Goal: Task Accomplishment & Management: Use online tool/utility

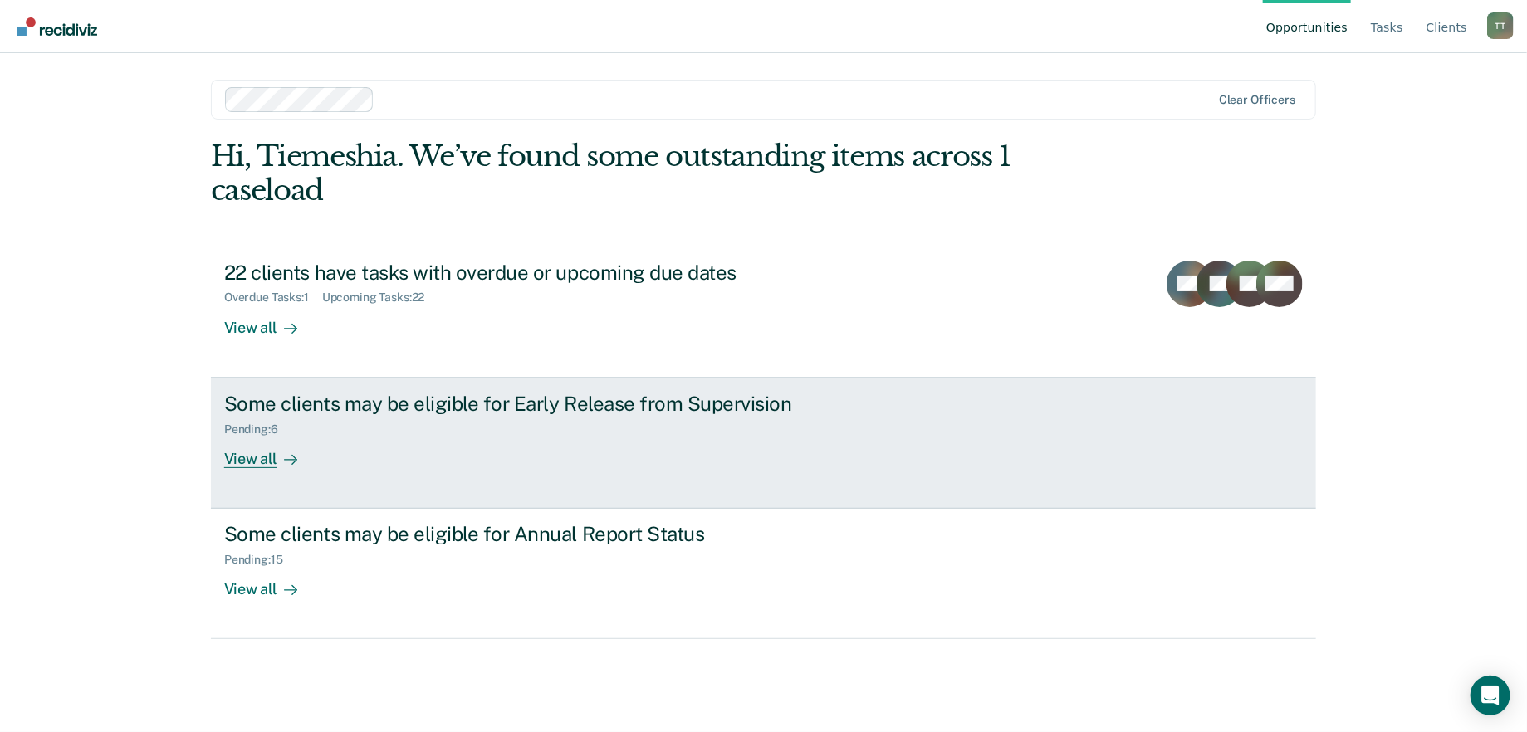
click at [481, 458] on div "Some clients may be eligible for Early Release from Supervision Pending : 6 Vie…" at bounding box center [535, 430] width 623 height 76
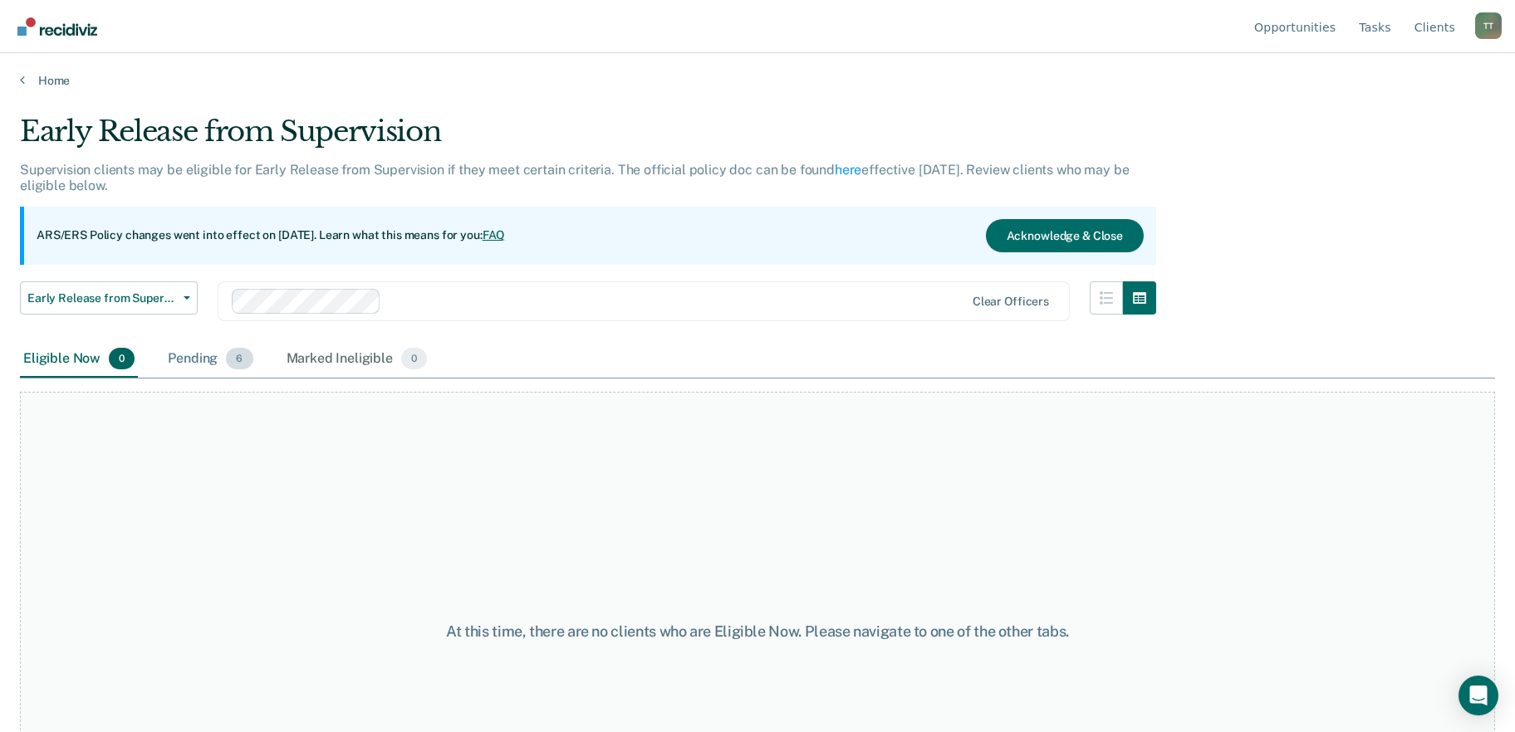
click at [206, 350] on div "Pending 6" at bounding box center [209, 359] width 91 height 37
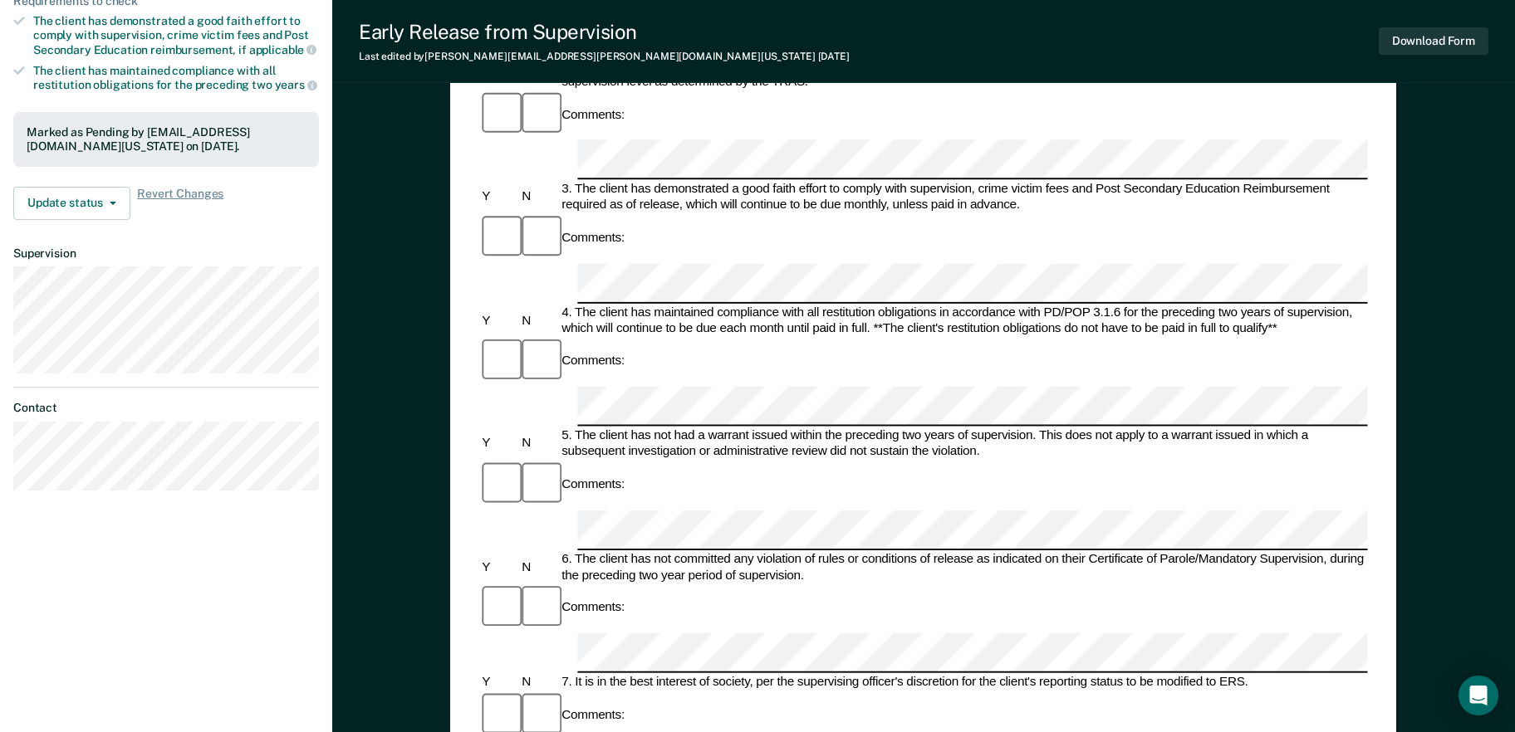
scroll to position [498, 0]
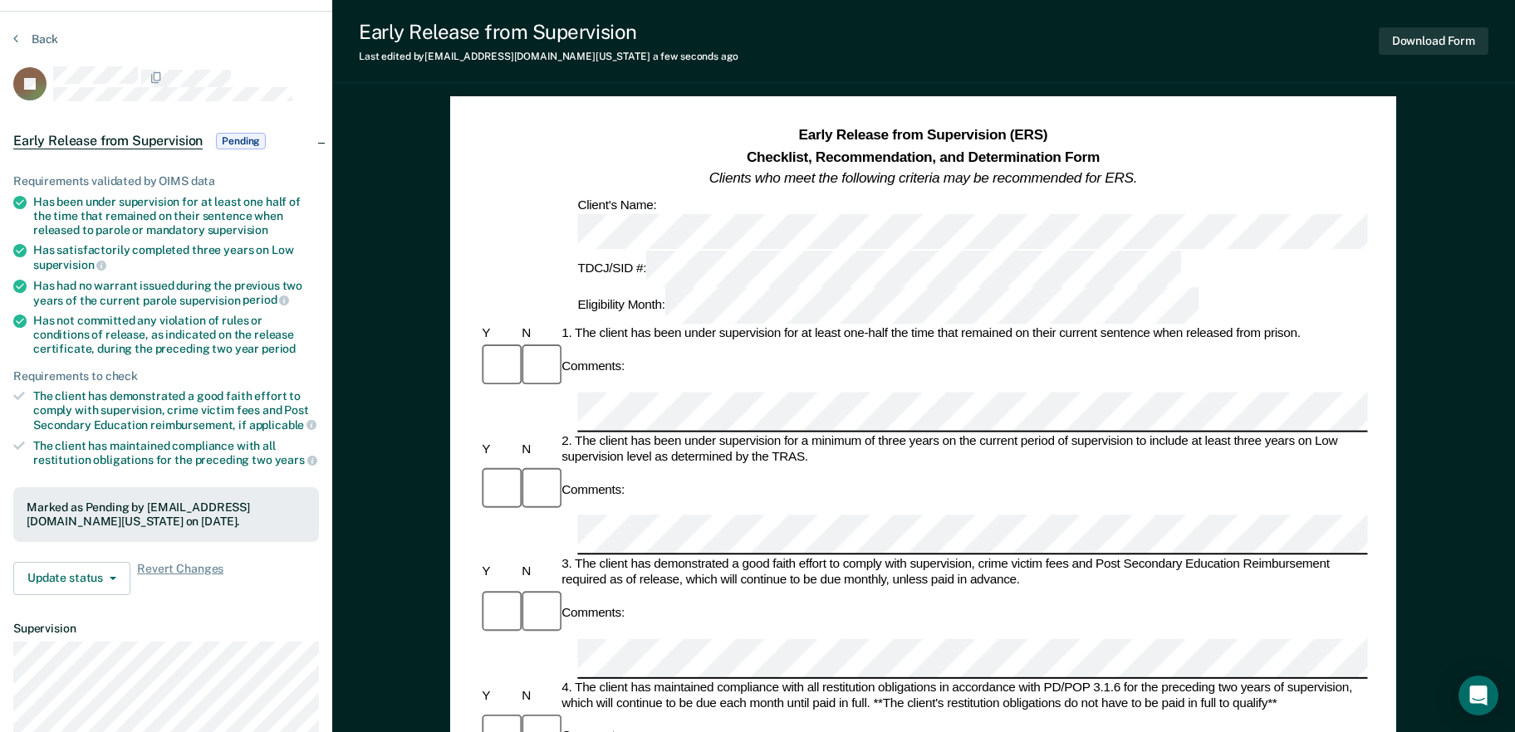
scroll to position [0, 0]
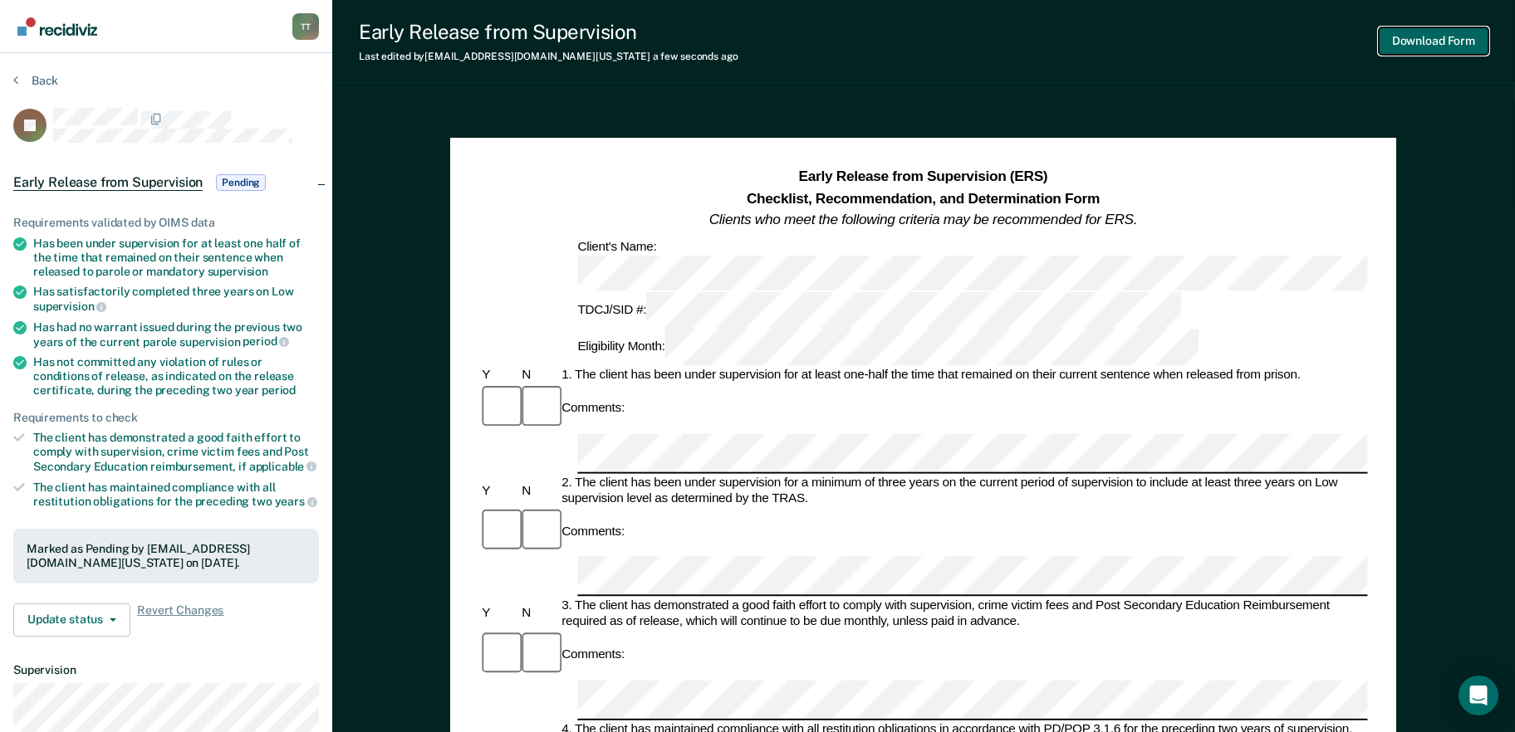
click at [1438, 41] on button "Download Form" at bounding box center [1434, 40] width 110 height 27
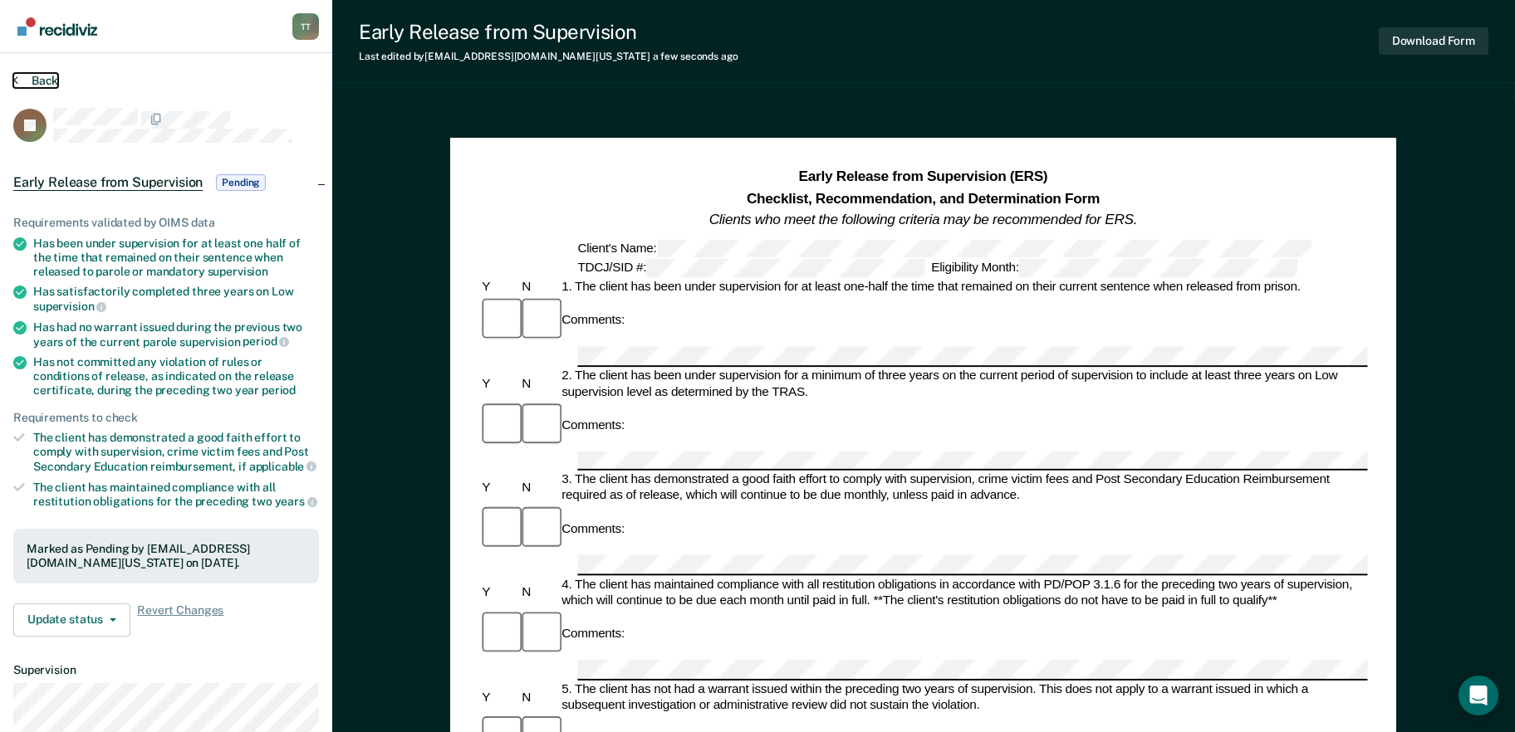
click at [29, 83] on button "Back" at bounding box center [35, 80] width 45 height 15
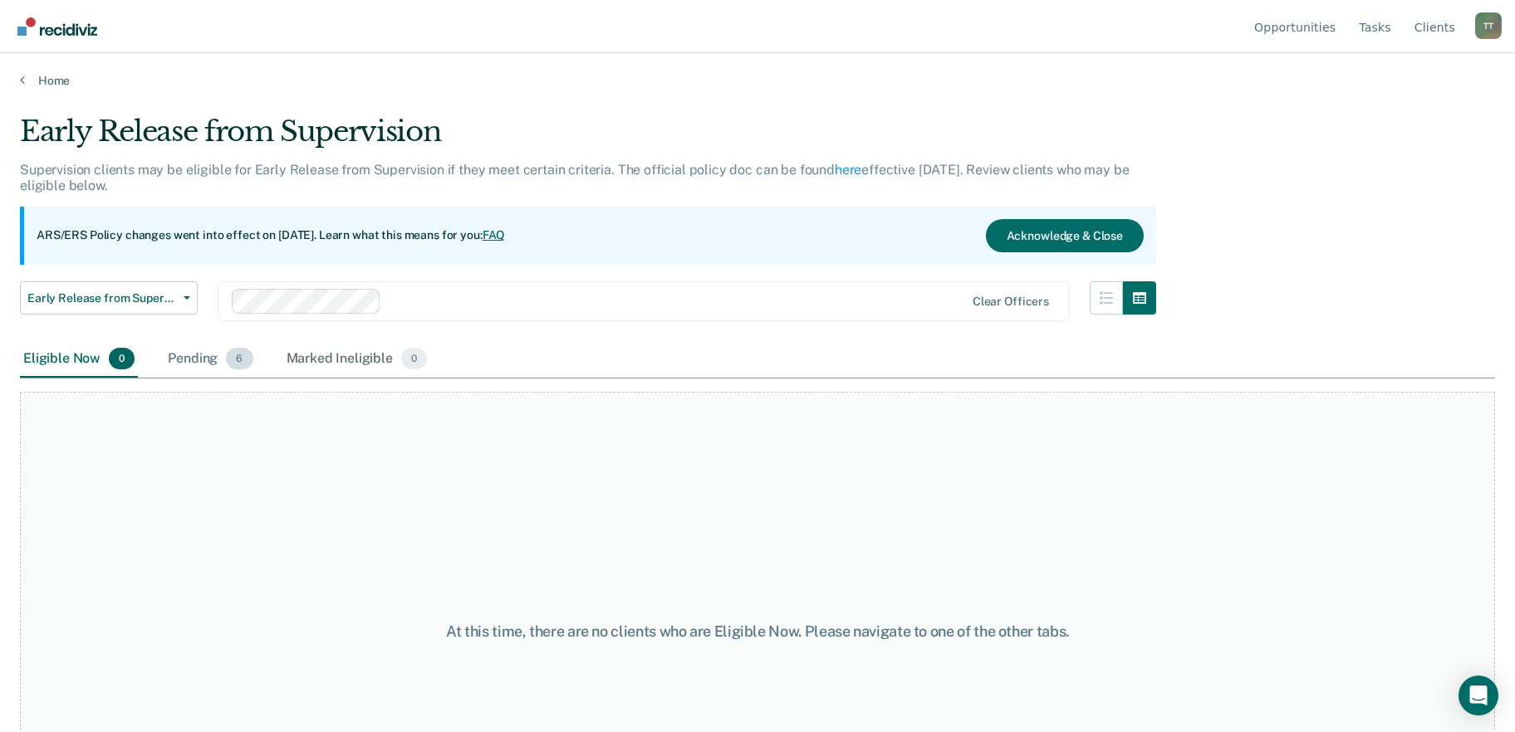
click at [206, 369] on div "Pending 6" at bounding box center [209, 359] width 91 height 37
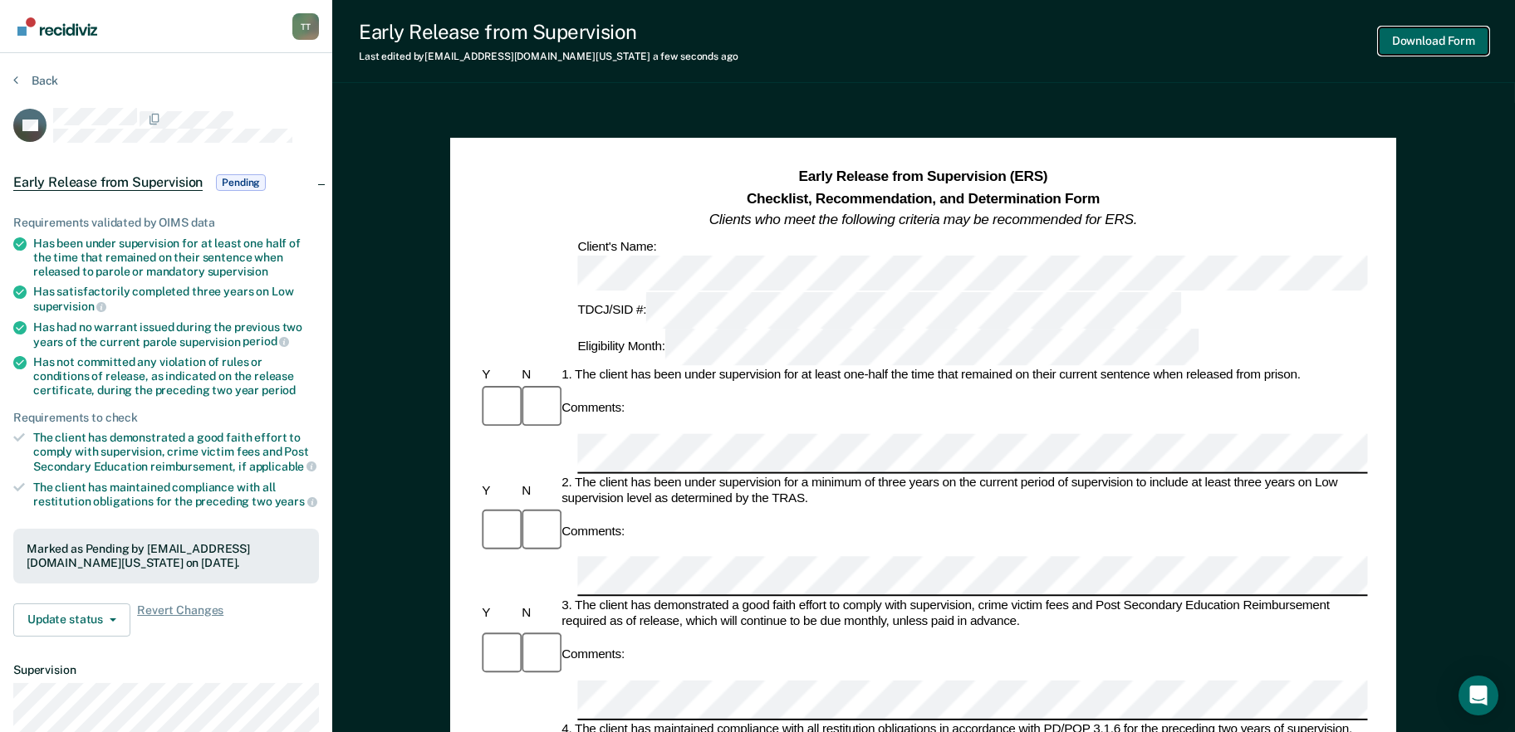
click at [1458, 51] on button "Download Form" at bounding box center [1434, 40] width 110 height 27
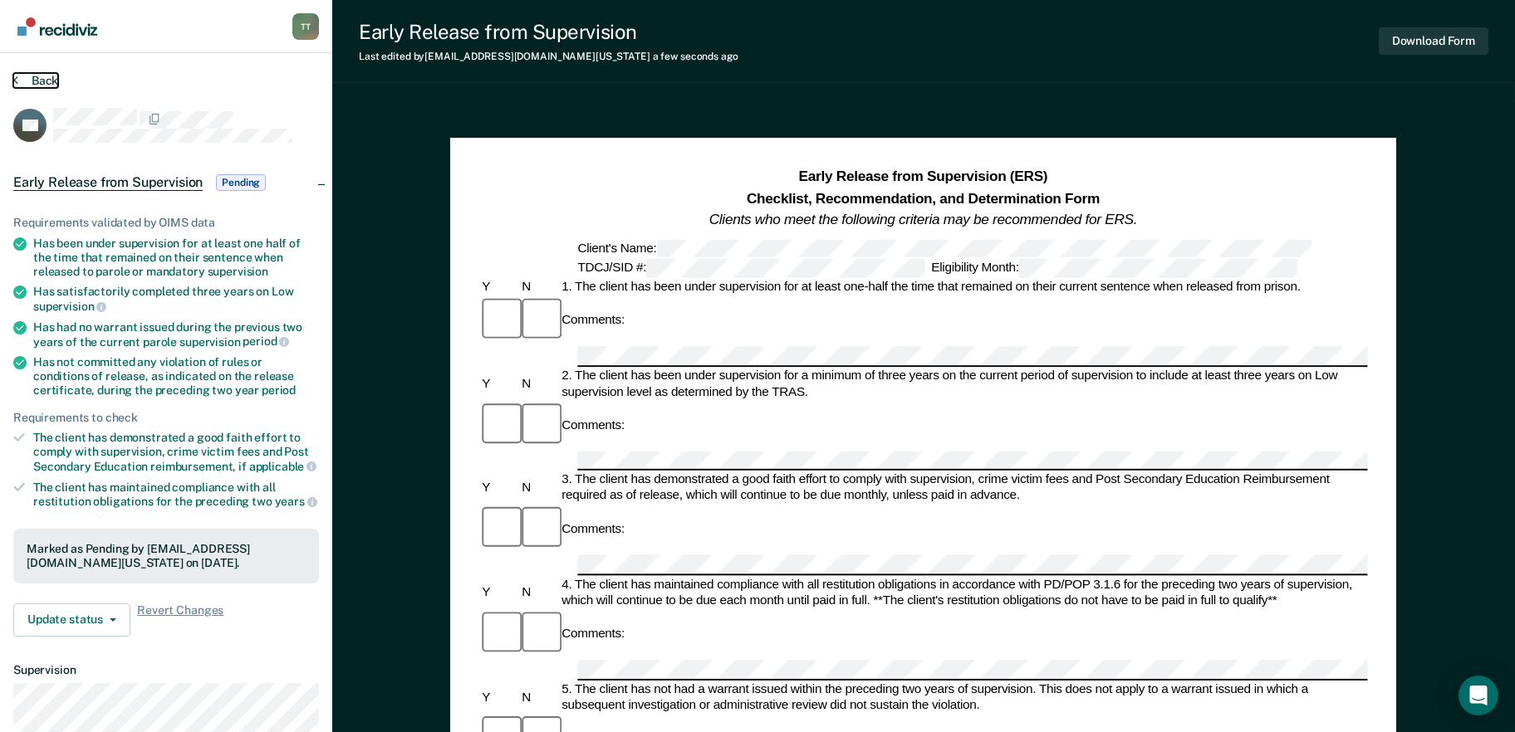
click at [37, 78] on button "Back" at bounding box center [35, 80] width 45 height 15
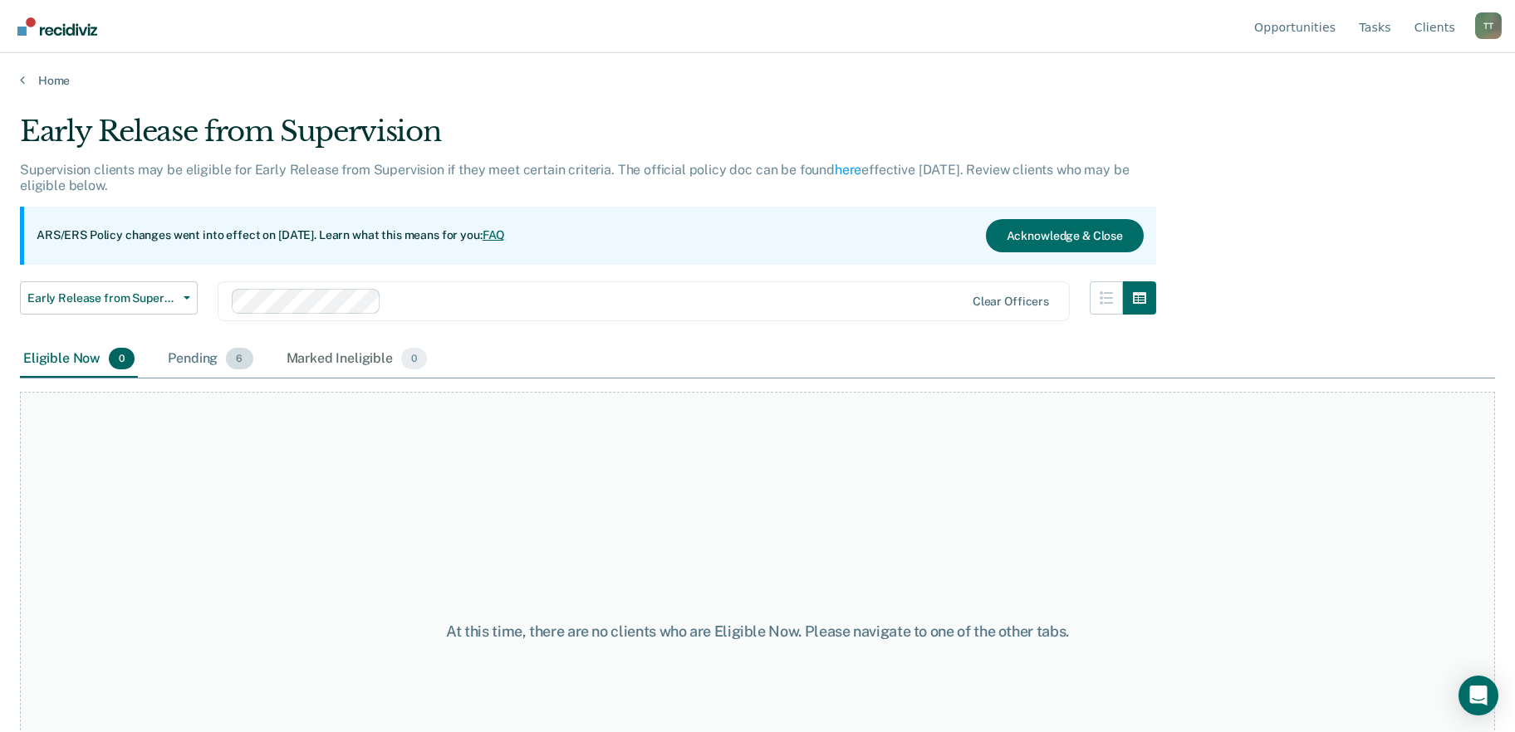
click at [209, 357] on div "Pending 6" at bounding box center [209, 359] width 91 height 37
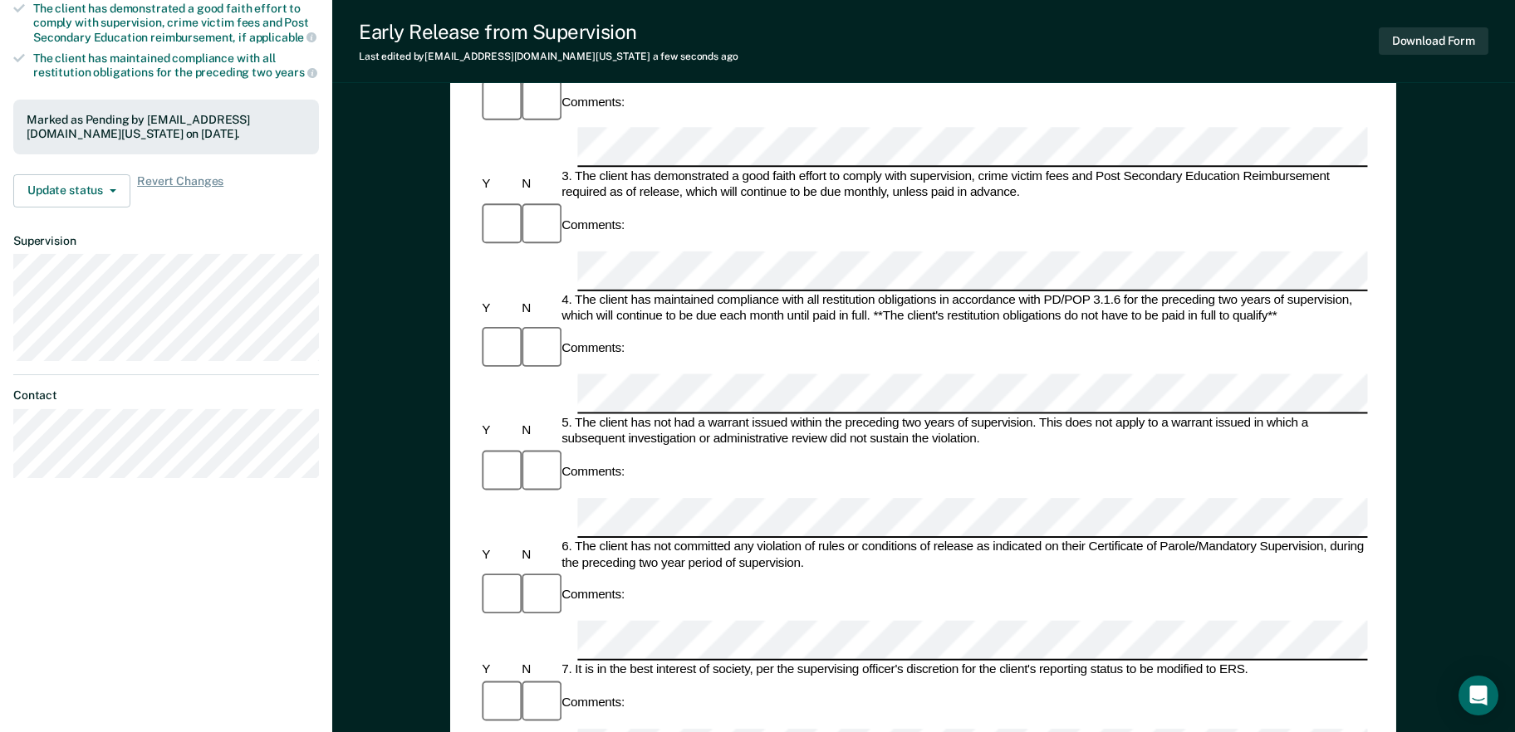
scroll to position [415, 0]
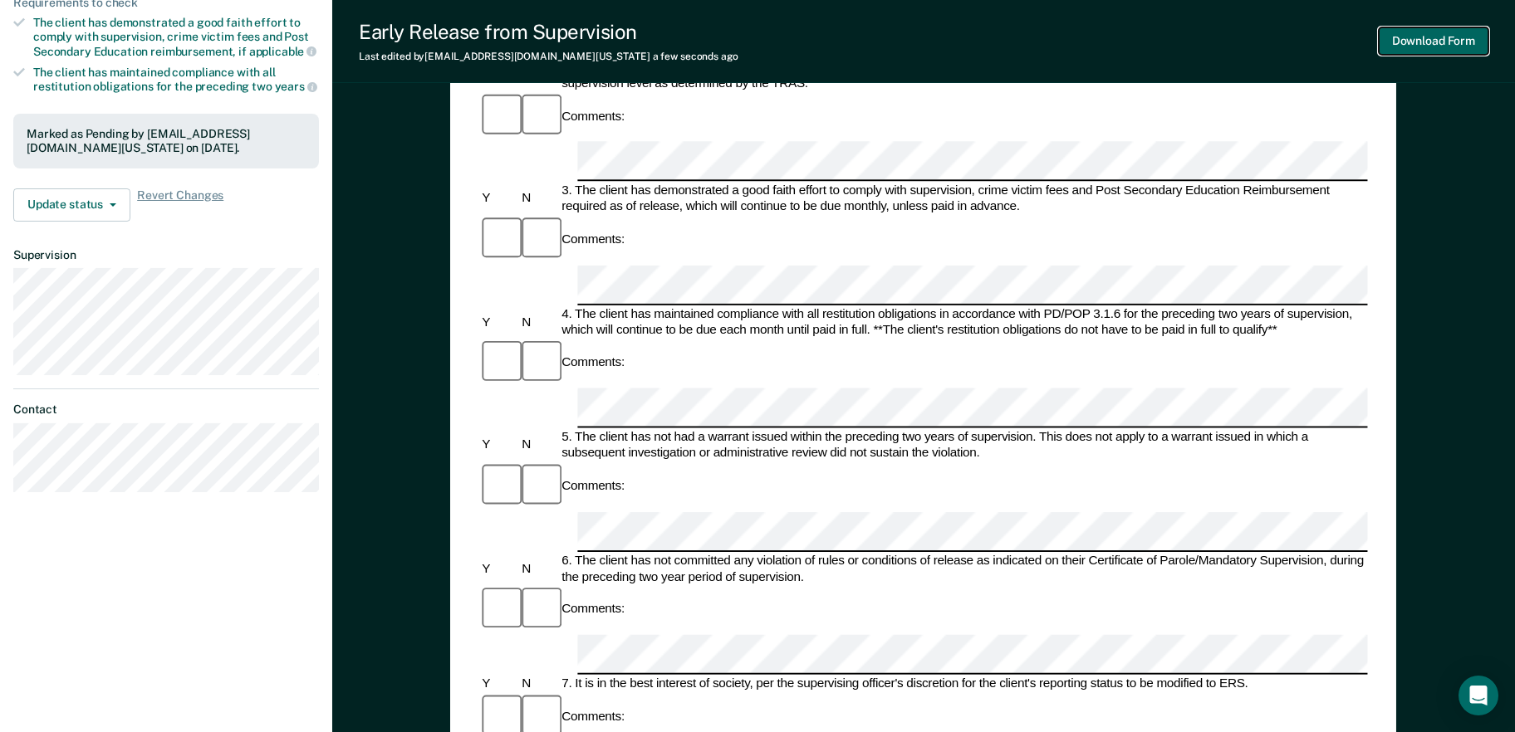
click at [1413, 46] on button "Download Form" at bounding box center [1434, 40] width 110 height 27
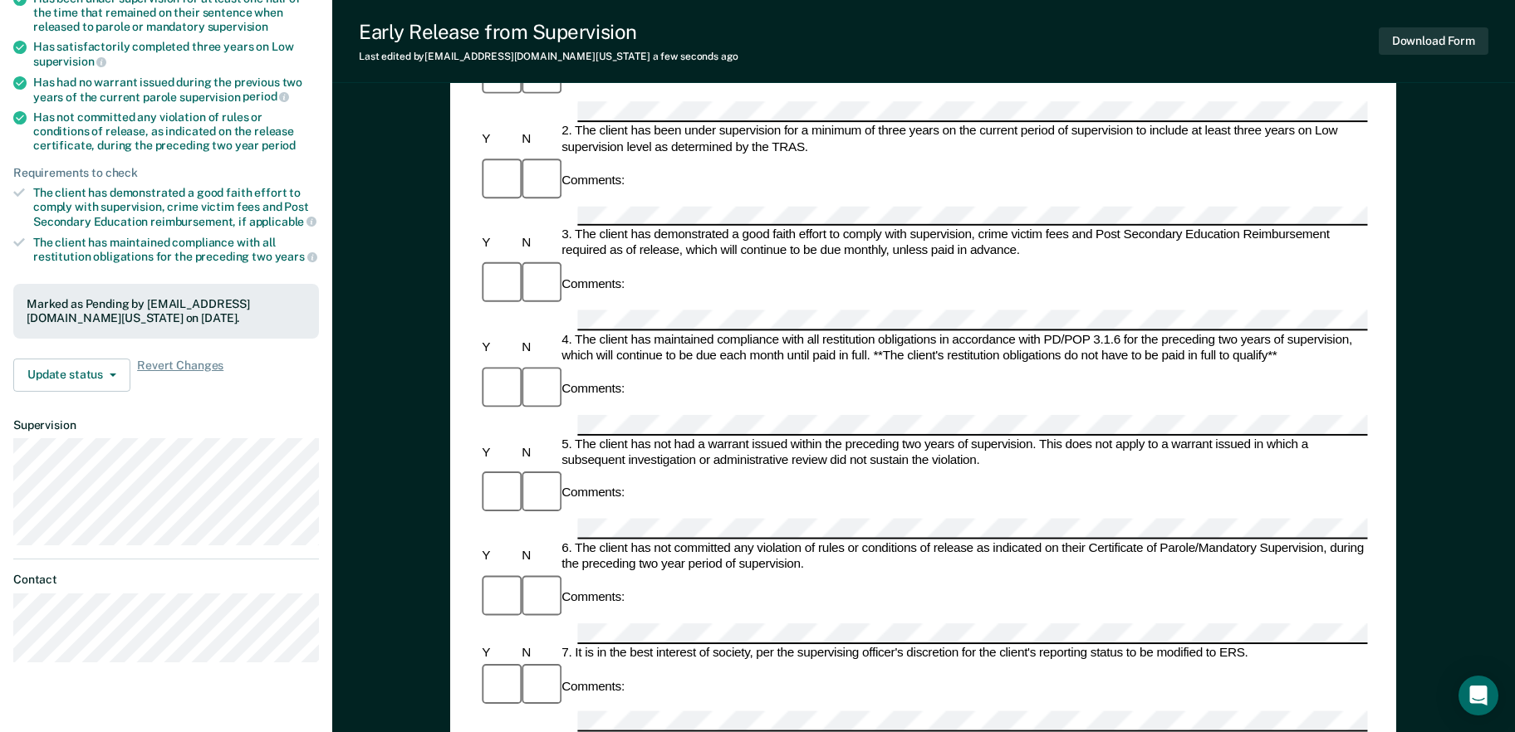
scroll to position [0, 0]
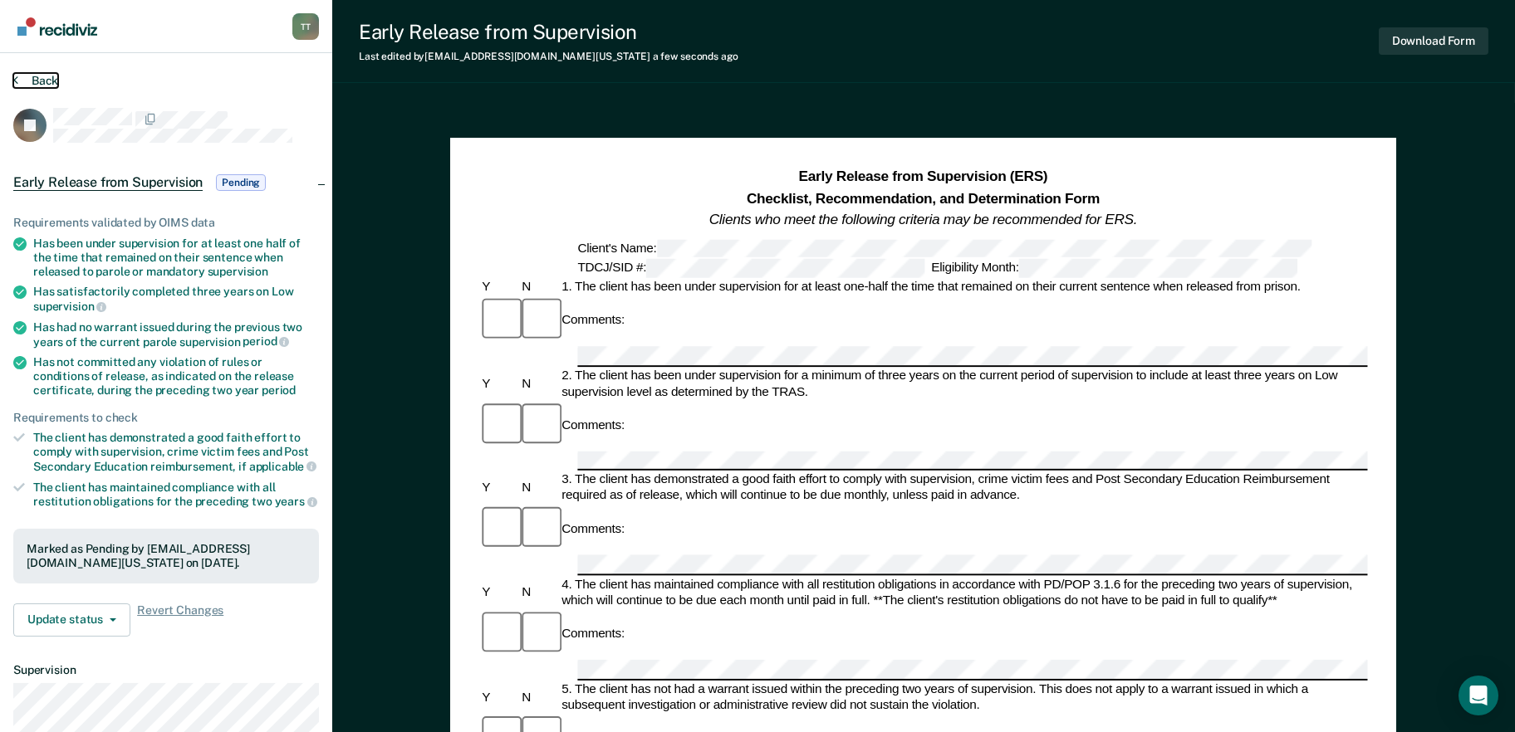
click at [29, 79] on button "Back" at bounding box center [35, 80] width 45 height 15
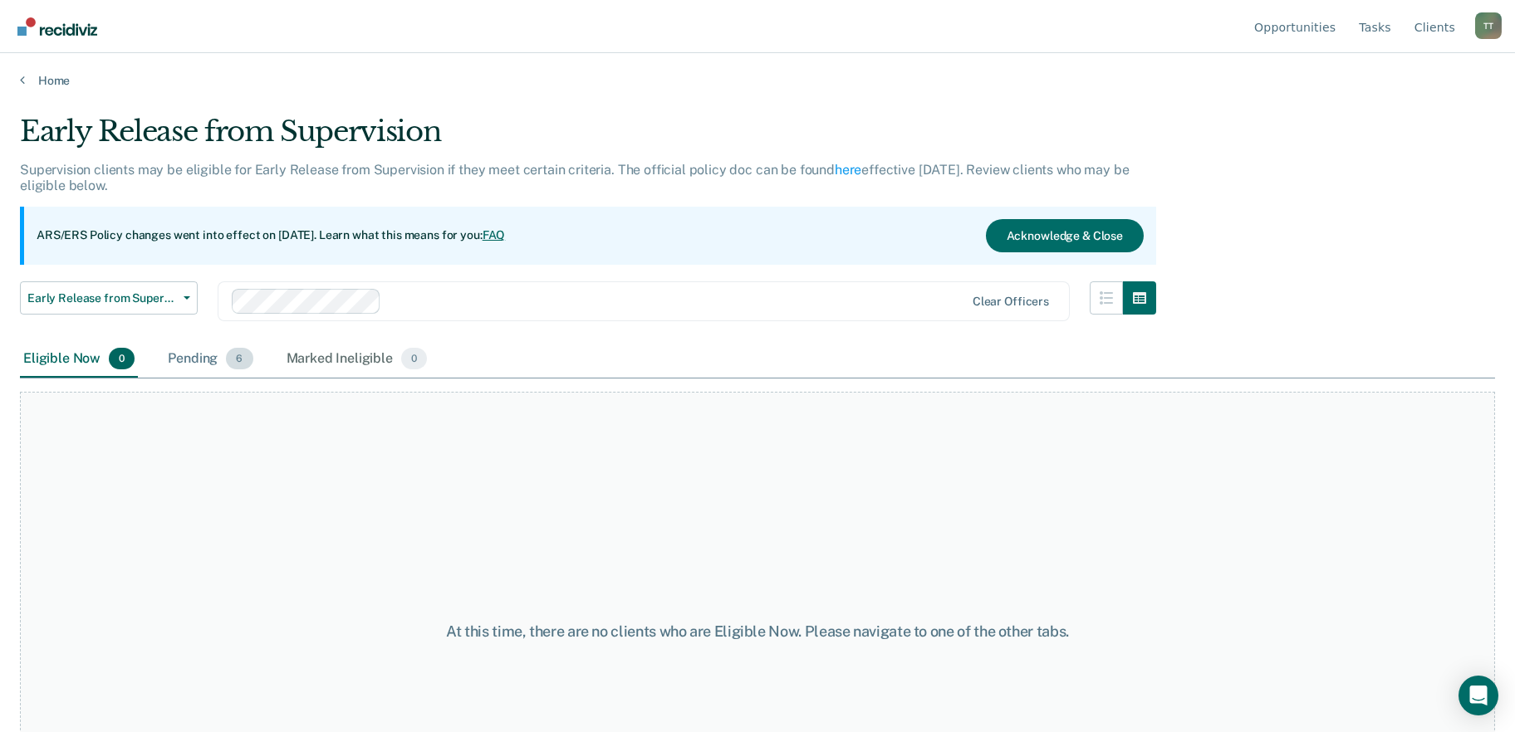
click at [221, 362] on div "Pending 6" at bounding box center [209, 359] width 91 height 37
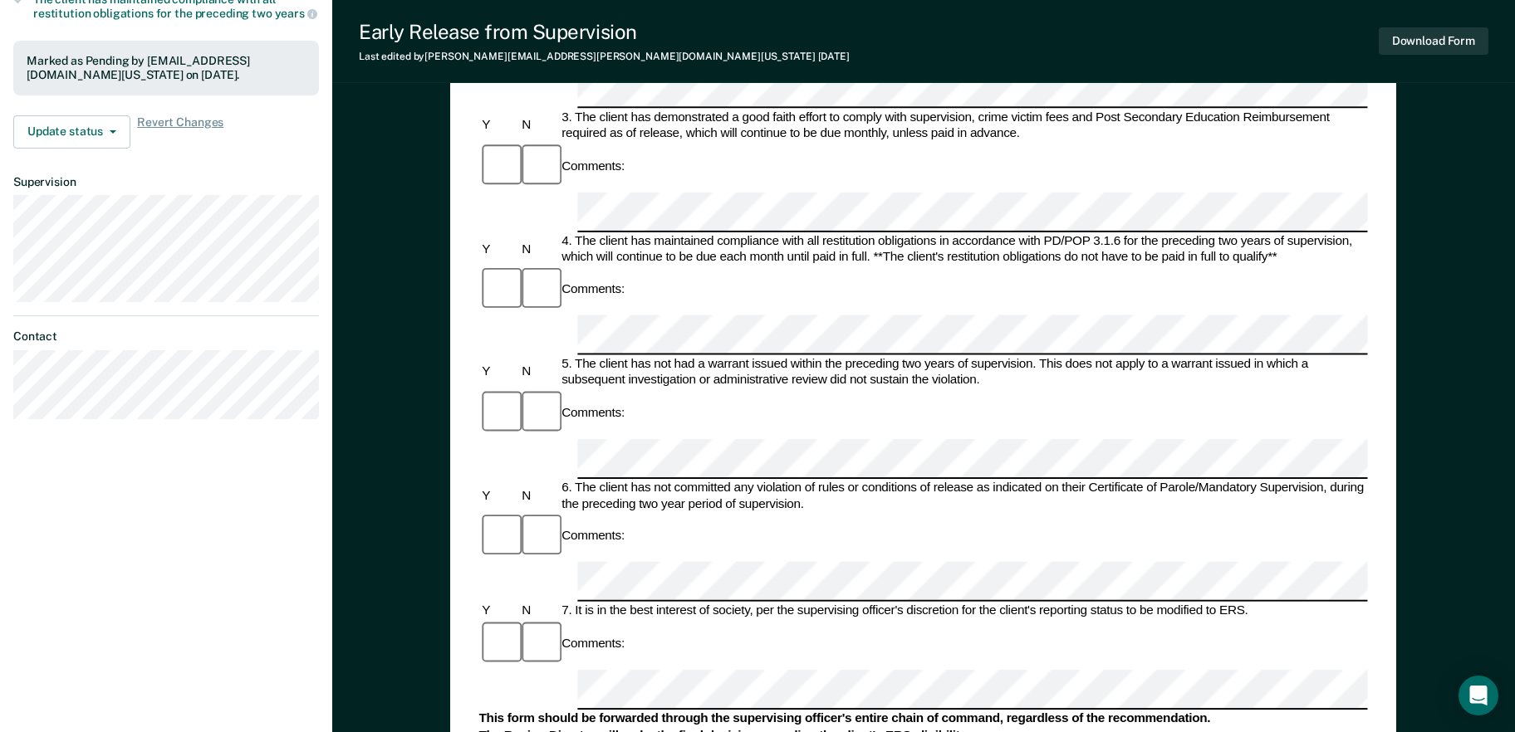
scroll to position [415, 0]
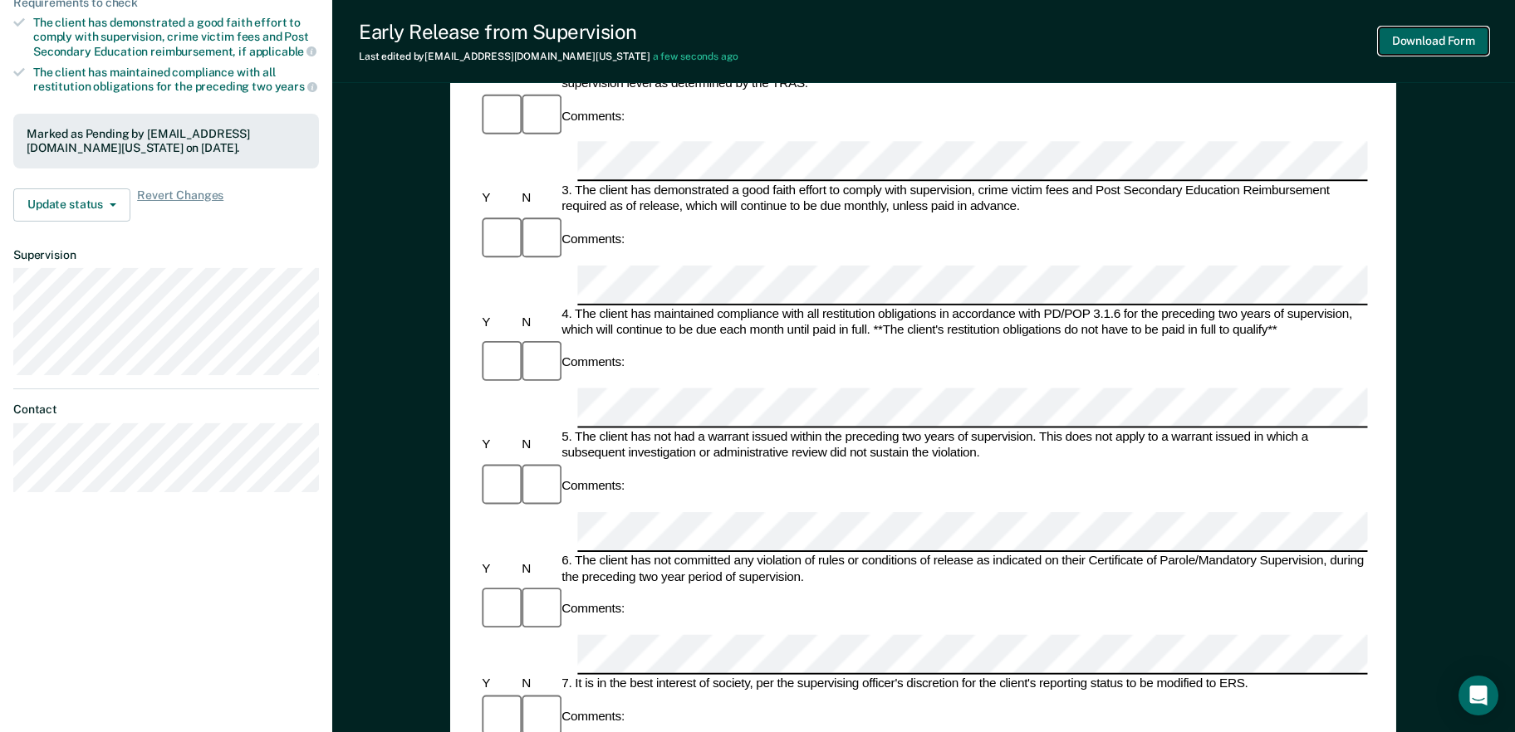
click at [1423, 31] on button "Download Form" at bounding box center [1434, 40] width 110 height 27
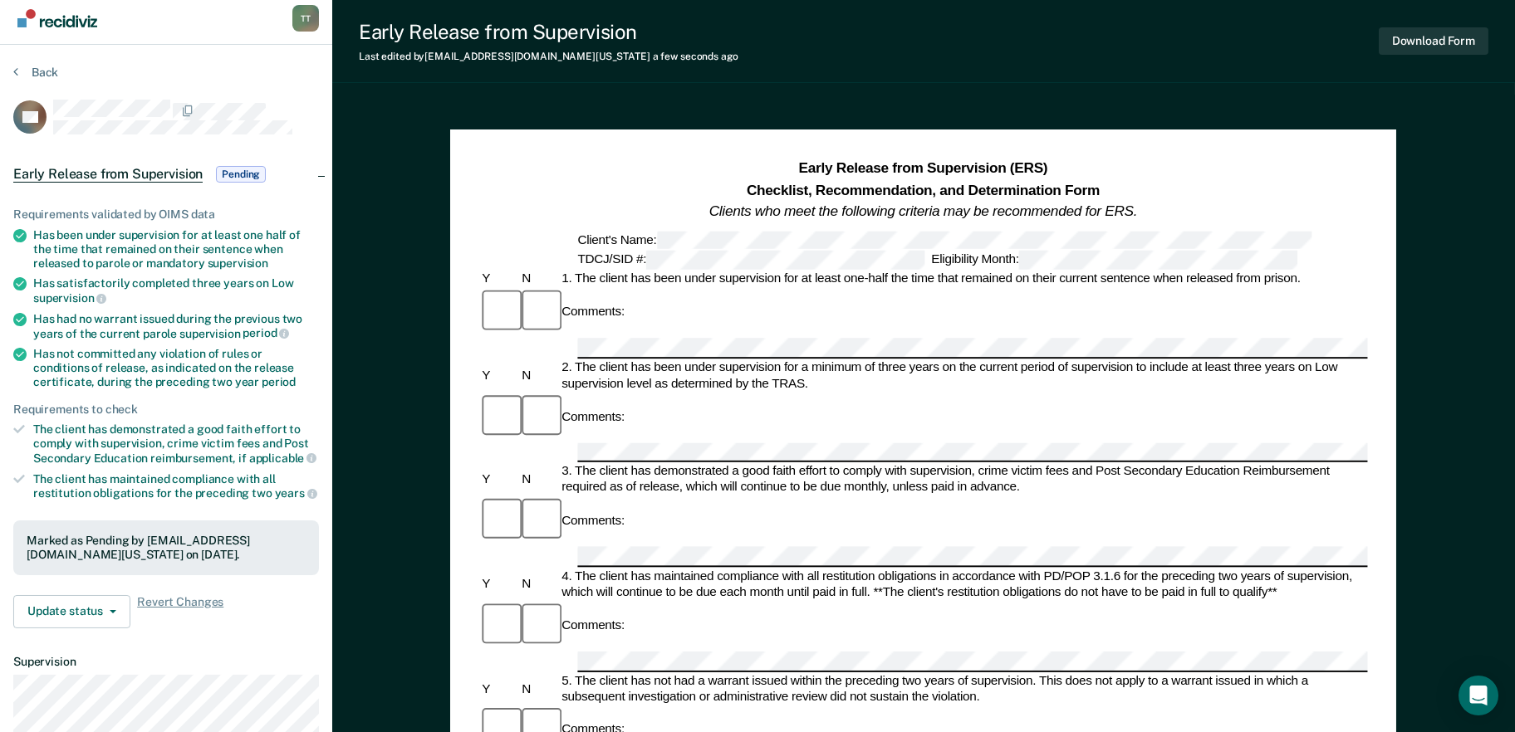
scroll to position [0, 0]
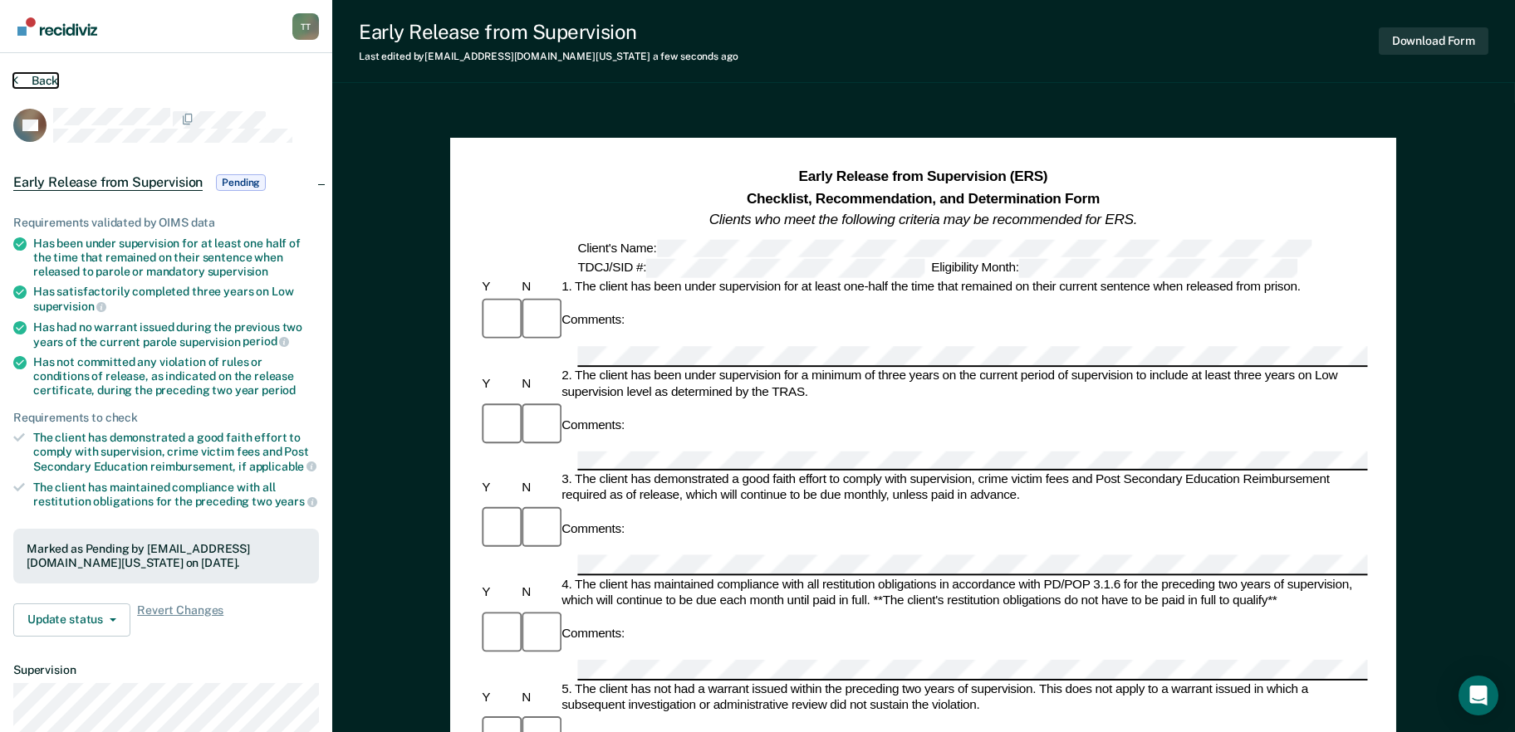
click at [17, 81] on button "Back" at bounding box center [35, 80] width 45 height 15
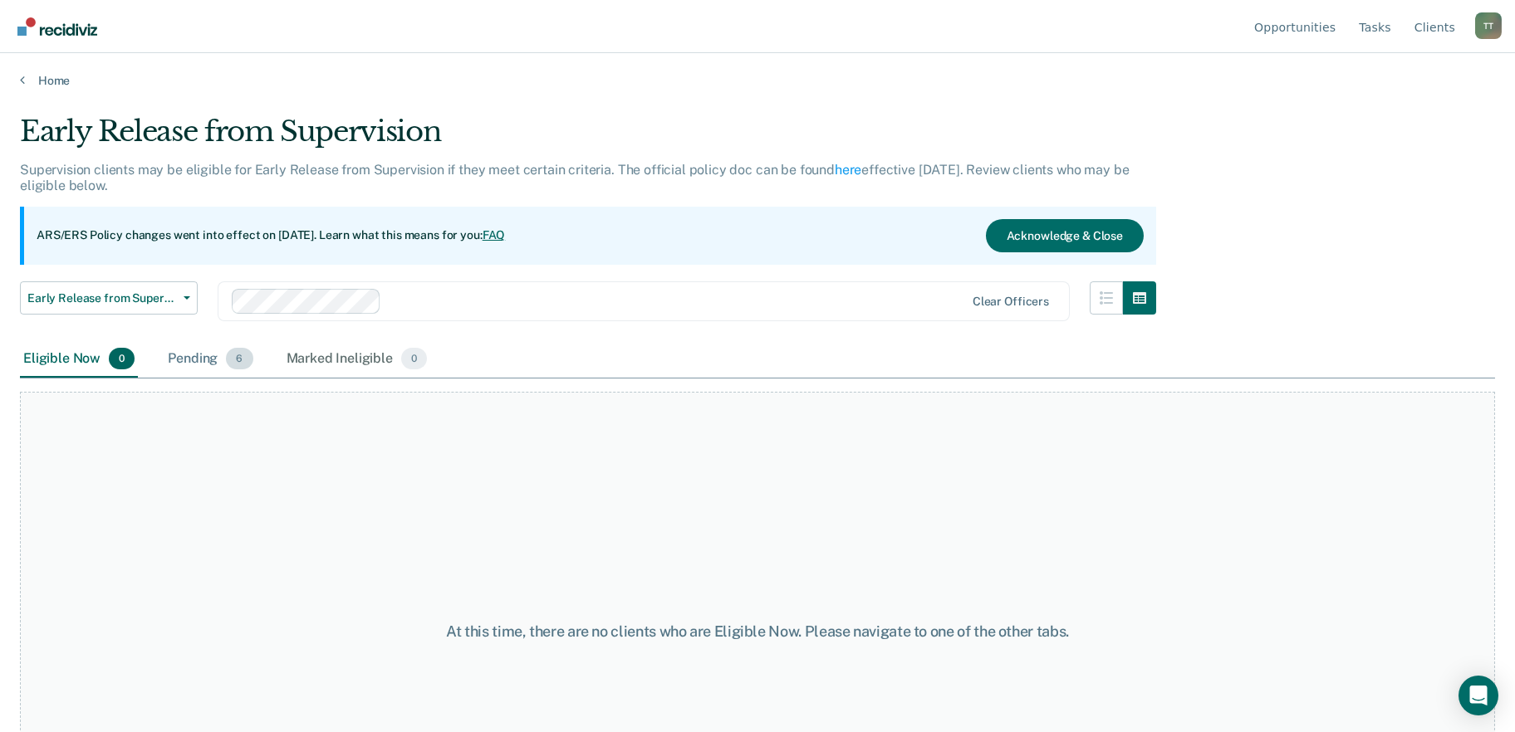
click at [216, 368] on div "Pending 6" at bounding box center [209, 359] width 91 height 37
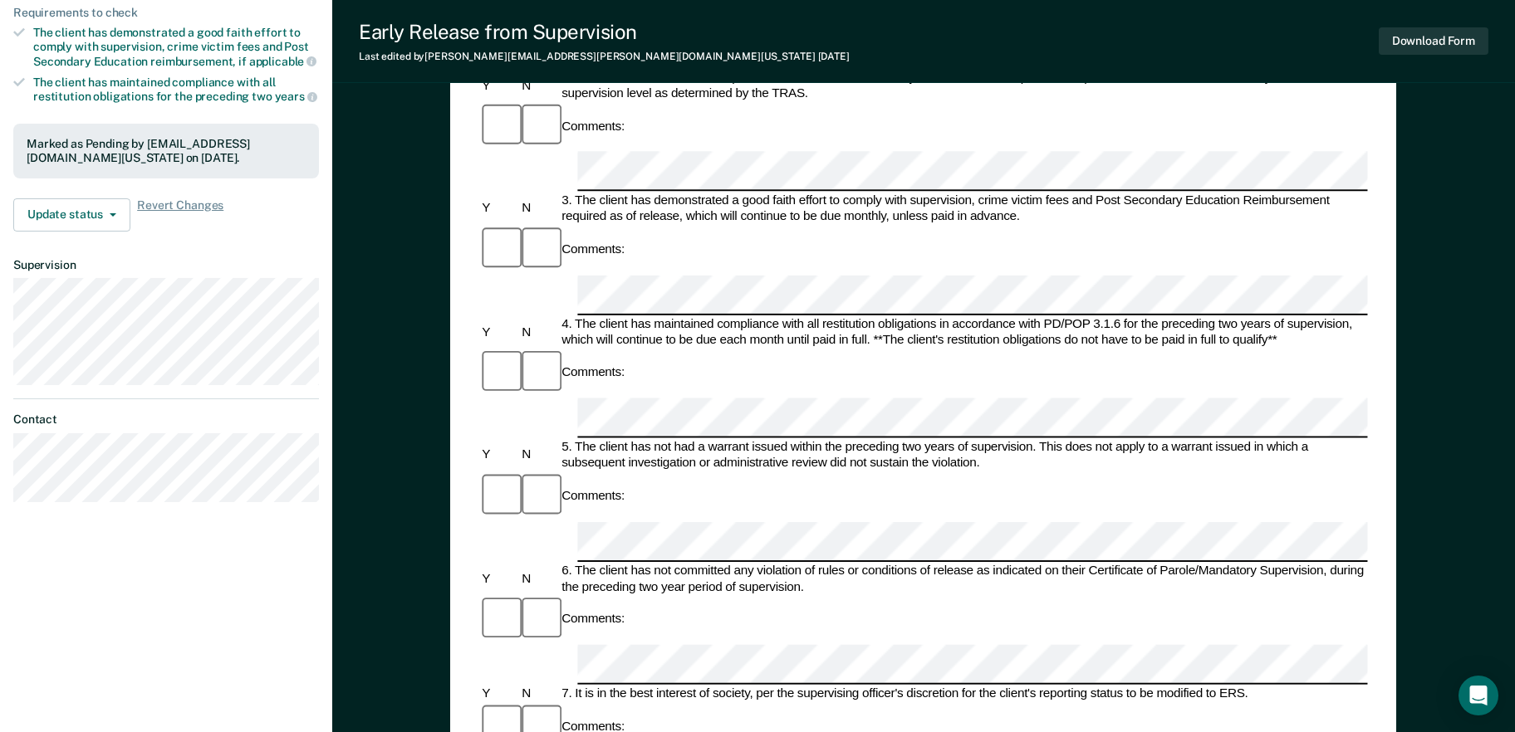
scroll to position [664, 0]
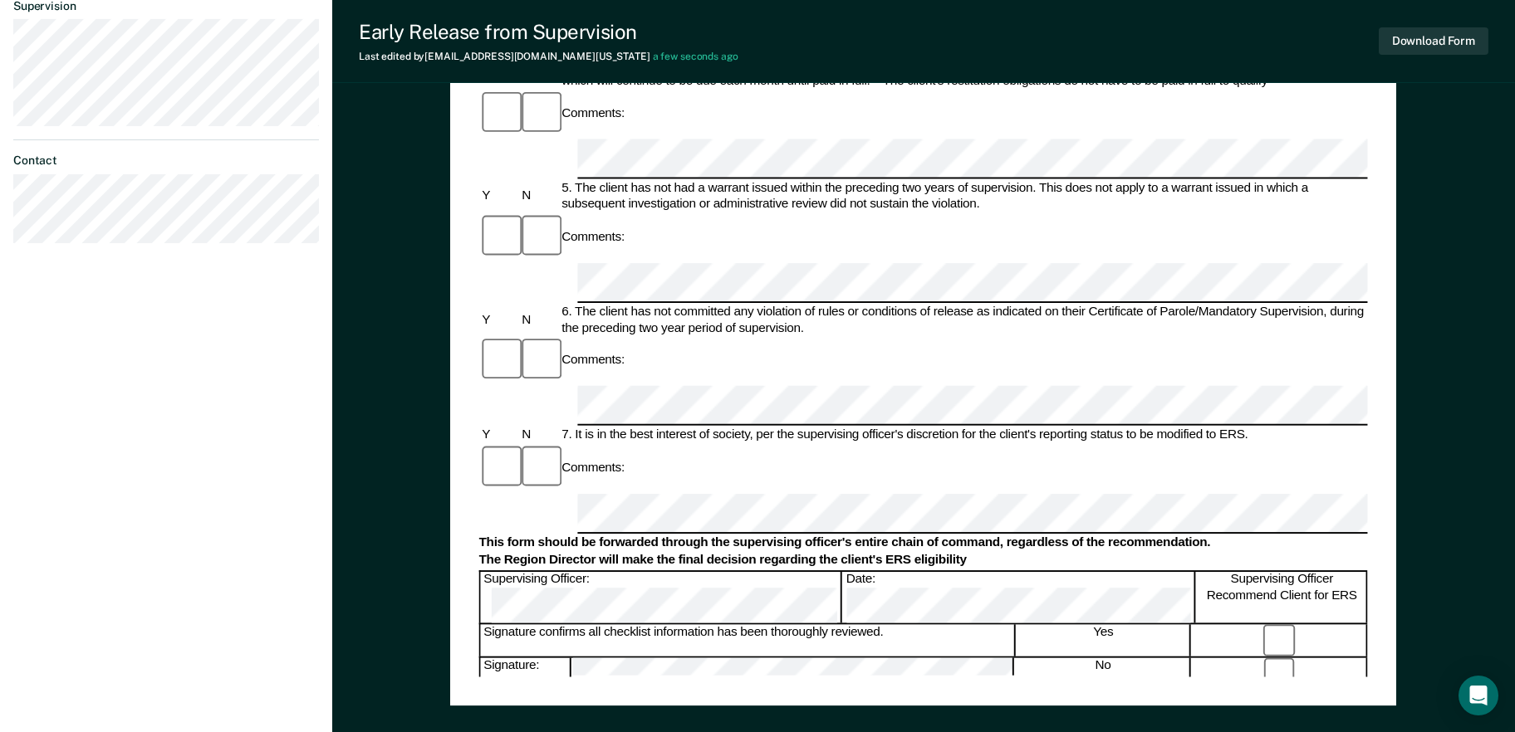
click at [869, 571] on div "Supervising Officer: Date: Supervising Officer Recommend Client for ERS" at bounding box center [923, 598] width 889 height 54
click at [1437, 38] on button "Download Form" at bounding box center [1434, 40] width 110 height 27
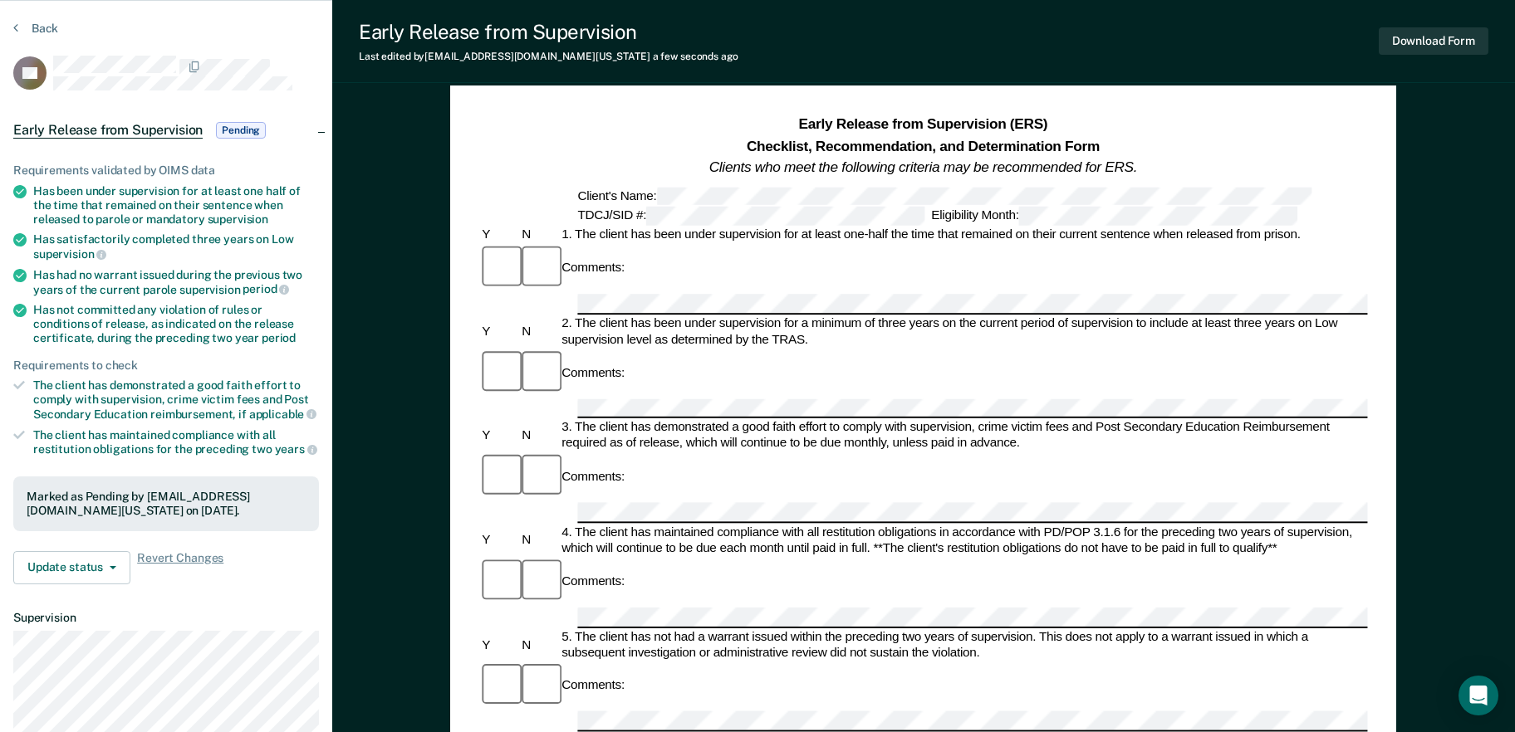
scroll to position [0, 0]
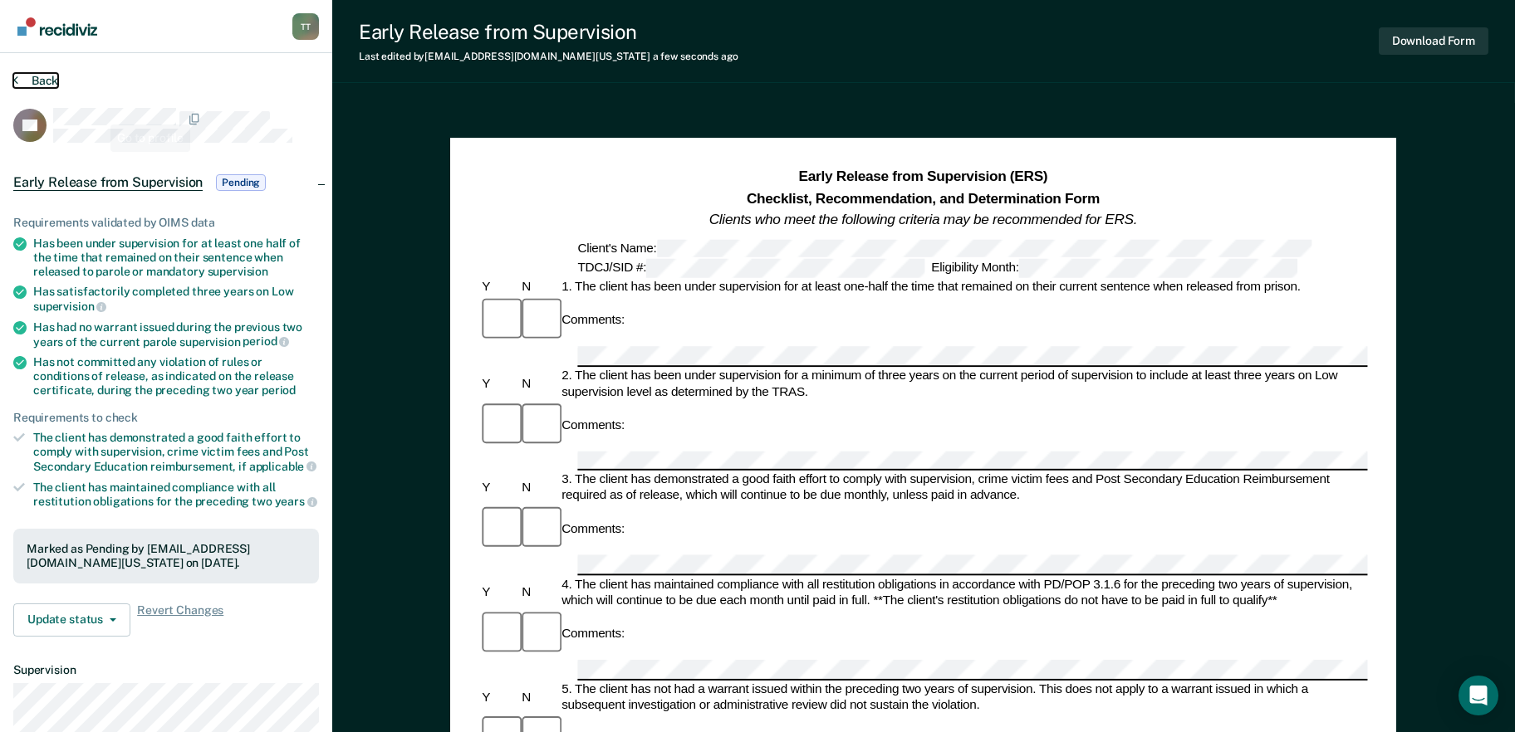
click at [28, 80] on button "Back" at bounding box center [35, 80] width 45 height 15
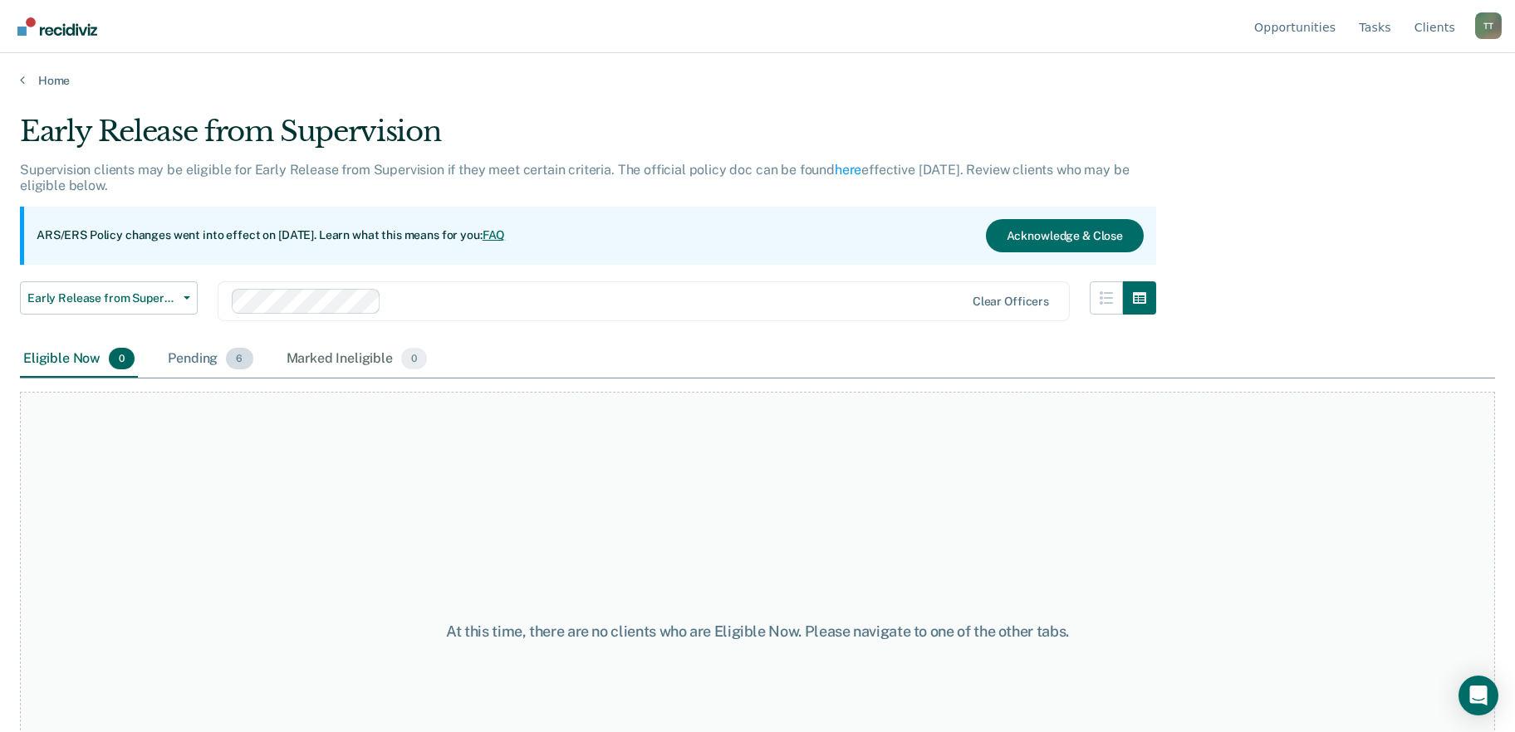
click at [216, 358] on div "Pending 6" at bounding box center [209, 359] width 91 height 37
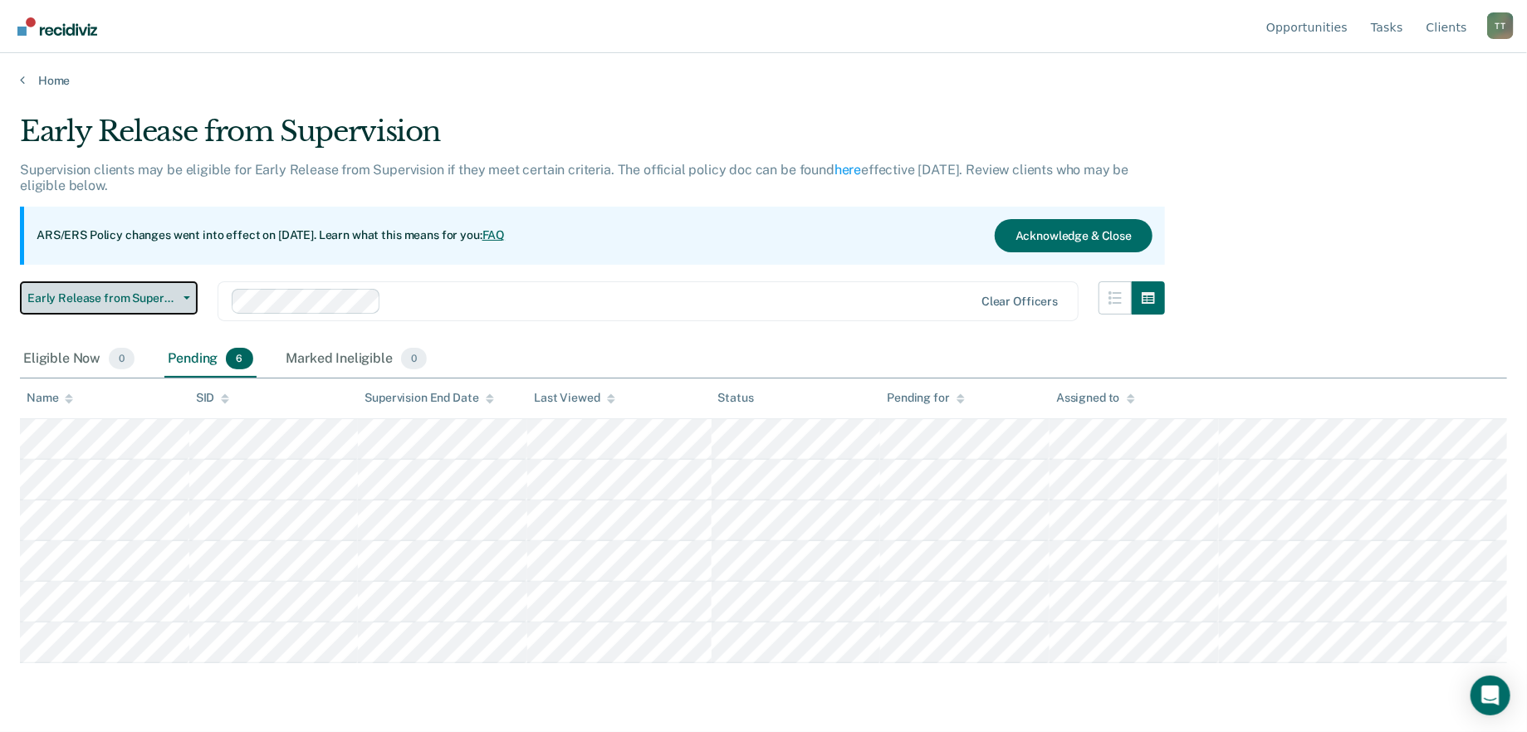
click at [119, 293] on span "Early Release from Supervision" at bounding box center [101, 298] width 149 height 14
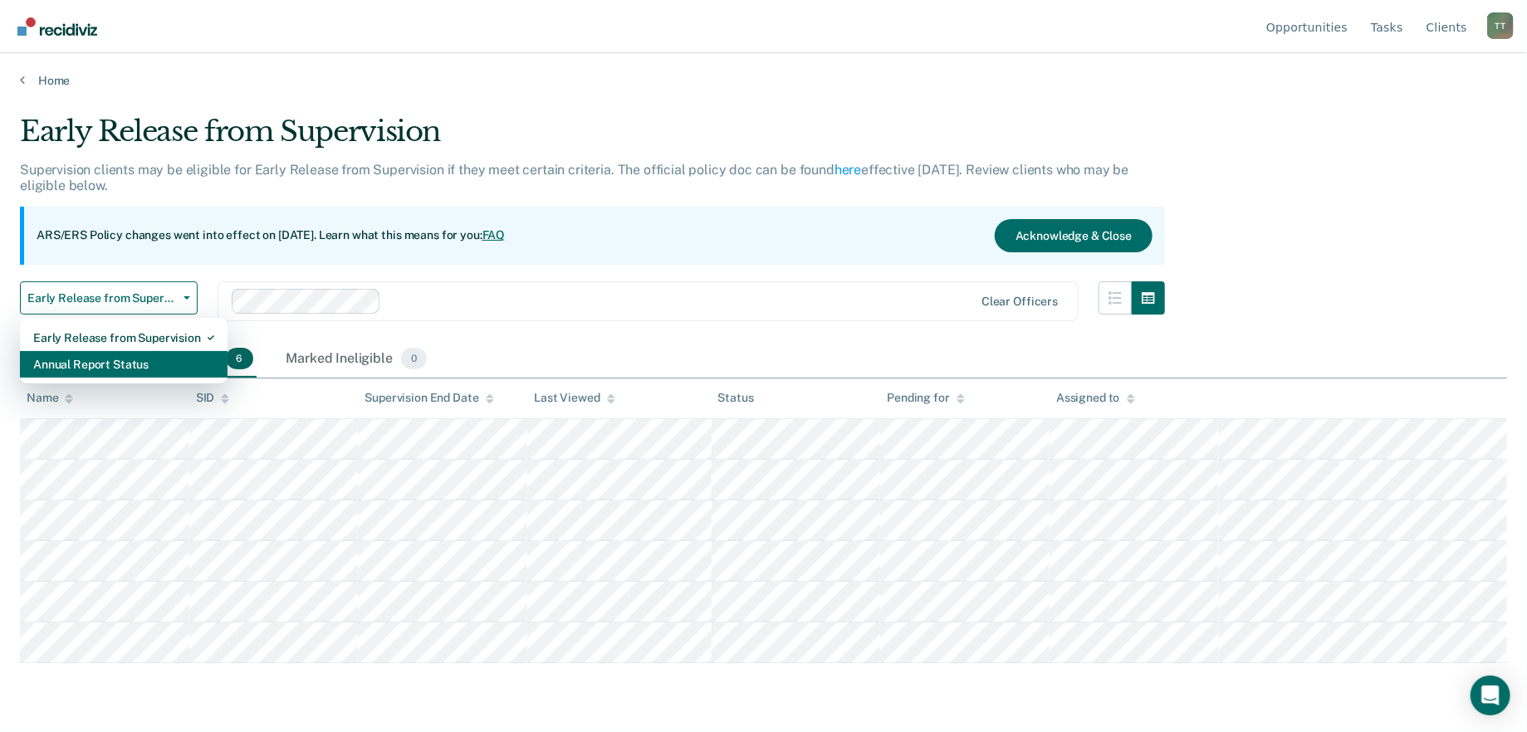
click at [116, 363] on div "Annual Report Status" at bounding box center [123, 364] width 181 height 27
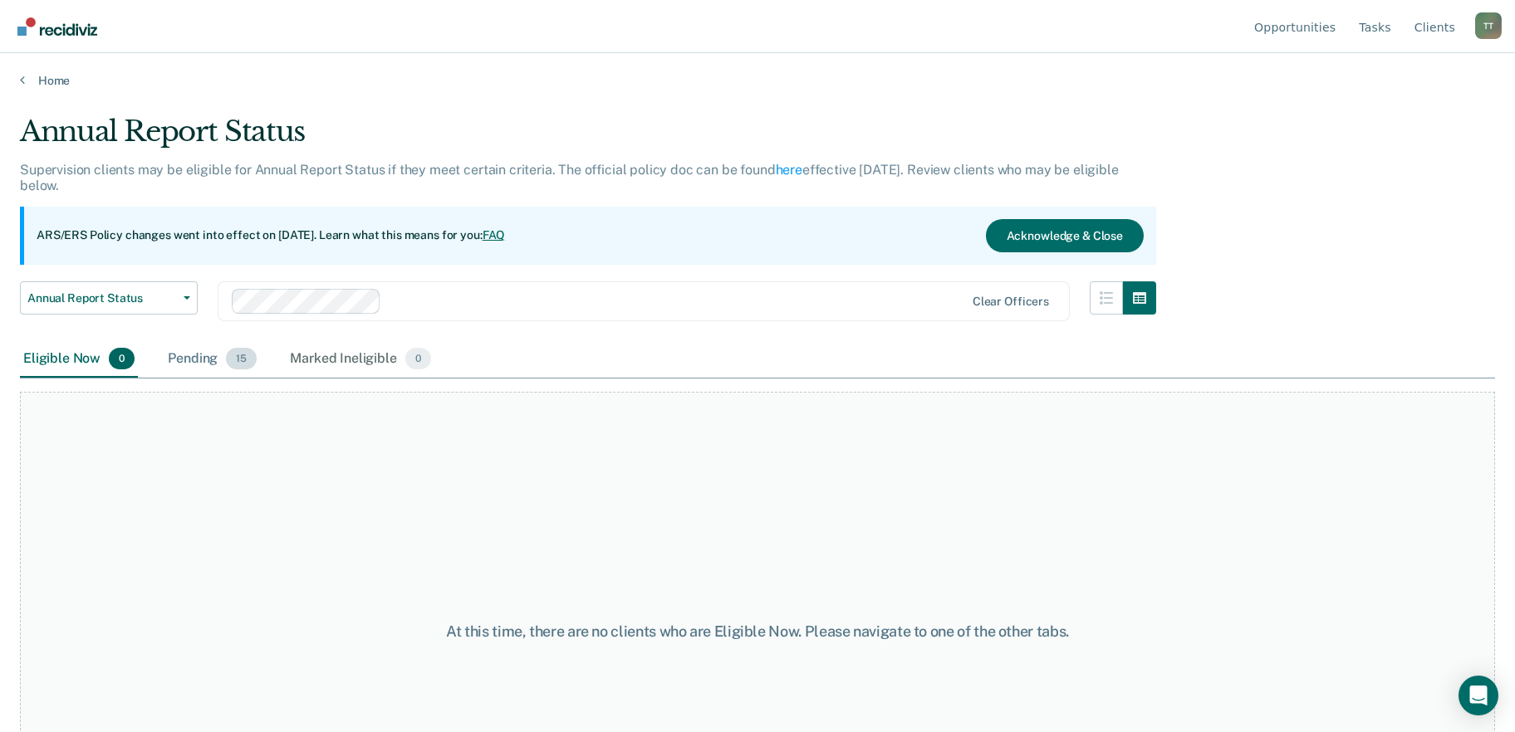
click at [210, 360] on div "Pending 15" at bounding box center [211, 359] width 95 height 37
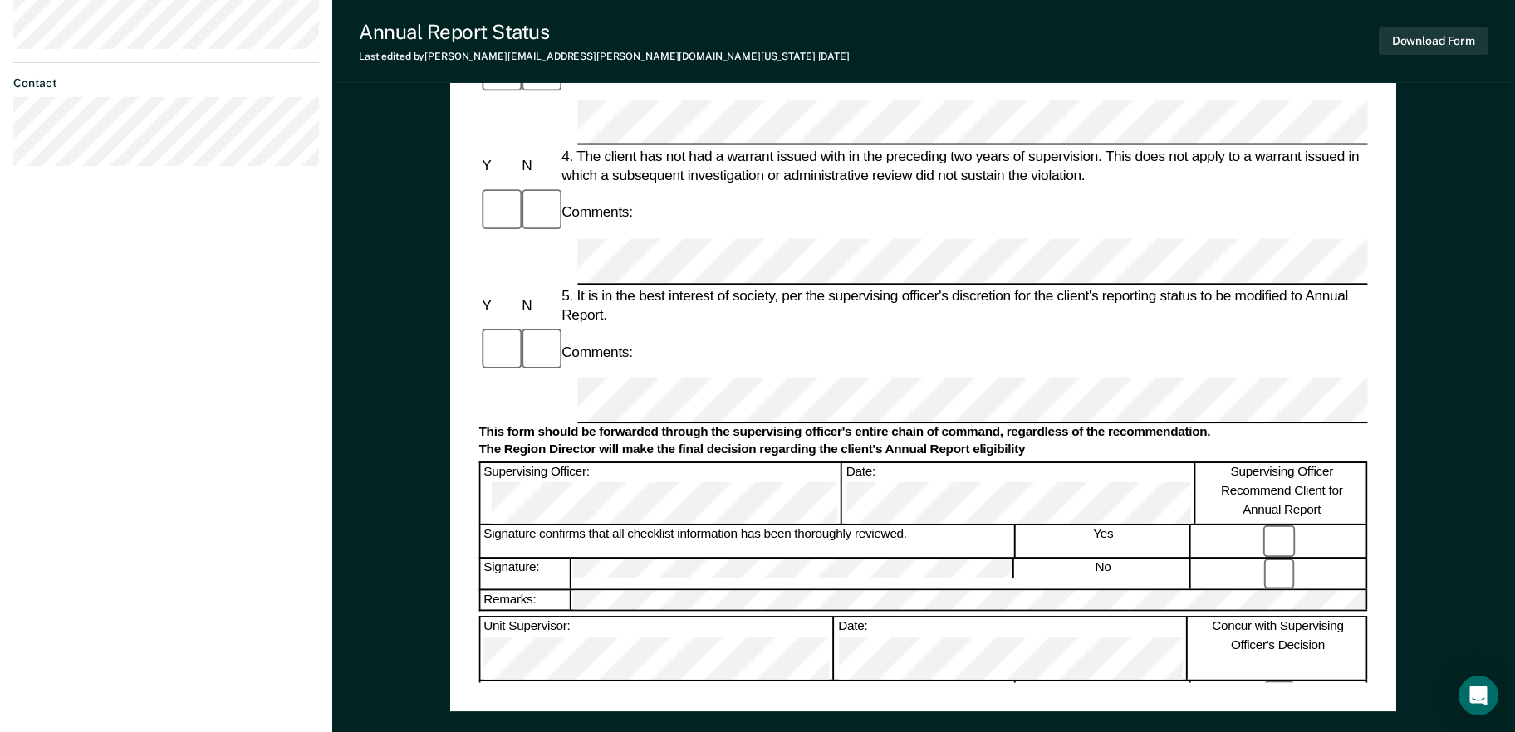
scroll to position [664, 0]
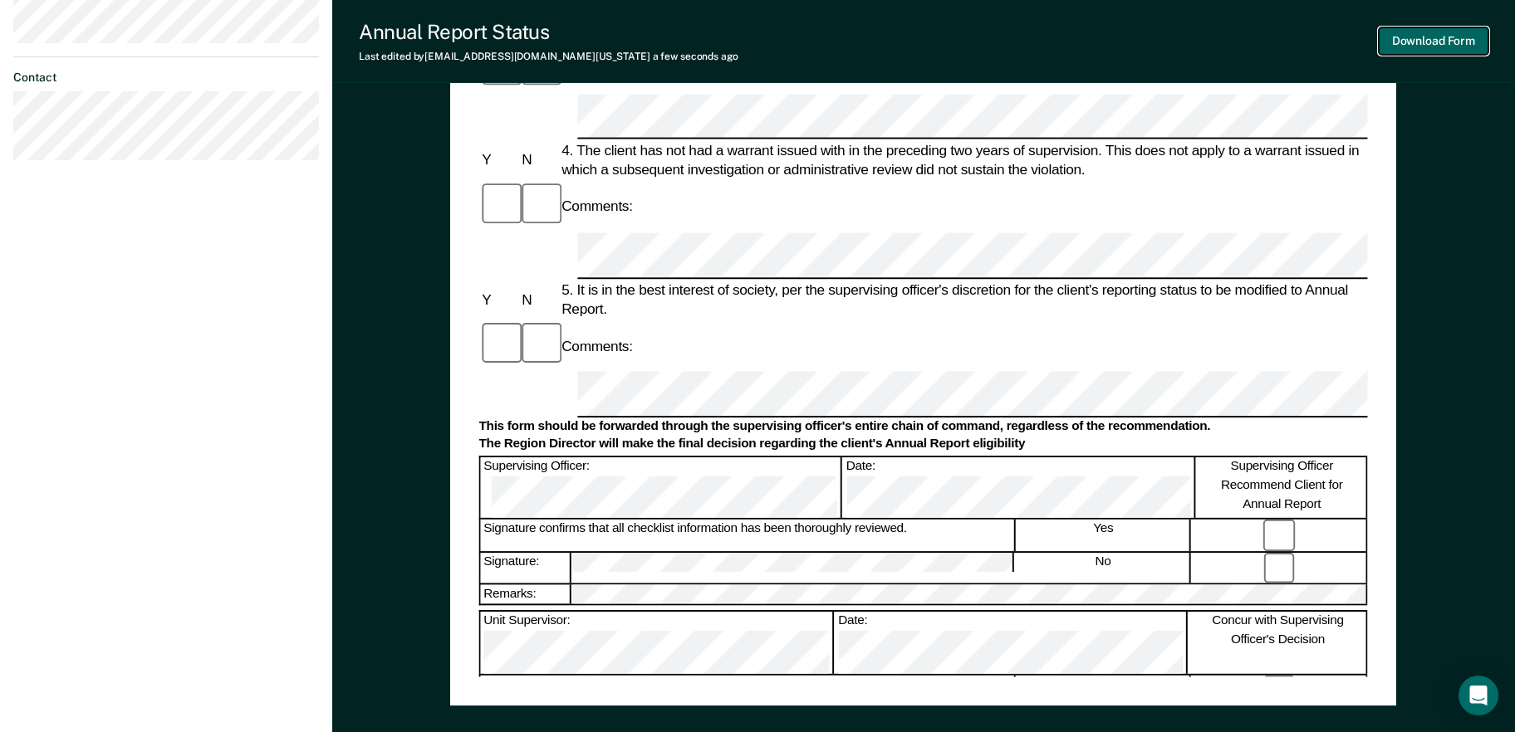
click at [1427, 43] on button "Download Form" at bounding box center [1434, 40] width 110 height 27
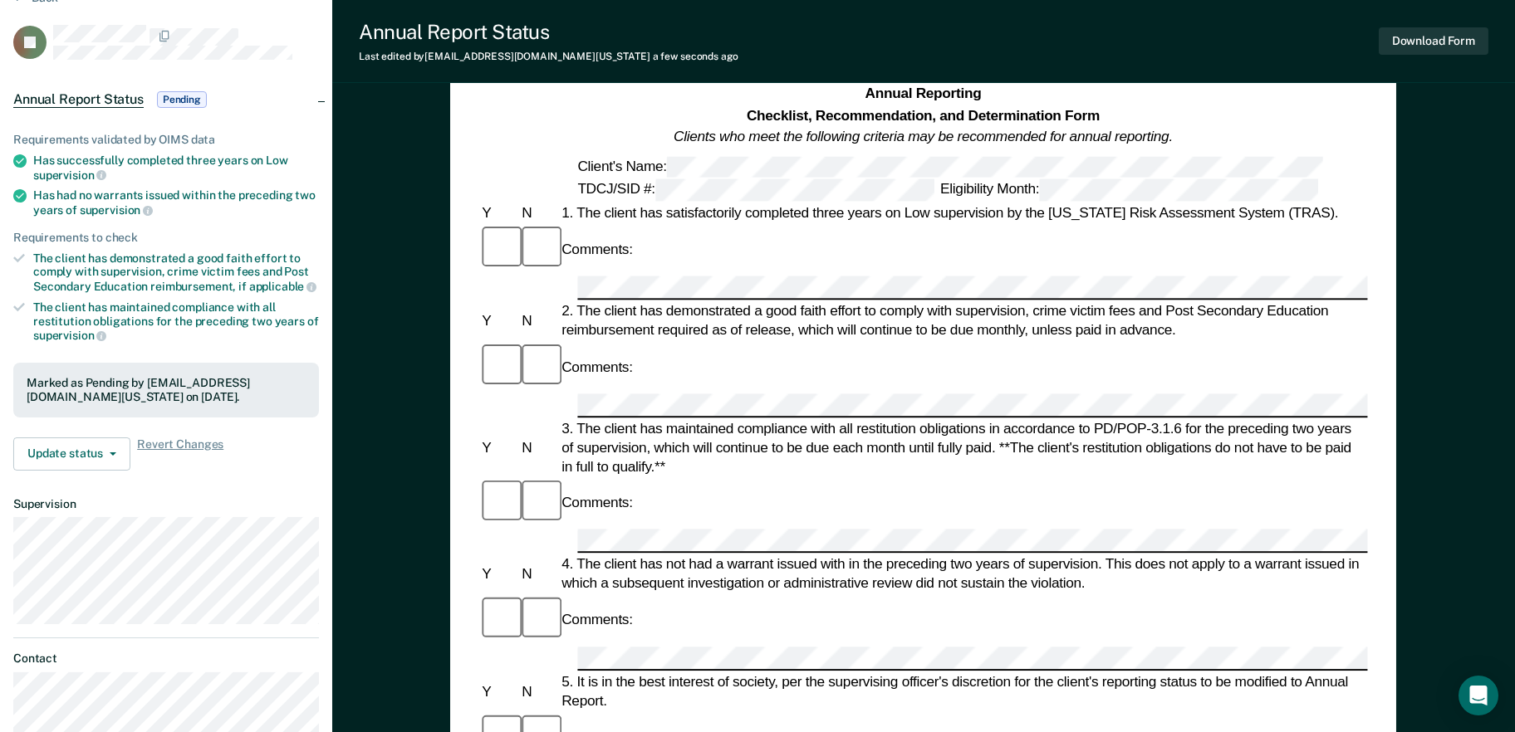
scroll to position [0, 0]
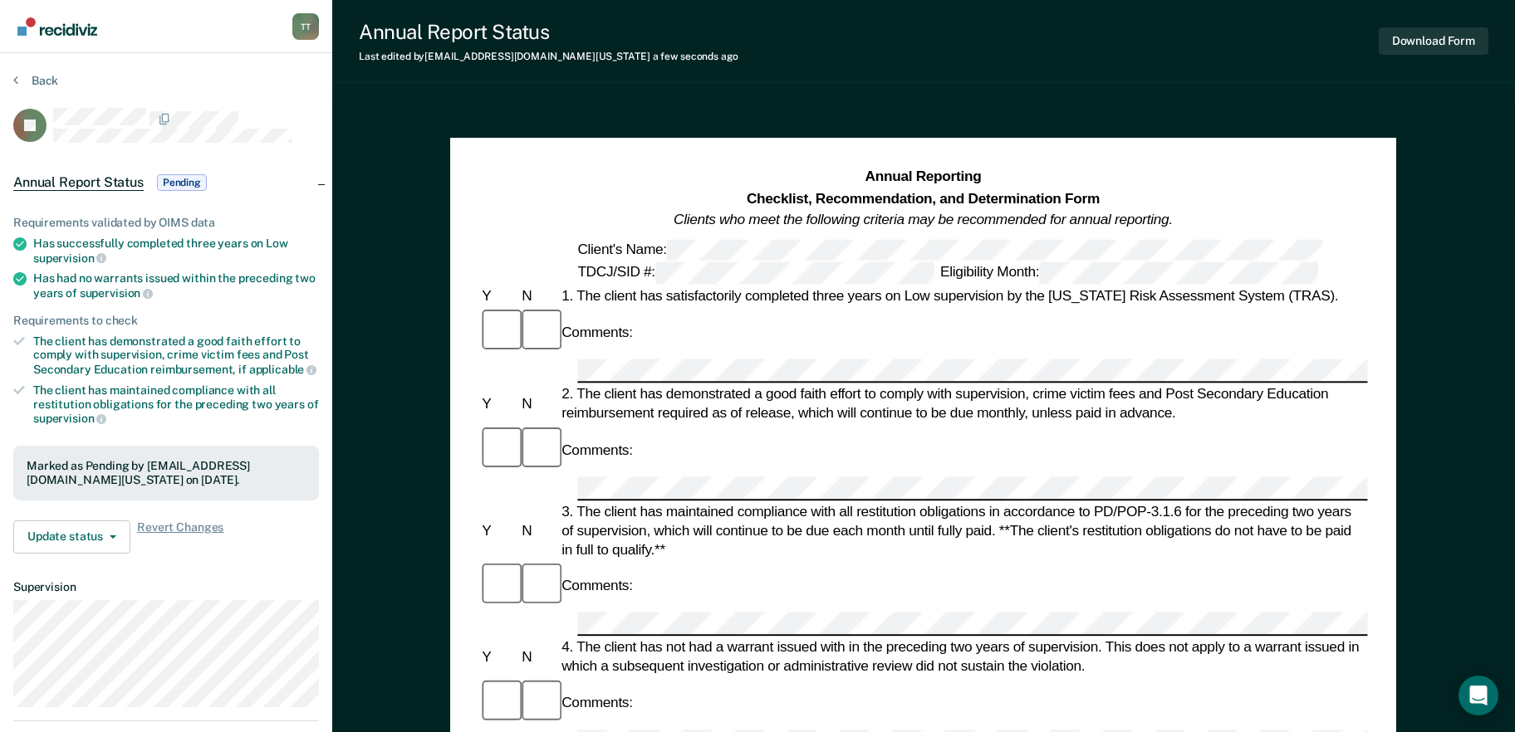
click at [45, 90] on div "Back" at bounding box center [166, 90] width 306 height 35
click at [45, 82] on button "Back" at bounding box center [35, 80] width 45 height 15
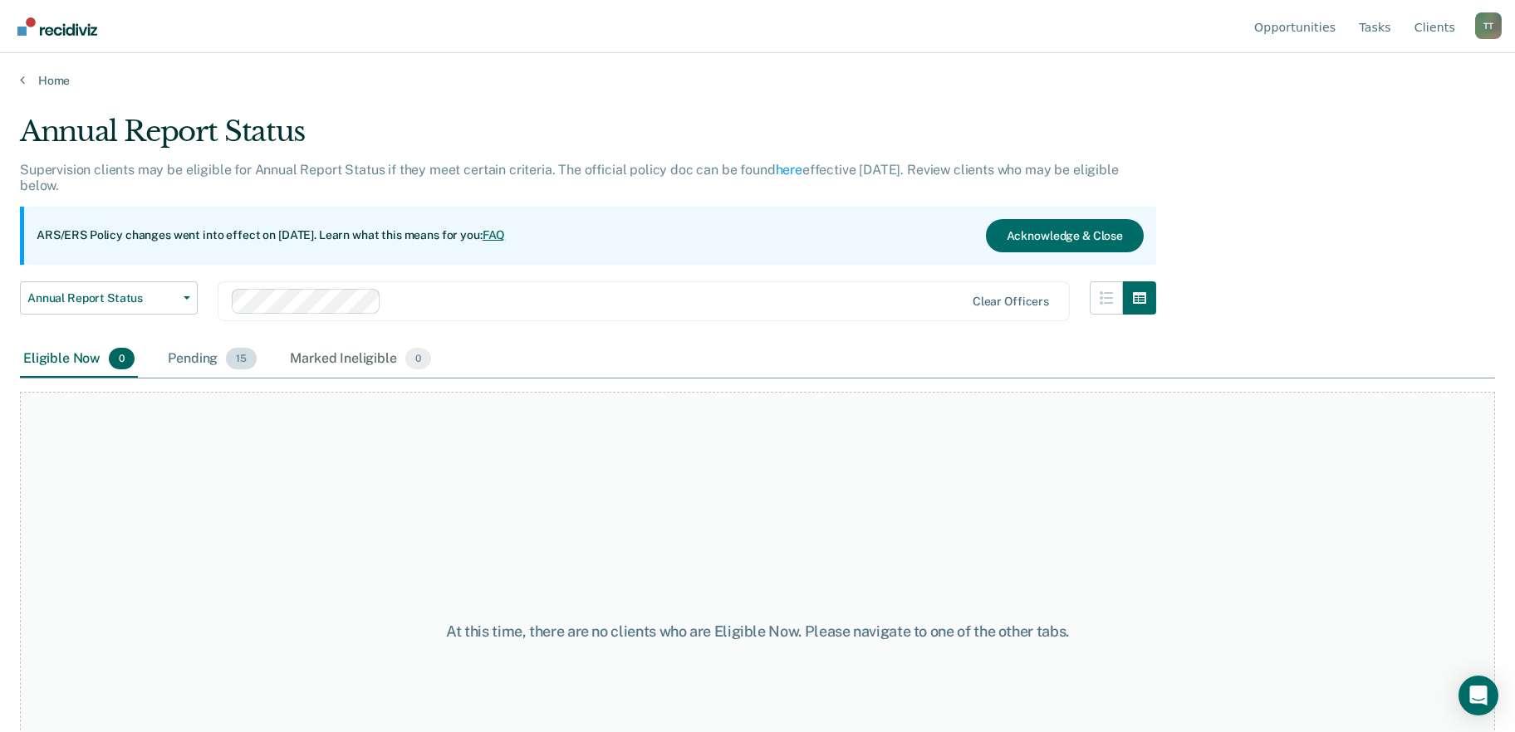
click at [243, 364] on span "15" at bounding box center [241, 359] width 31 height 22
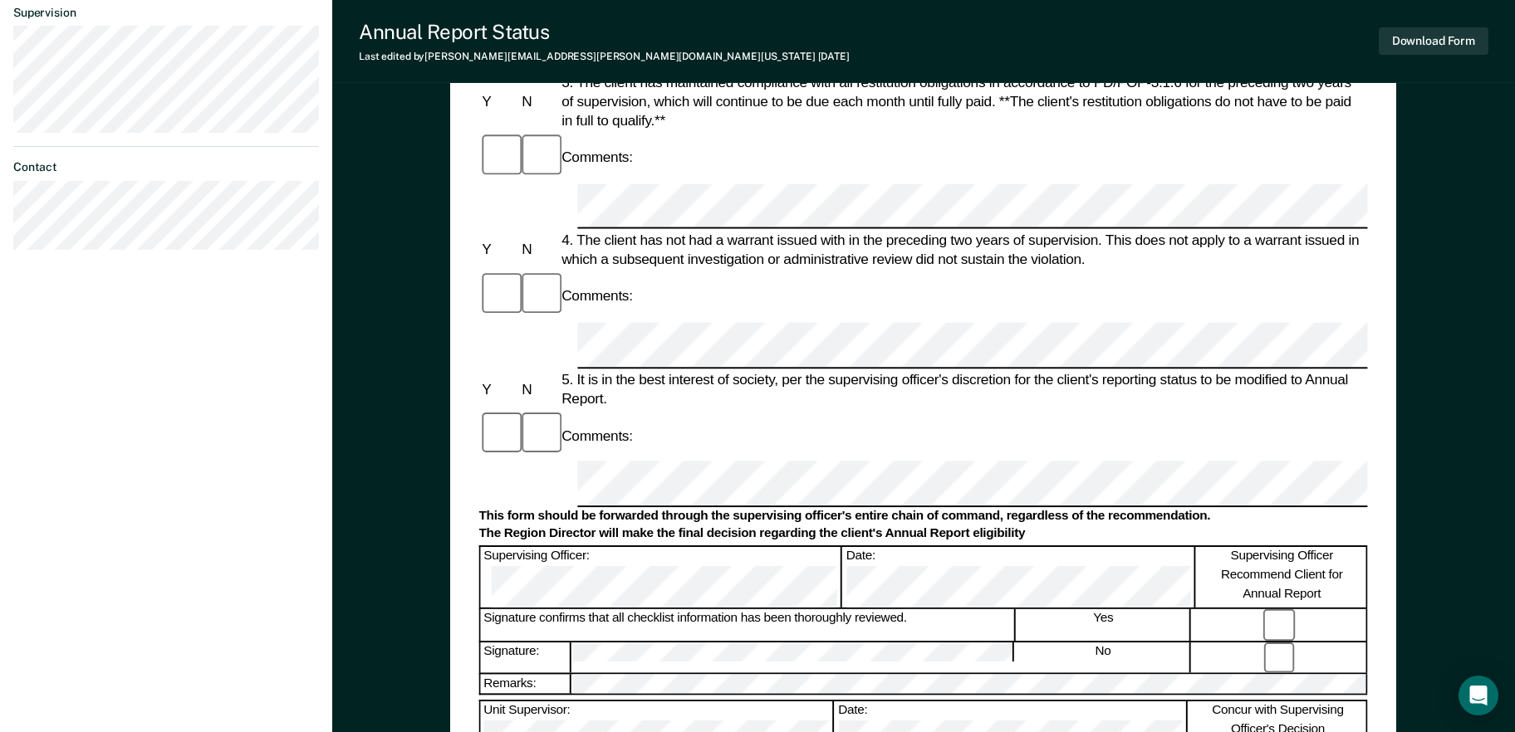
scroll to position [581, 0]
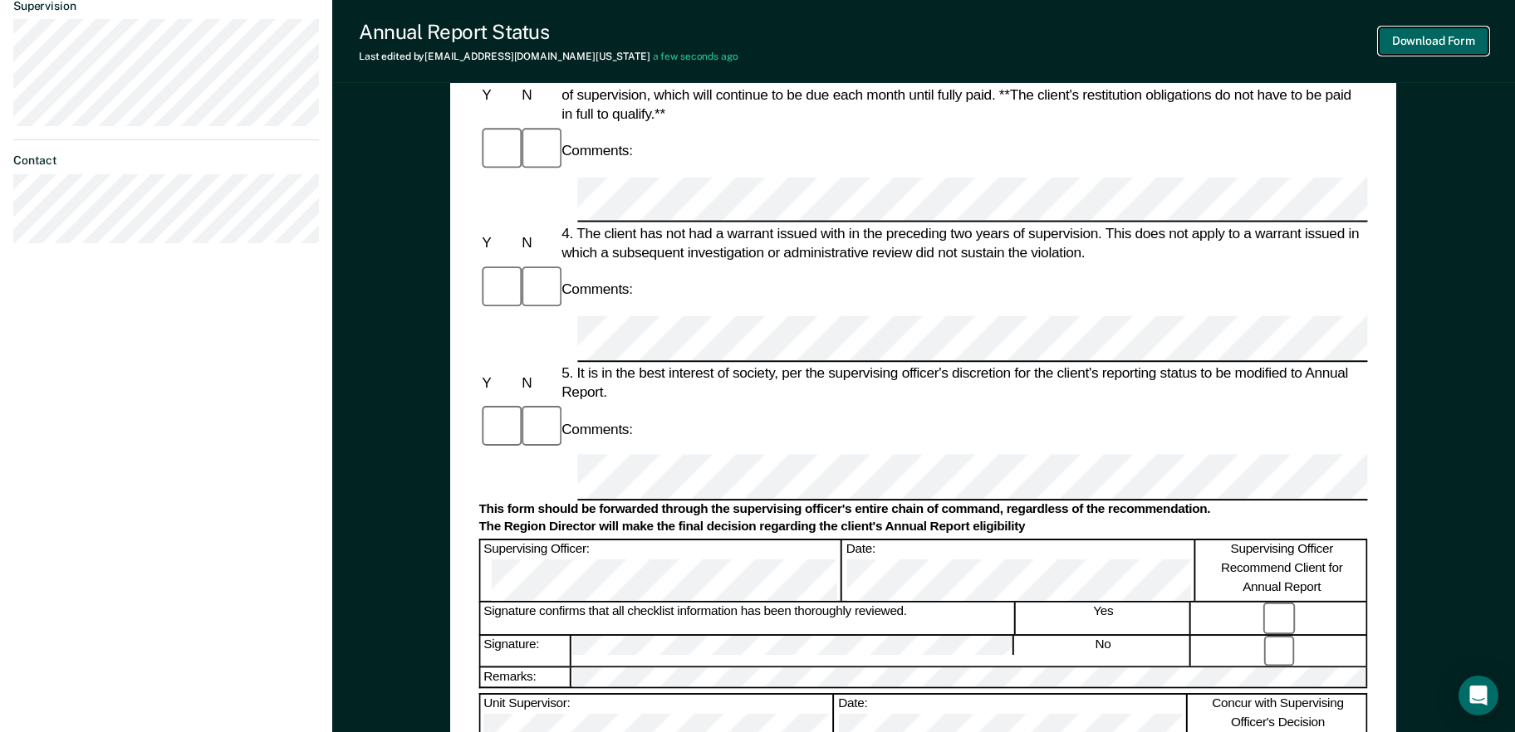
click at [1432, 50] on button "Download Form" at bounding box center [1434, 40] width 110 height 27
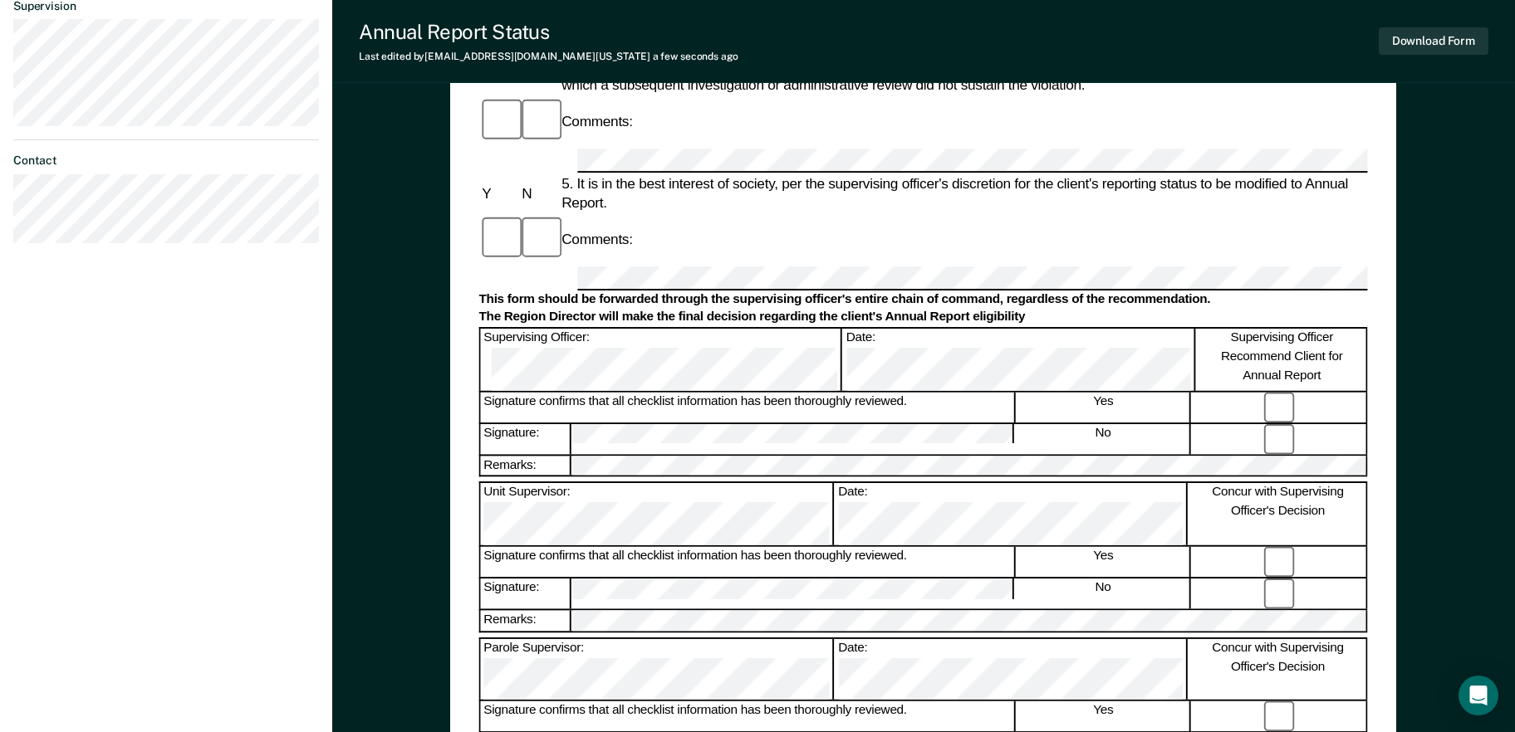
scroll to position [0, 0]
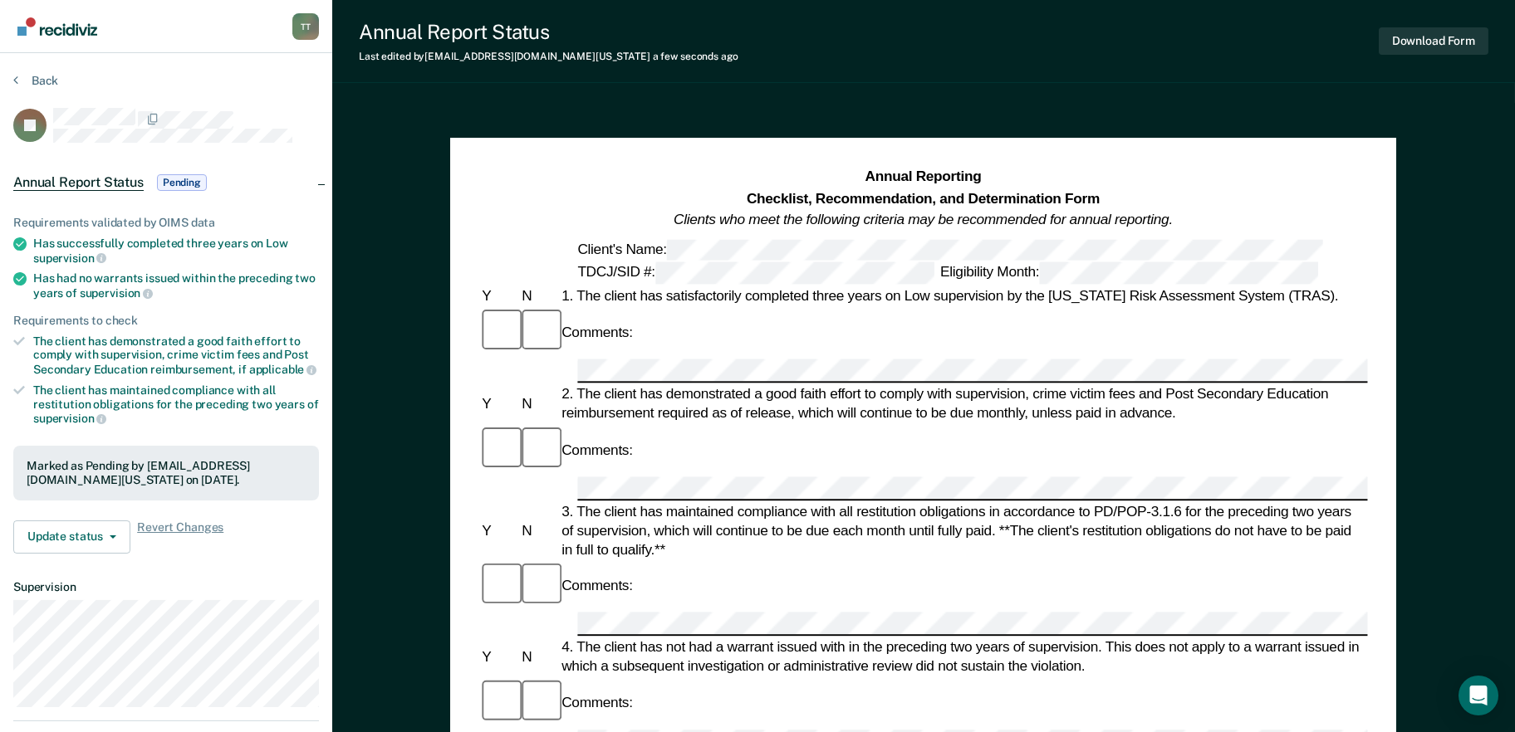
click at [41, 70] on section "Back JP Annual Report Status Pending Requirements validated by OIMS data Has su…" at bounding box center [166, 455] width 332 height 805
click at [37, 77] on button "Back" at bounding box center [35, 80] width 45 height 15
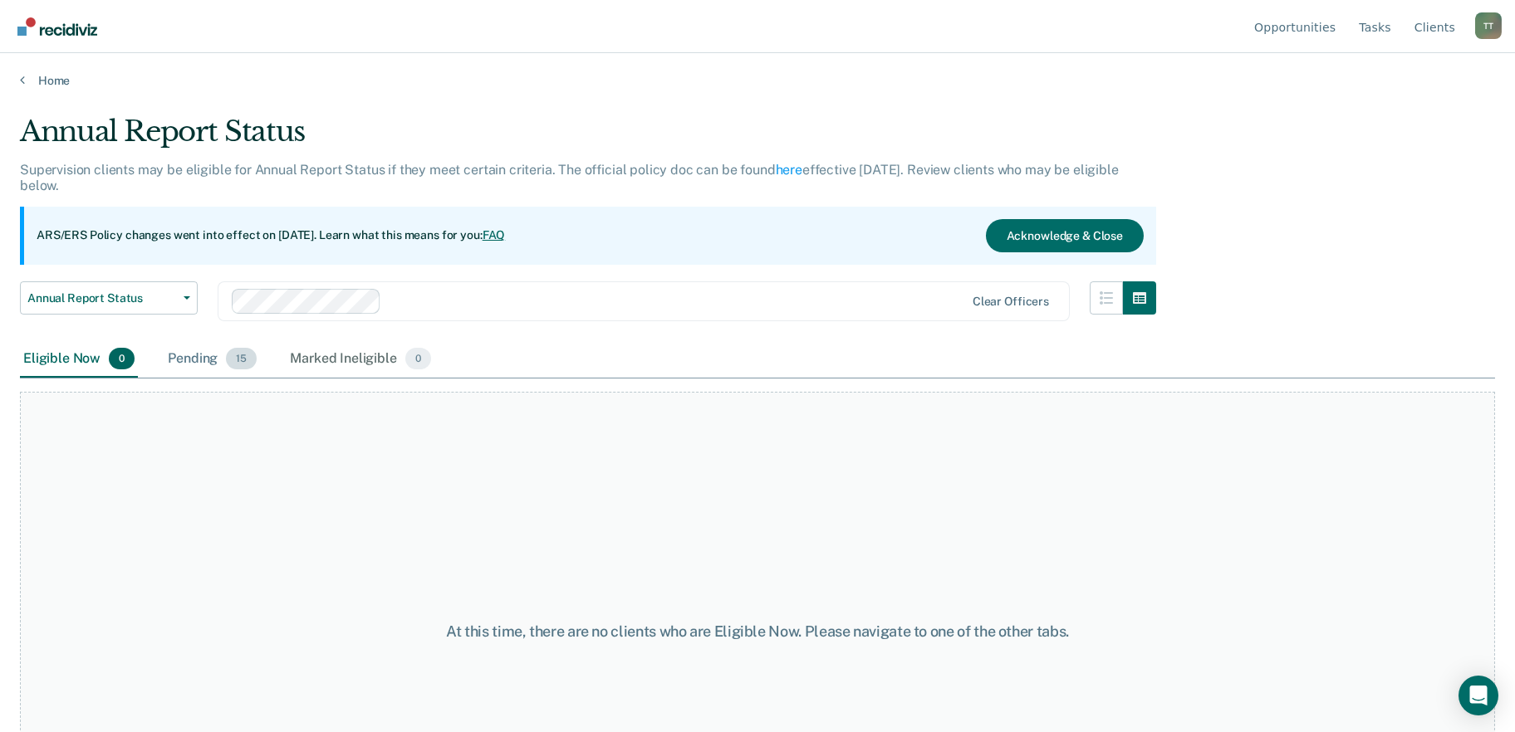
click at [186, 375] on div "Pending 15" at bounding box center [211, 359] width 95 height 37
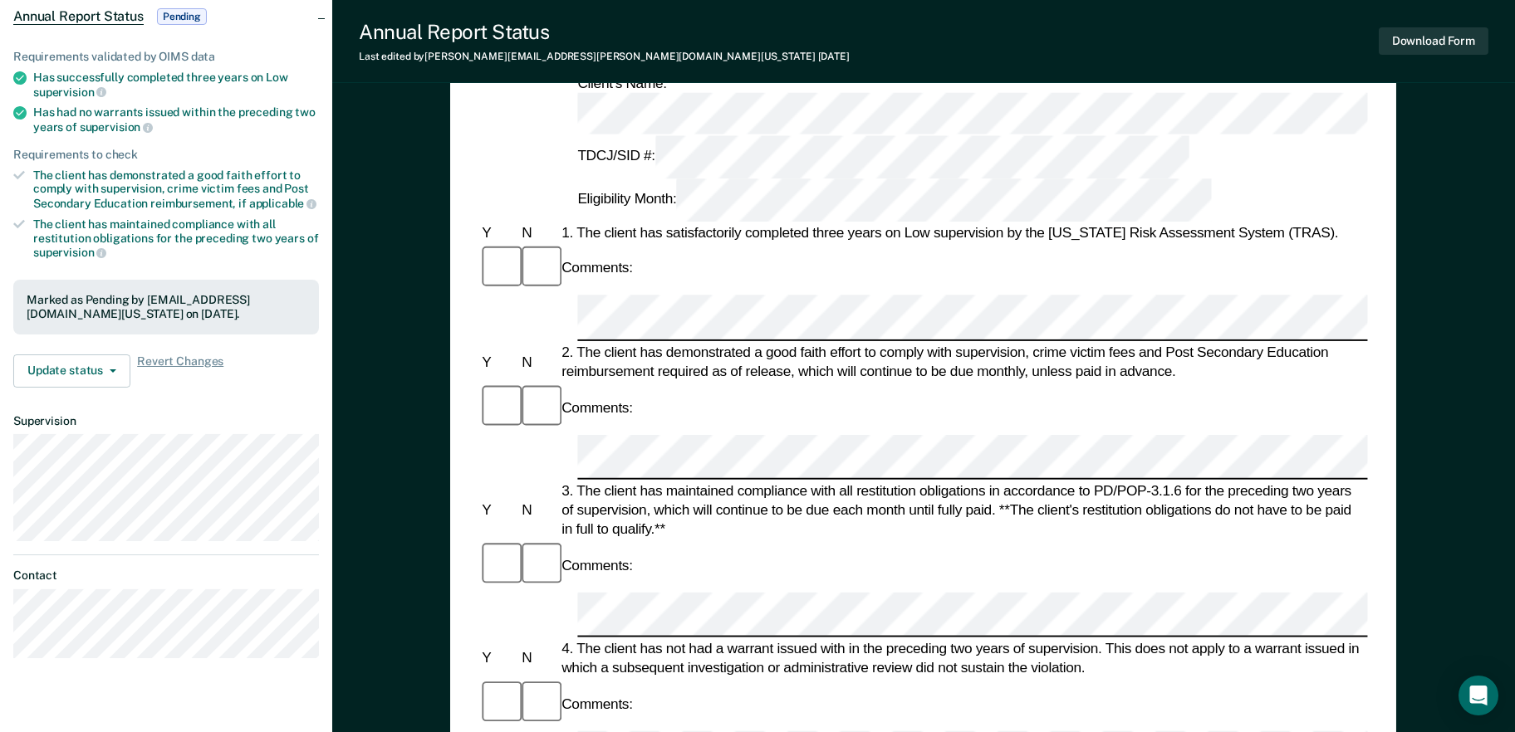
scroll to position [581, 0]
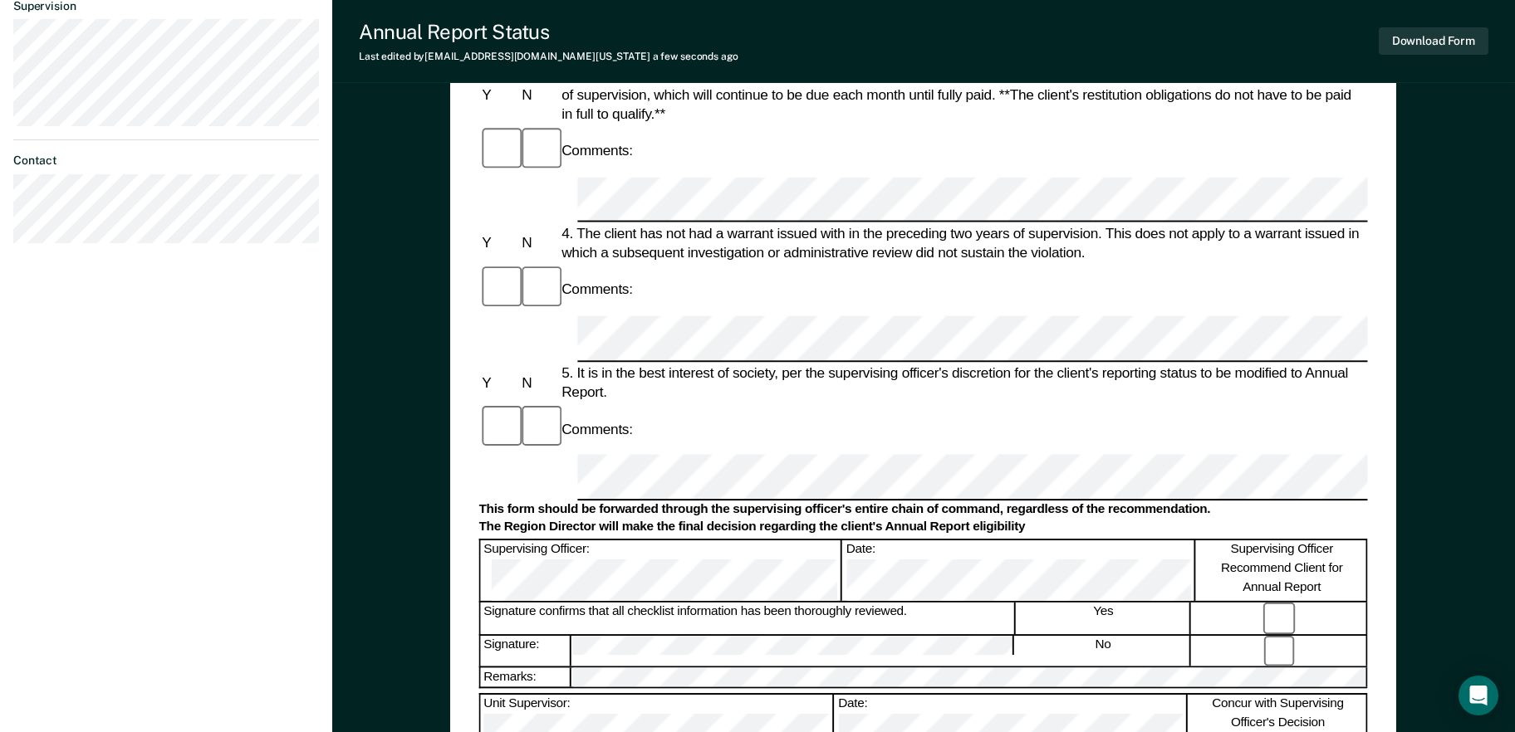
click at [1276, 695] on div "Concur with Supervising Officer's Decision" at bounding box center [1279, 725] width 178 height 61
click at [1412, 50] on button "Download Form" at bounding box center [1434, 40] width 110 height 27
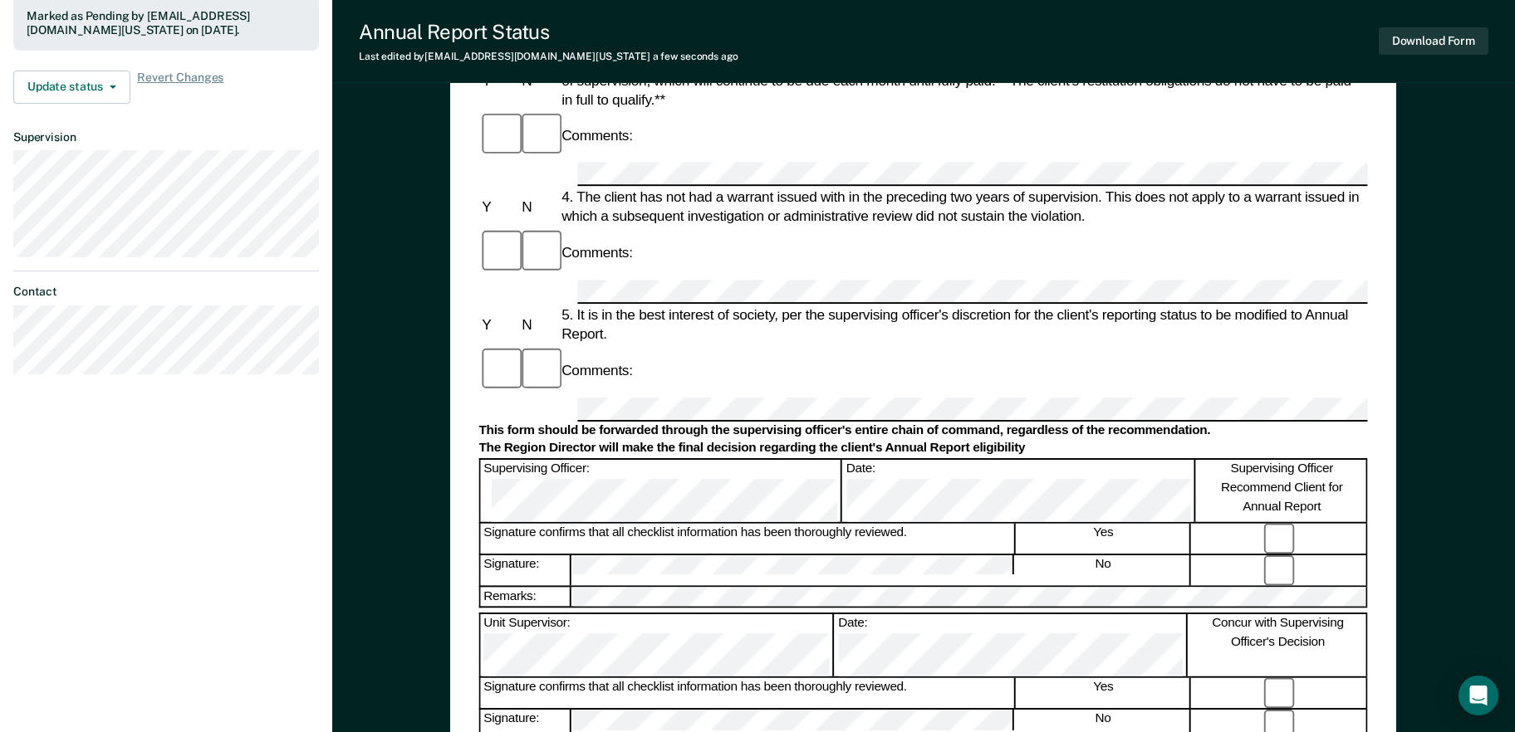
scroll to position [0, 0]
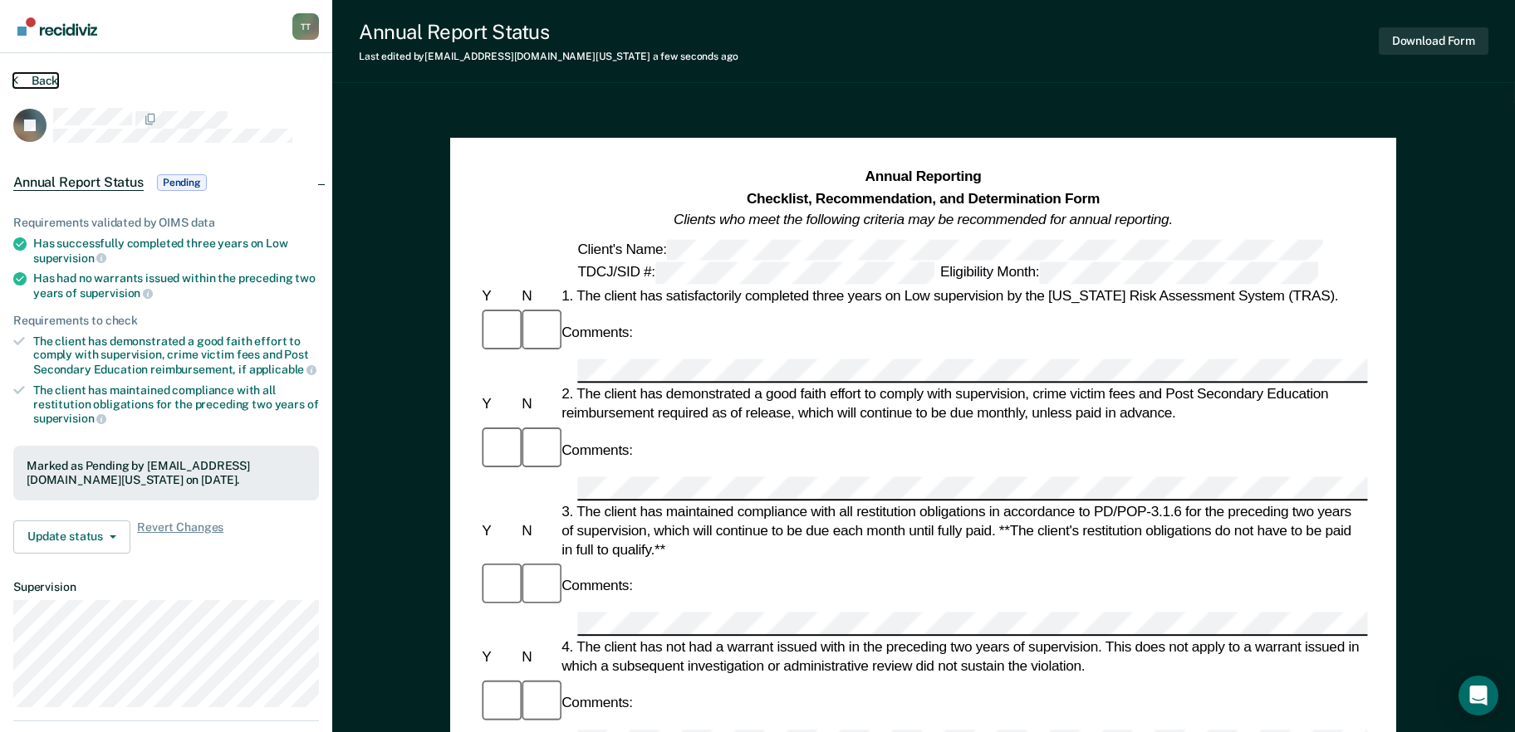
click at [37, 76] on button "Back" at bounding box center [35, 80] width 45 height 15
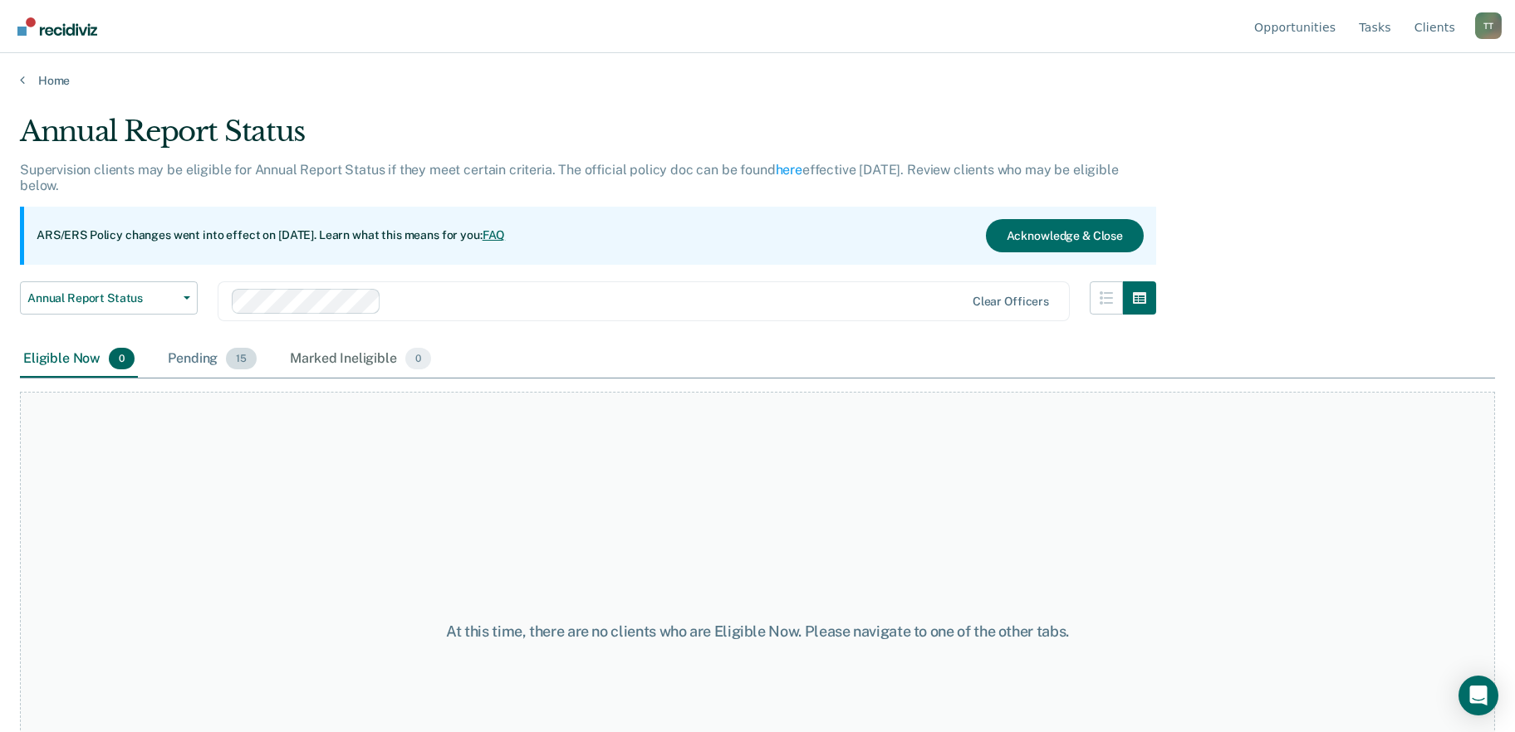
click at [226, 374] on div "Pending 15" at bounding box center [211, 359] width 95 height 37
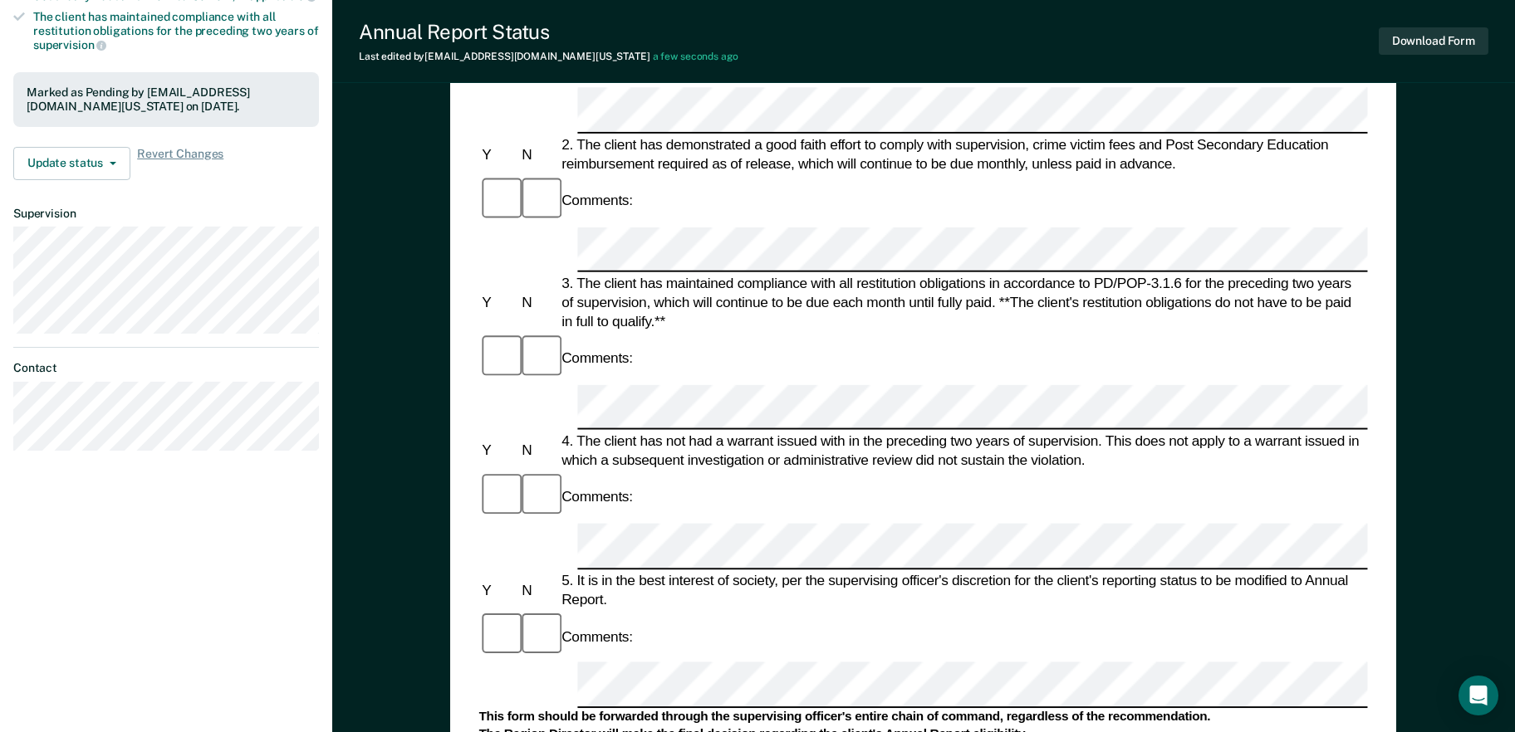
scroll to position [166, 0]
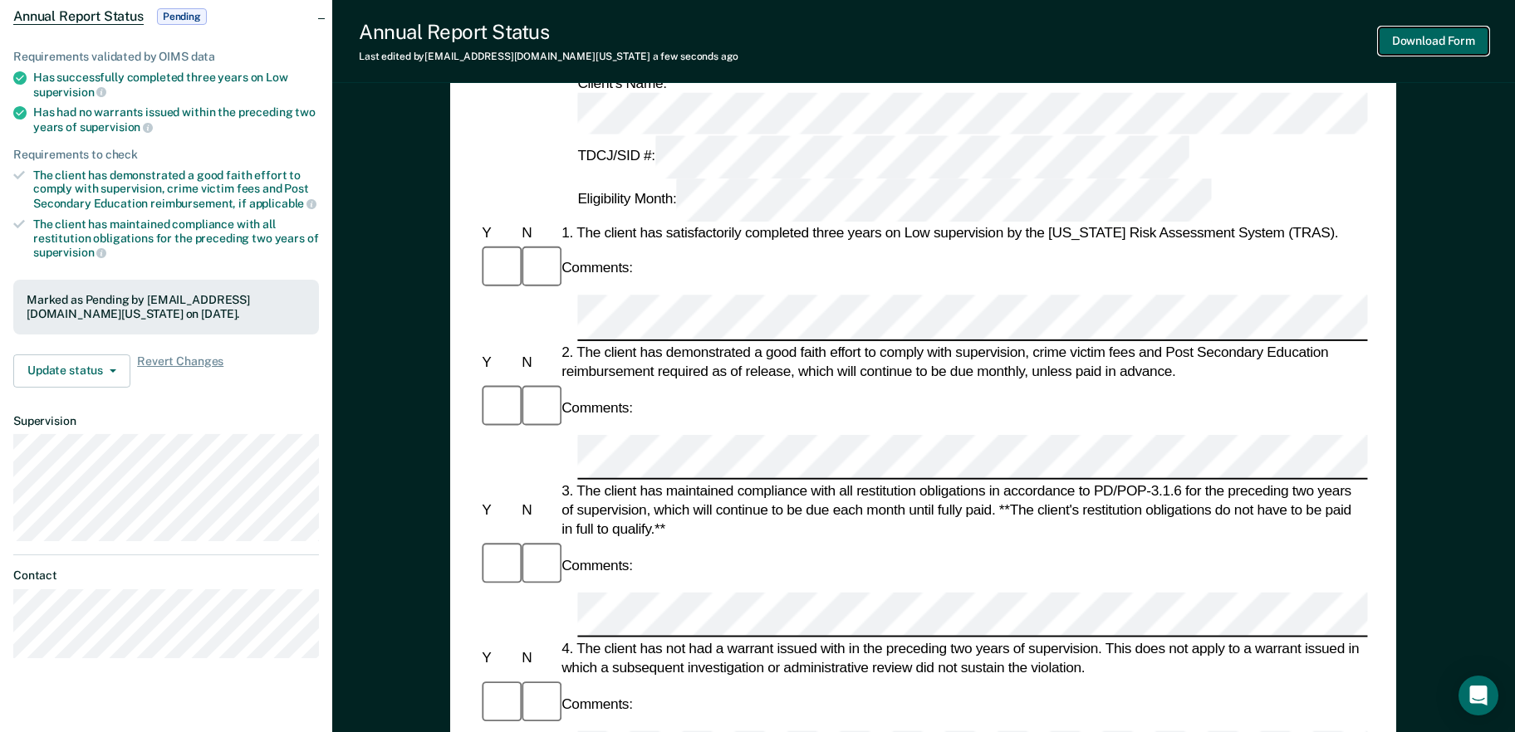
click at [1458, 42] on button "Download Form" at bounding box center [1434, 40] width 110 height 27
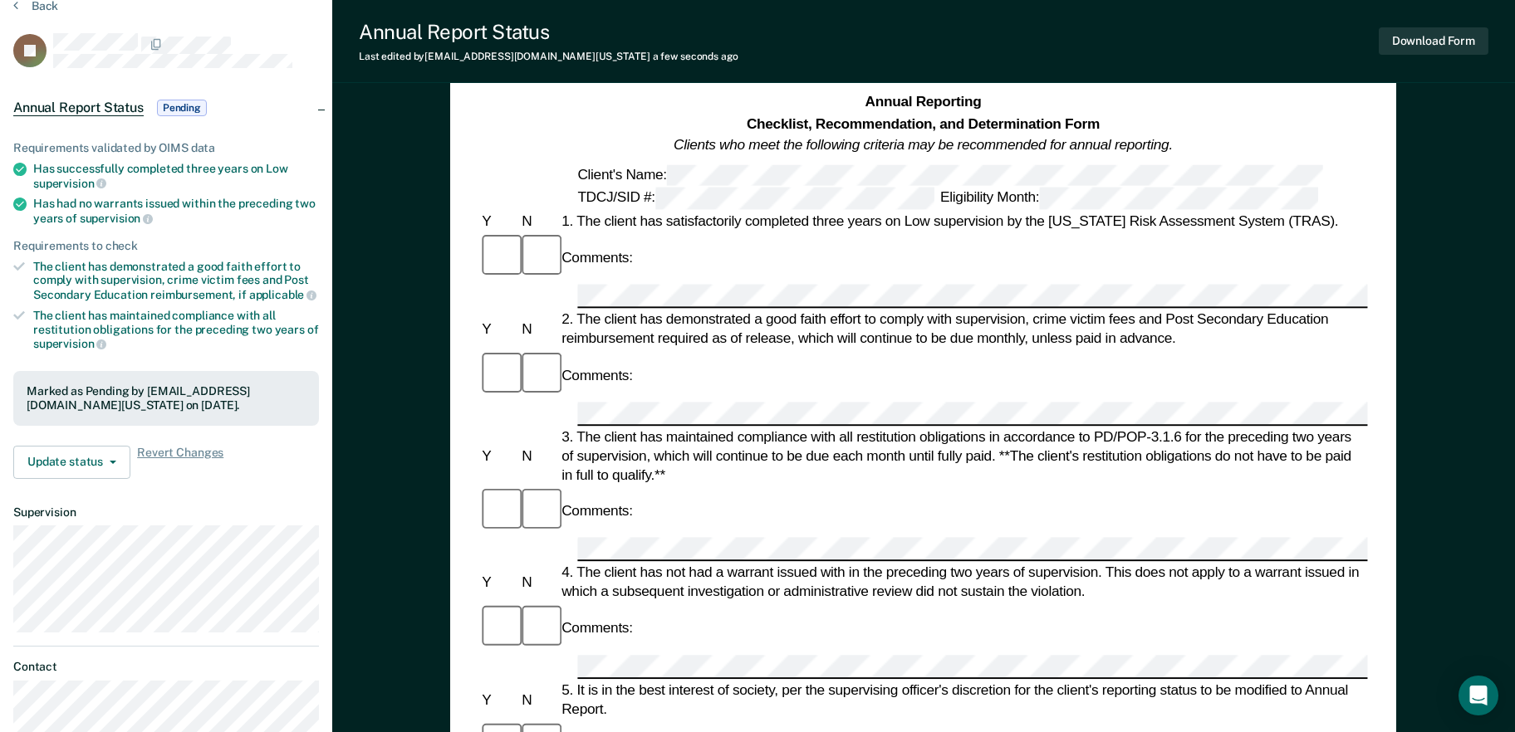
scroll to position [0, 0]
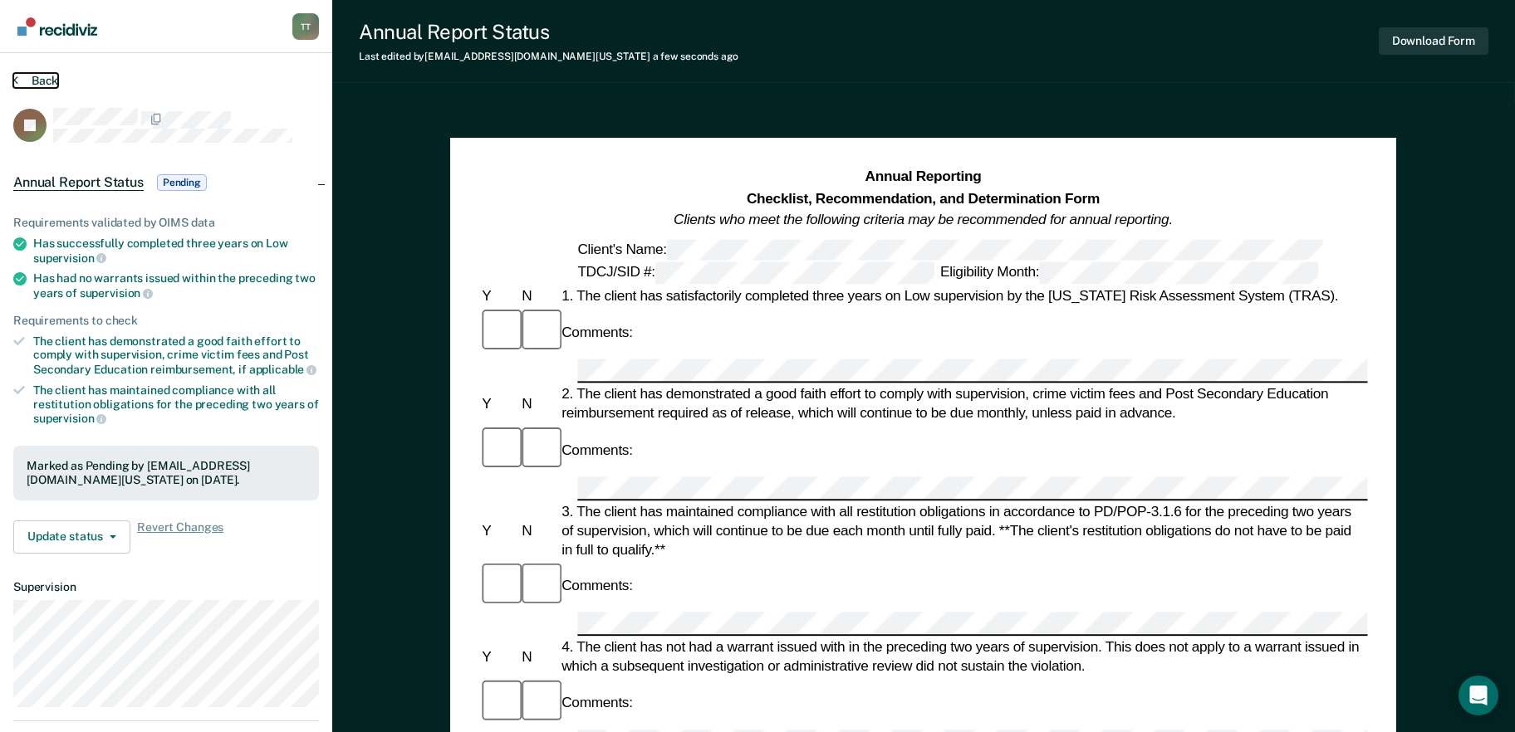
click at [37, 78] on button "Back" at bounding box center [35, 80] width 45 height 15
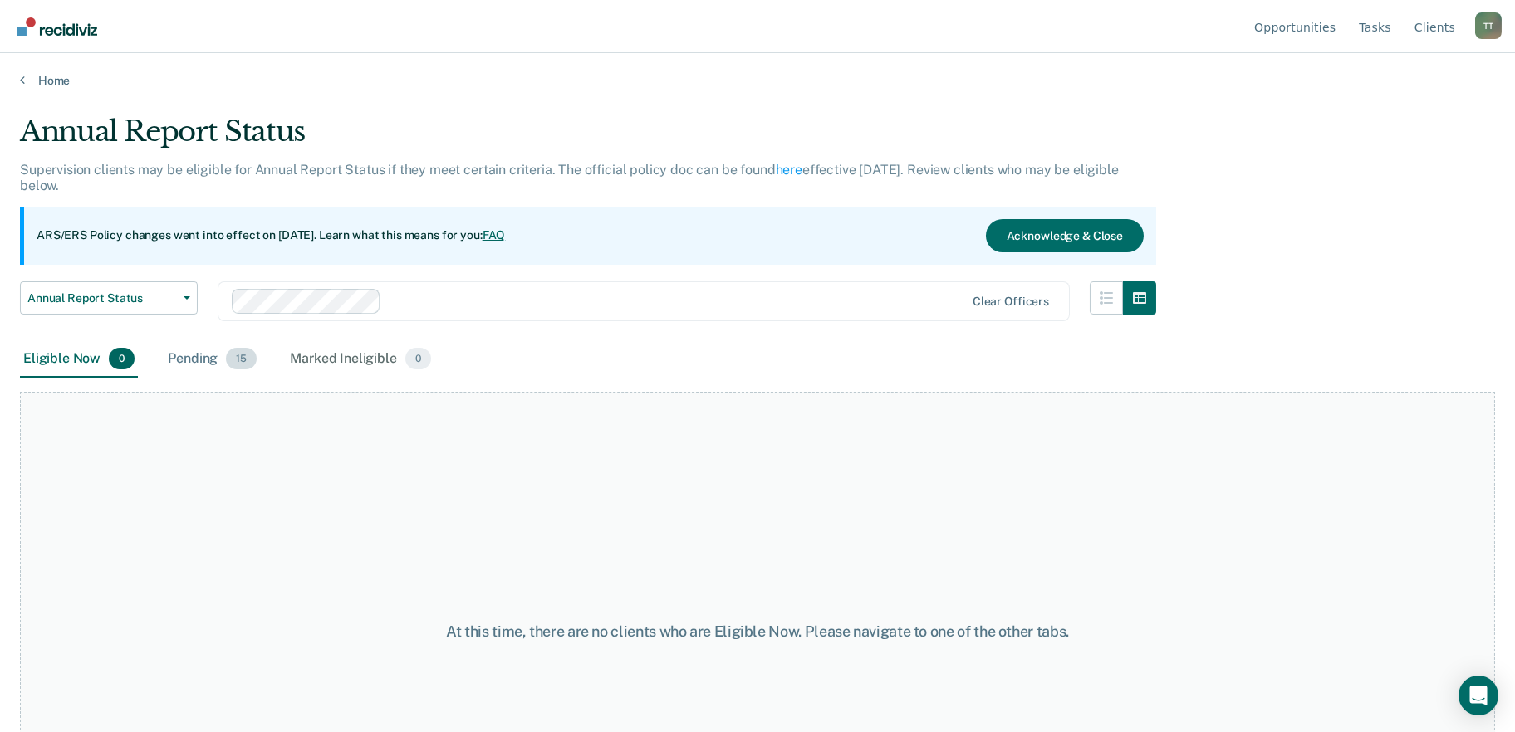
click at [215, 366] on div "Pending 15" at bounding box center [211, 359] width 95 height 37
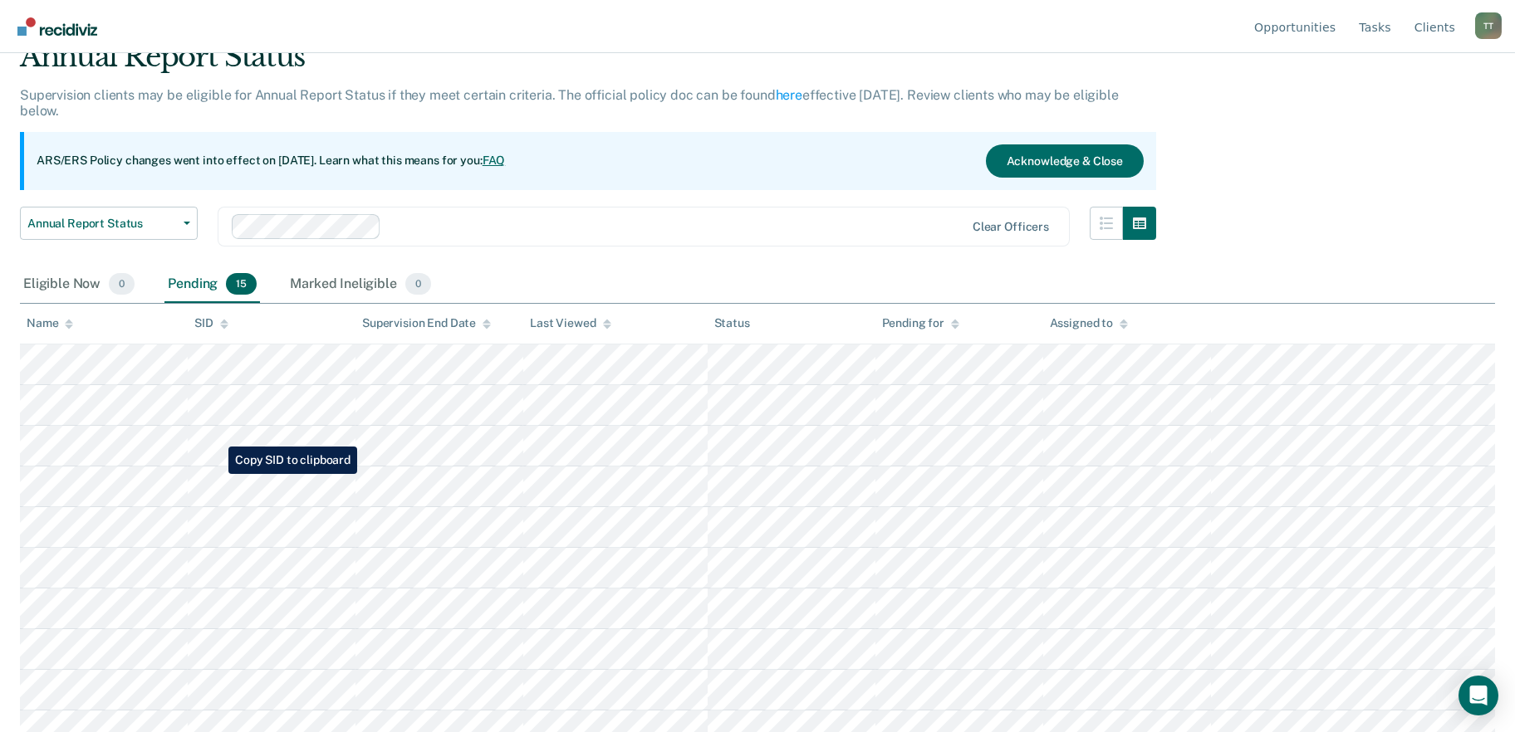
scroll to position [166, 0]
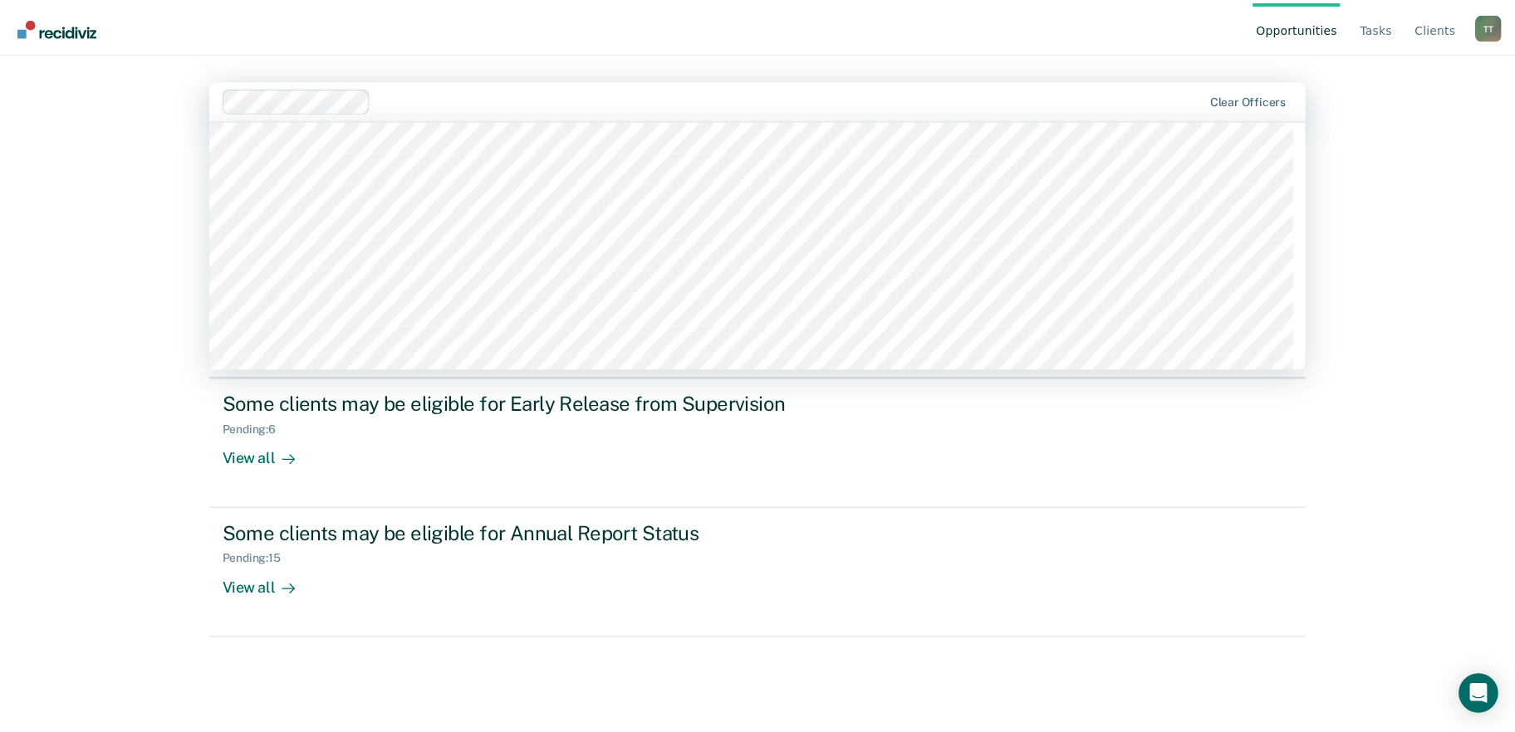
scroll to position [498, 0]
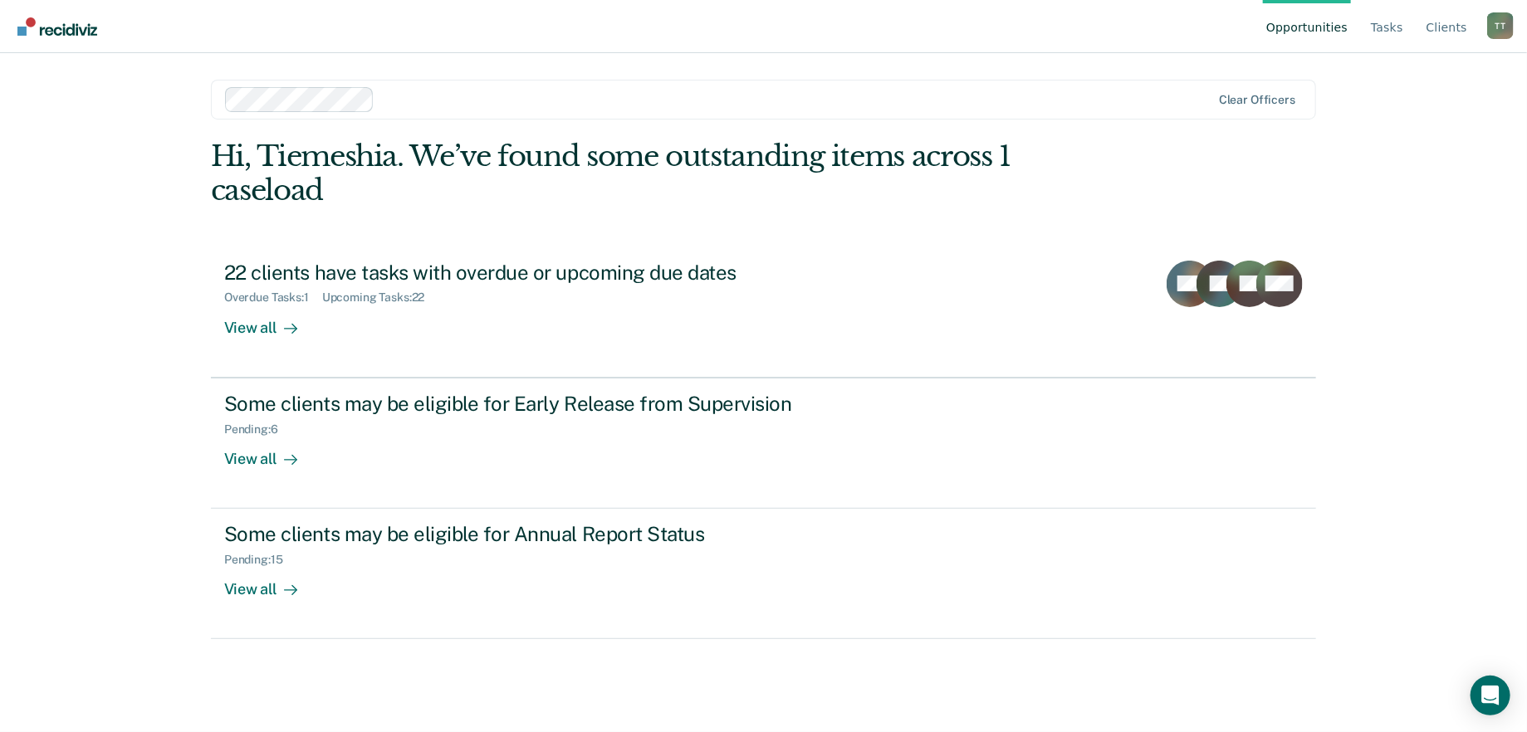
click at [102, 176] on div "Opportunities Tasks Client s Tiemeshia Twine T T Profile How it works Log Out C…" at bounding box center [763, 366] width 1527 height 732
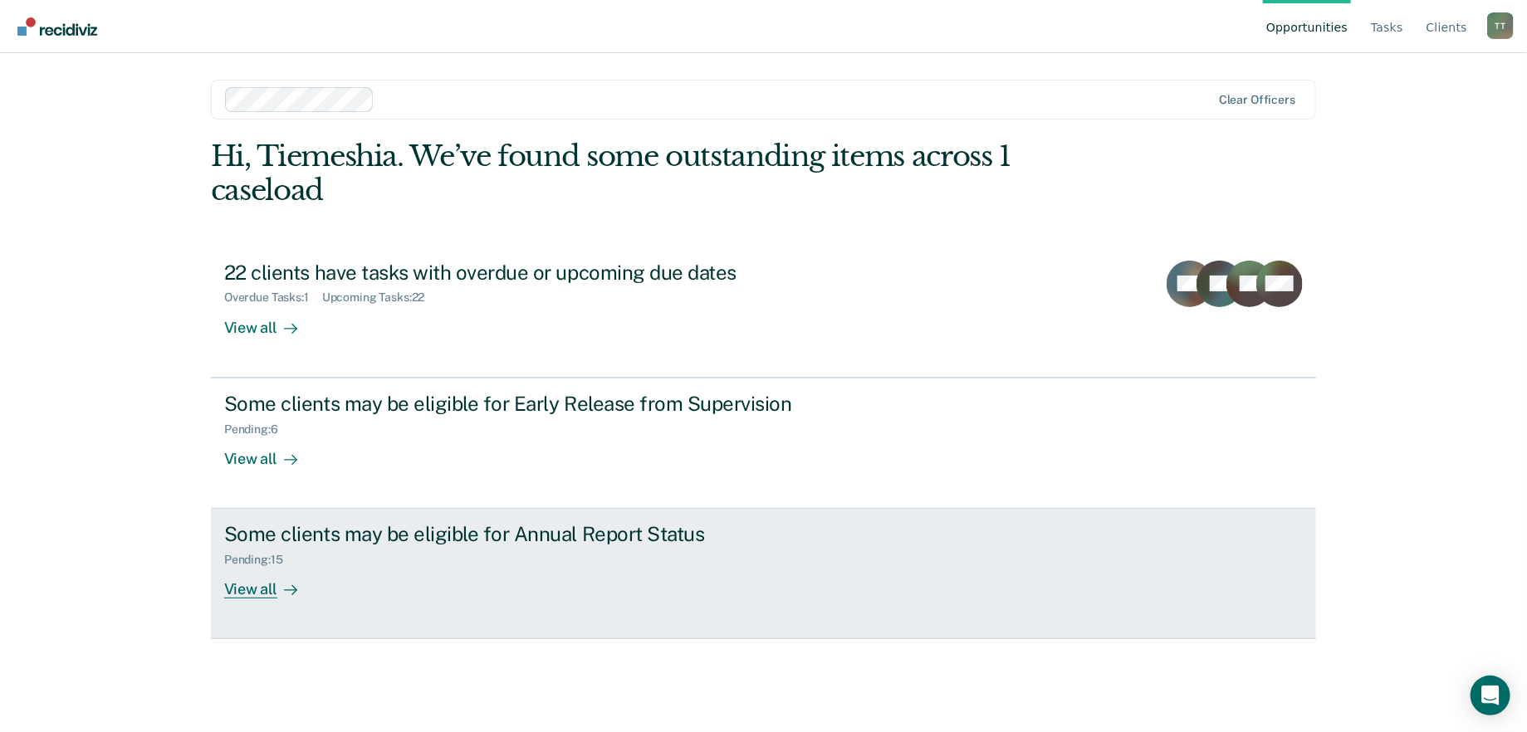
click at [417, 590] on div "Some clients may be eligible for Annual Report Status Pending : 15 View all" at bounding box center [535, 560] width 623 height 76
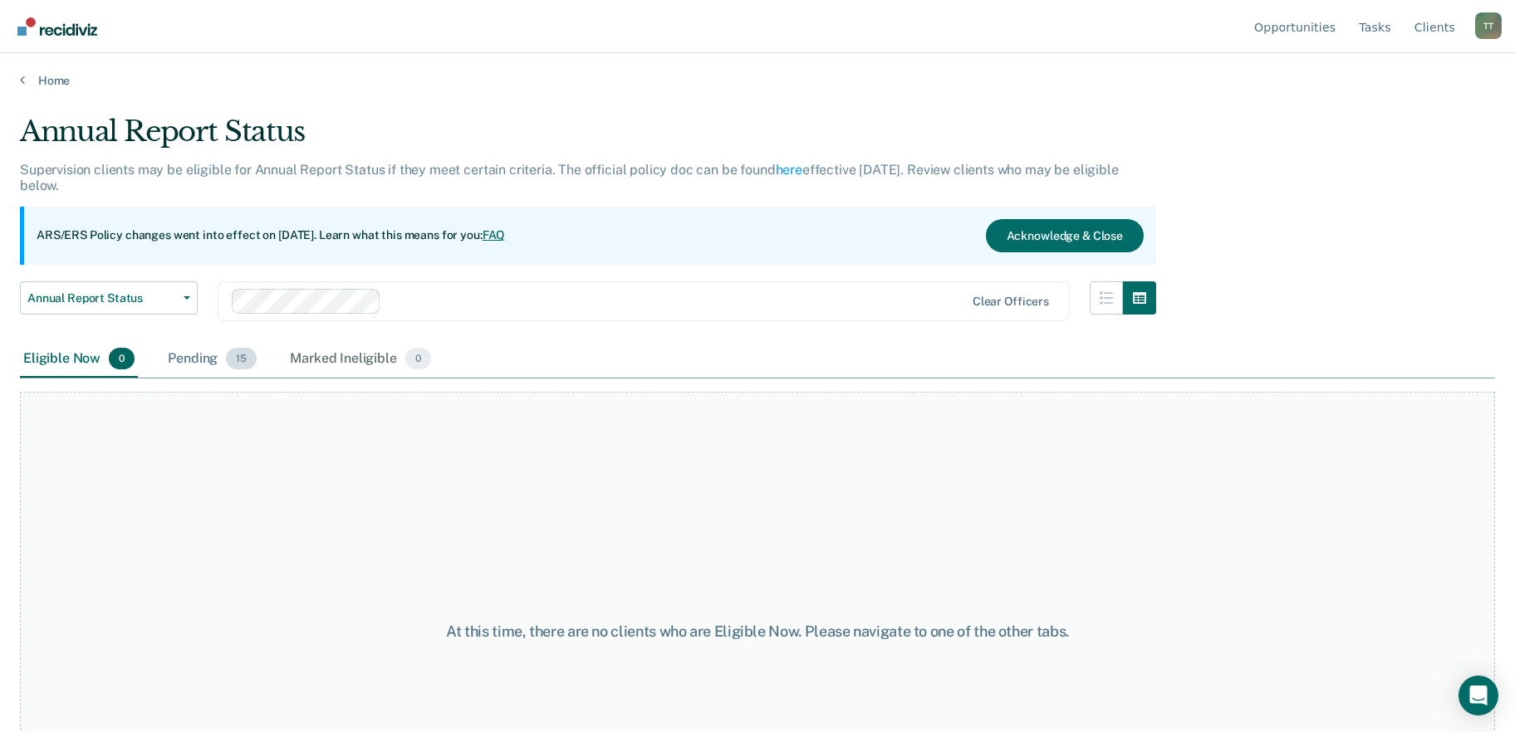
click at [223, 363] on div "Pending 15" at bounding box center [211, 359] width 95 height 37
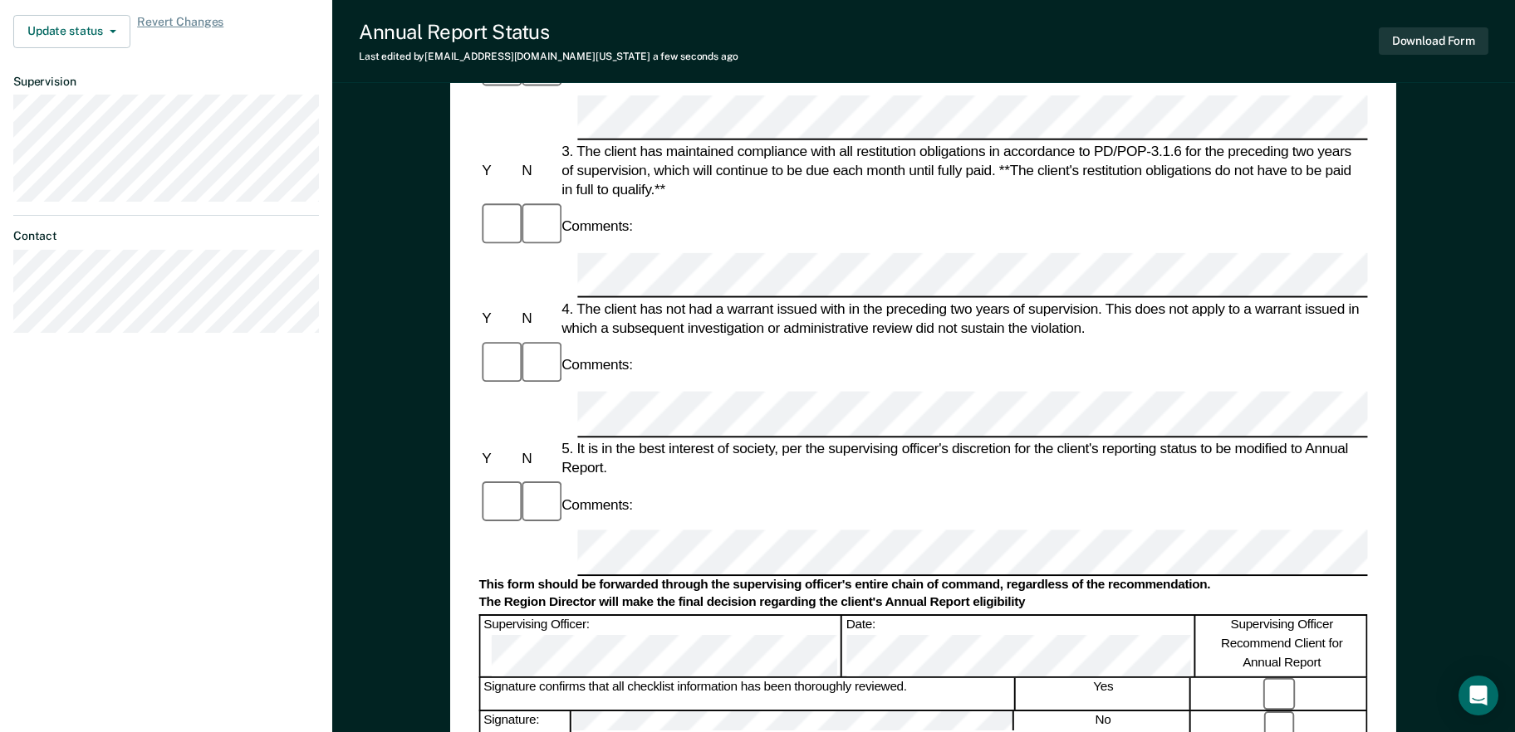
scroll to position [581, 0]
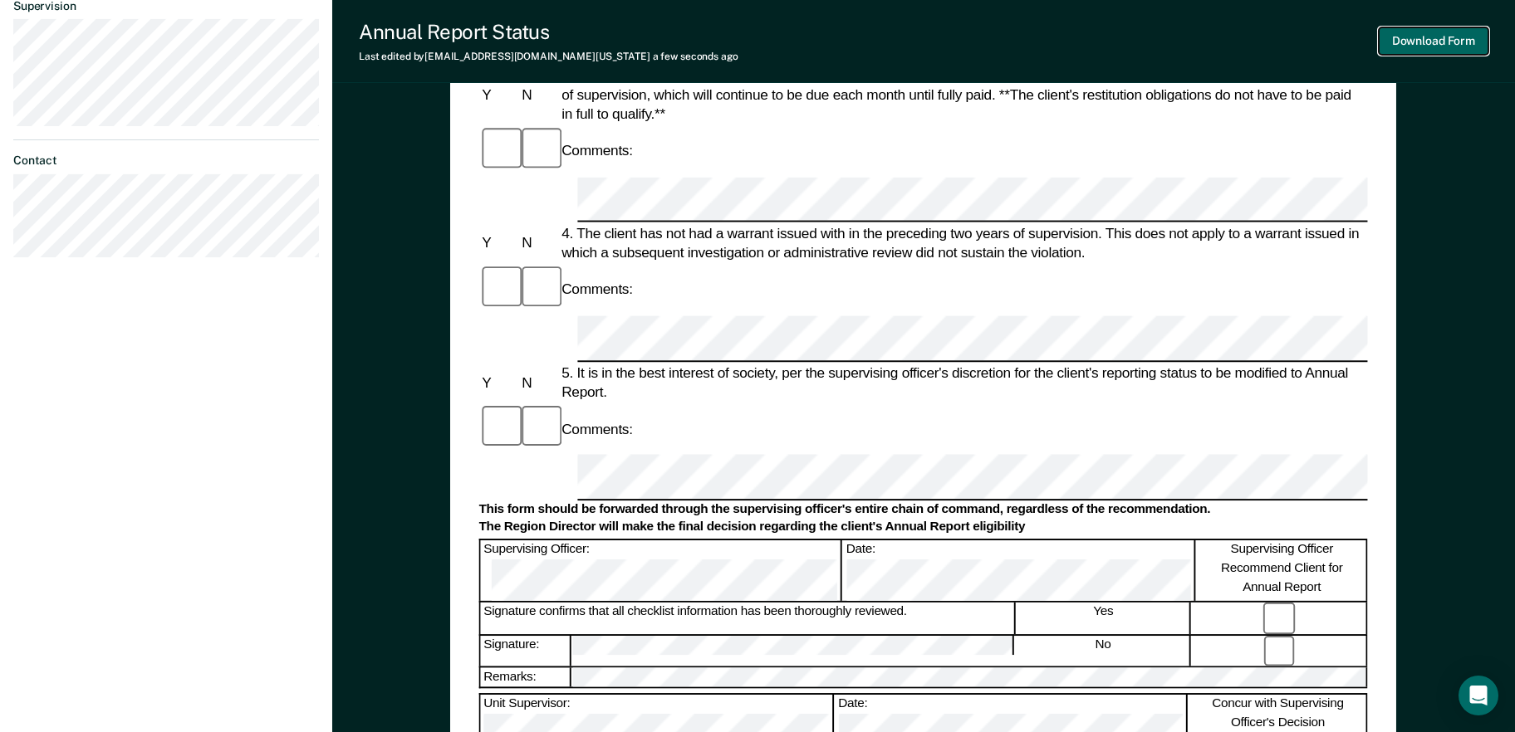
click at [1453, 36] on button "Download Form" at bounding box center [1434, 40] width 110 height 27
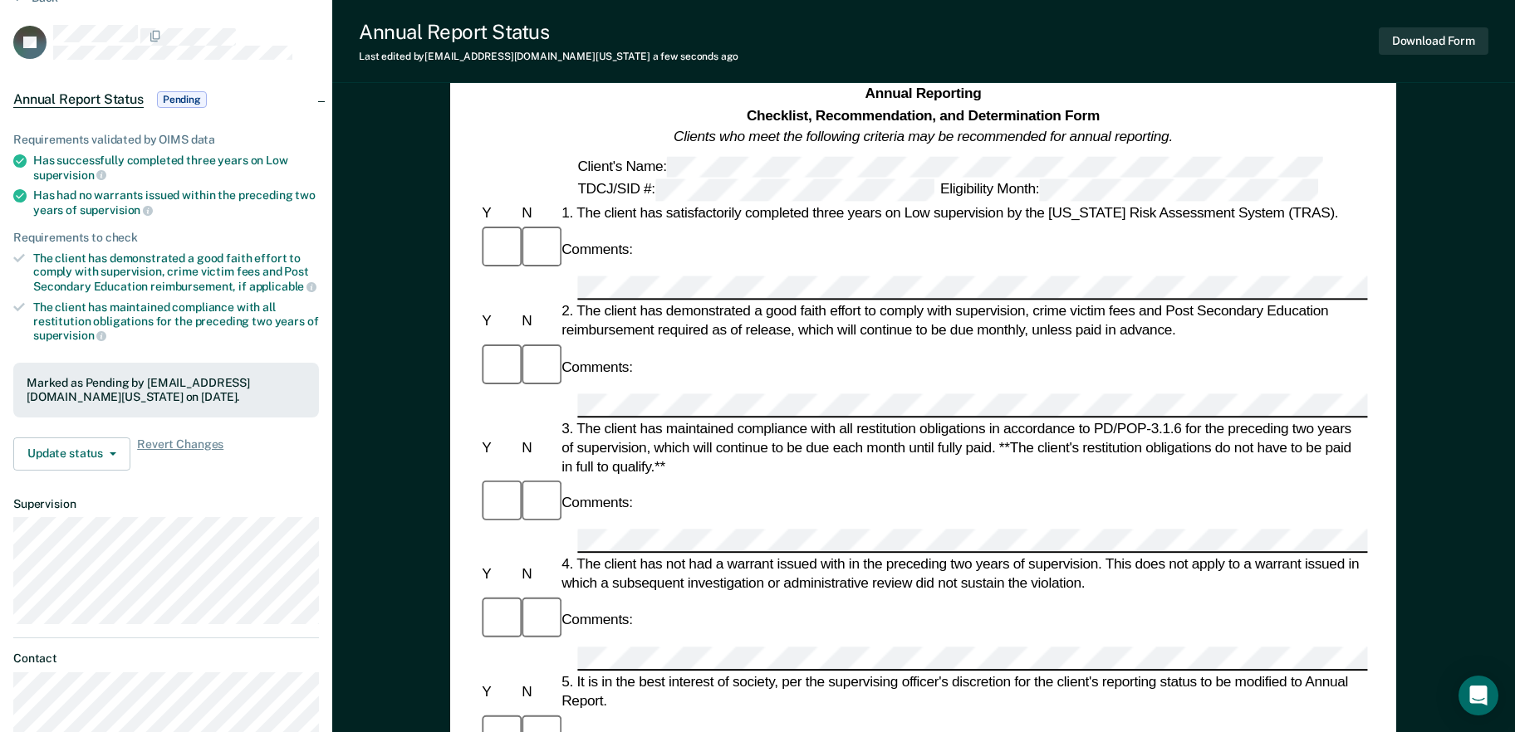
scroll to position [0, 0]
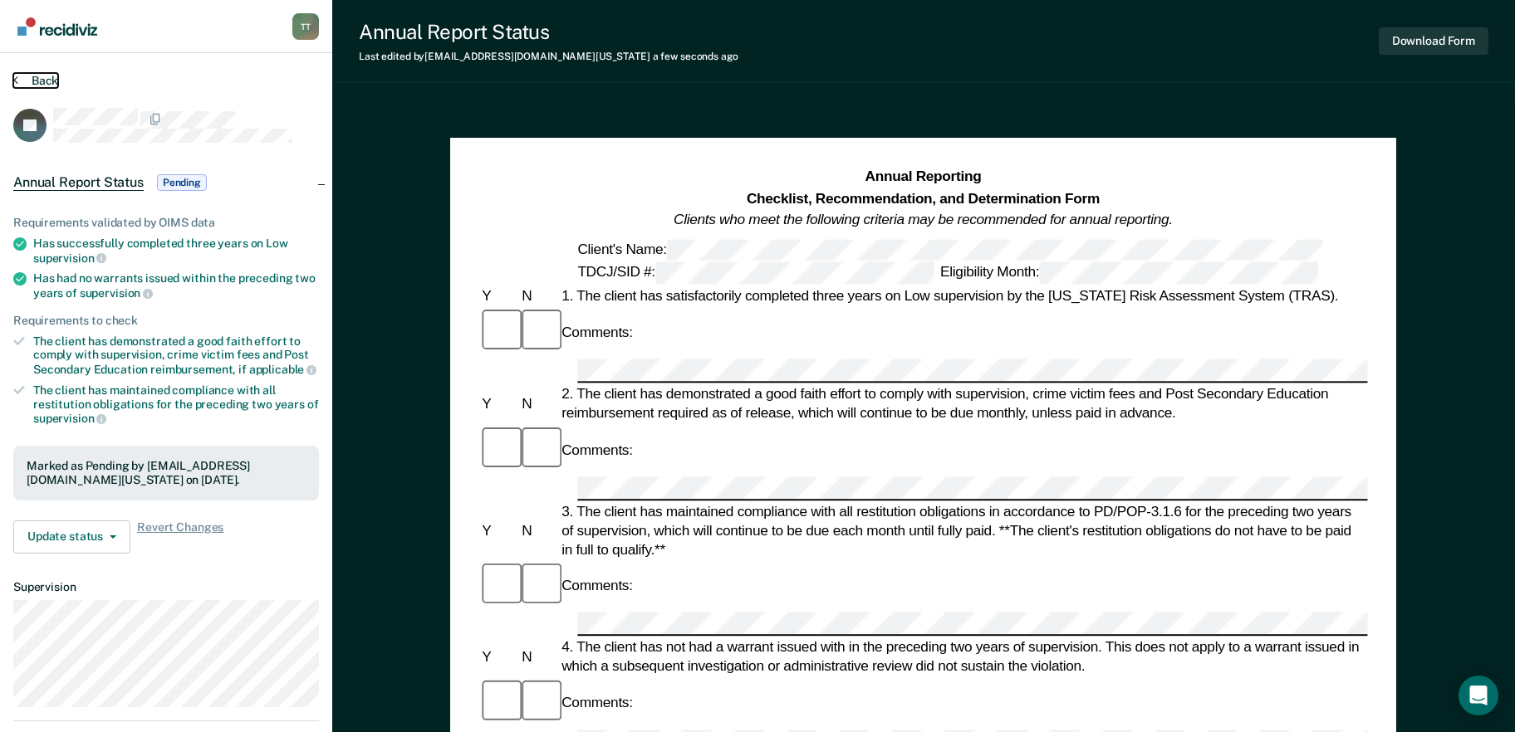
click at [46, 76] on button "Back" at bounding box center [35, 80] width 45 height 15
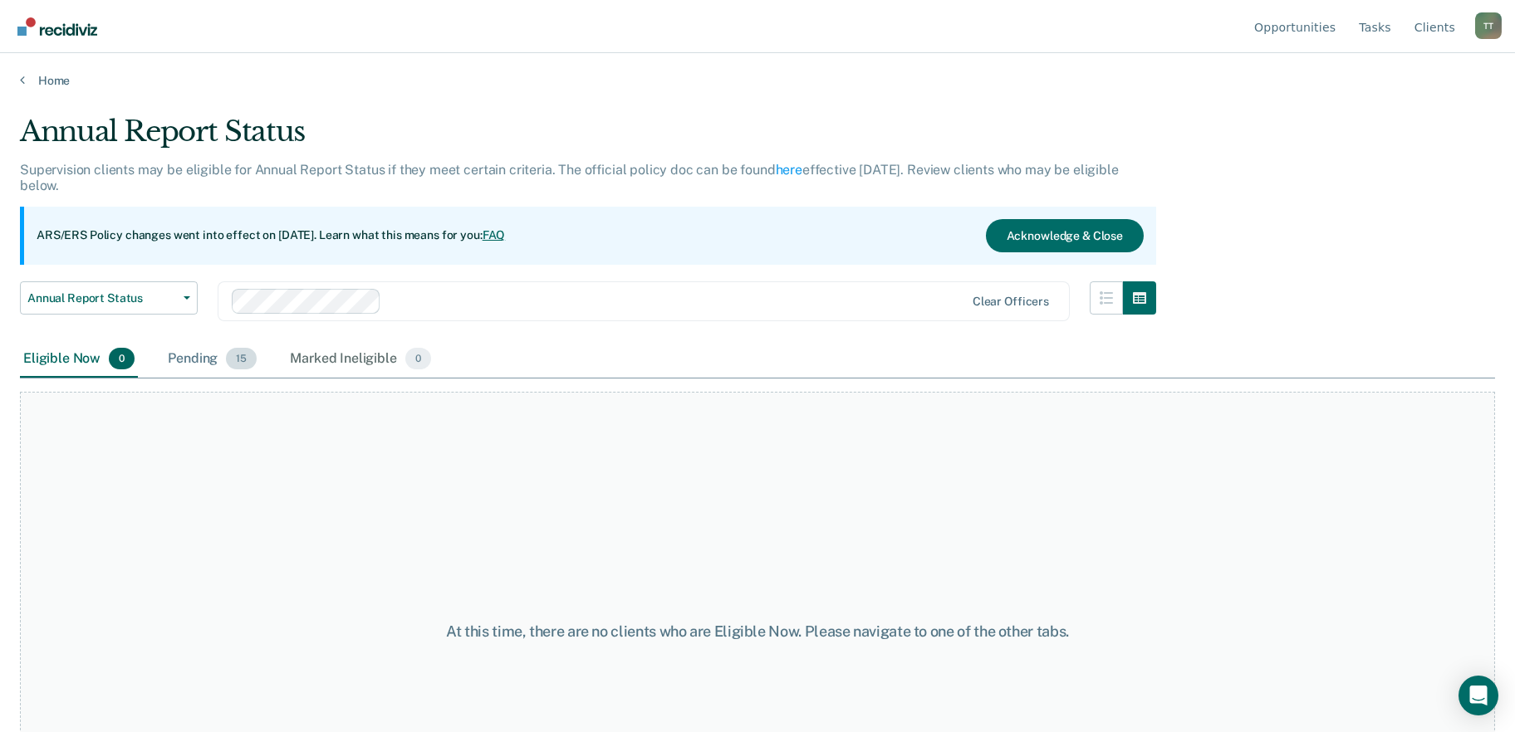
click at [185, 360] on div "Pending 15" at bounding box center [211, 359] width 95 height 37
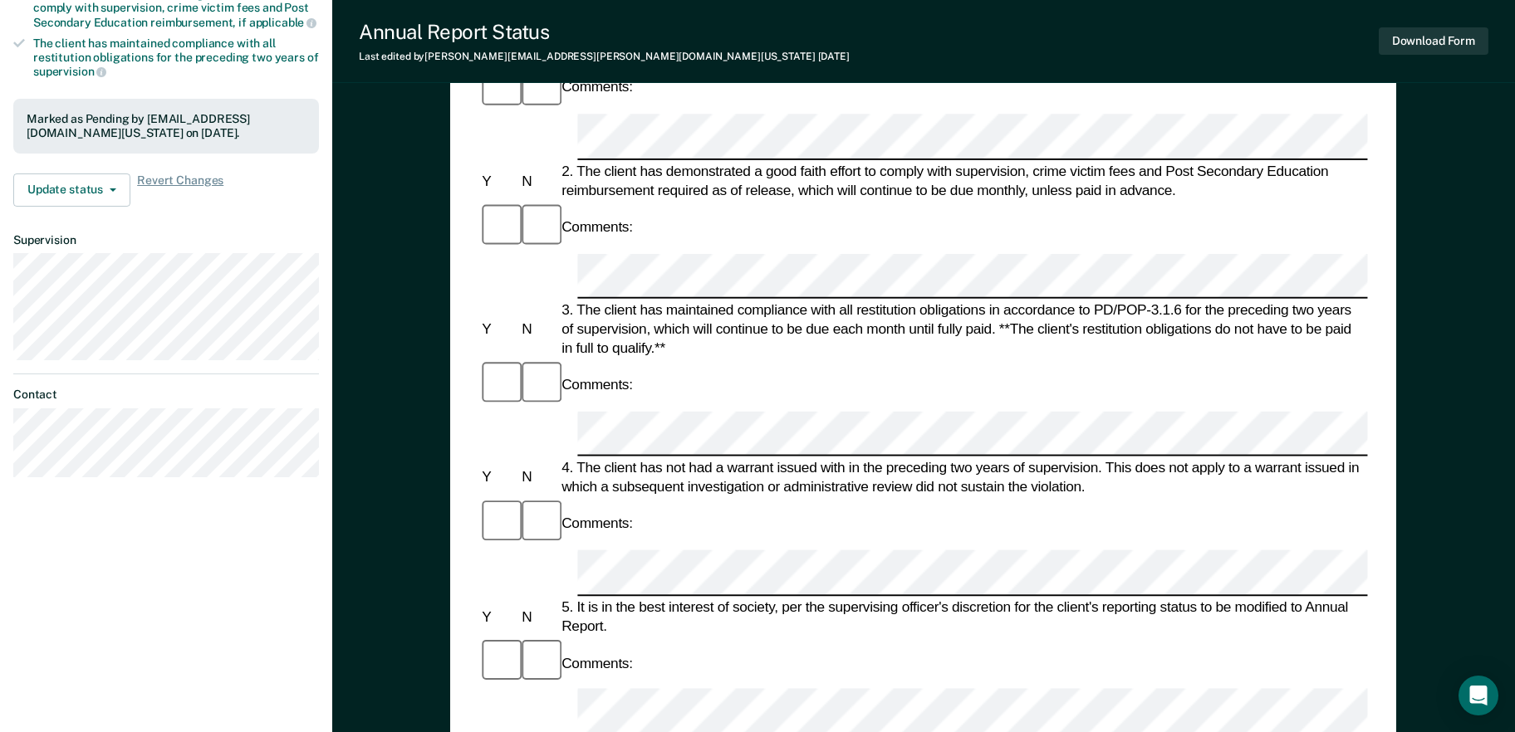
scroll to position [498, 0]
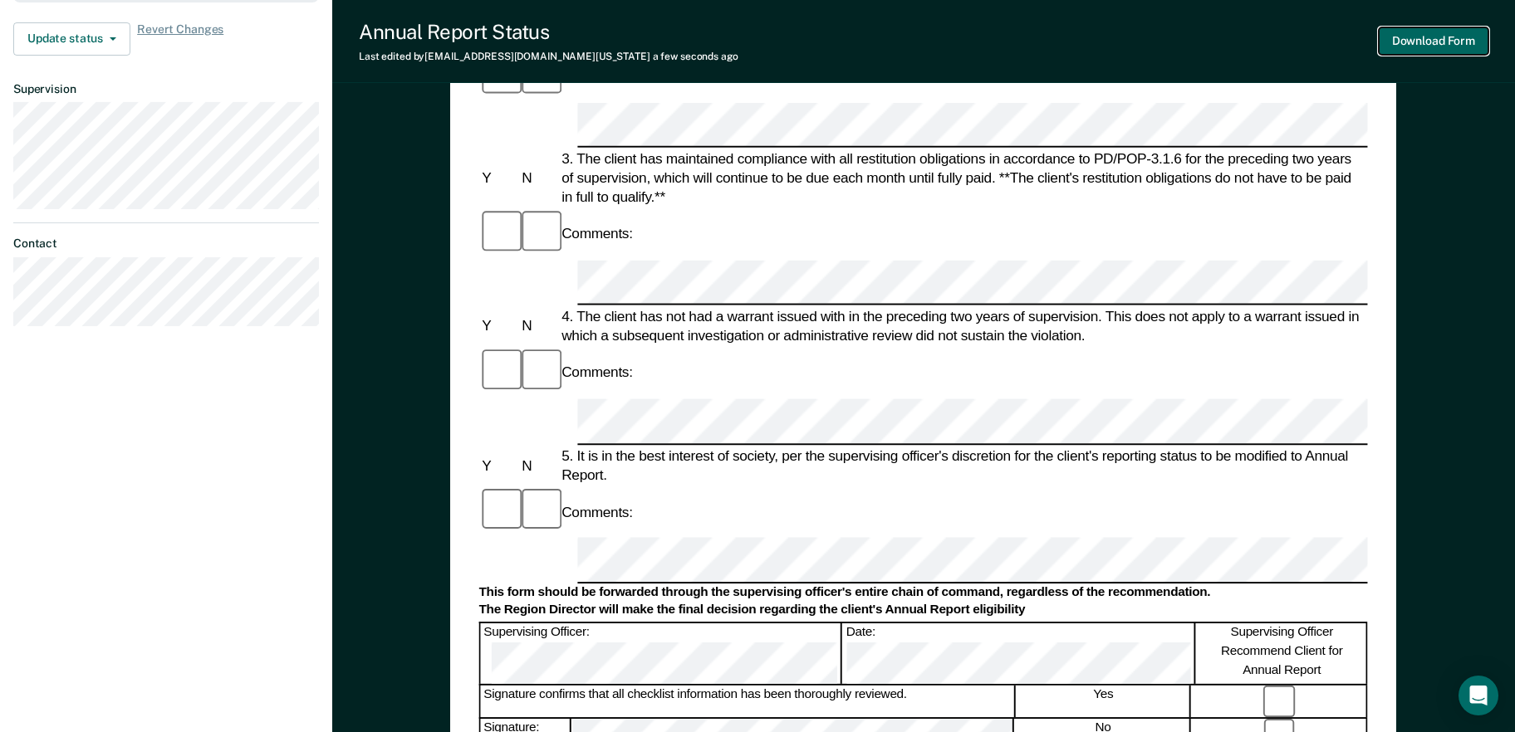
click at [1426, 34] on button "Download Form" at bounding box center [1434, 40] width 110 height 27
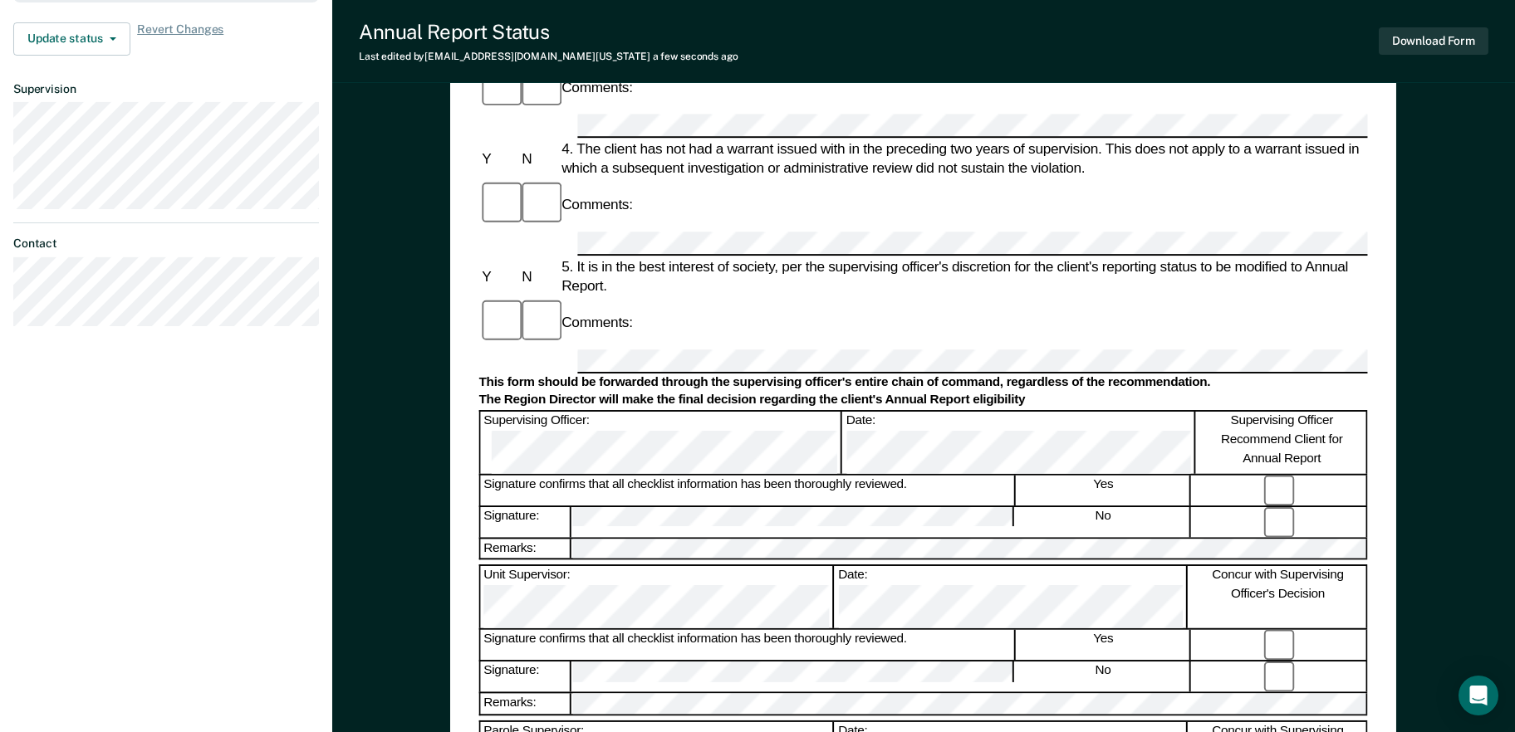
scroll to position [0, 0]
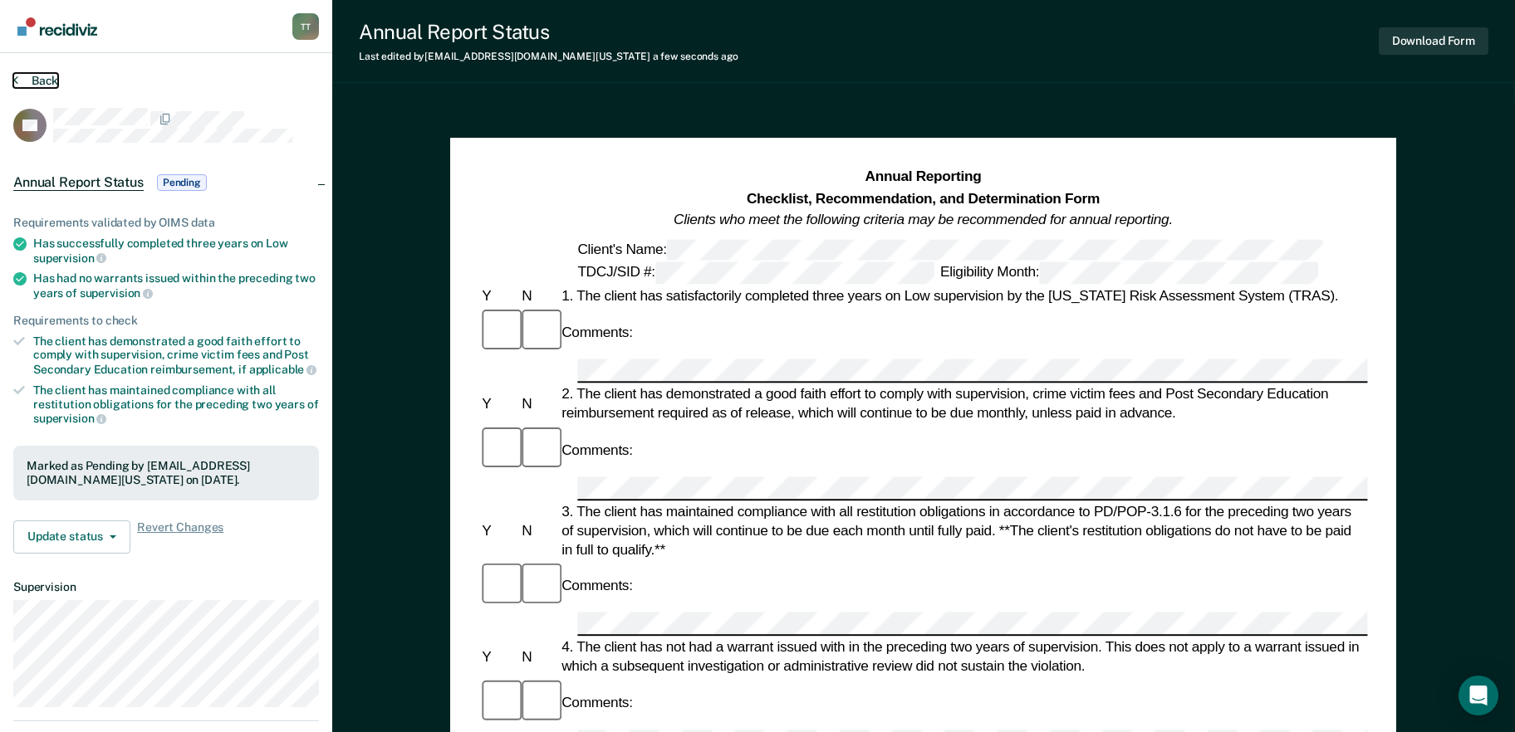
click at [51, 81] on button "Back" at bounding box center [35, 80] width 45 height 15
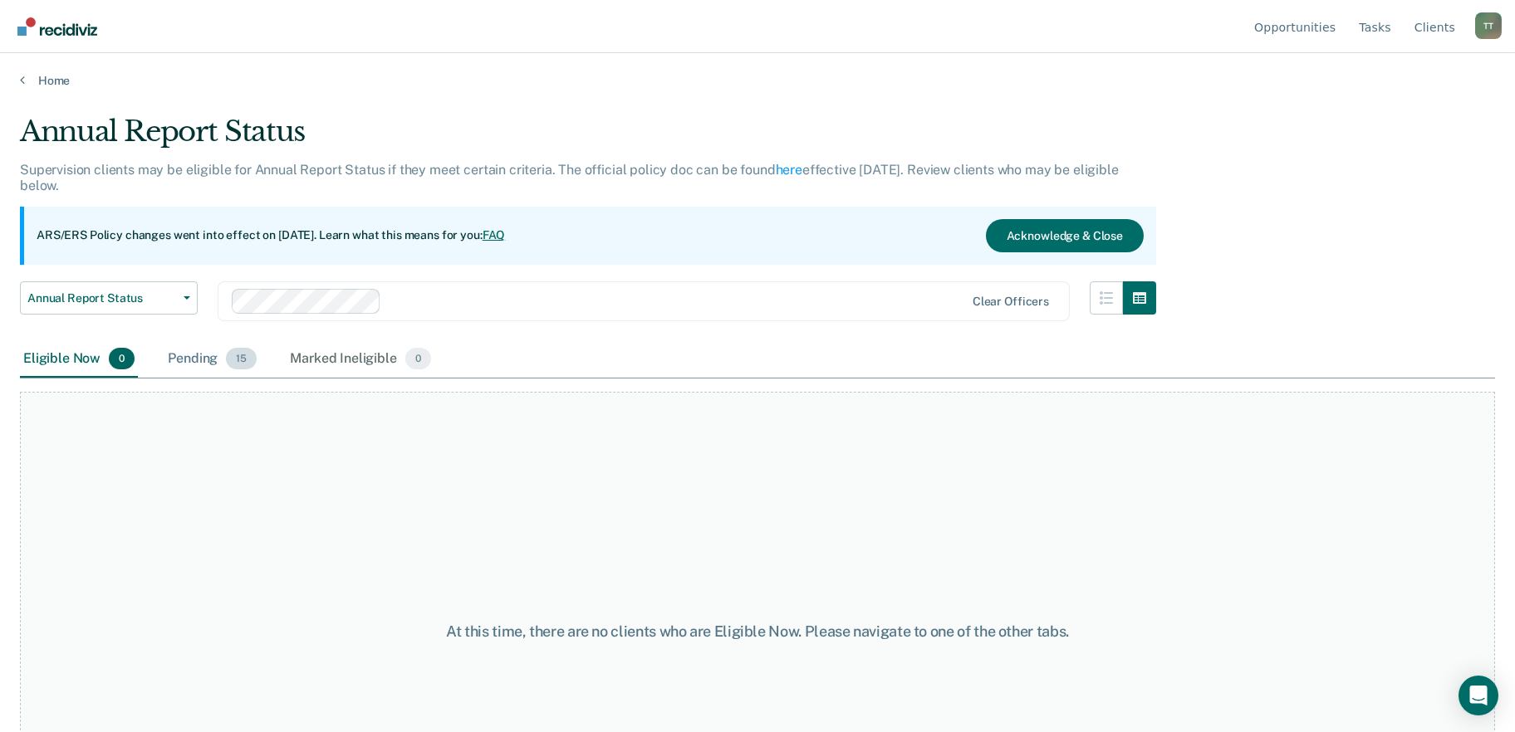
click at [214, 351] on div "Pending 15" at bounding box center [211, 359] width 95 height 37
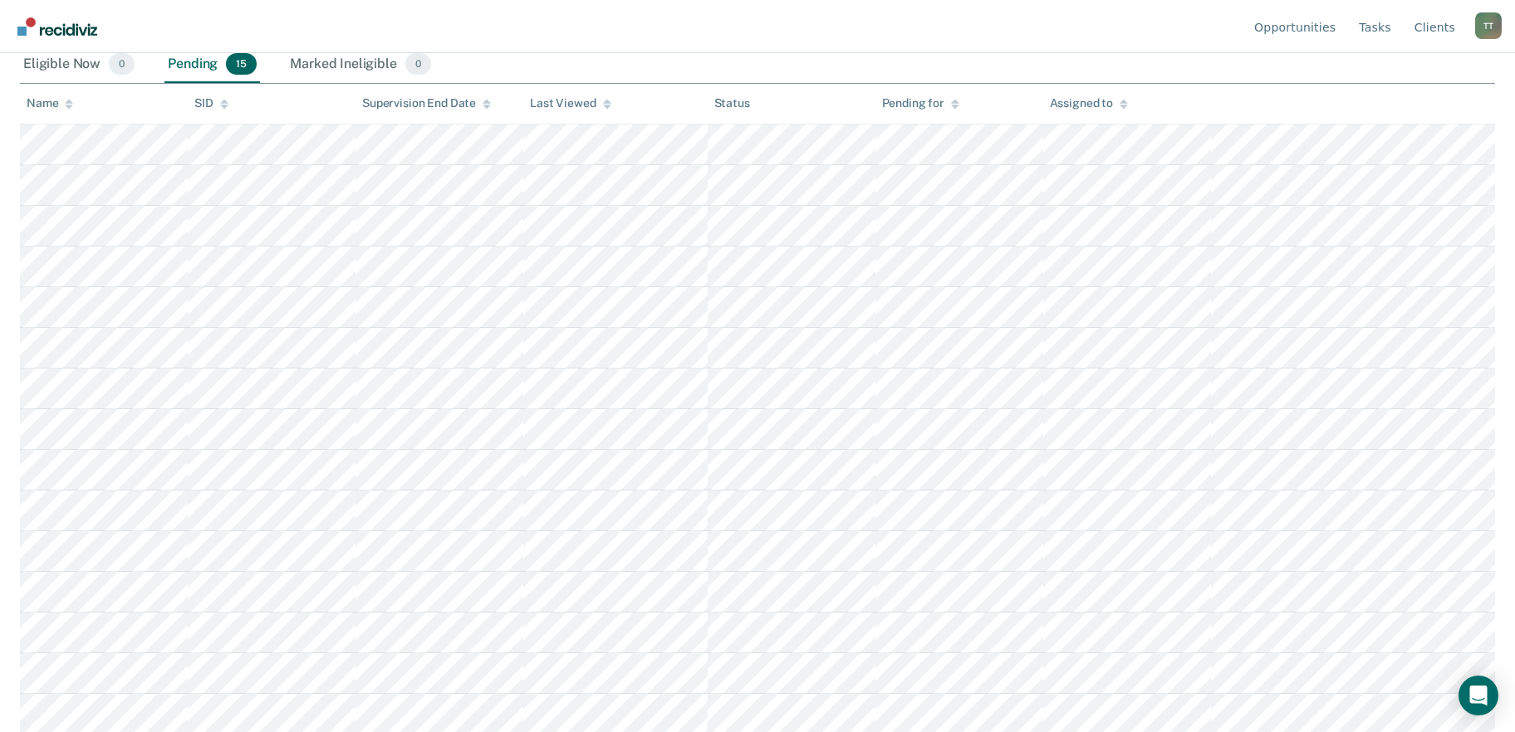
scroll to position [296, 0]
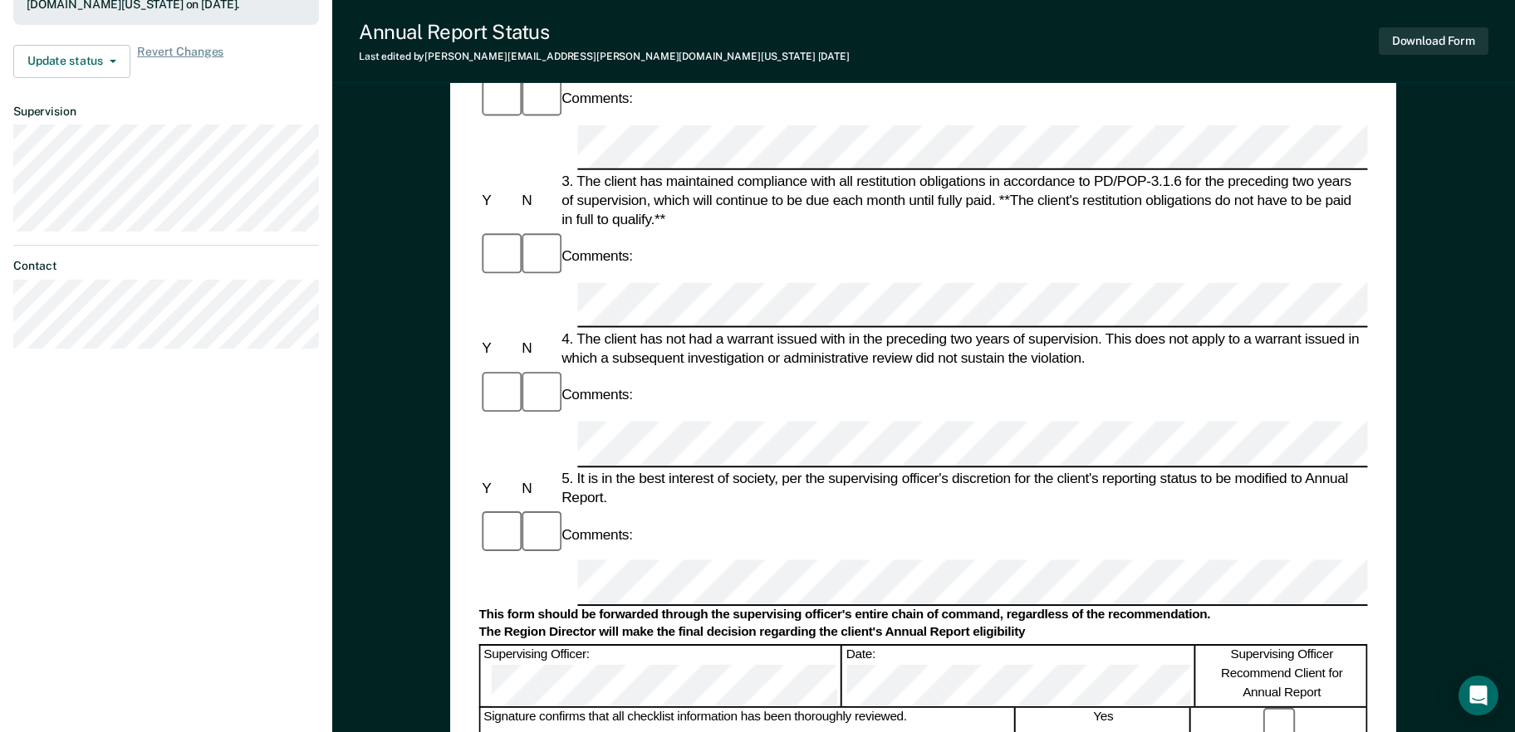
scroll to position [498, 0]
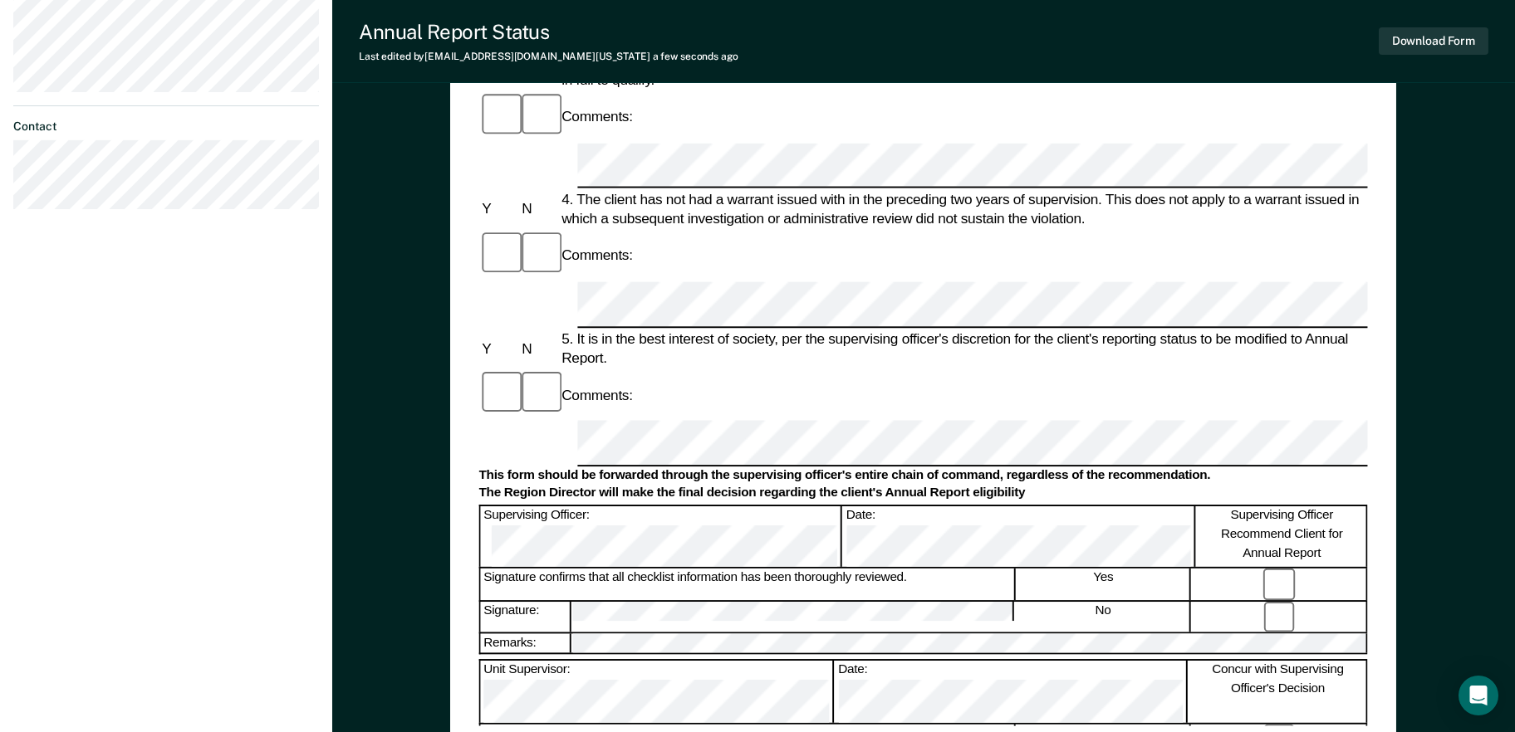
scroll to position [768, 0]
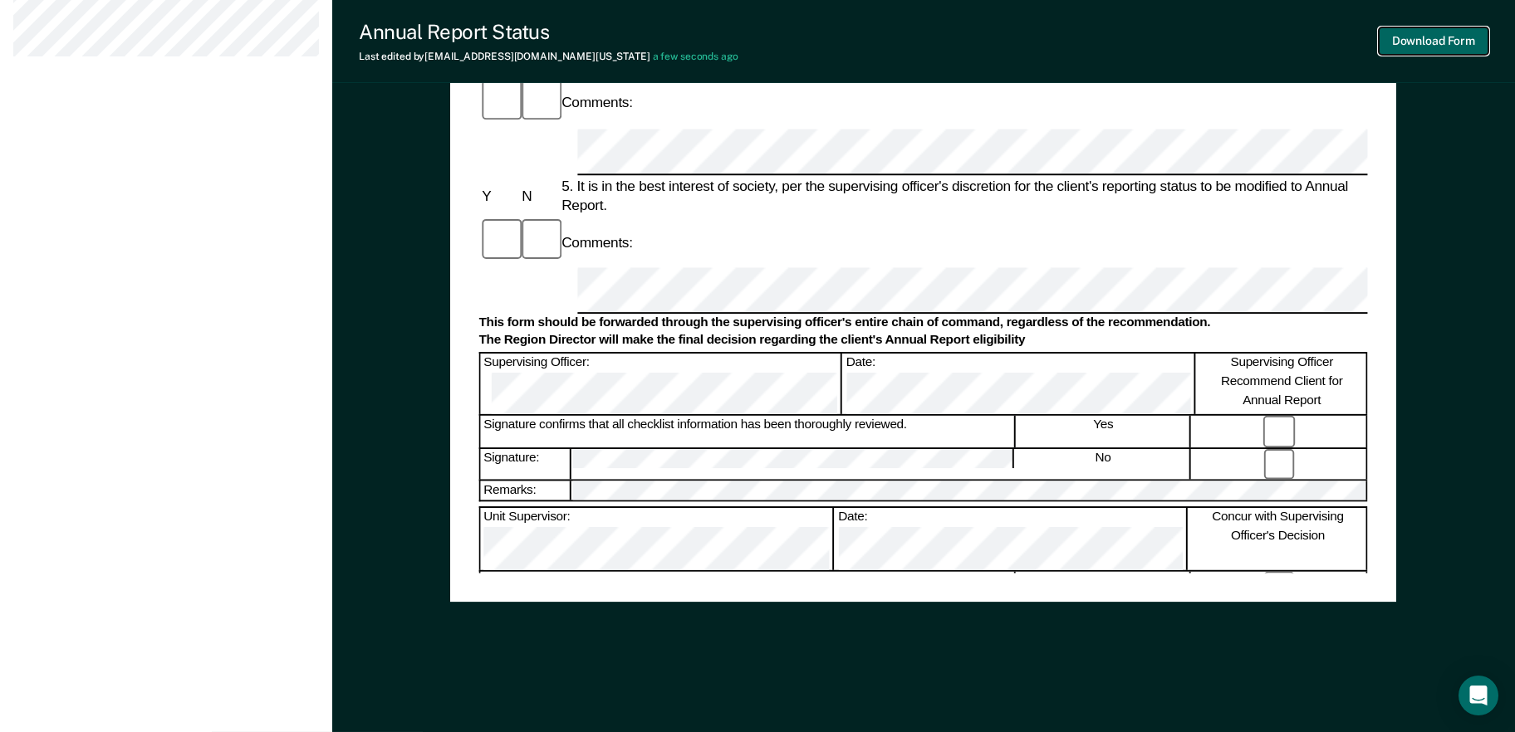
click at [1419, 35] on button "Download Form" at bounding box center [1434, 40] width 110 height 27
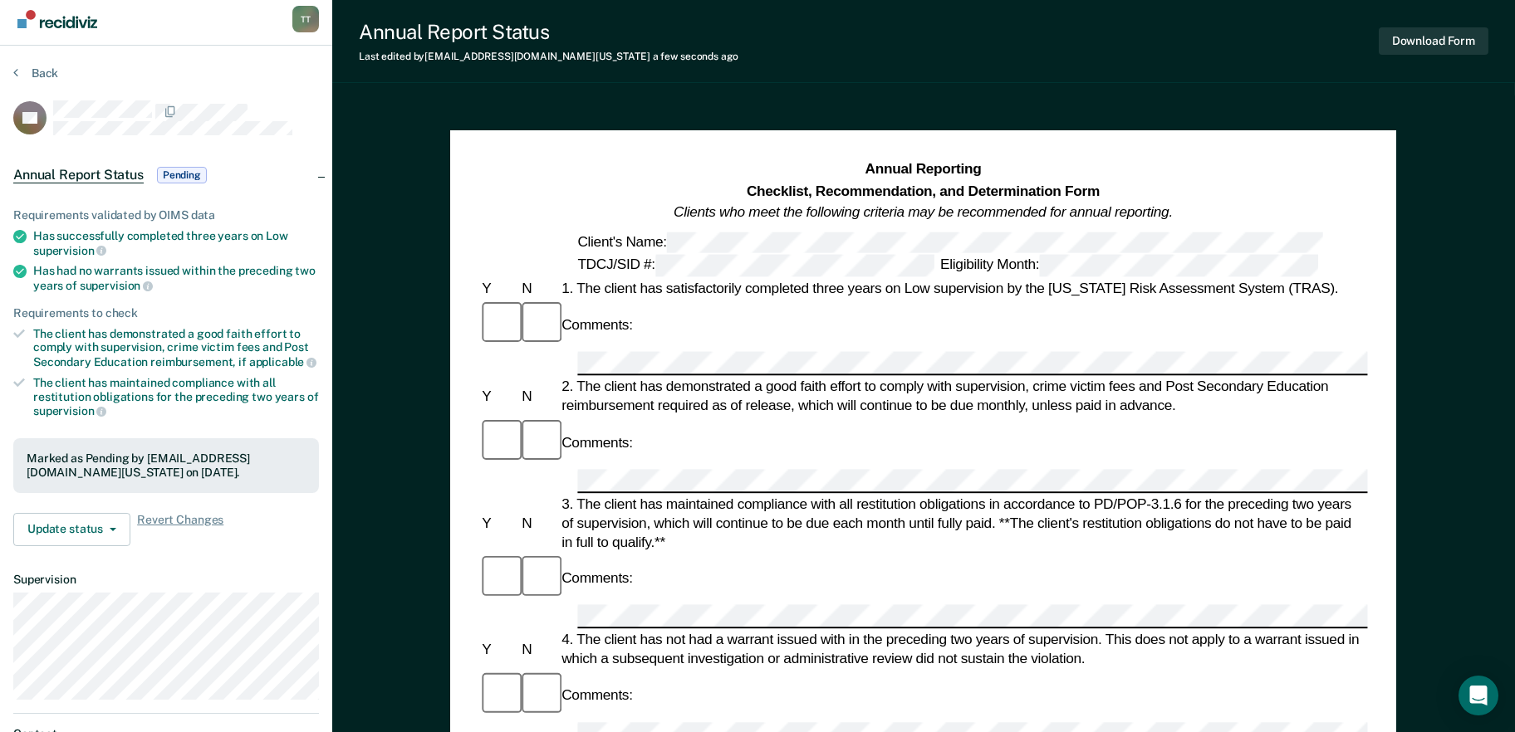
scroll to position [0, 0]
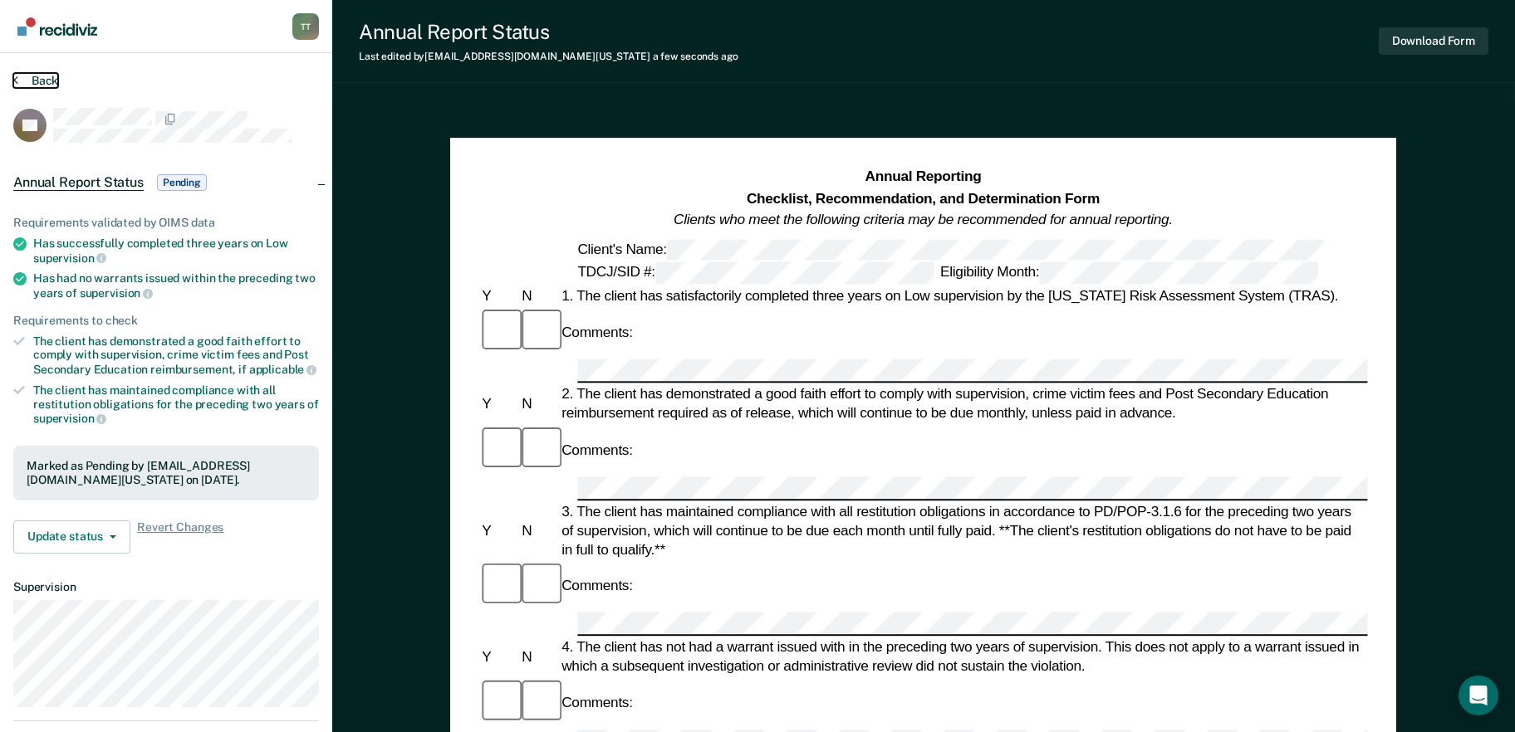
click at [22, 82] on button "Back" at bounding box center [35, 80] width 45 height 15
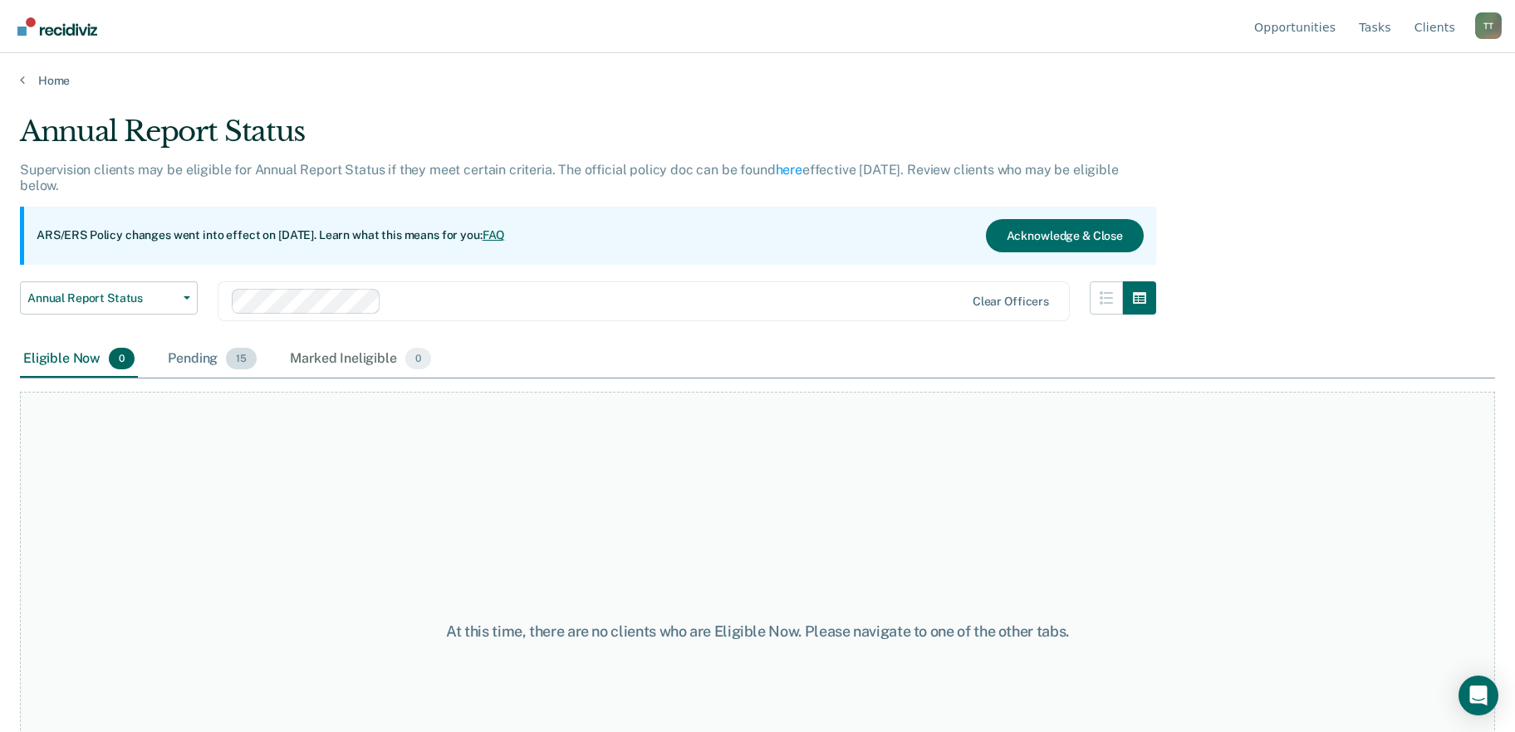
click at [217, 348] on div "Pending 15" at bounding box center [211, 359] width 95 height 37
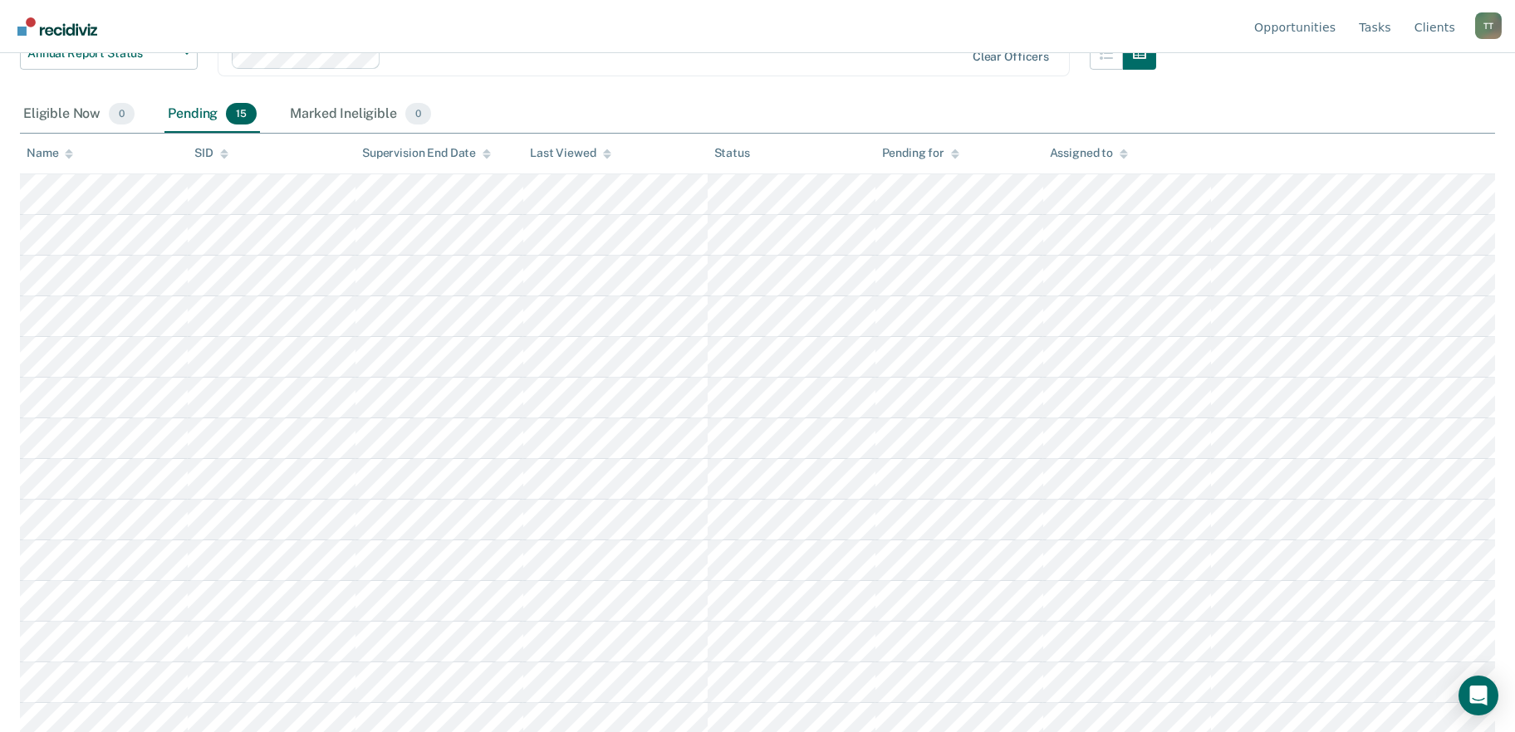
scroll to position [249, 0]
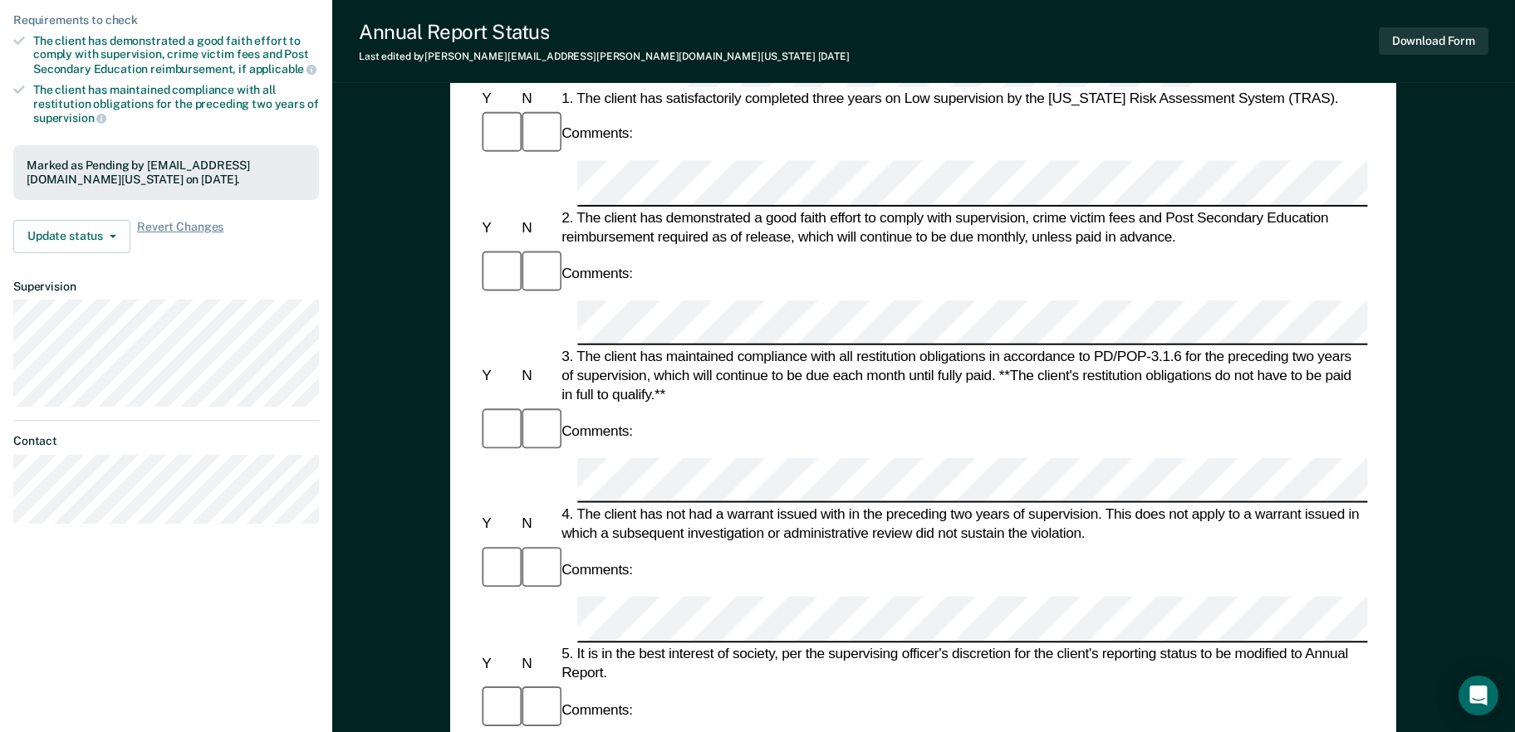
scroll to position [581, 0]
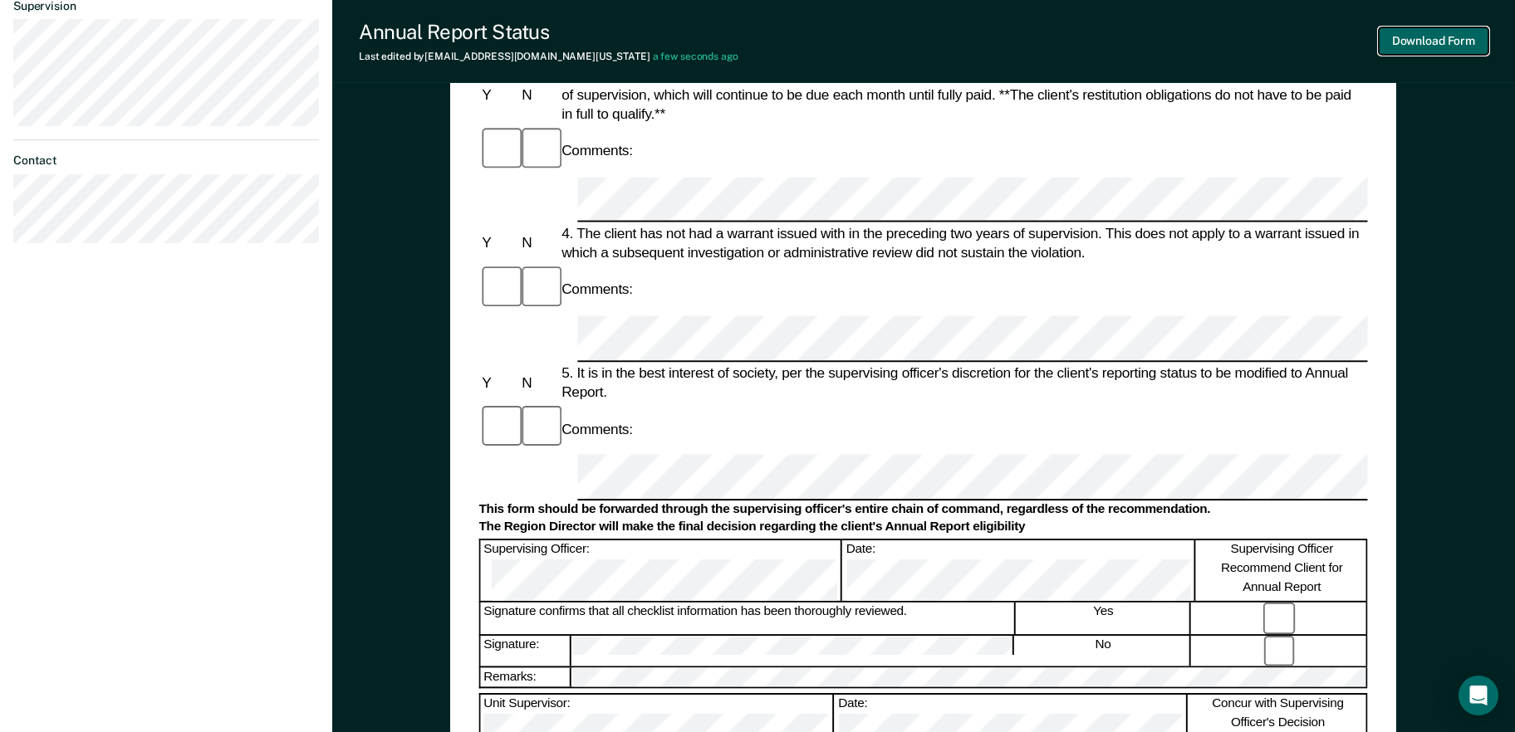
click at [1412, 39] on button "Download Form" at bounding box center [1434, 40] width 110 height 27
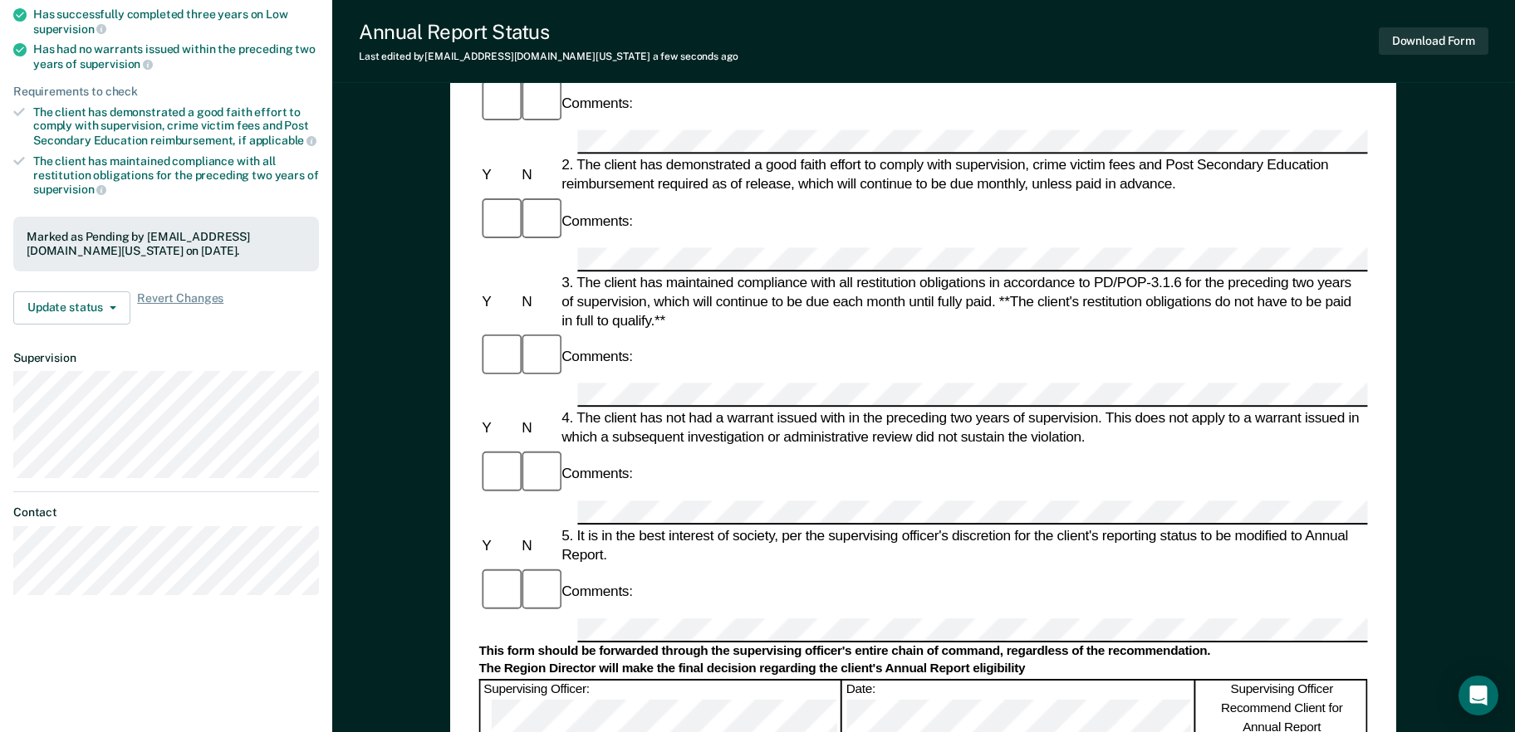
scroll to position [0, 0]
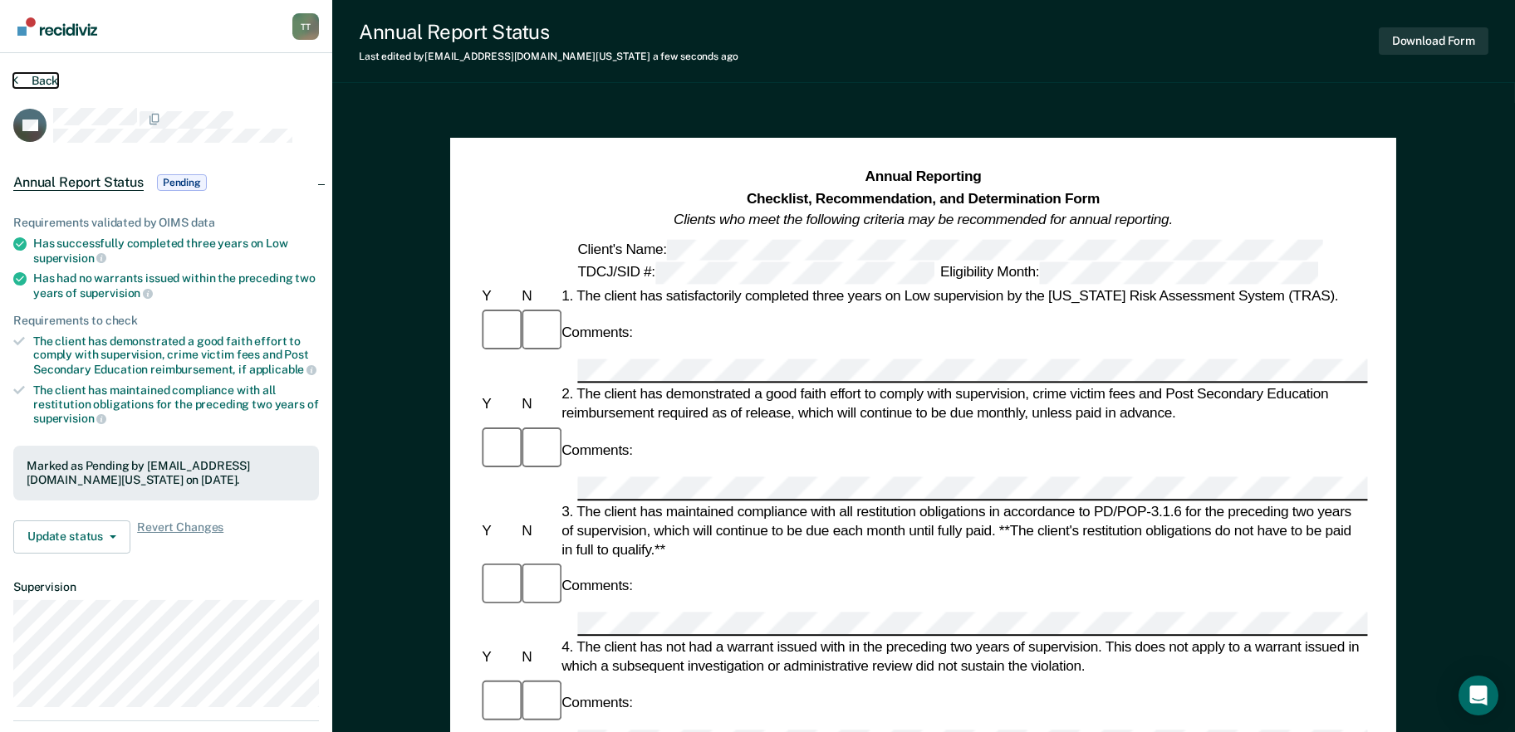
click at [29, 76] on button "Back" at bounding box center [35, 80] width 45 height 15
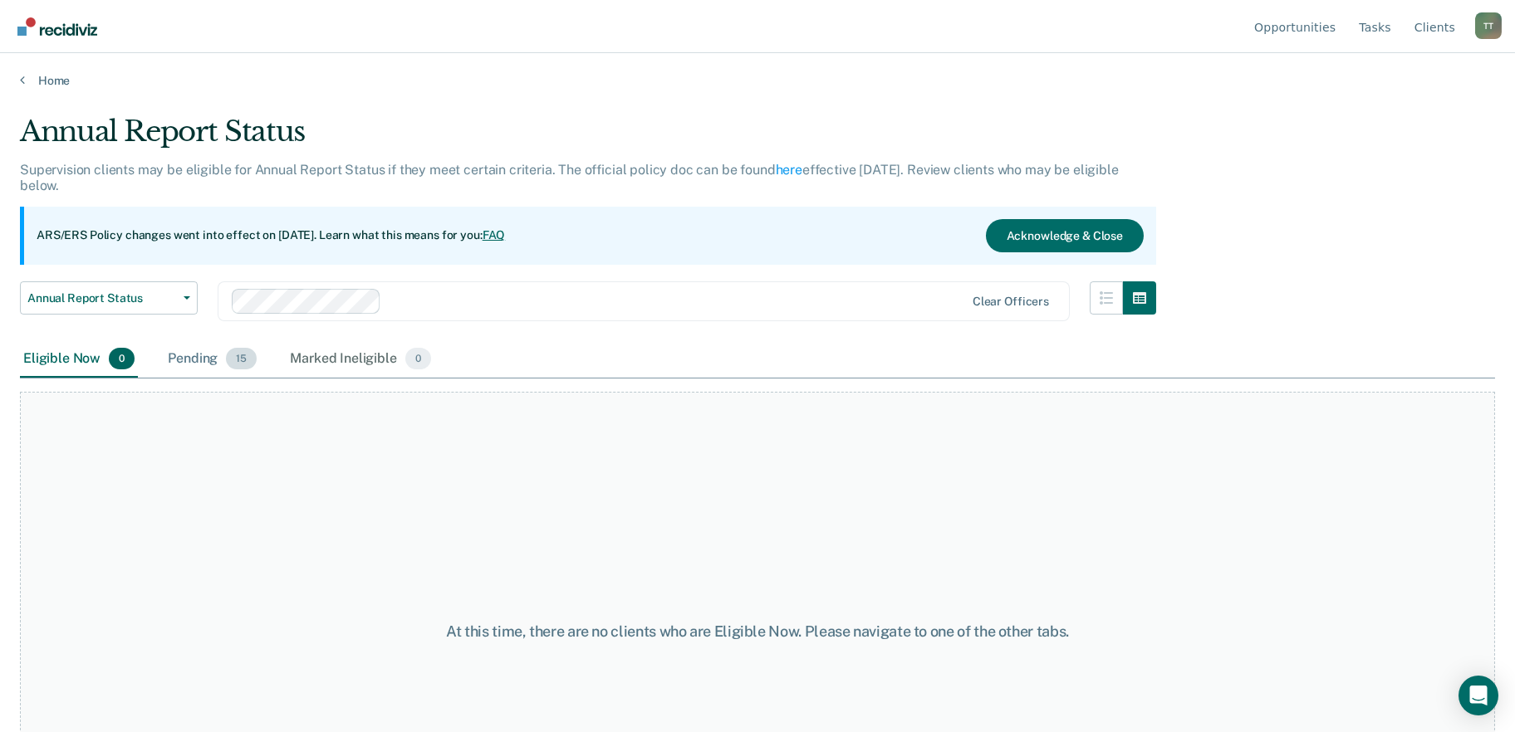
click at [208, 366] on div "Pending 15" at bounding box center [211, 359] width 95 height 37
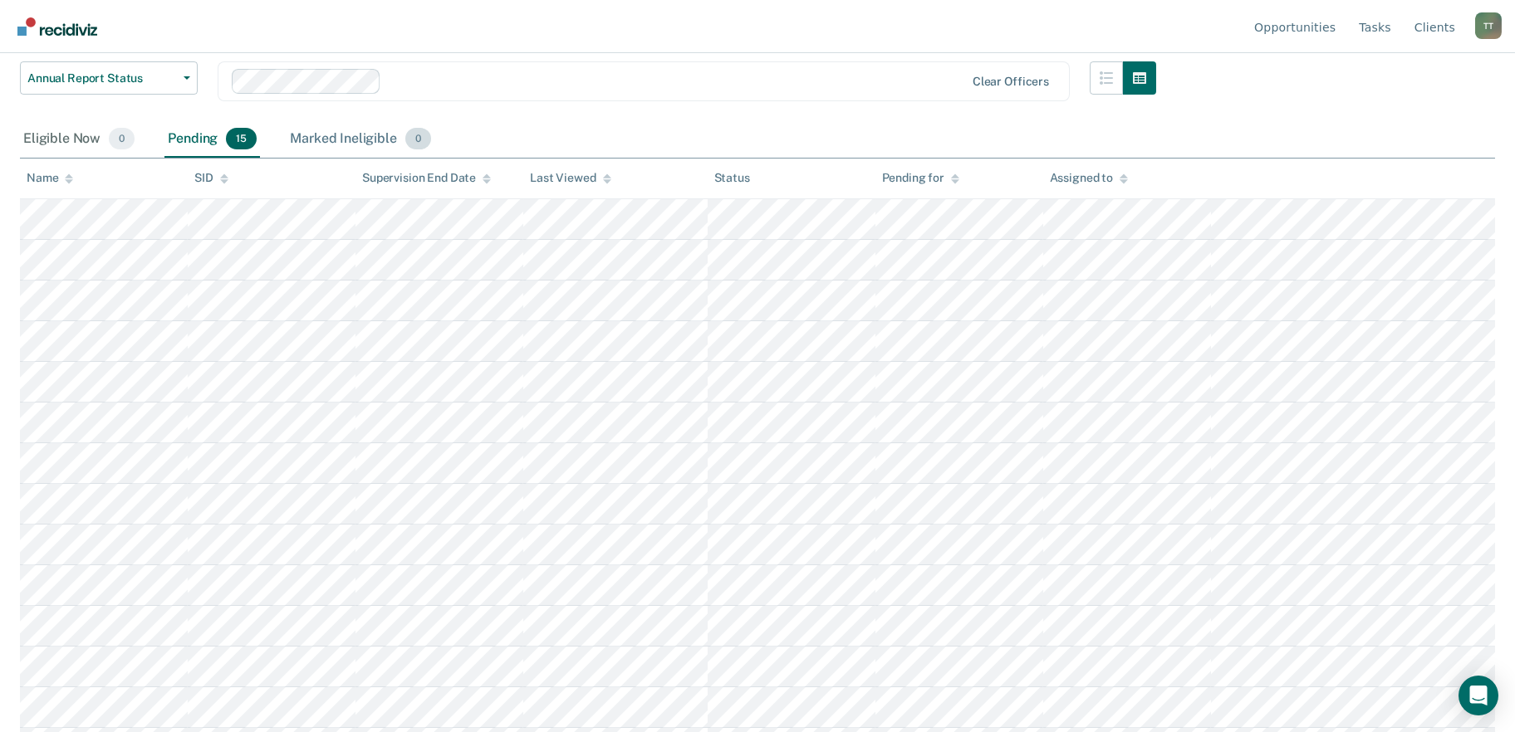
scroll to position [249, 0]
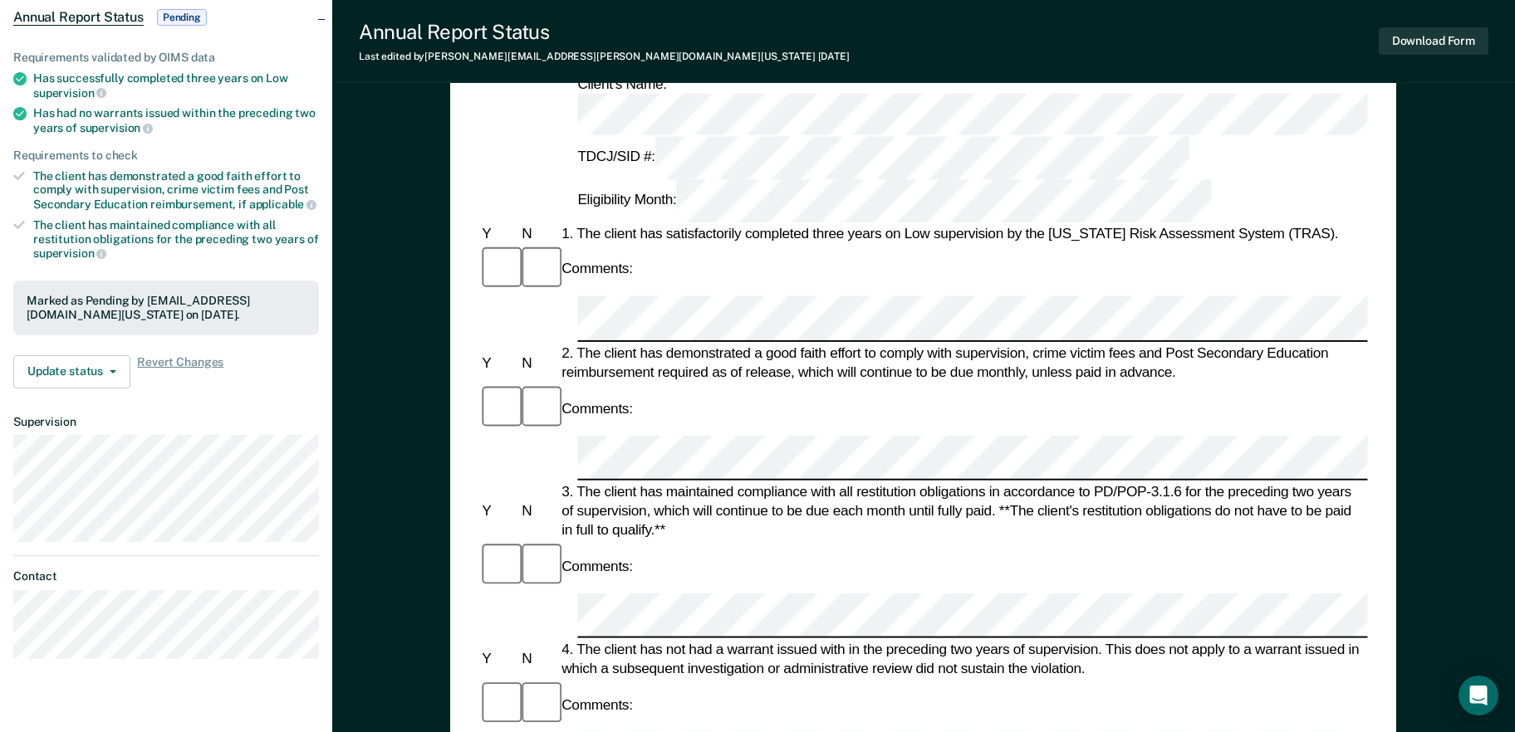
scroll to position [166, 0]
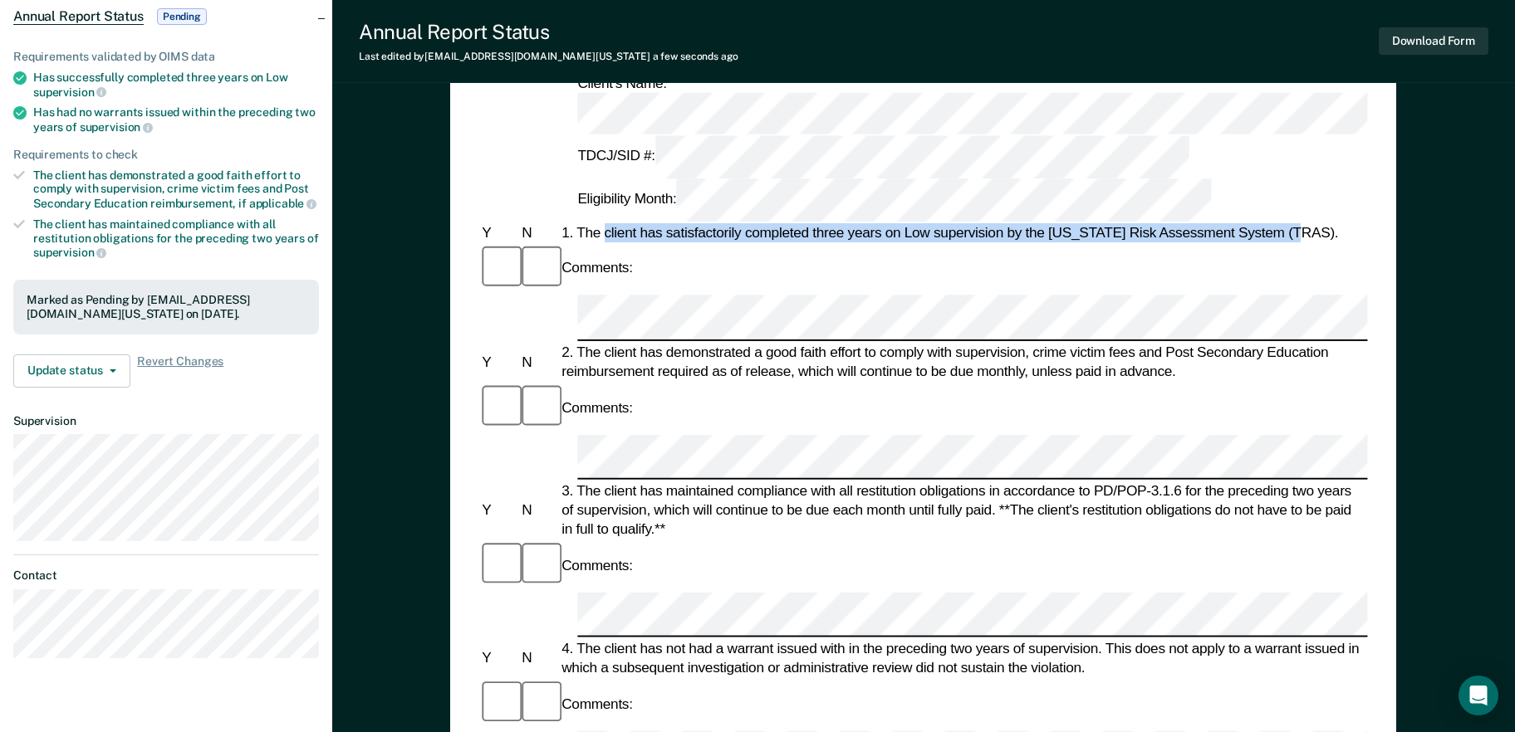
drag, startPoint x: 604, startPoint y: 134, endPoint x: 1296, endPoint y: 132, distance: 692.6
click at [1296, 223] on div "1. The client has satisfactorily completed three years on Low supervision by th…" at bounding box center [963, 232] width 809 height 19
copy div "client has satisfactorily completed three years on Low supervision by the [US_S…"
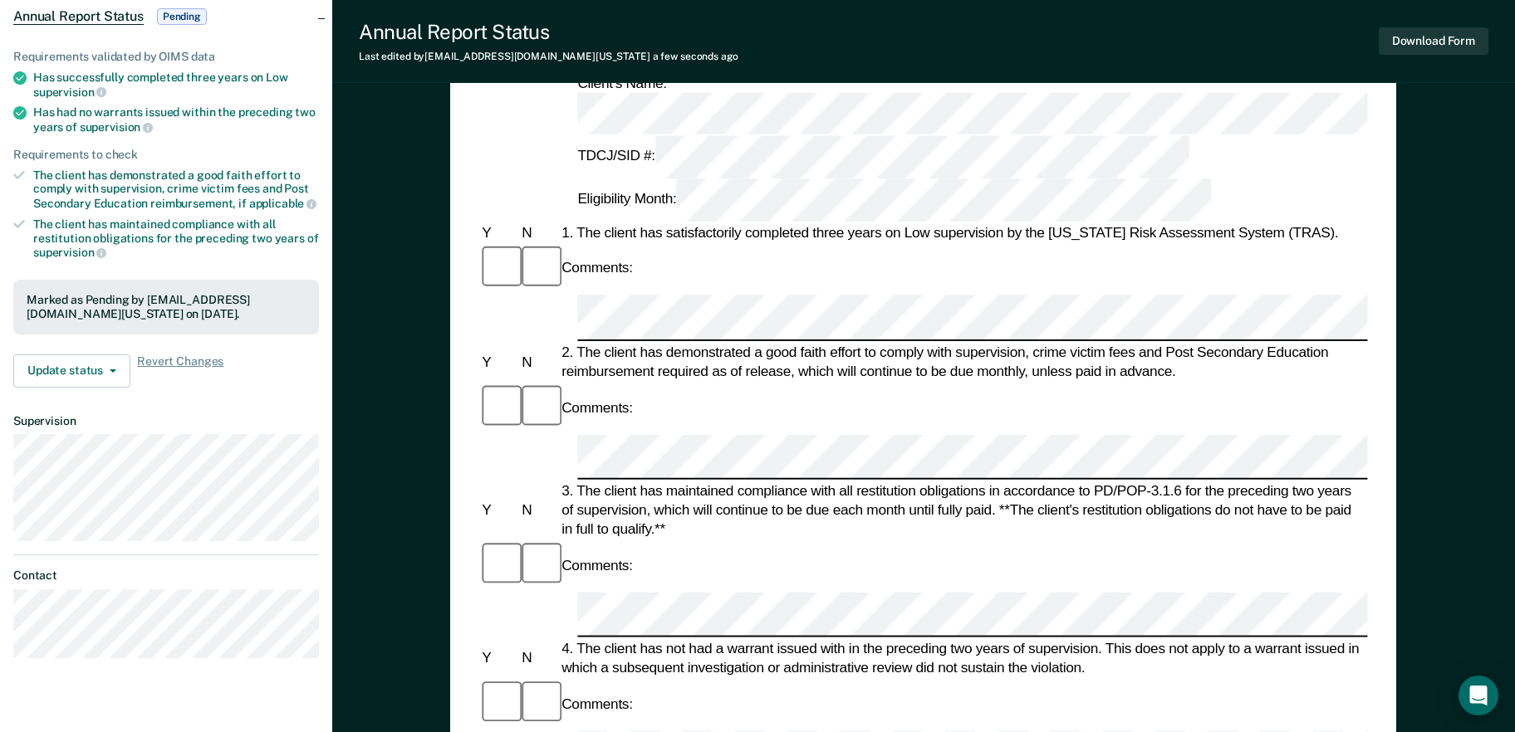
drag, startPoint x: 578, startPoint y: 514, endPoint x: 612, endPoint y: 531, distance: 38.3
copy div "It is in the best interest of society, per the supervising officer's discretion…"
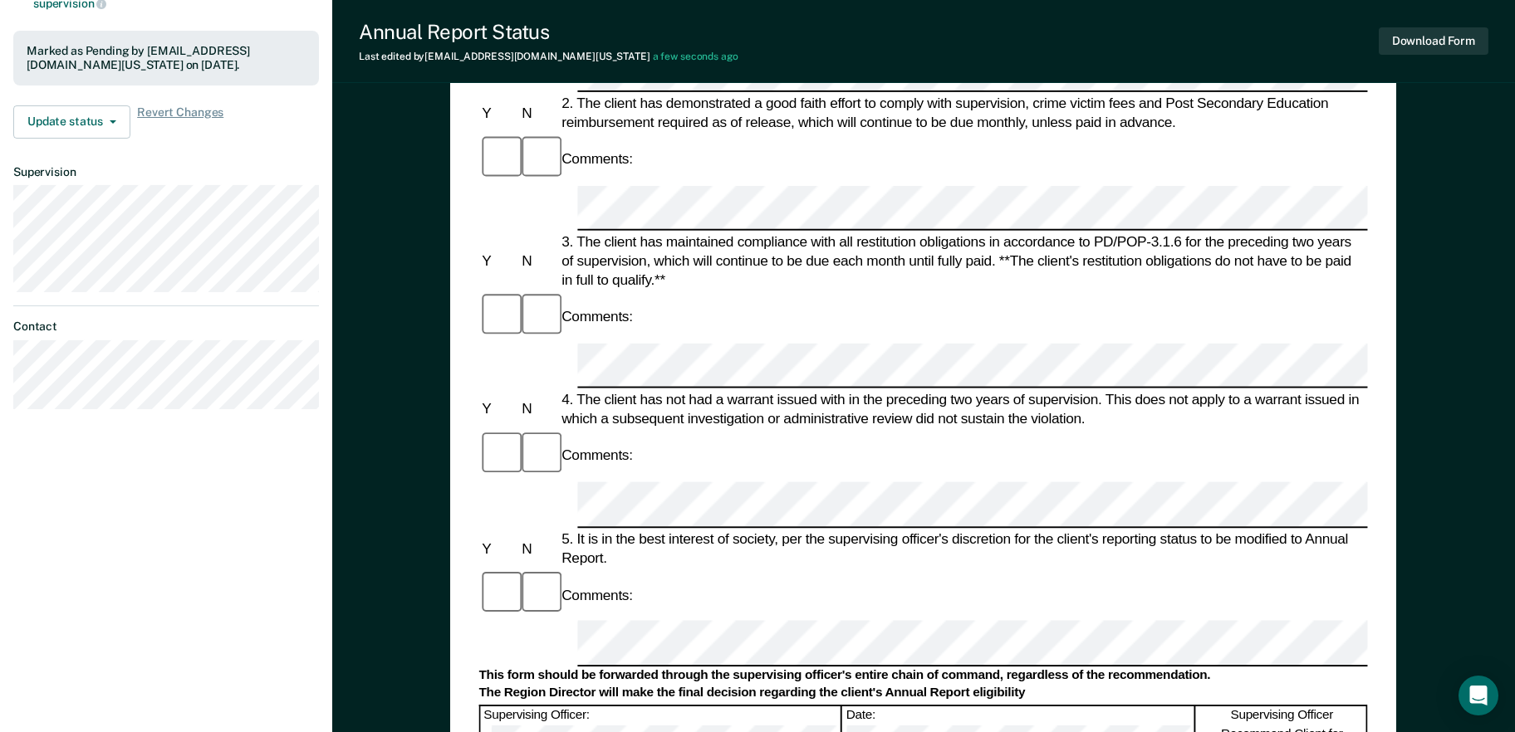
scroll to position [498, 0]
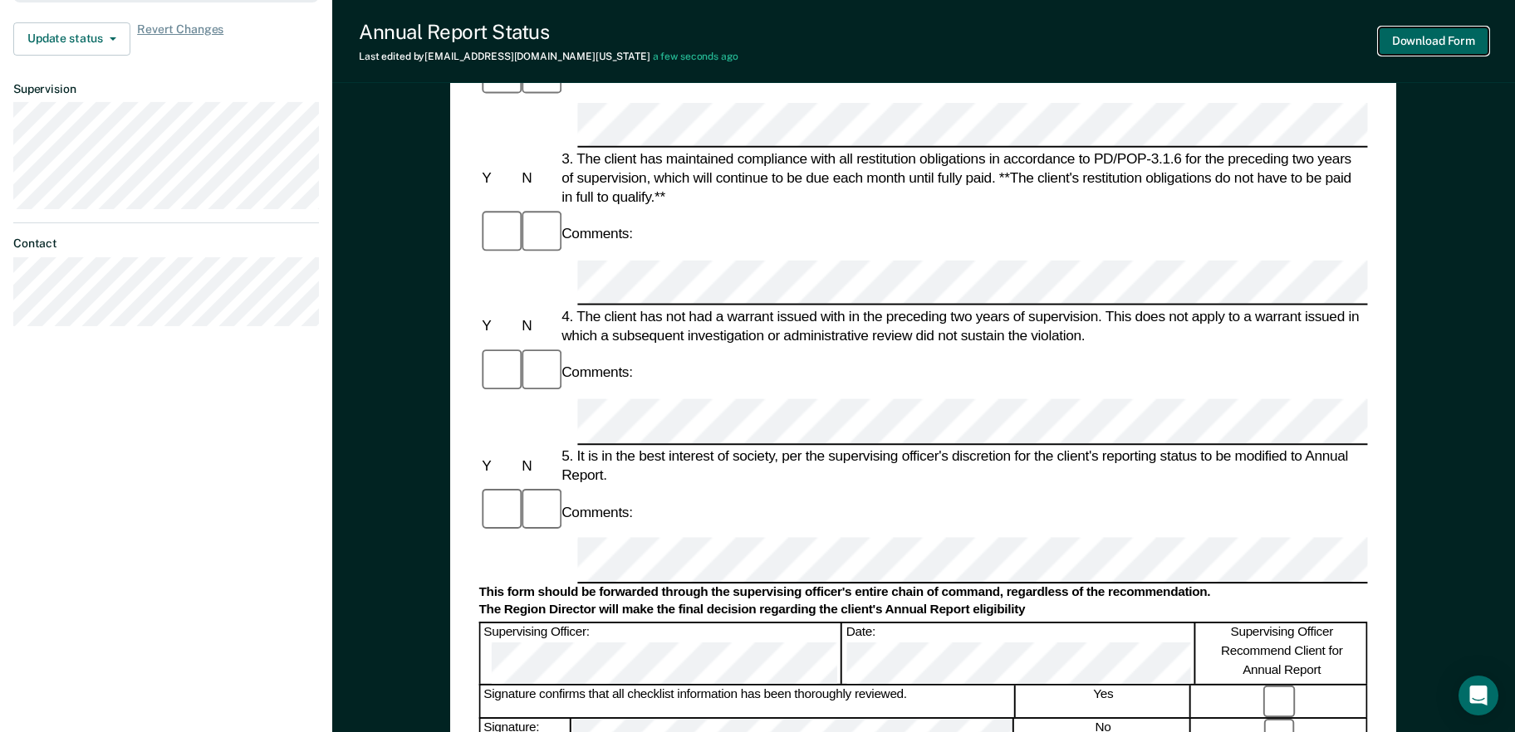
click at [1437, 35] on button "Download Form" at bounding box center [1434, 40] width 110 height 27
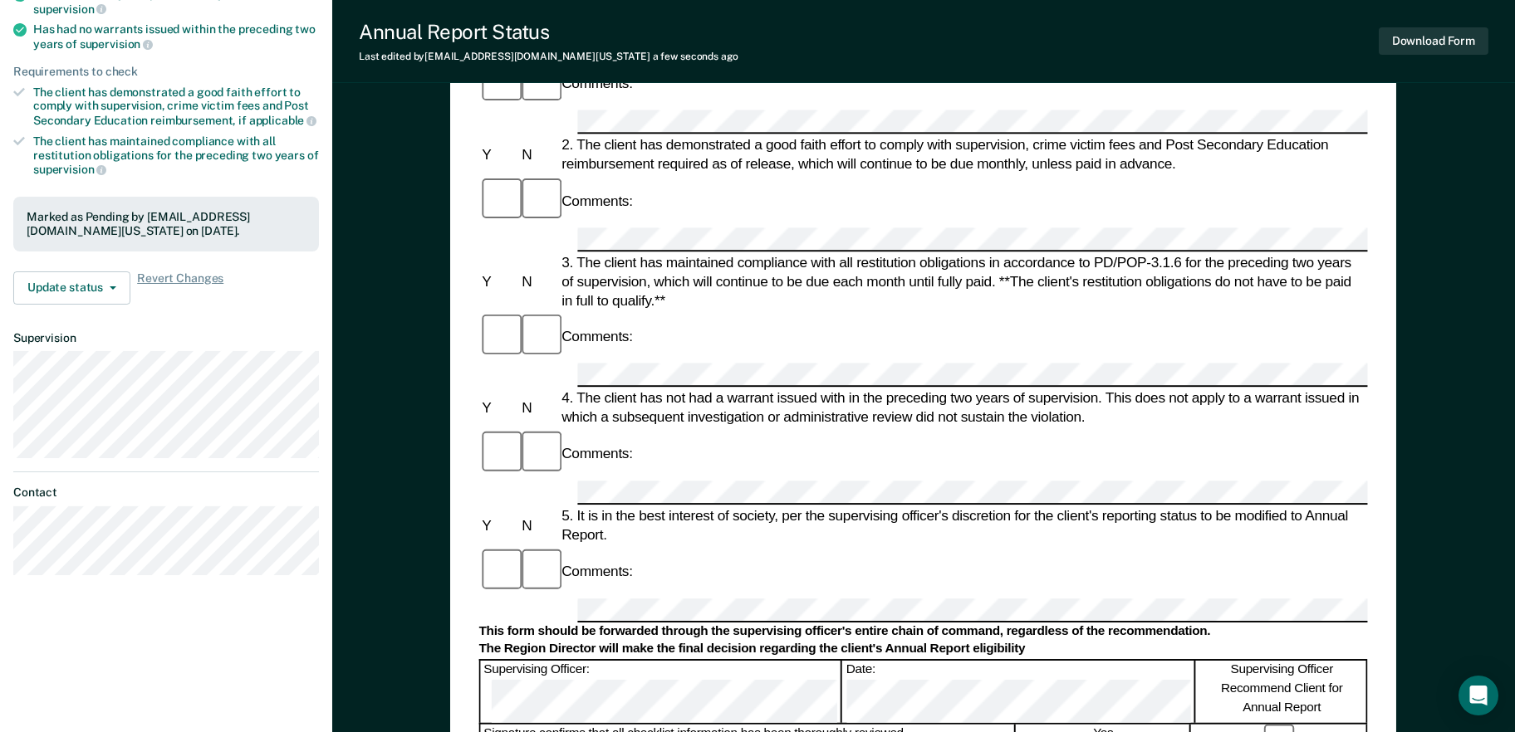
scroll to position [0, 0]
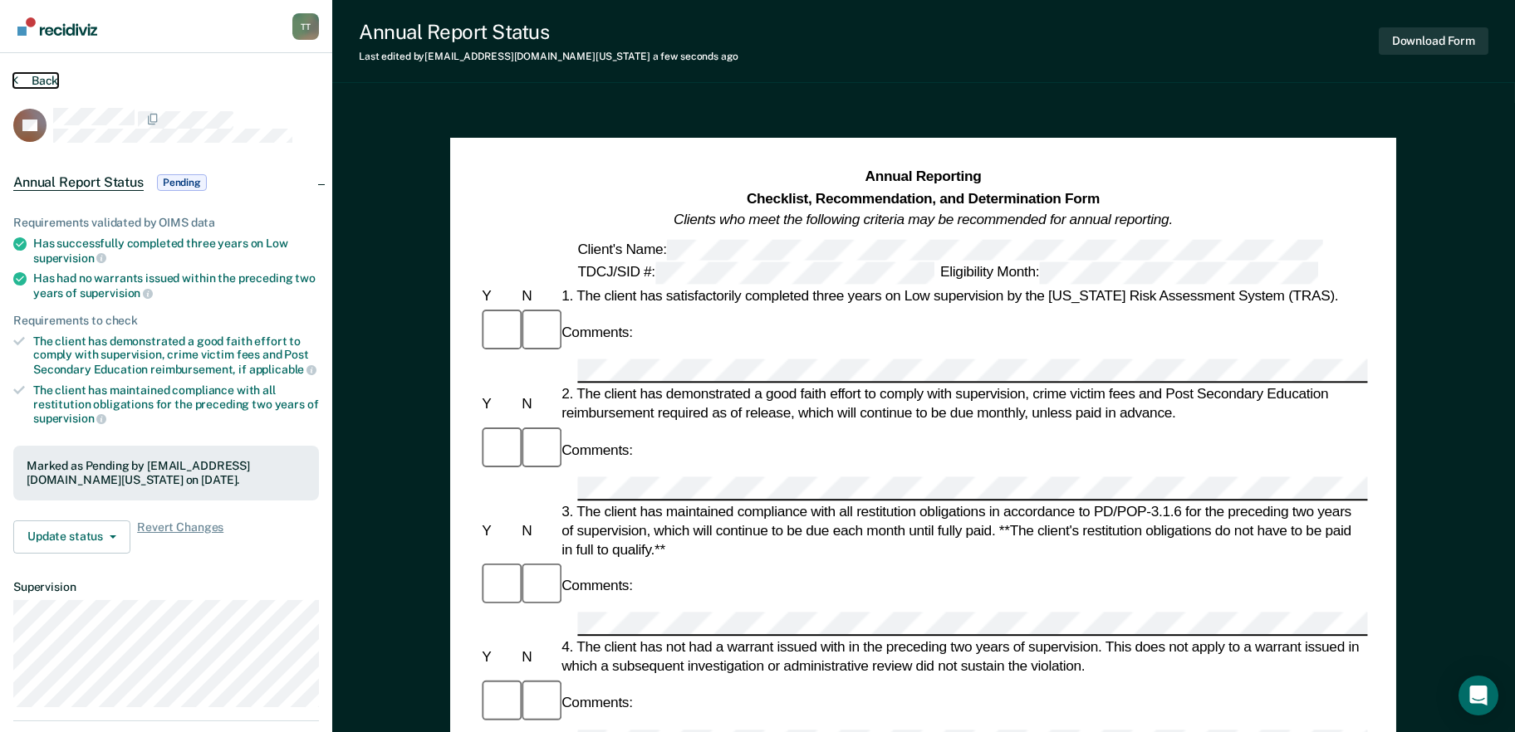
click at [50, 83] on button "Back" at bounding box center [35, 80] width 45 height 15
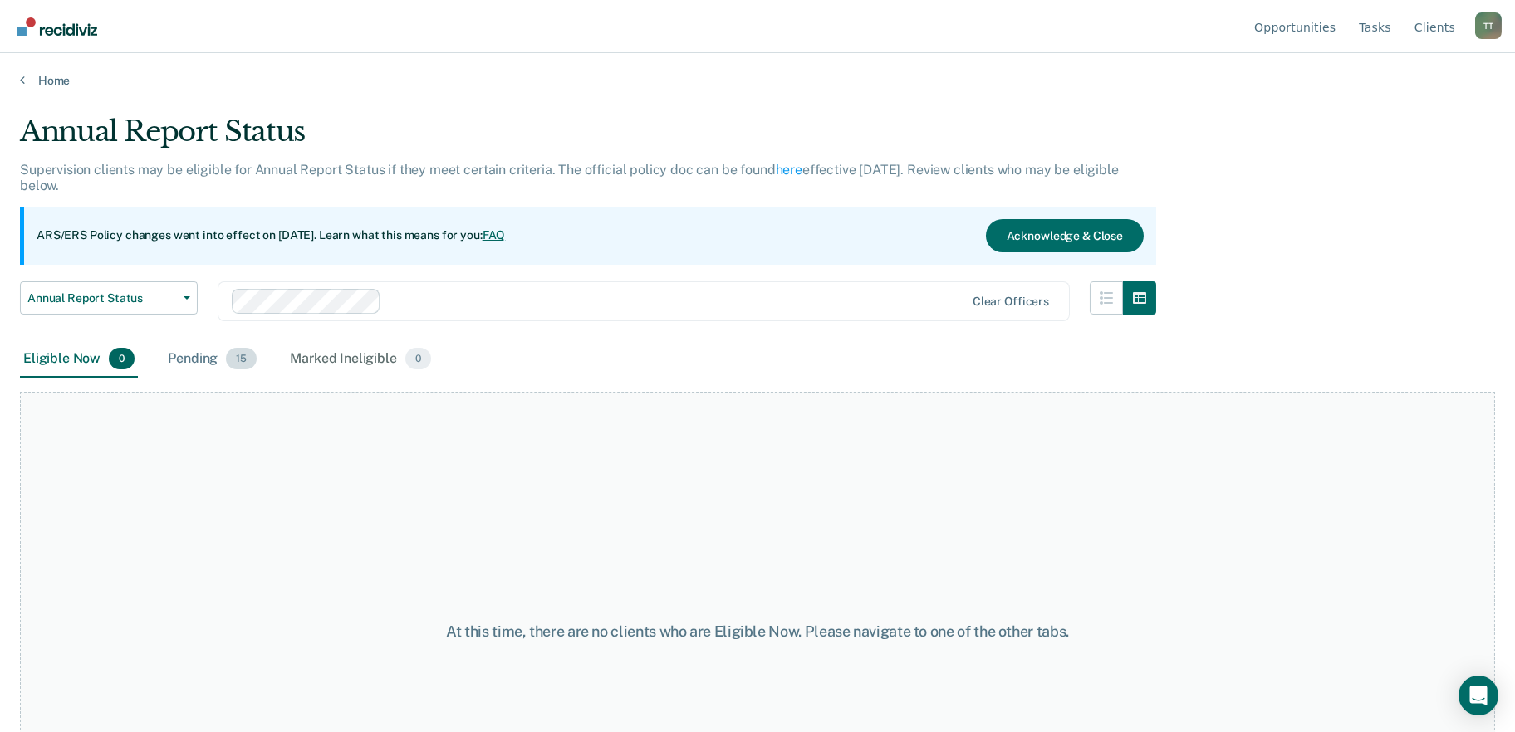
click at [201, 360] on div "Pending 15" at bounding box center [211, 359] width 95 height 37
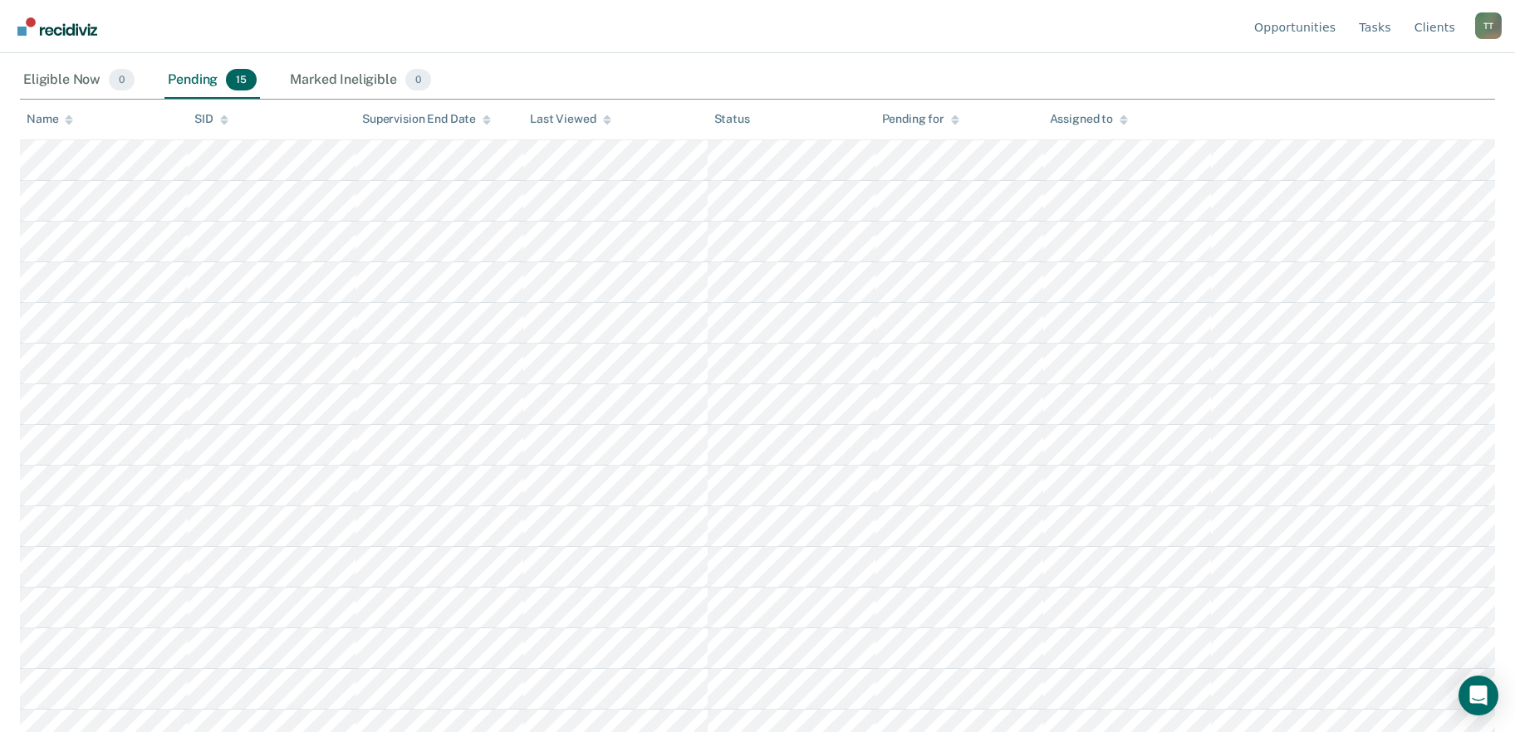
scroll to position [296, 0]
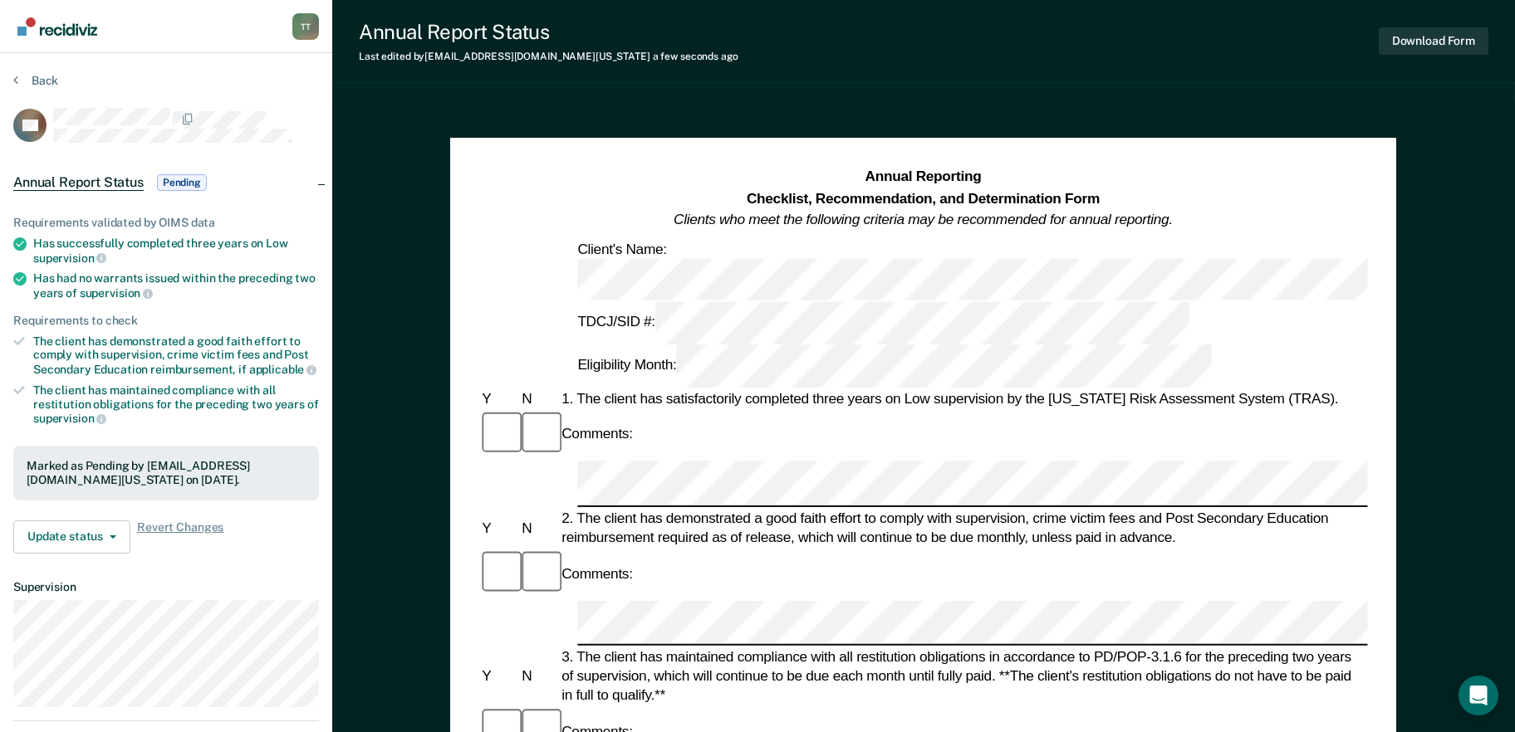
click at [1416, 22] on div "Download Form" at bounding box center [1434, 41] width 110 height 42
click at [1418, 39] on button "Download Form" at bounding box center [1434, 40] width 110 height 27
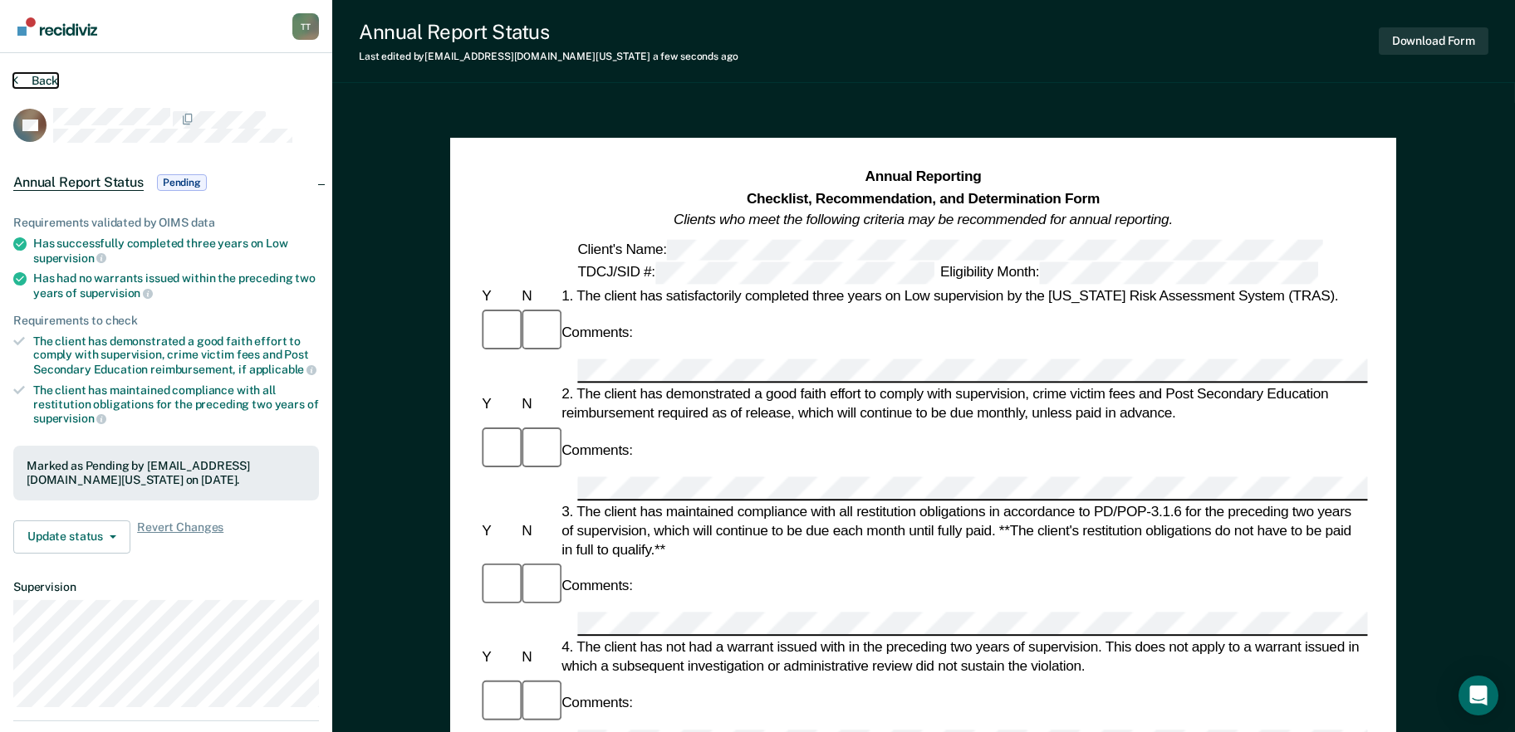
click at [28, 76] on button "Back" at bounding box center [35, 80] width 45 height 15
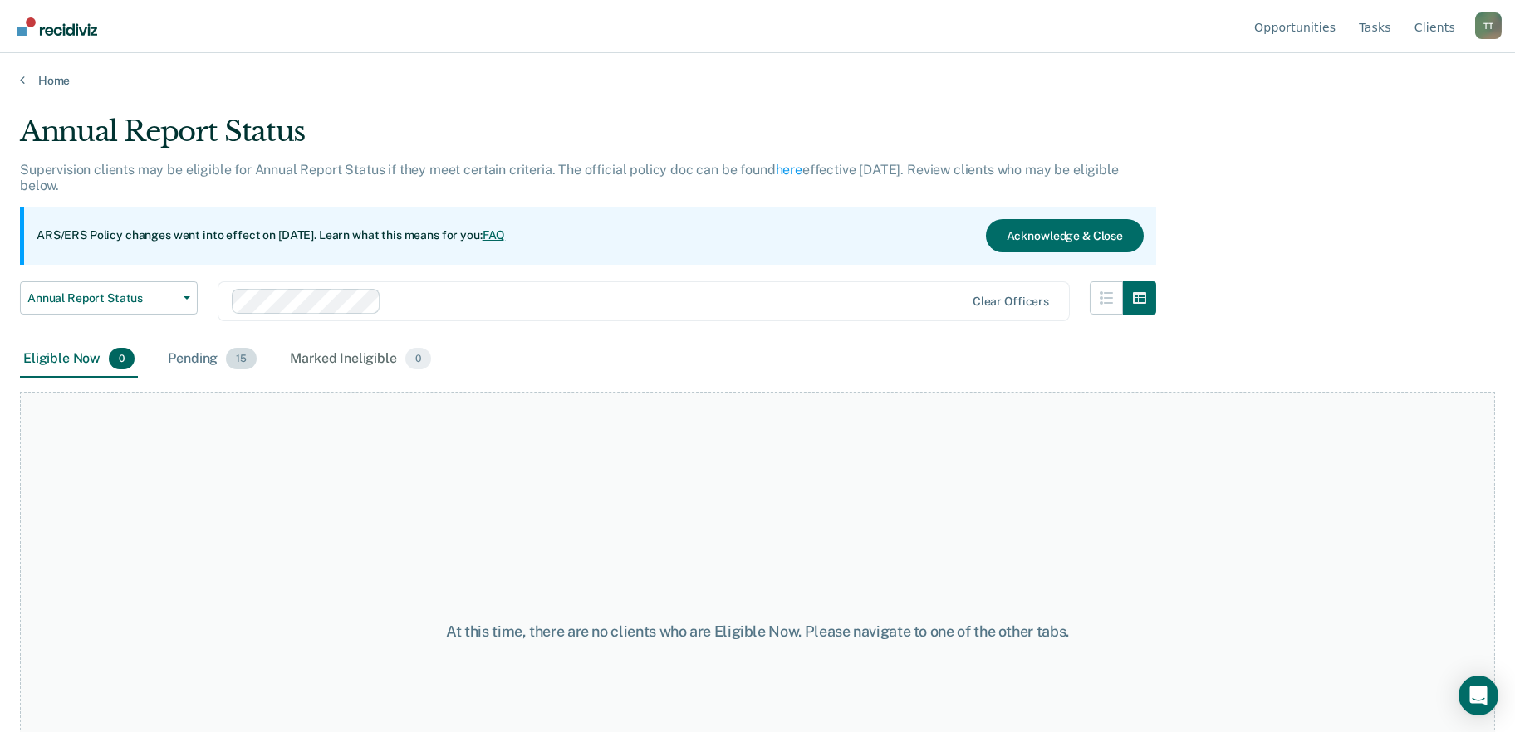
click at [188, 370] on div "Pending 15" at bounding box center [211, 359] width 95 height 37
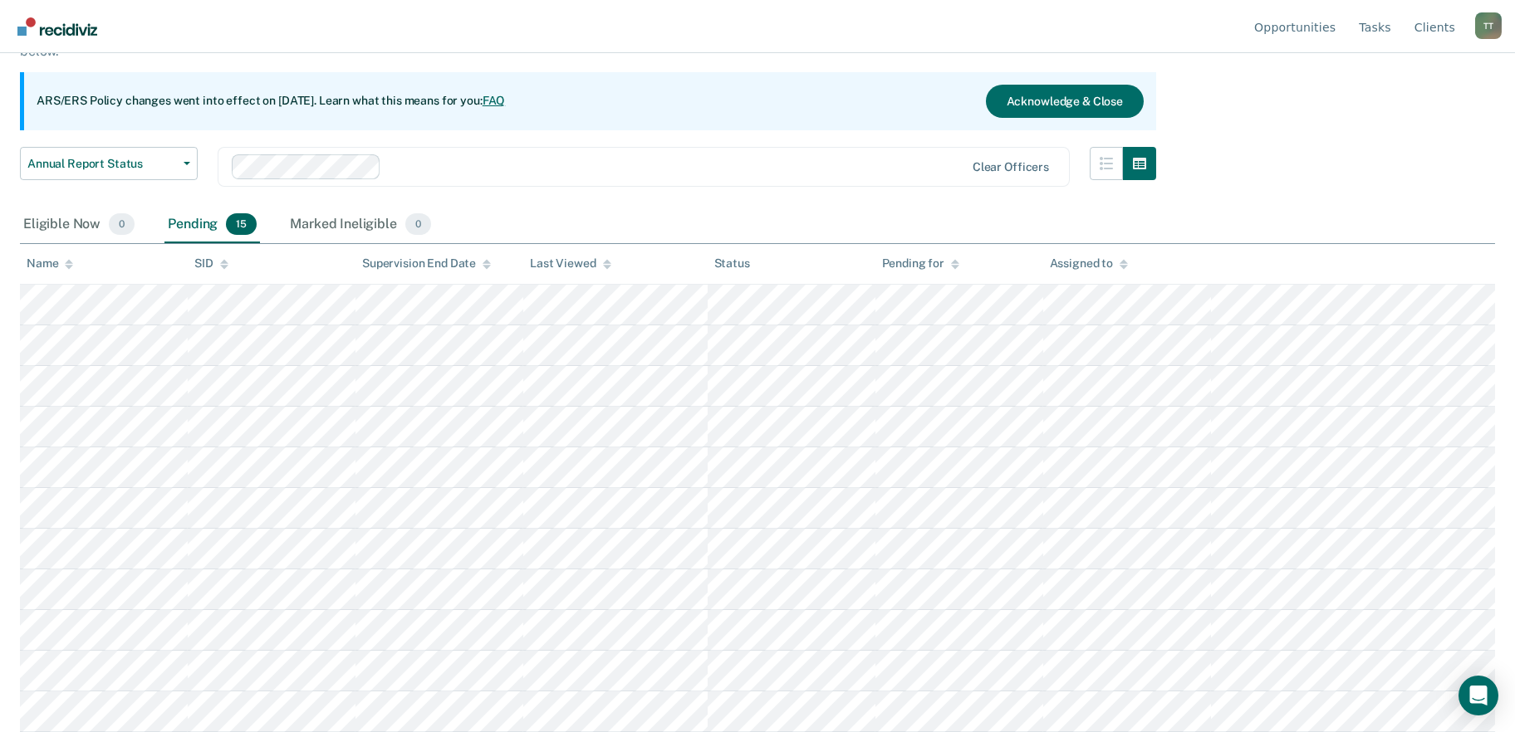
scroll to position [296, 0]
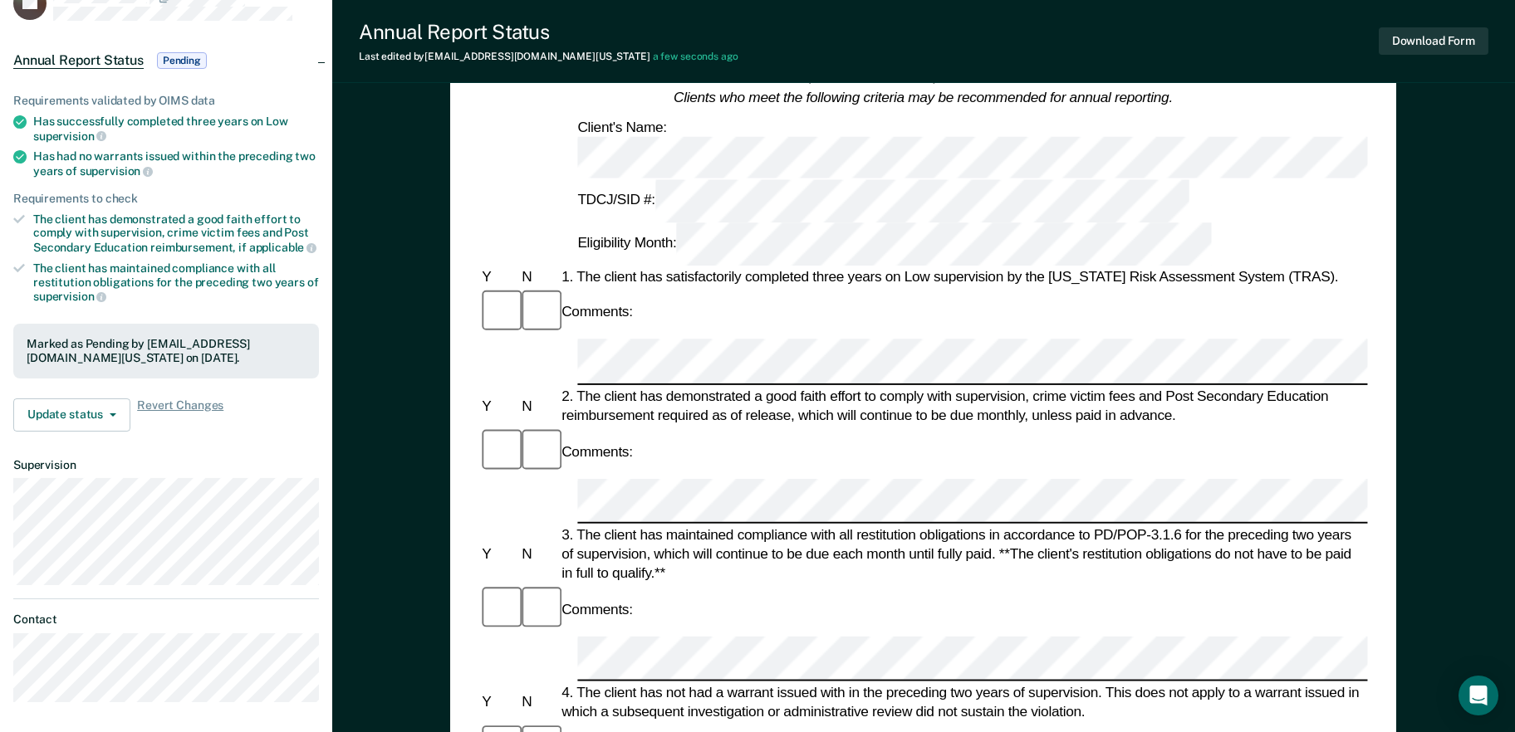
scroll to position [83, 0]
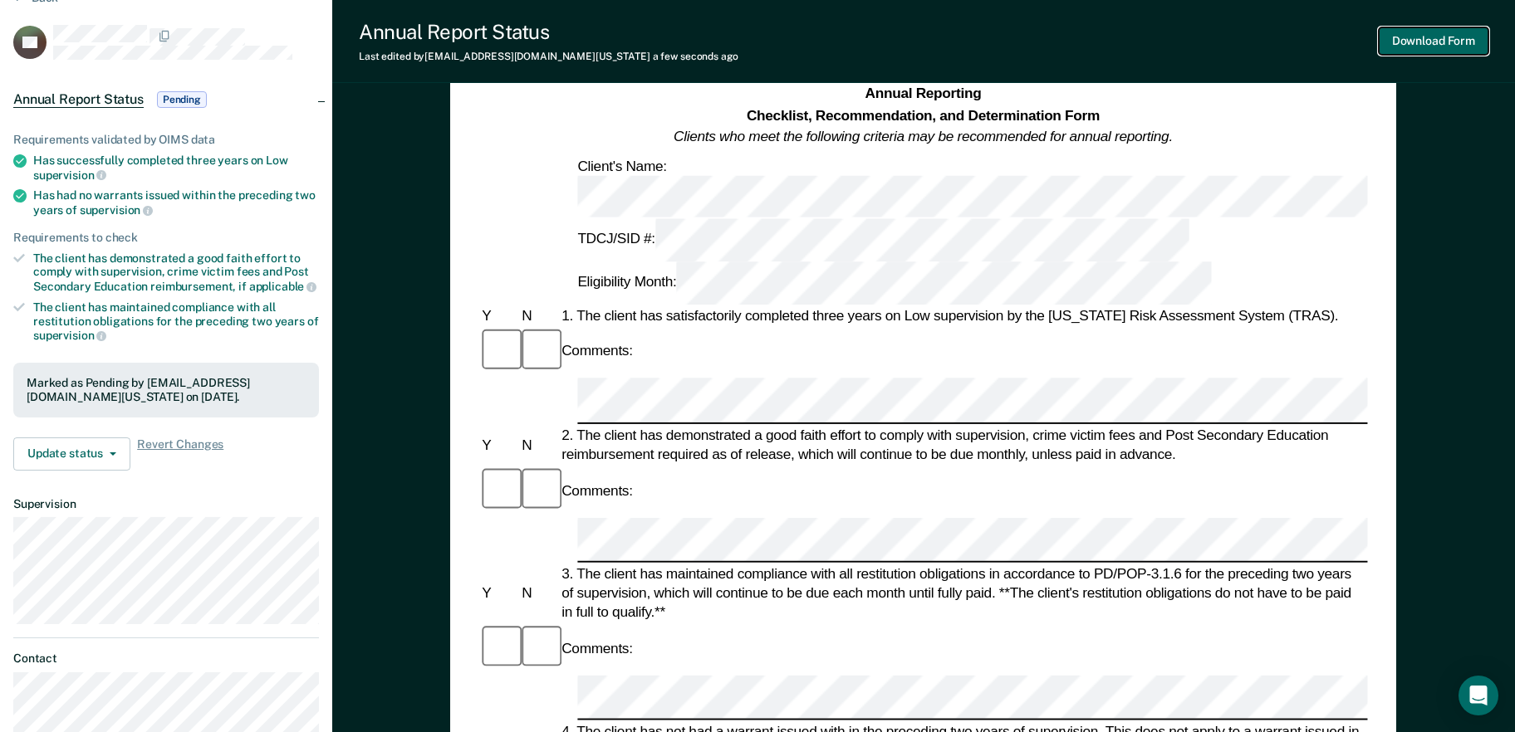
click at [1447, 47] on button "Download Form" at bounding box center [1434, 40] width 110 height 27
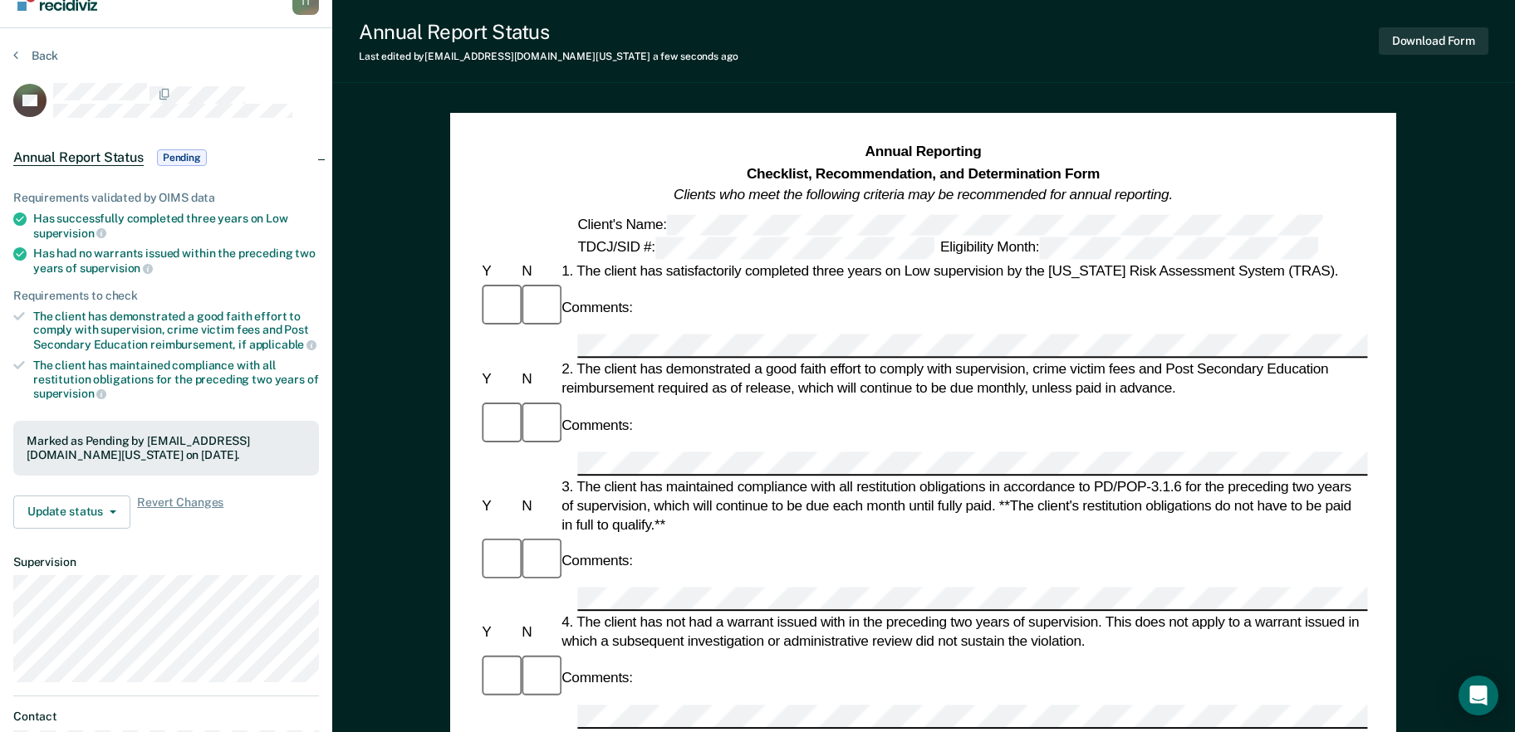
scroll to position [0, 0]
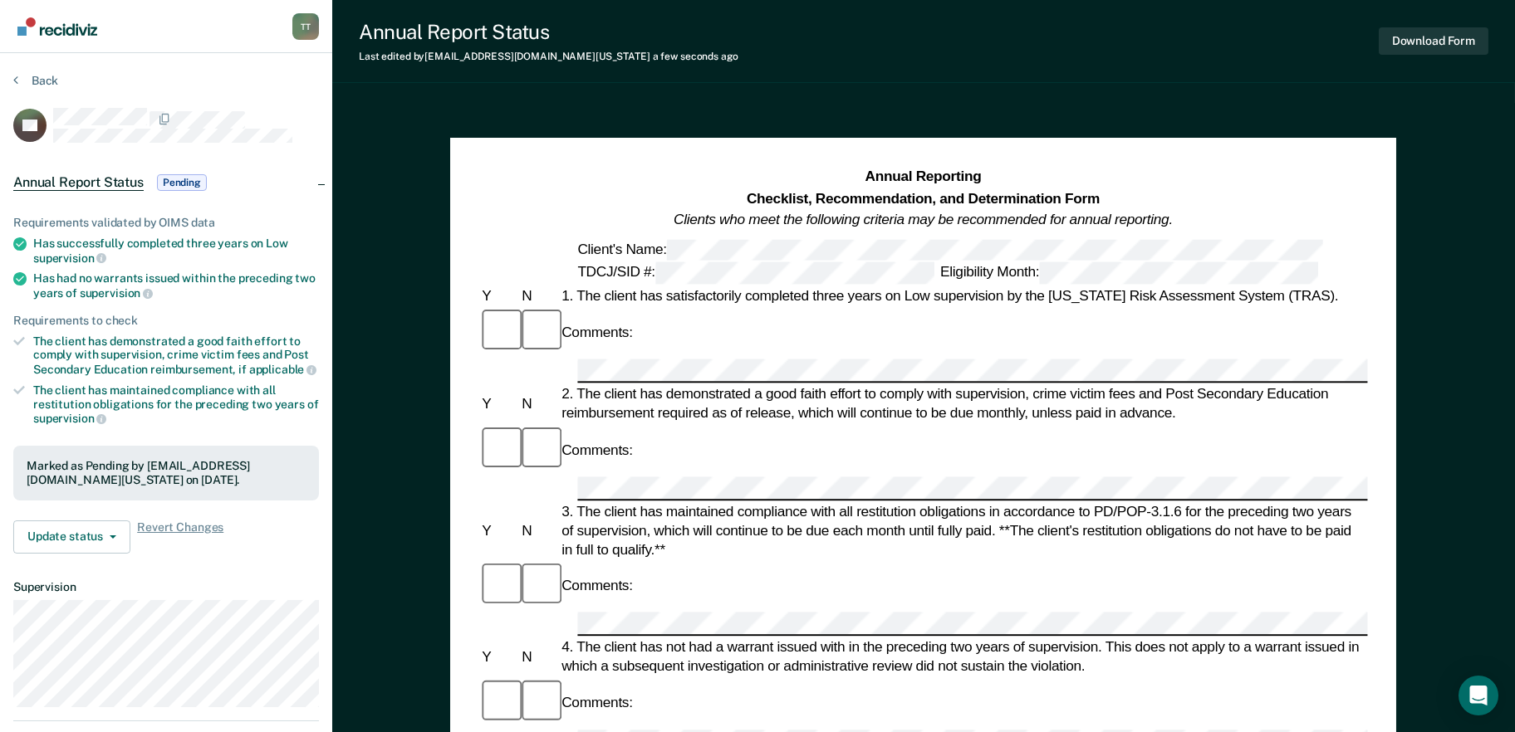
click at [45, 90] on div "Back" at bounding box center [166, 90] width 306 height 35
click at [37, 80] on button "Back" at bounding box center [35, 80] width 45 height 15
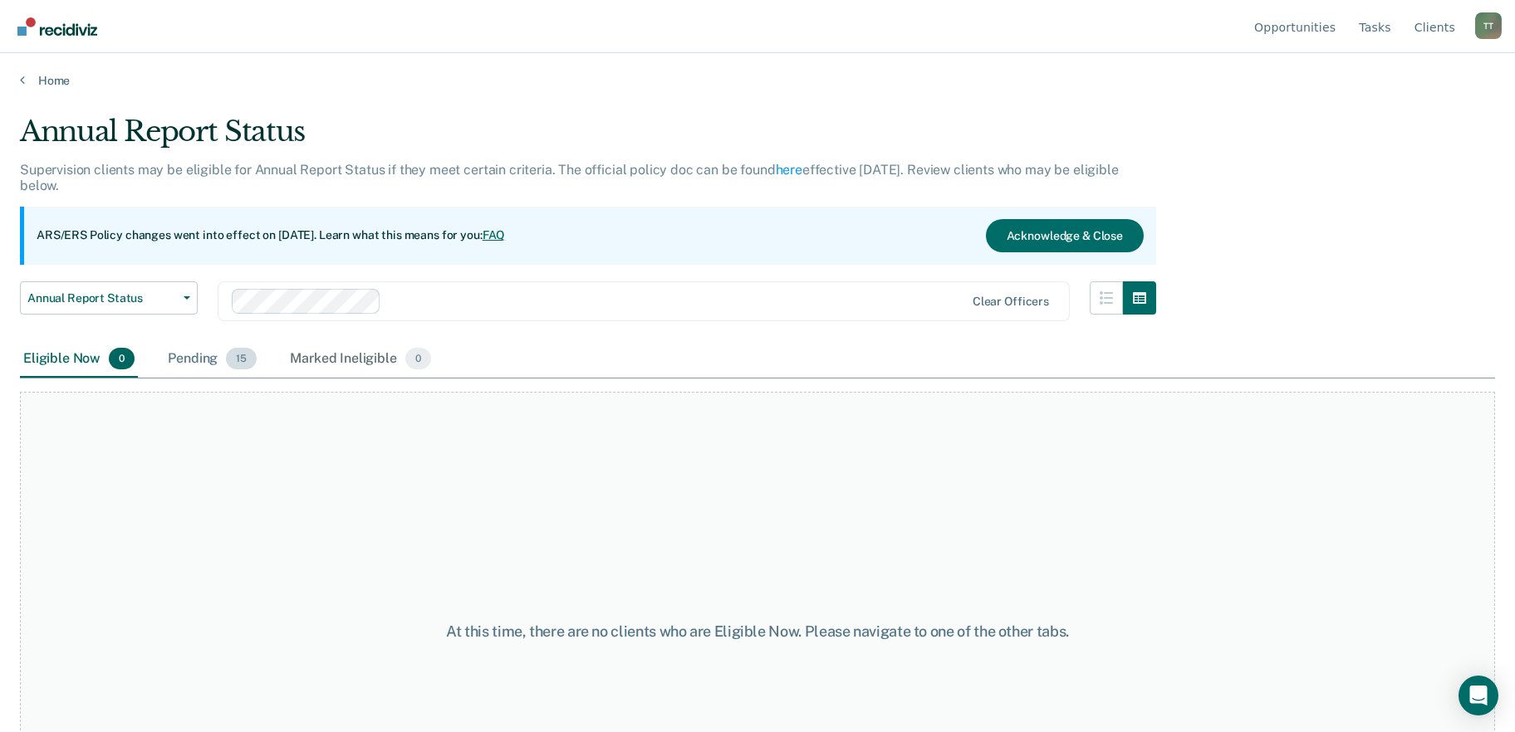
click at [198, 354] on div "Pending 15" at bounding box center [211, 359] width 95 height 37
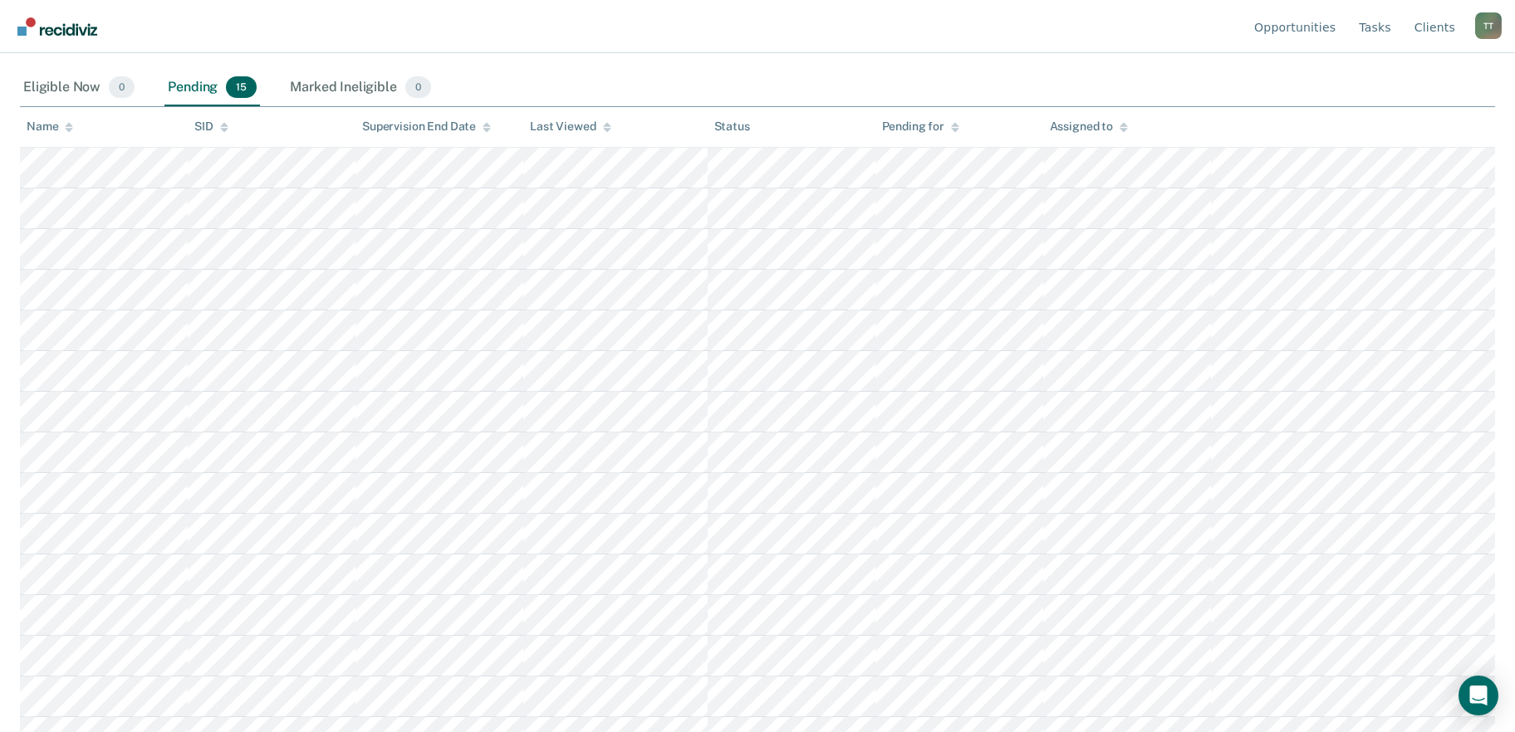
scroll to position [296, 0]
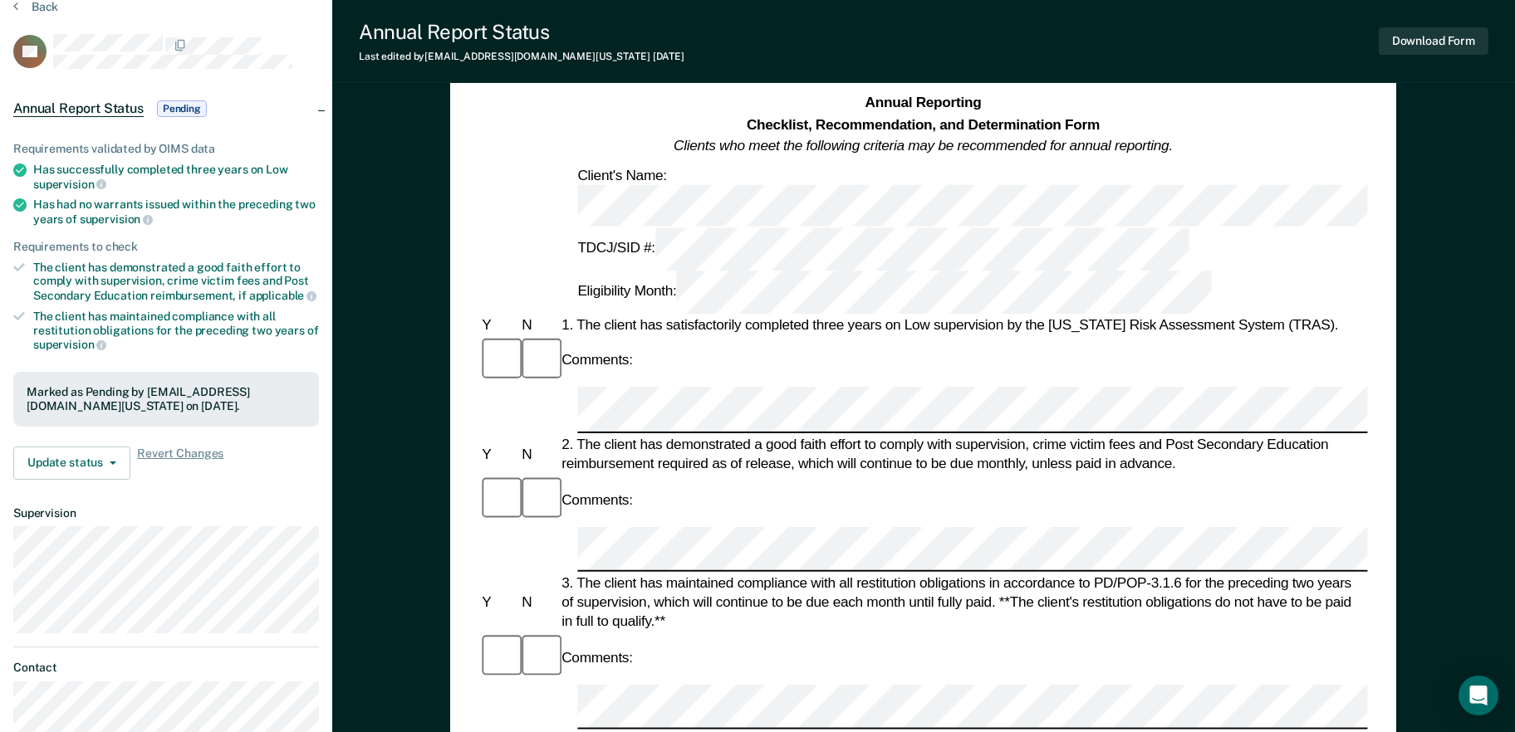
scroll to position [166, 0]
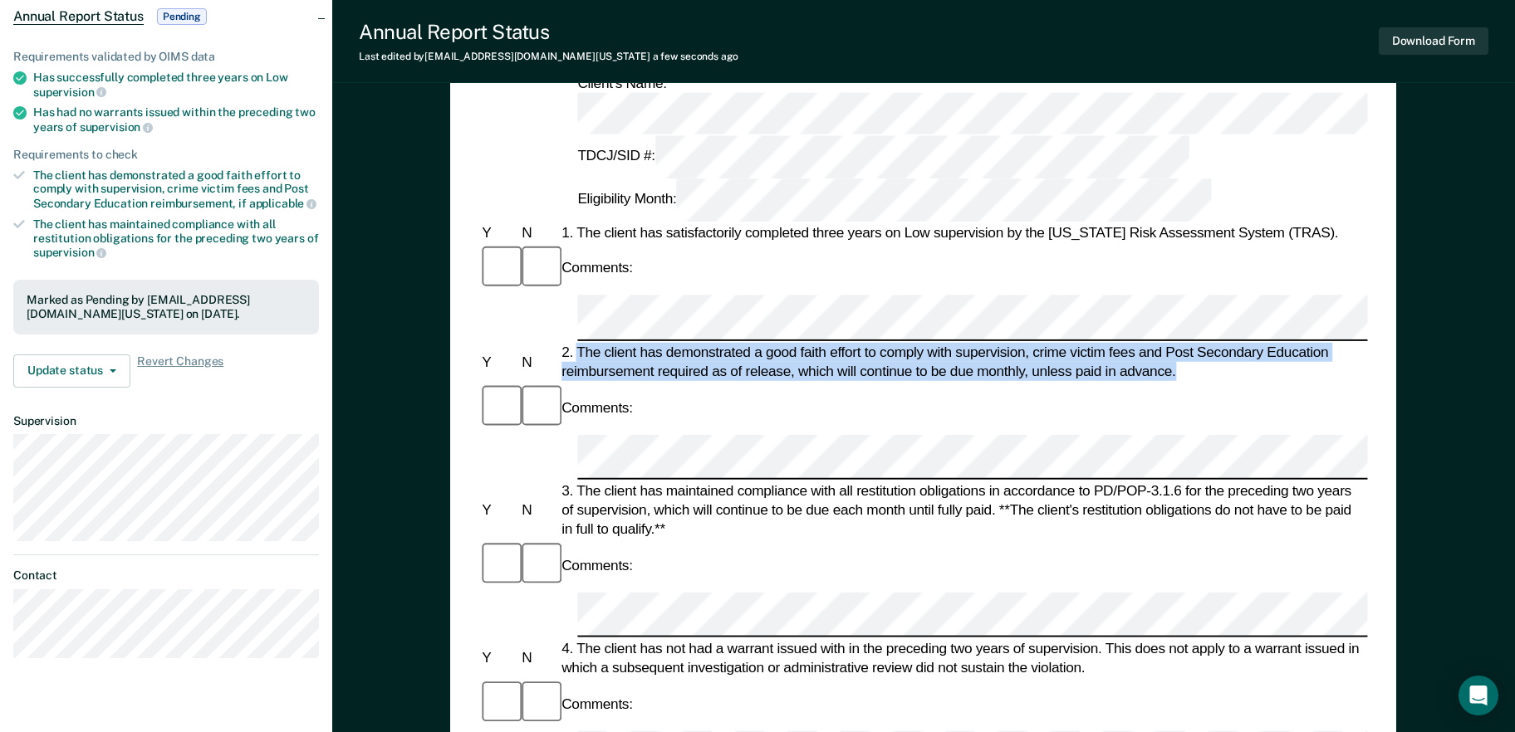
drag, startPoint x: 580, startPoint y: 207, endPoint x: 1193, endPoint y: 226, distance: 614.0
click at [1193, 343] on div "2. The client has demonstrated a good faith effort to comply with supervision, …" at bounding box center [963, 362] width 809 height 38
copy div "The client has demonstrated a good faith effort to comply with supervision, cri…"
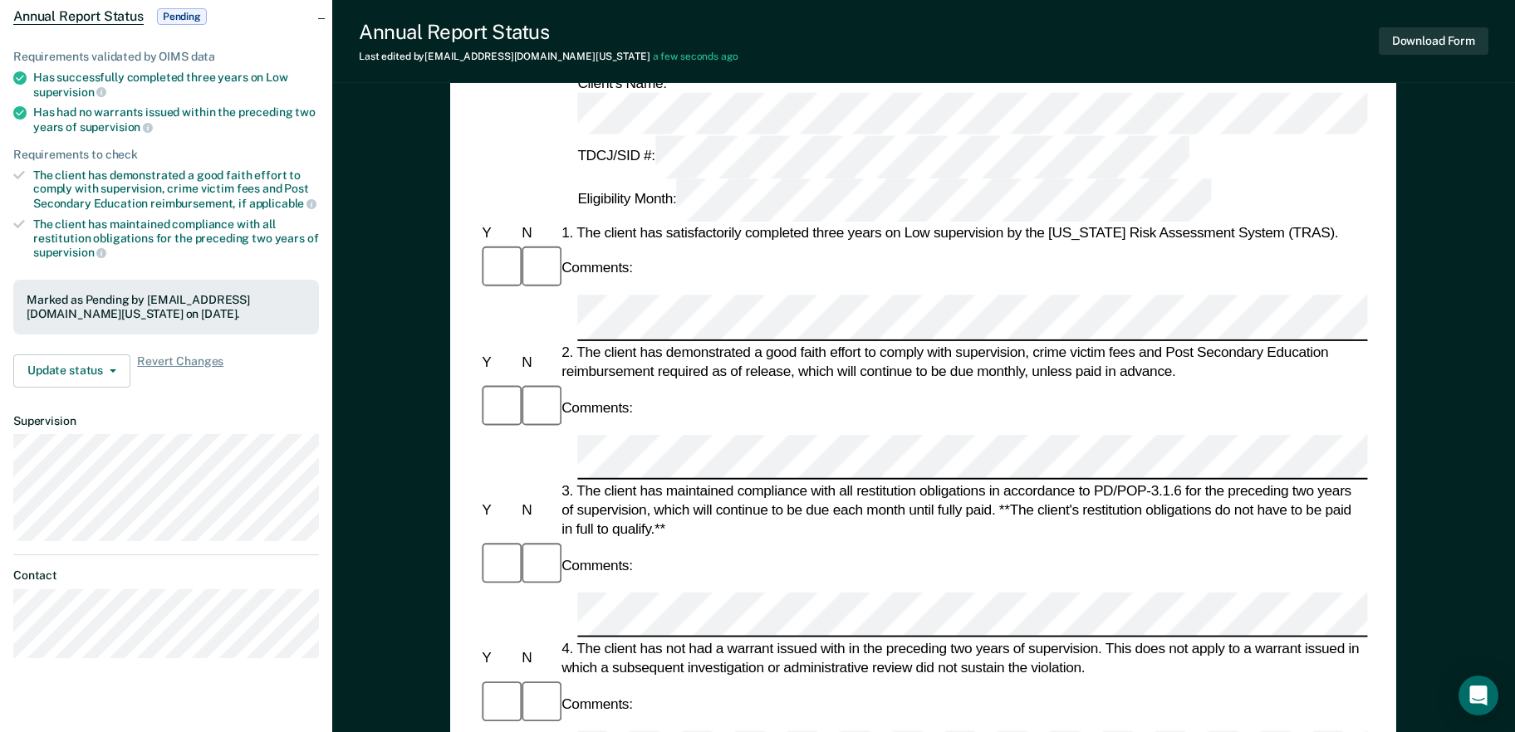
drag, startPoint x: 579, startPoint y: 516, endPoint x: 620, endPoint y: 534, distance: 44.6
drag, startPoint x: 620, startPoint y: 534, endPoint x: 600, endPoint y: 526, distance: 21.6
copy div "t is in the best interest of society, per the supervising officer's discretion …"
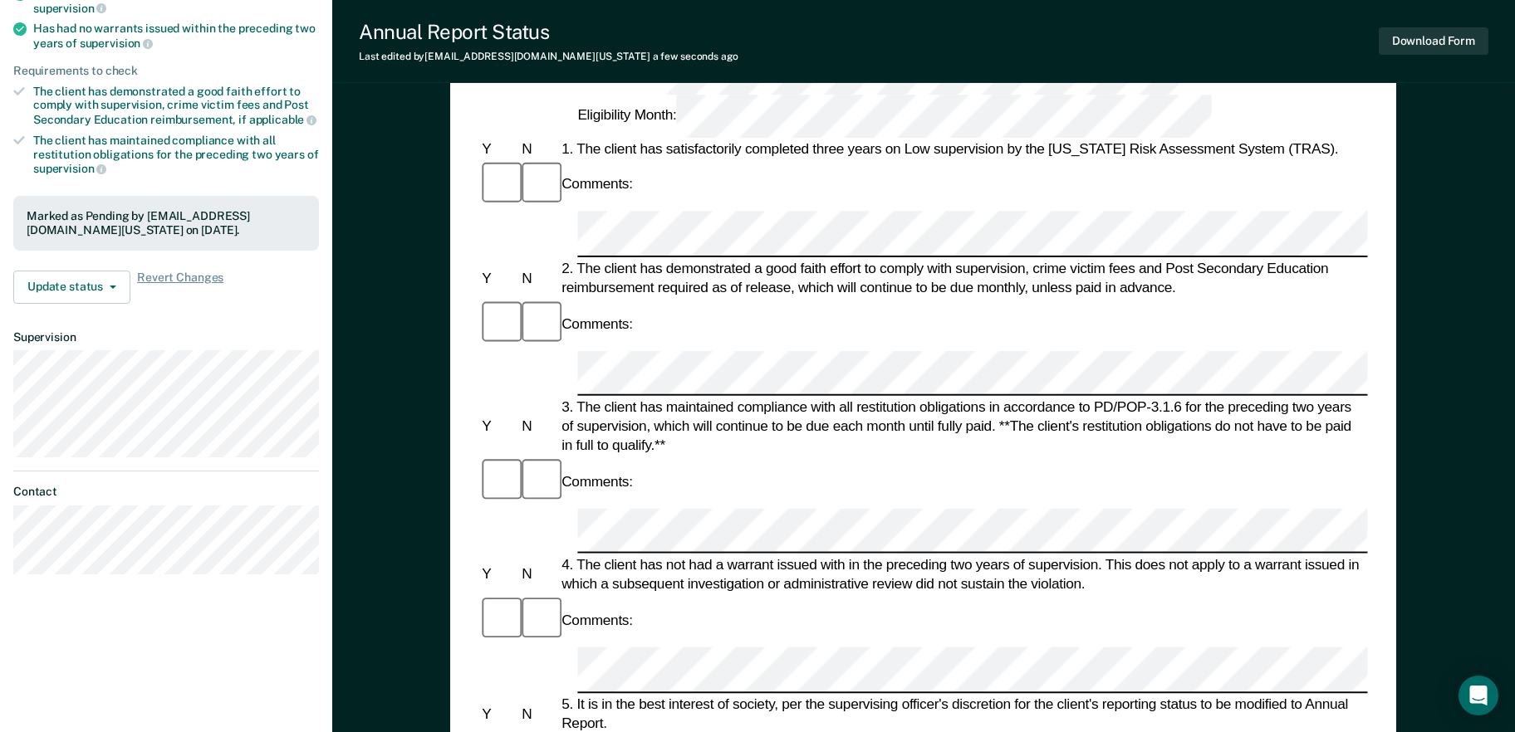
scroll to position [249, 0]
click at [1423, 33] on button "Download Form" at bounding box center [1434, 40] width 110 height 27
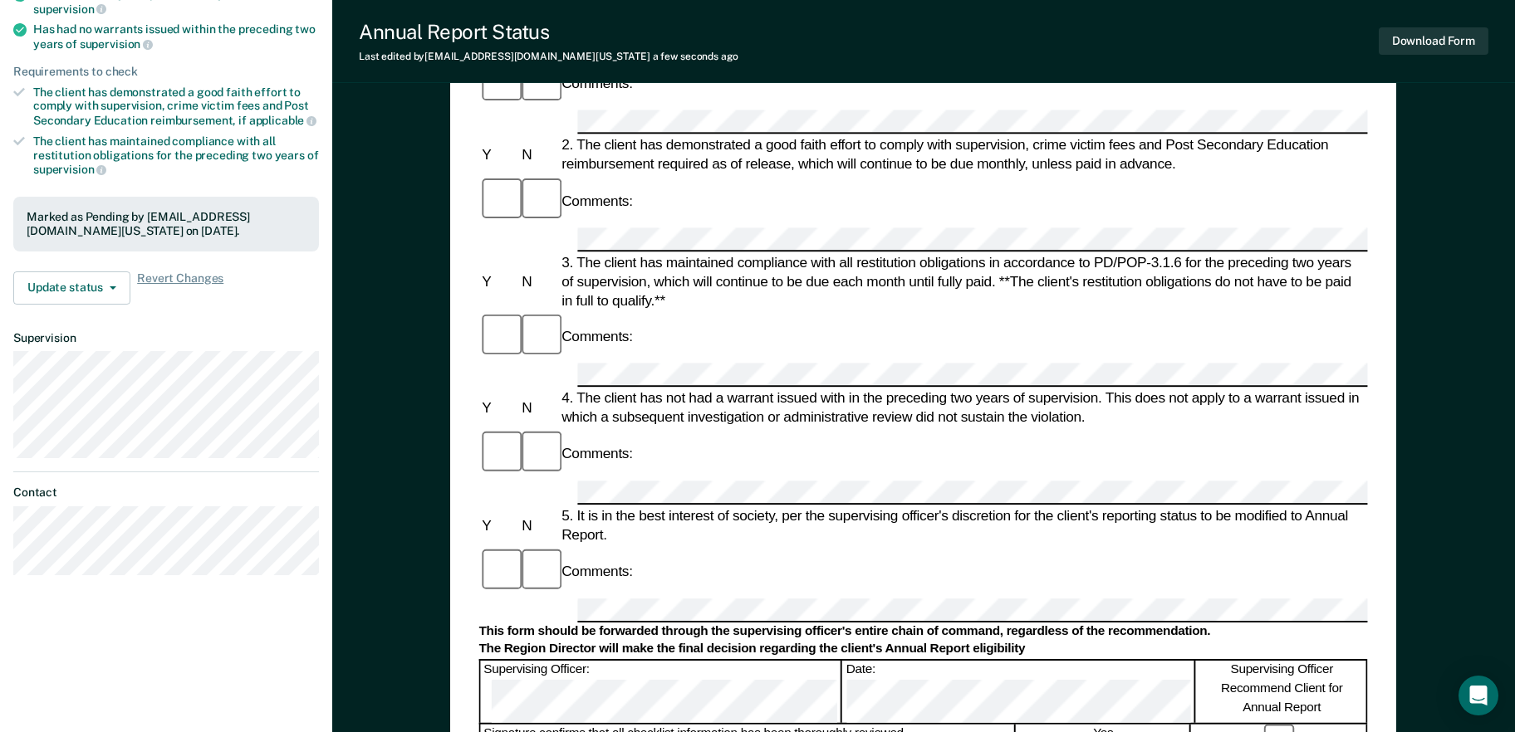
scroll to position [0, 0]
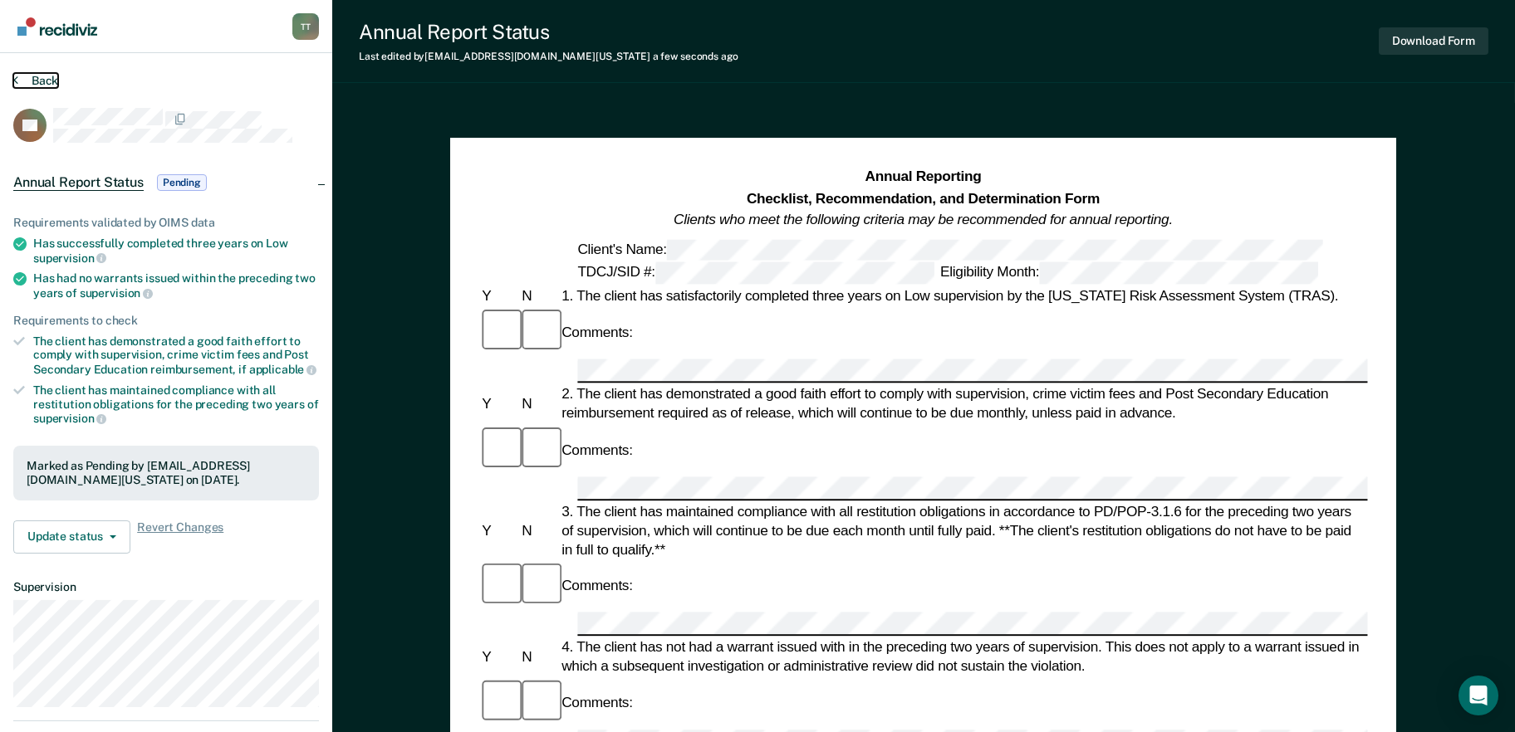
click at [33, 79] on button "Back" at bounding box center [35, 80] width 45 height 15
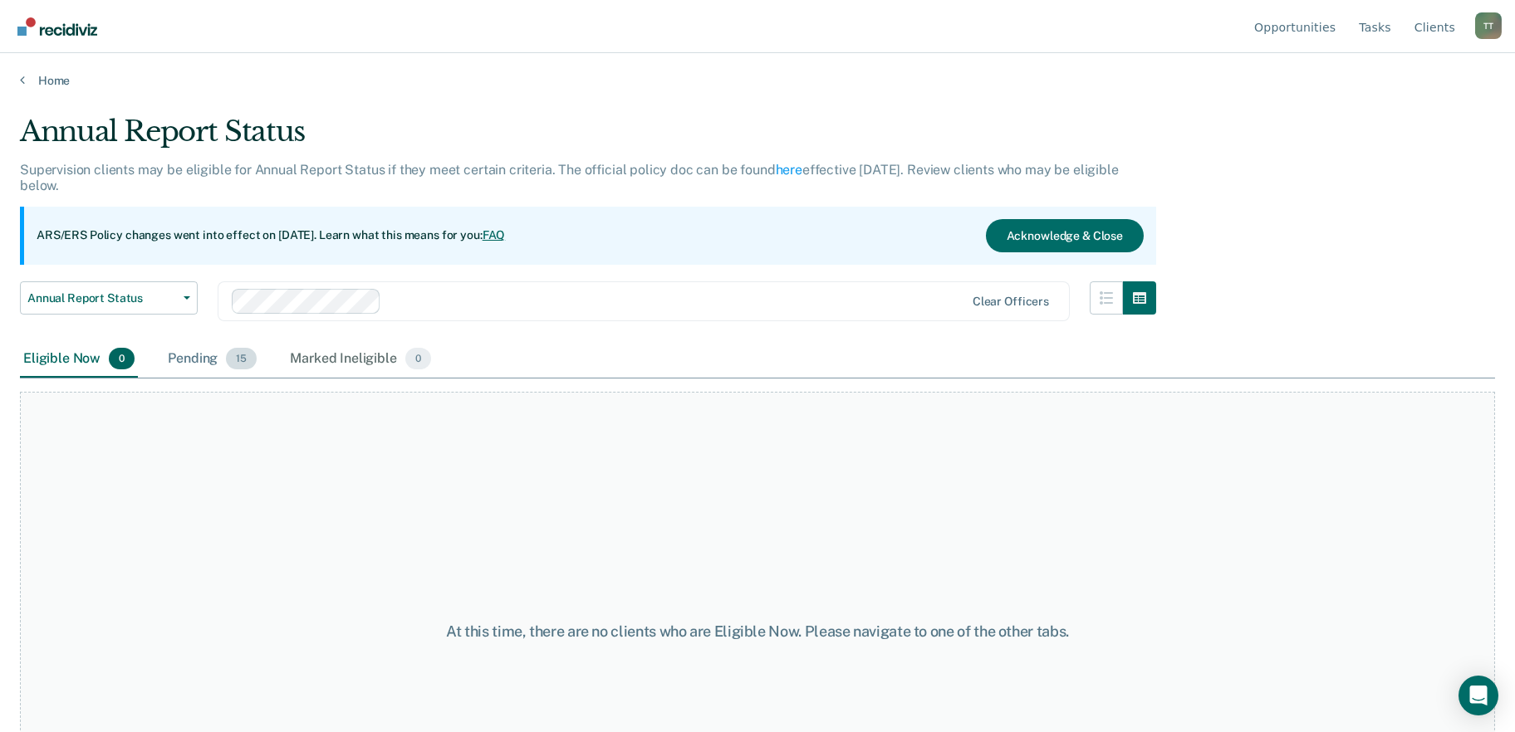
click at [202, 361] on div "Pending 15" at bounding box center [211, 359] width 95 height 37
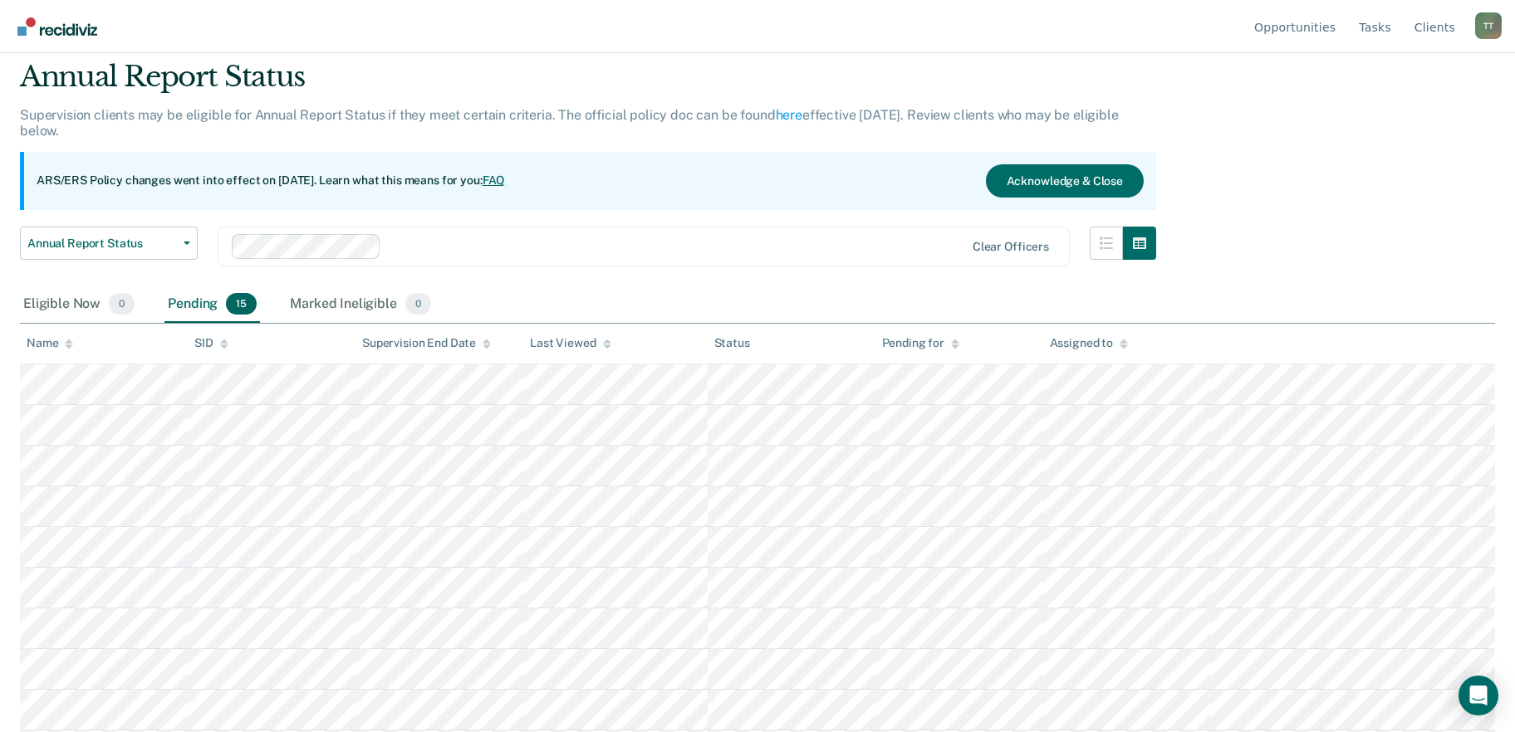
scroll to position [296, 0]
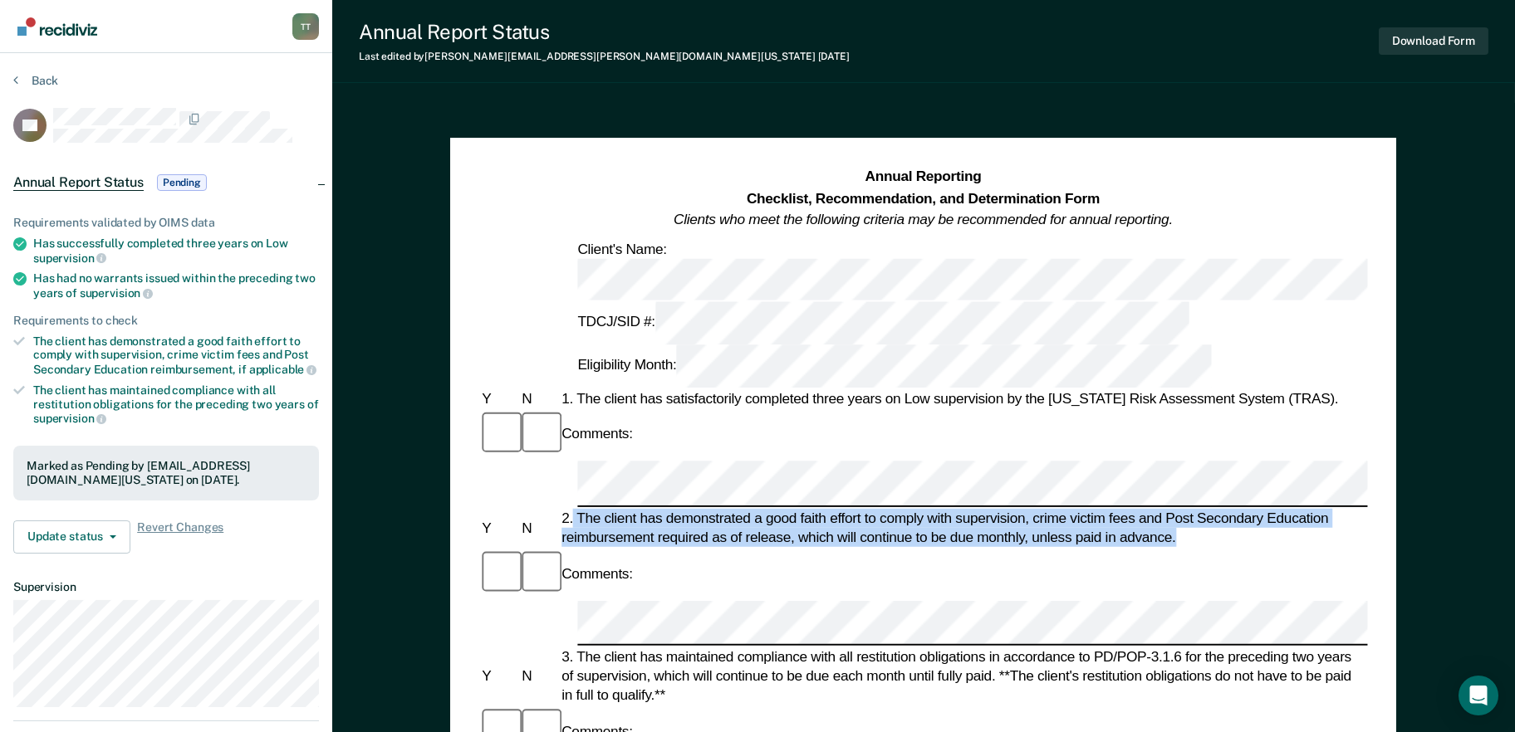
drag, startPoint x: 574, startPoint y: 370, endPoint x: 1180, endPoint y: 395, distance: 606.8
click at [1180, 509] on div "2. The client has demonstrated a good faith effort to comply with supervision, …" at bounding box center [963, 528] width 809 height 38
copy div "The client has demonstrated a good faith effort to comply with supervision, cri…"
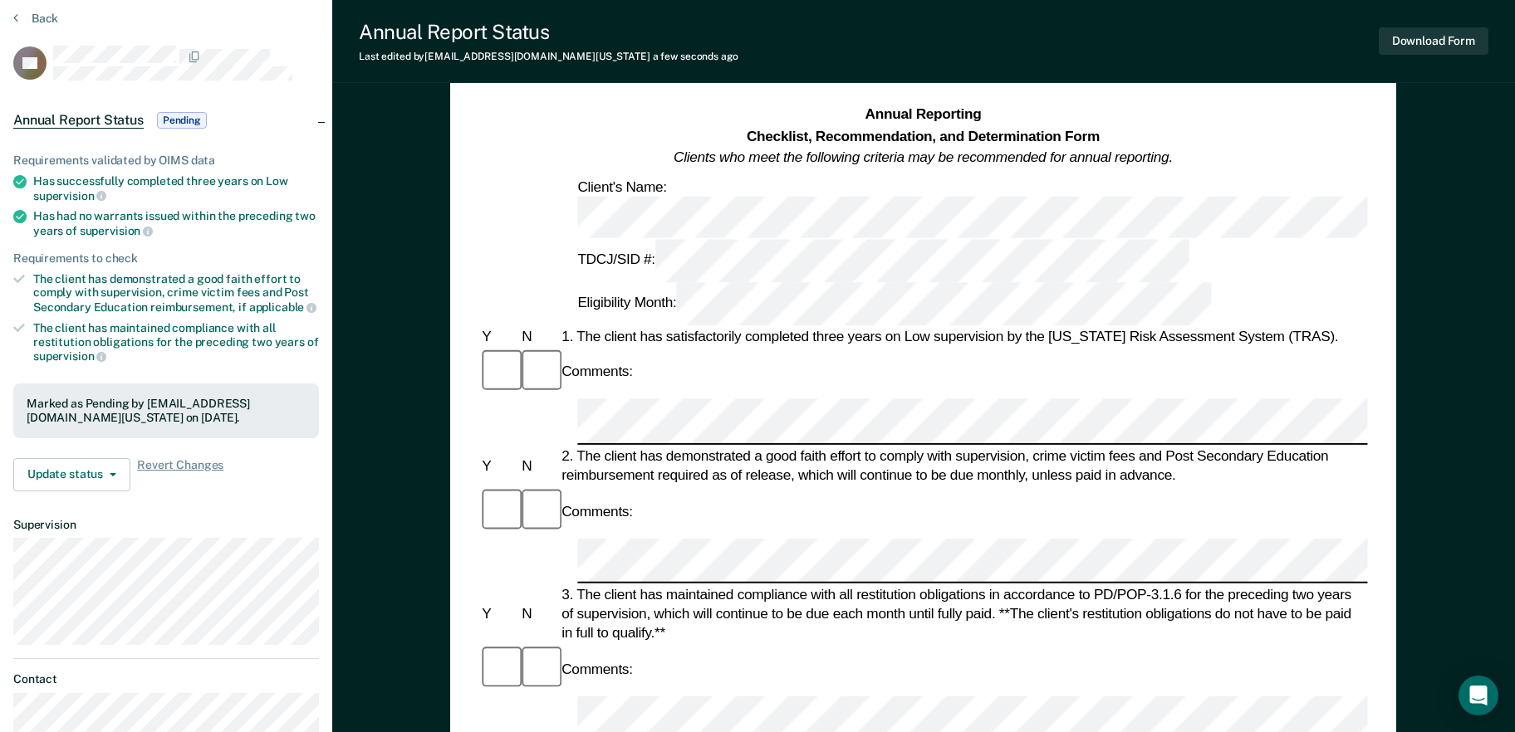
scroll to position [166, 0]
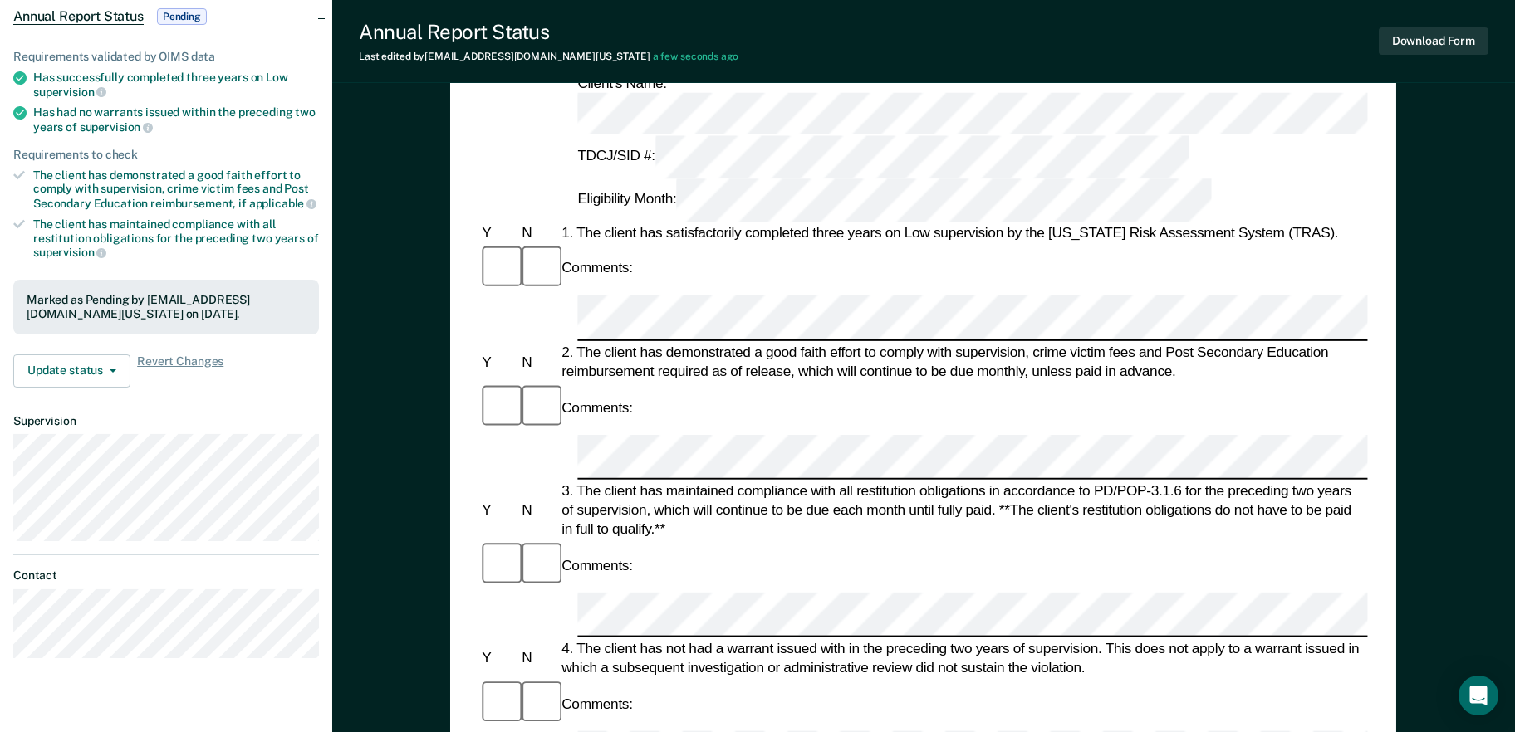
drag, startPoint x: 580, startPoint y: 517, endPoint x: 612, endPoint y: 527, distance: 34.1
drag, startPoint x: 612, startPoint y: 527, endPoint x: 594, endPoint y: 528, distance: 18.3
copy div "t is in the best interest of society, per the supervising officer's discretion …"
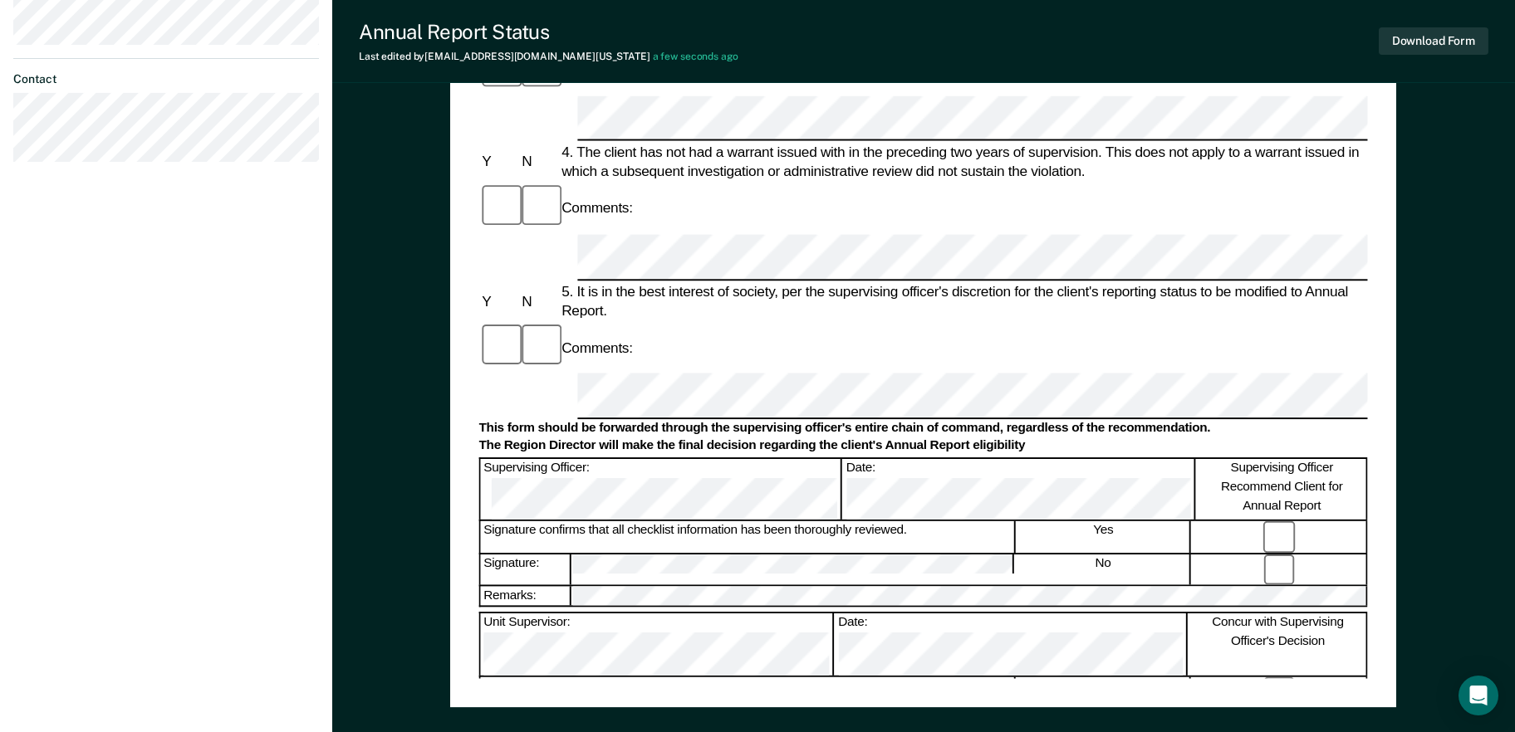
scroll to position [664, 0]
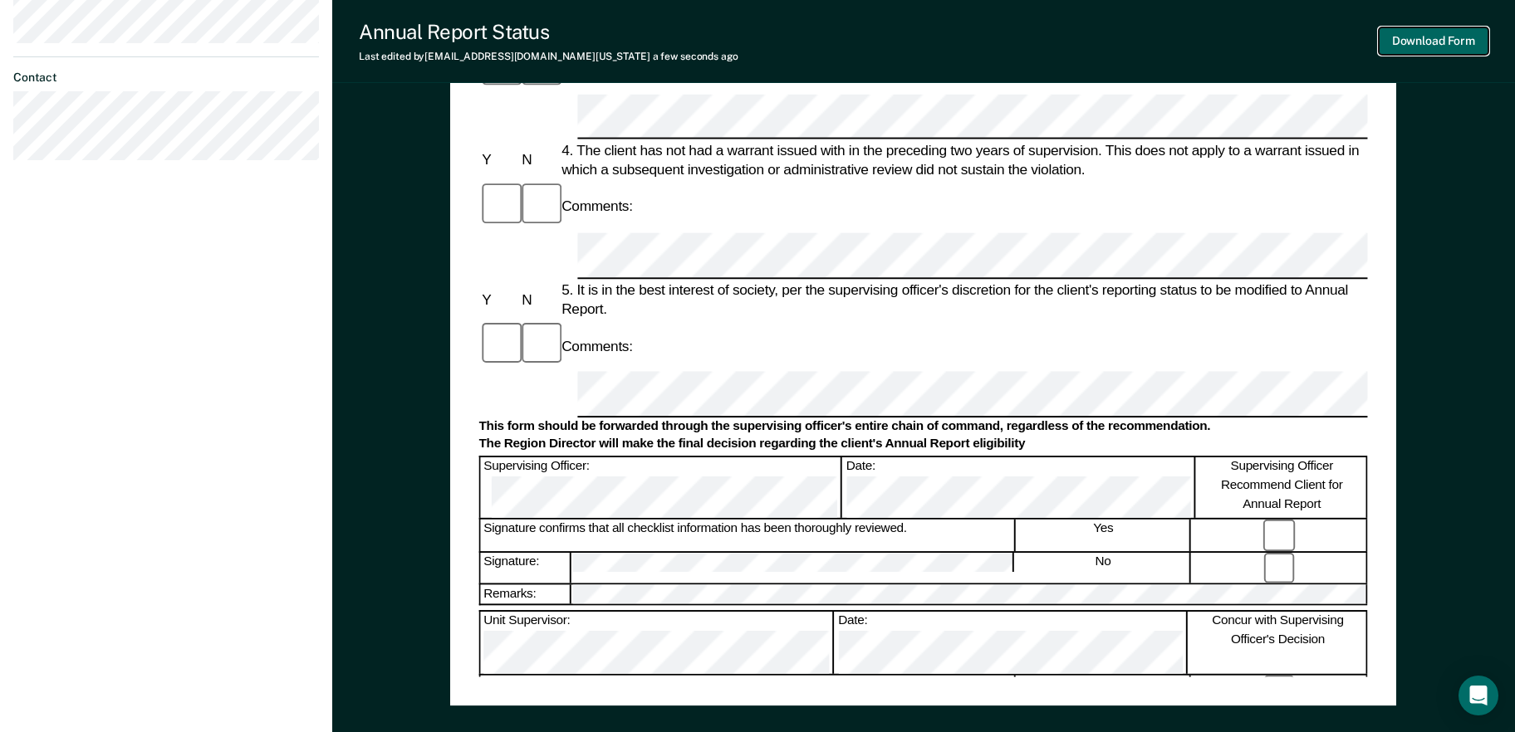
click at [1441, 39] on button "Download Form" at bounding box center [1434, 40] width 110 height 27
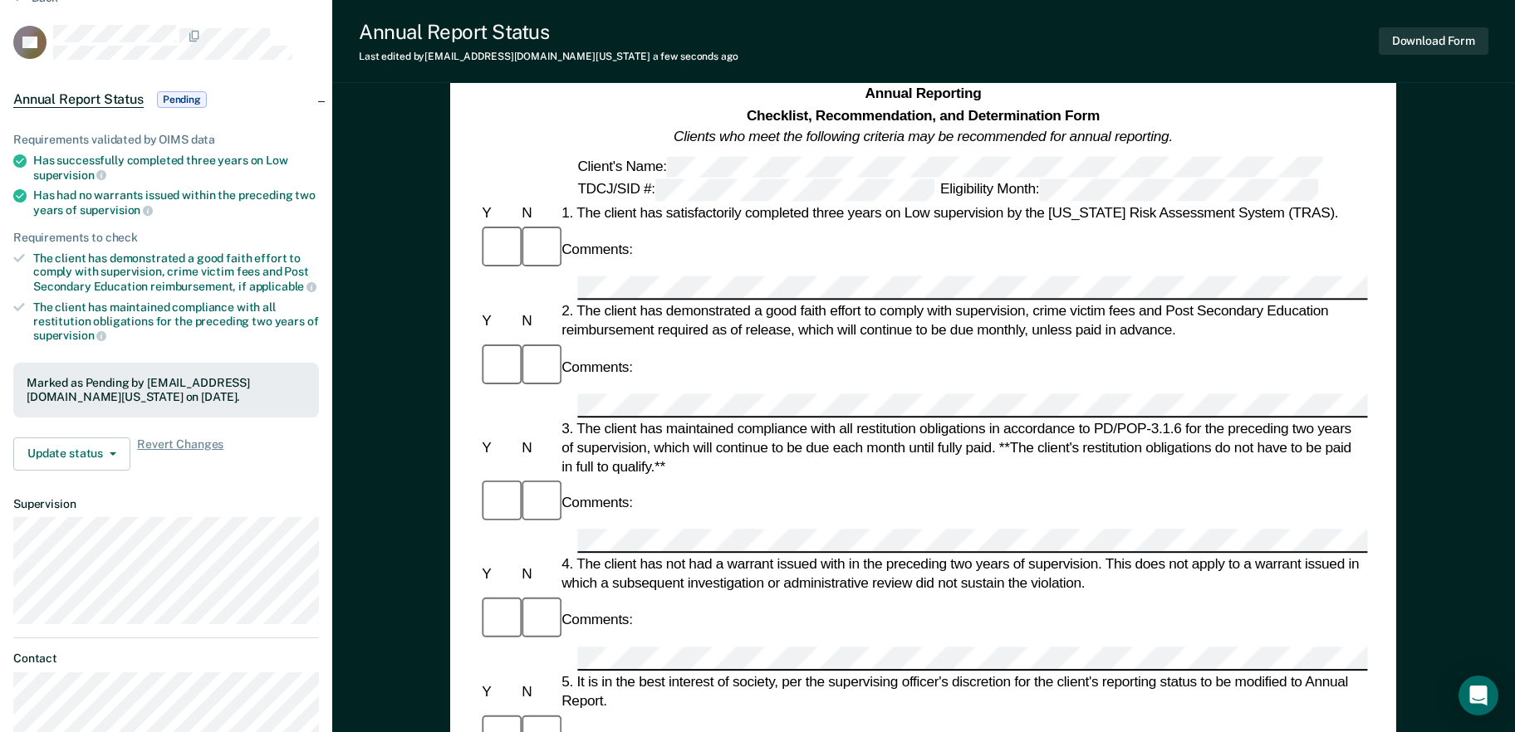
scroll to position [0, 0]
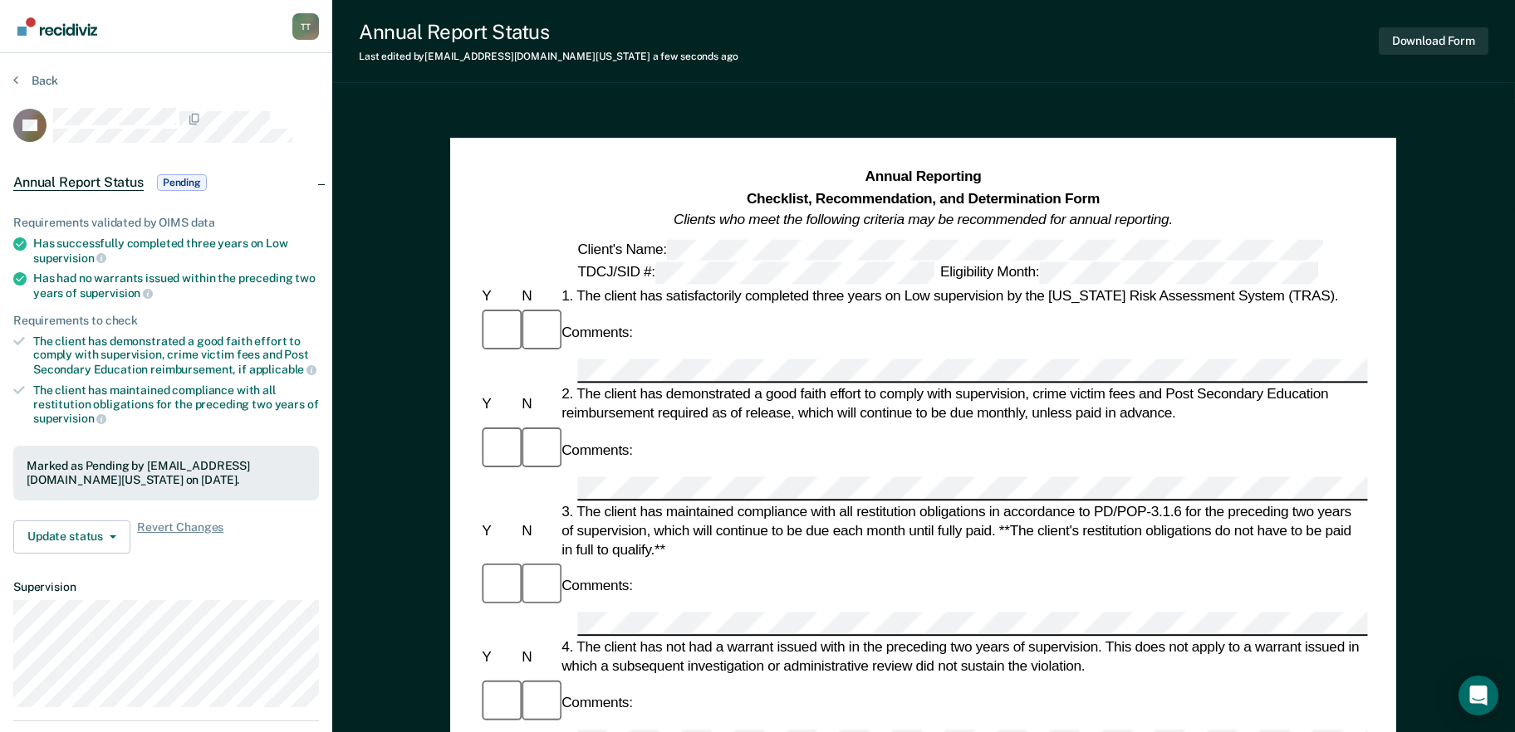
click at [65, 77] on div "Back" at bounding box center [166, 90] width 306 height 35
click at [37, 80] on button "Back" at bounding box center [35, 80] width 45 height 15
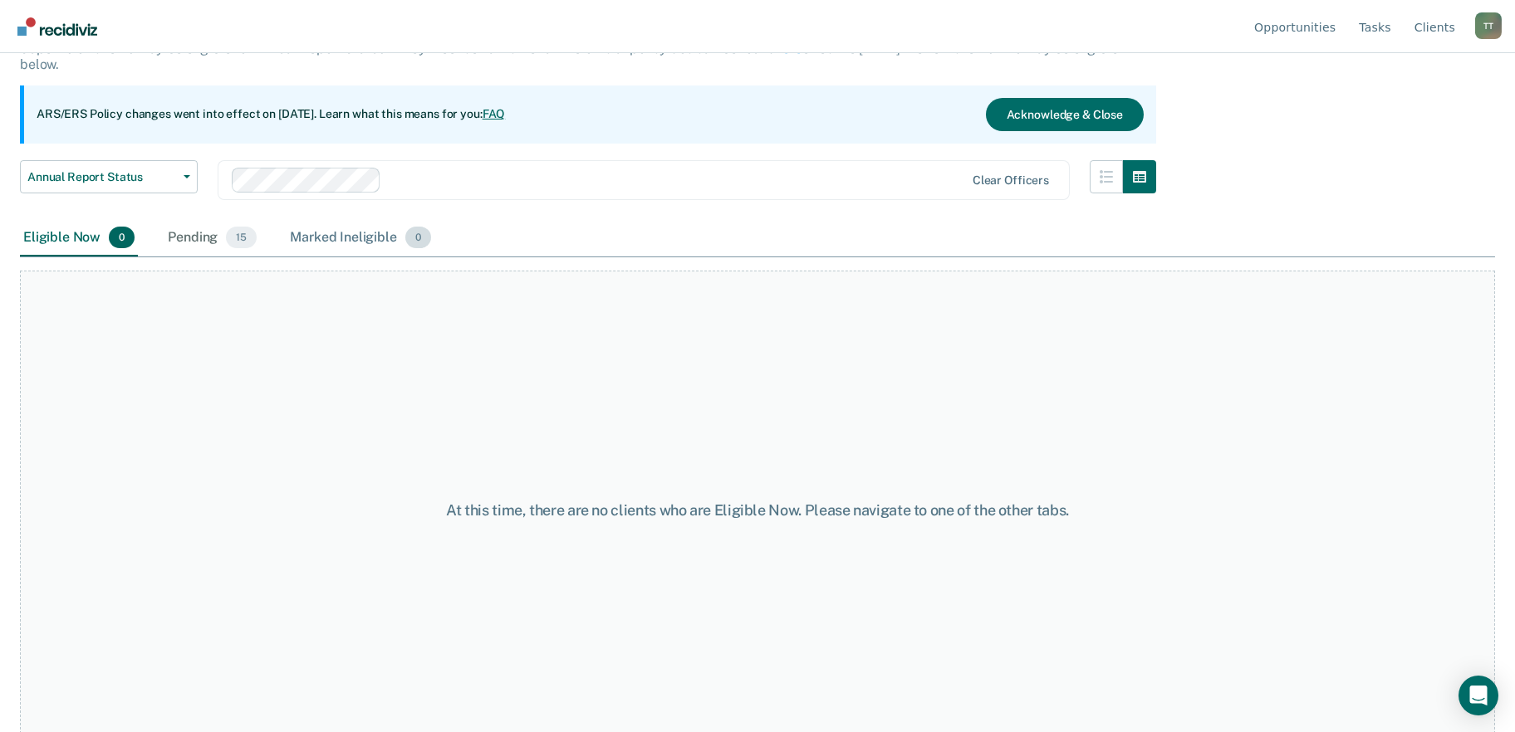
scroll to position [138, 0]
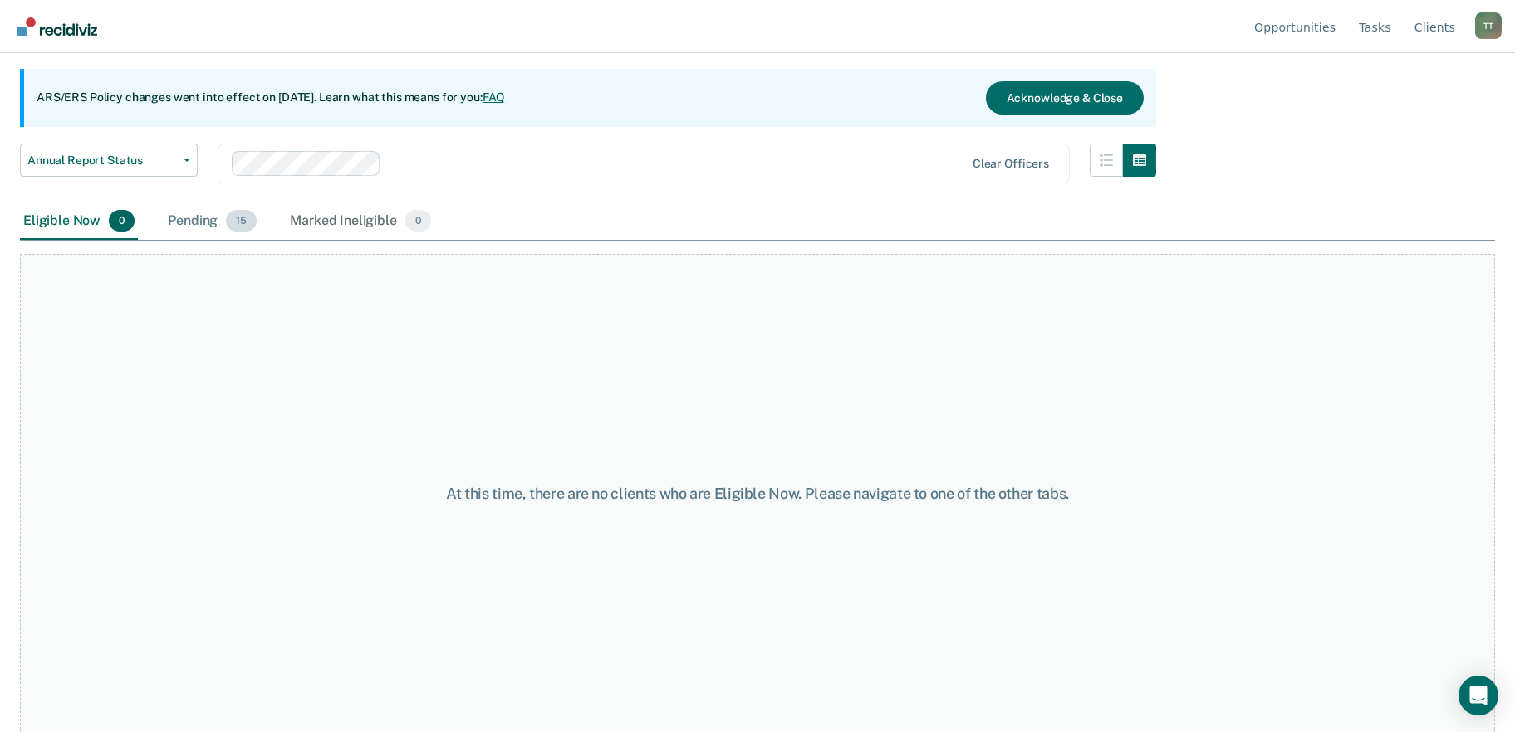
click at [175, 208] on div "Pending 15" at bounding box center [211, 221] width 95 height 37
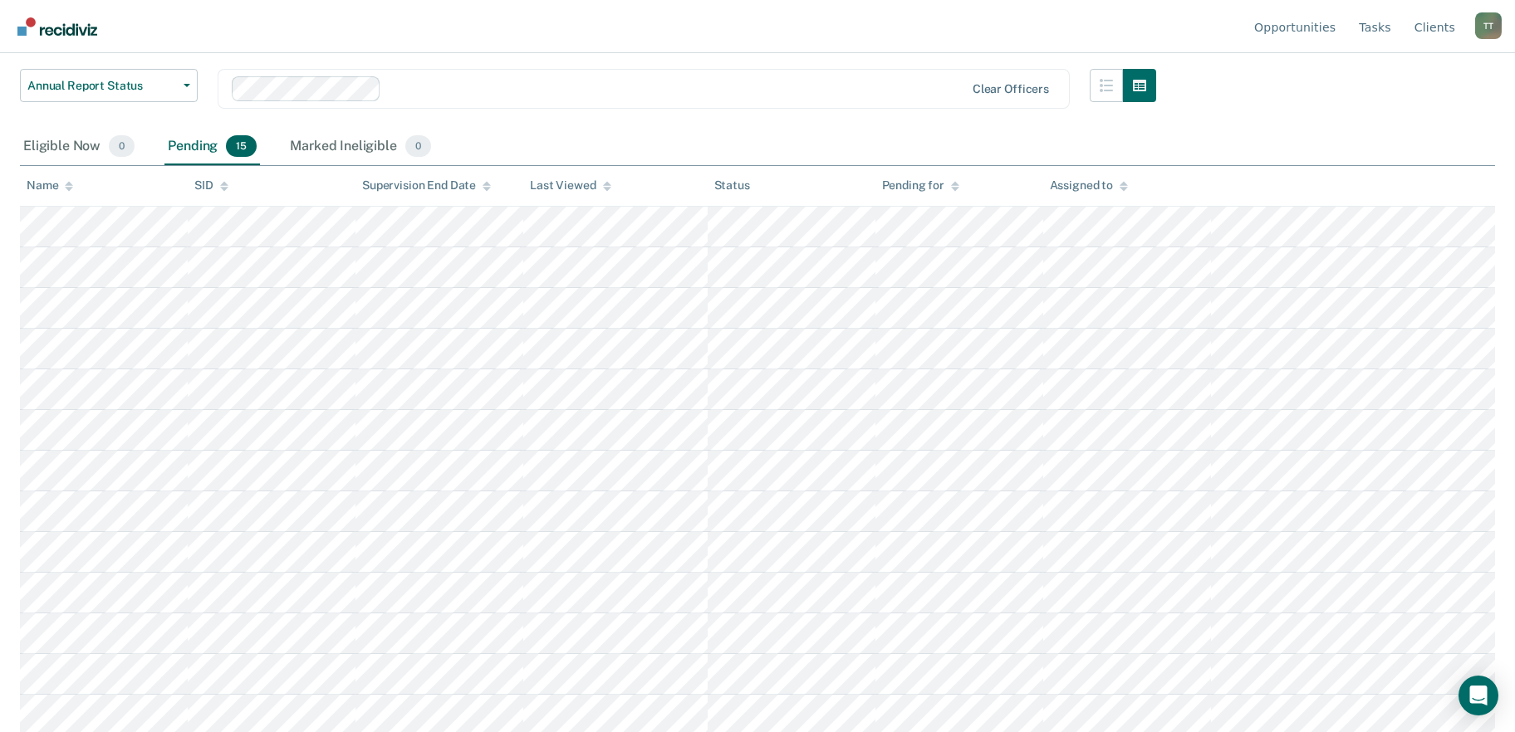
scroll to position [296, 0]
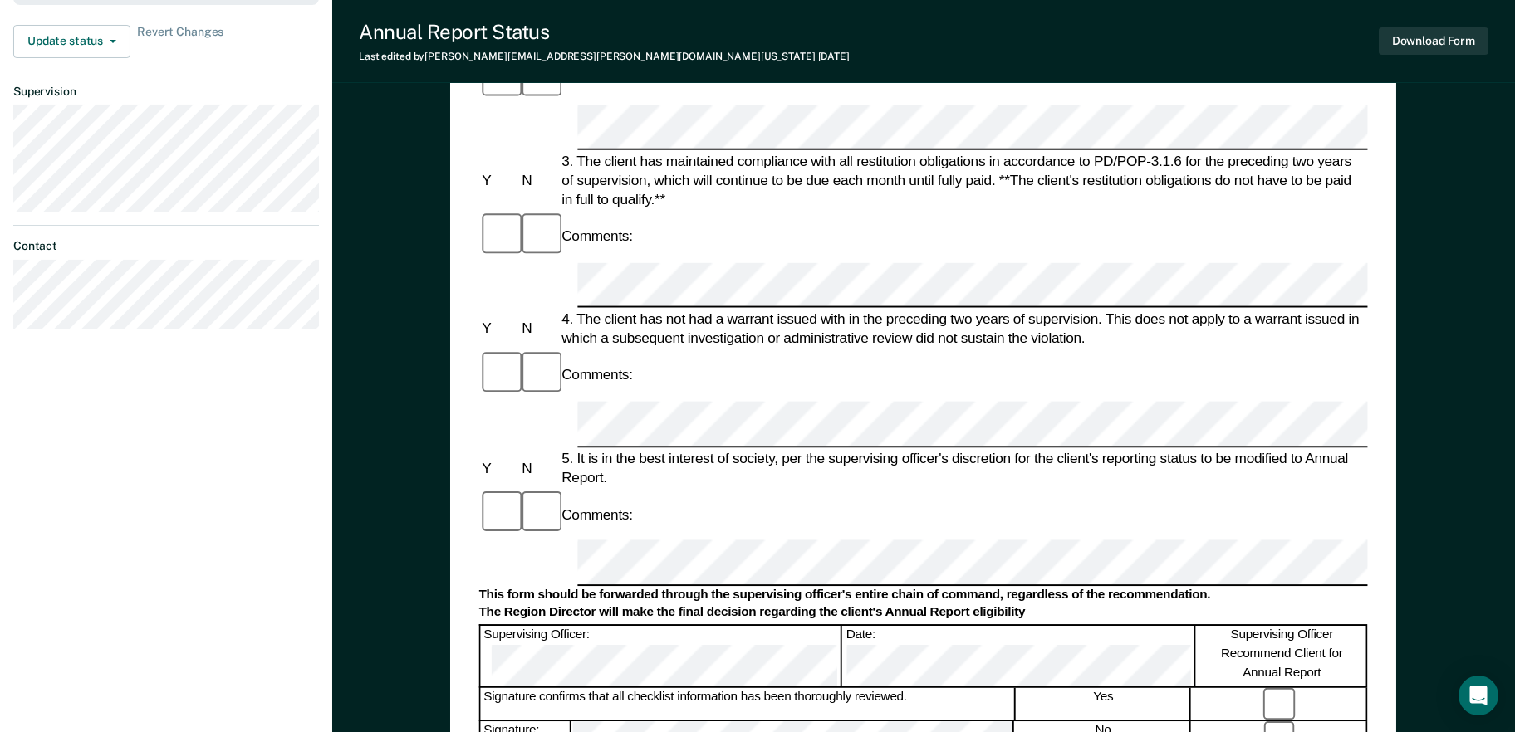
scroll to position [498, 0]
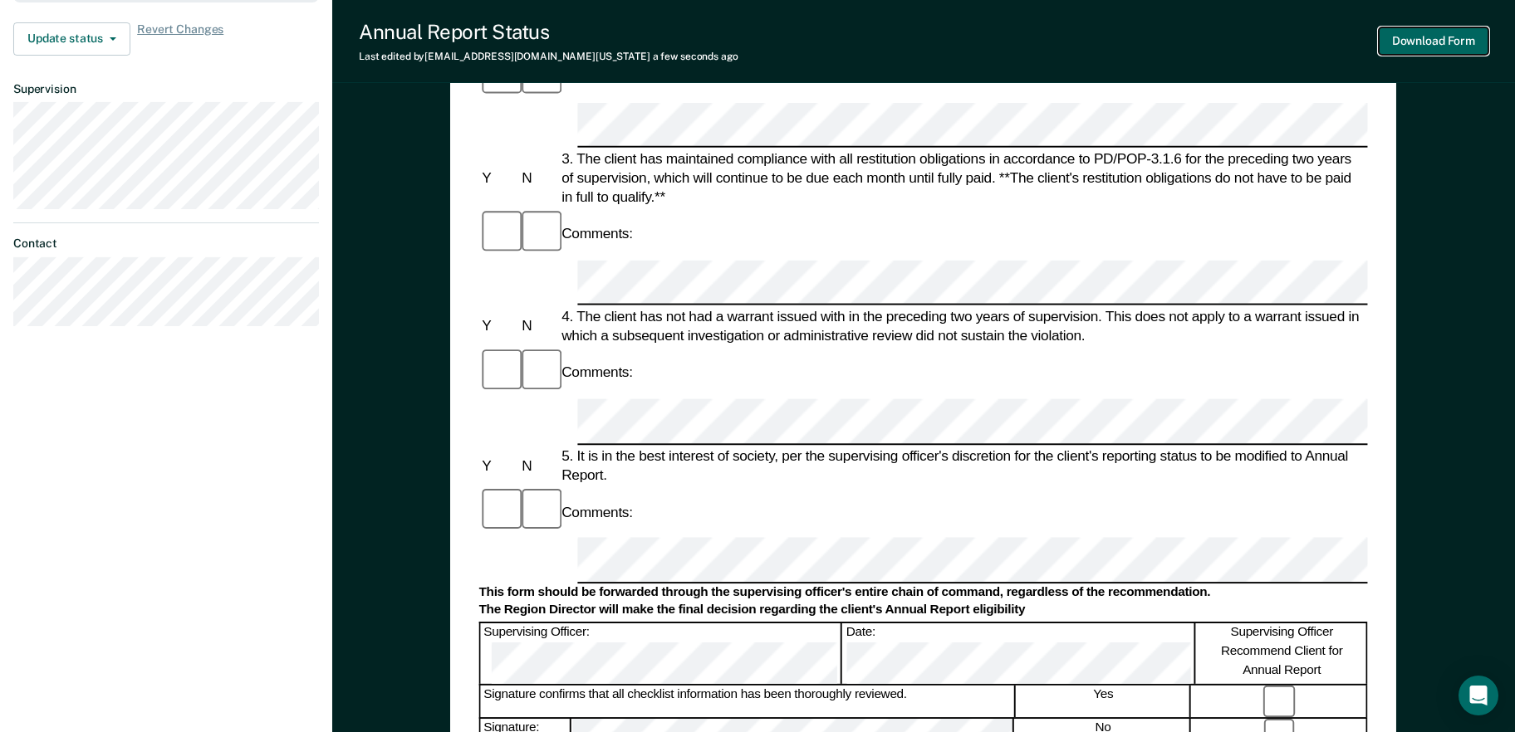
click at [1398, 52] on button "Download Form" at bounding box center [1434, 40] width 110 height 27
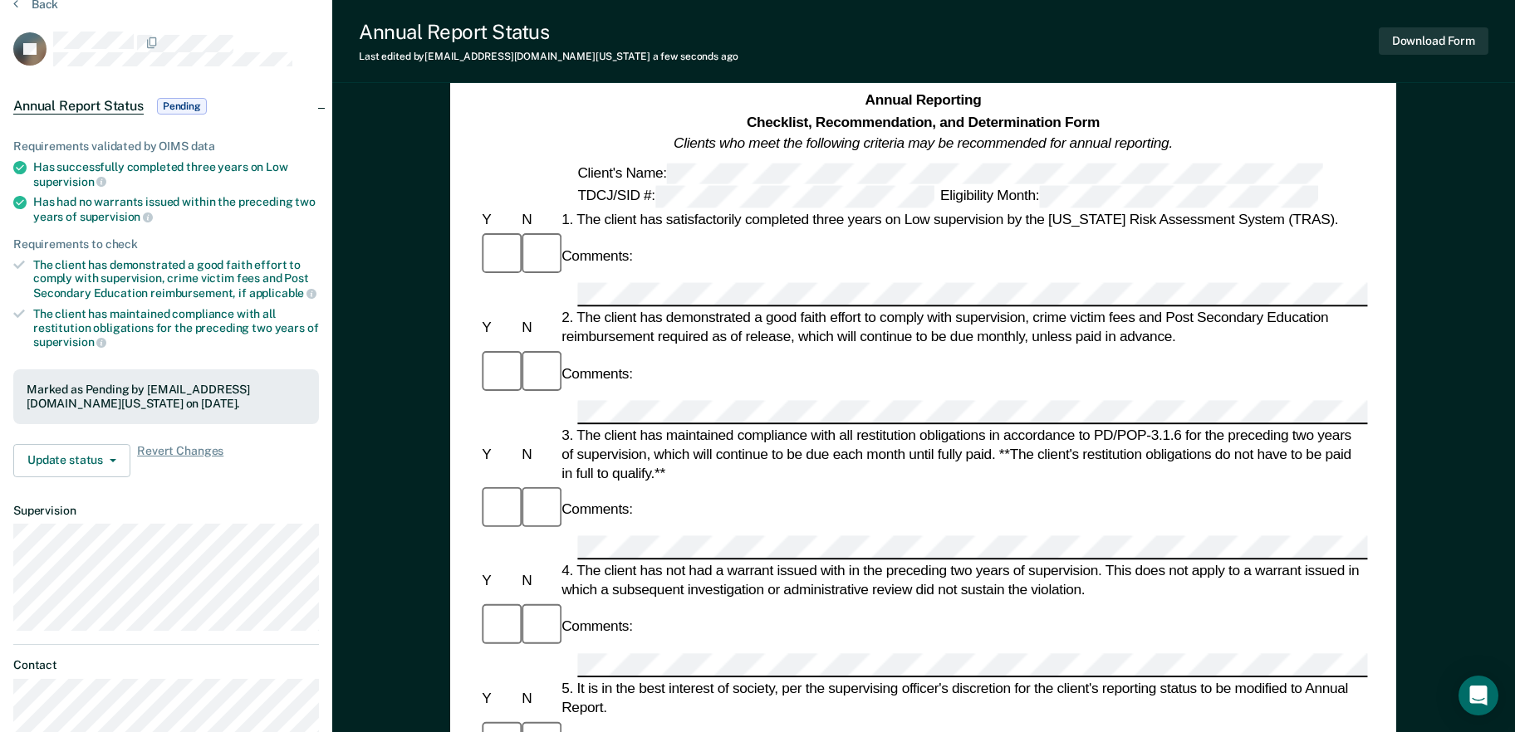
scroll to position [0, 0]
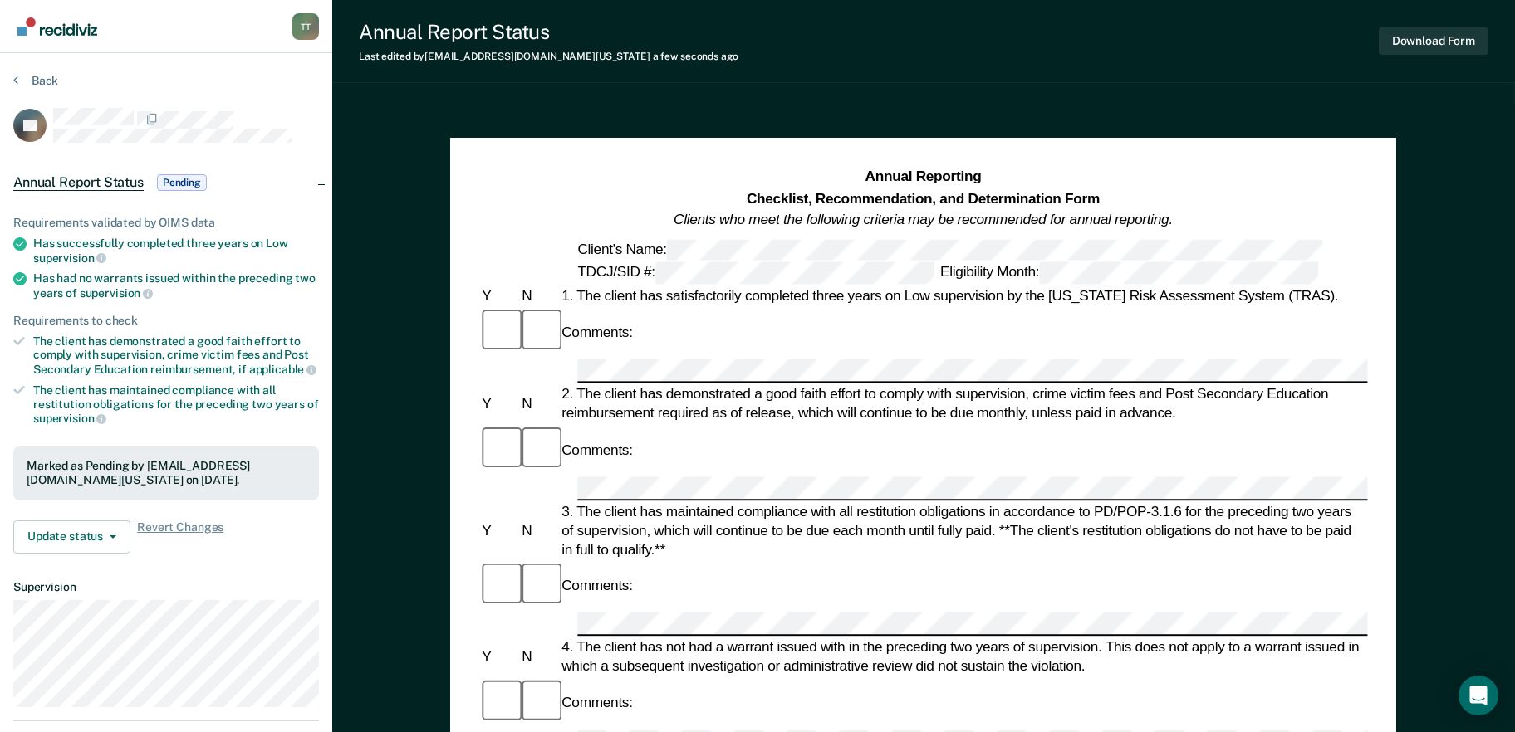
click at [58, 70] on section "Back GJ Annual Report Status Pending Requirements validated by OIMS data Has su…" at bounding box center [166, 455] width 332 height 805
click at [35, 74] on button "Back" at bounding box center [35, 80] width 45 height 15
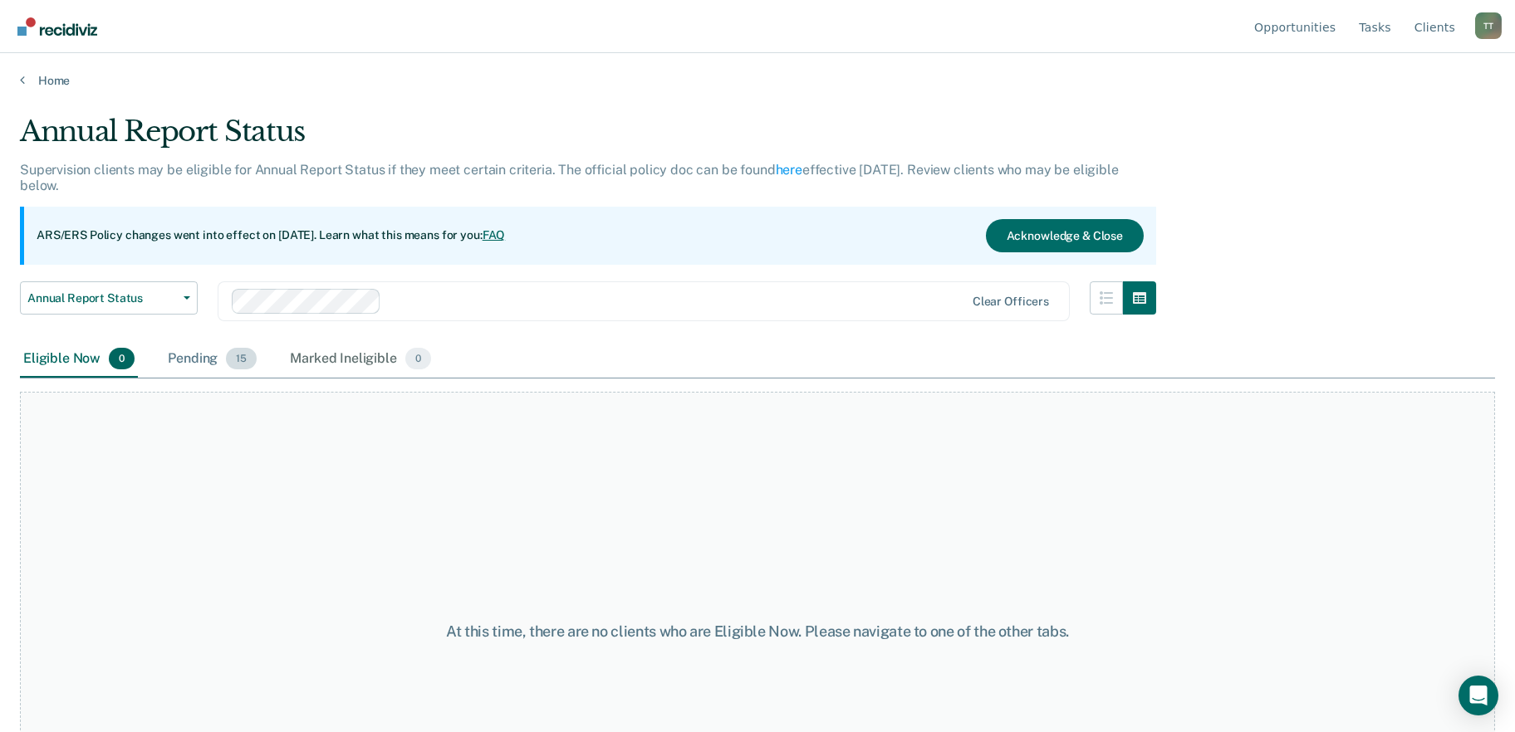
click at [197, 361] on div "Pending 15" at bounding box center [211, 359] width 95 height 37
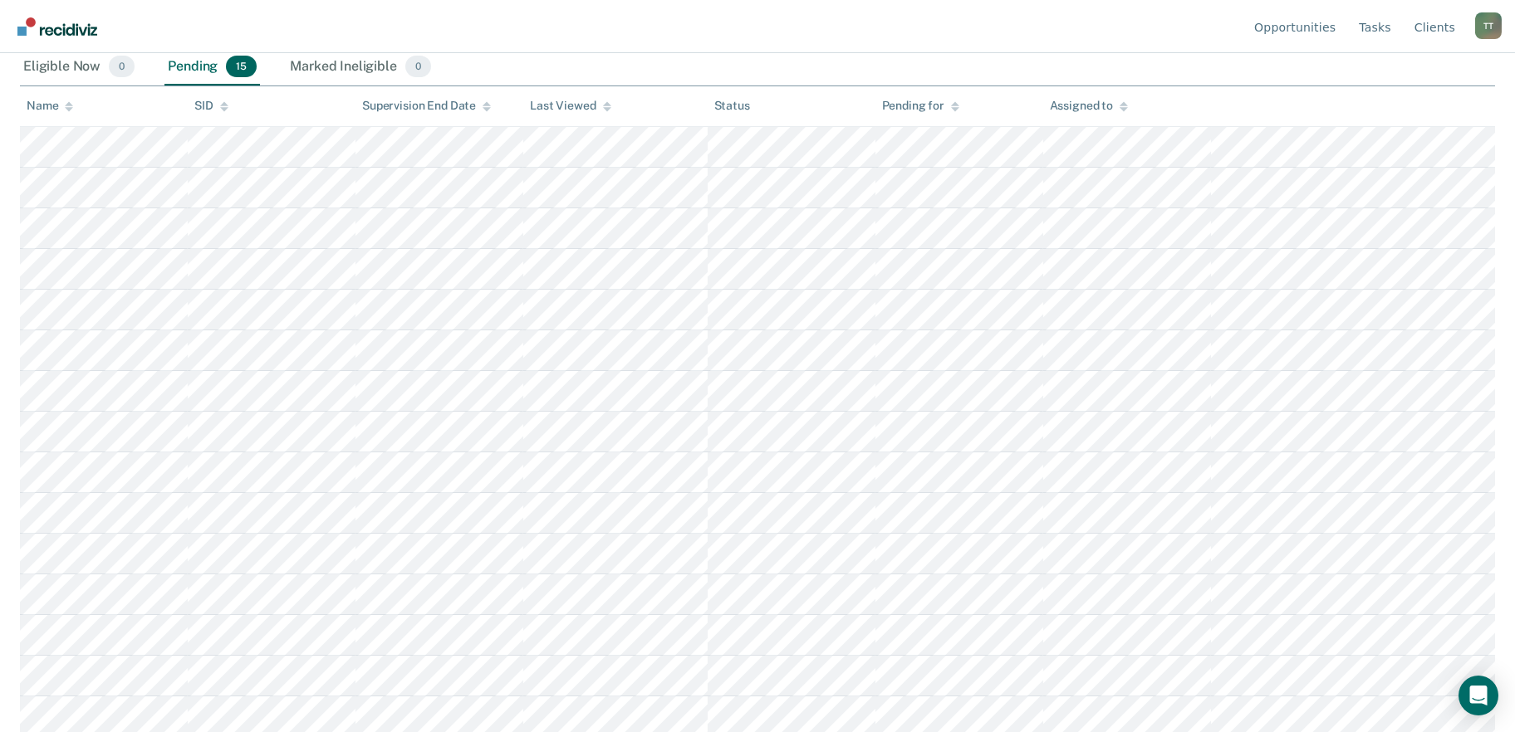
scroll to position [296, 0]
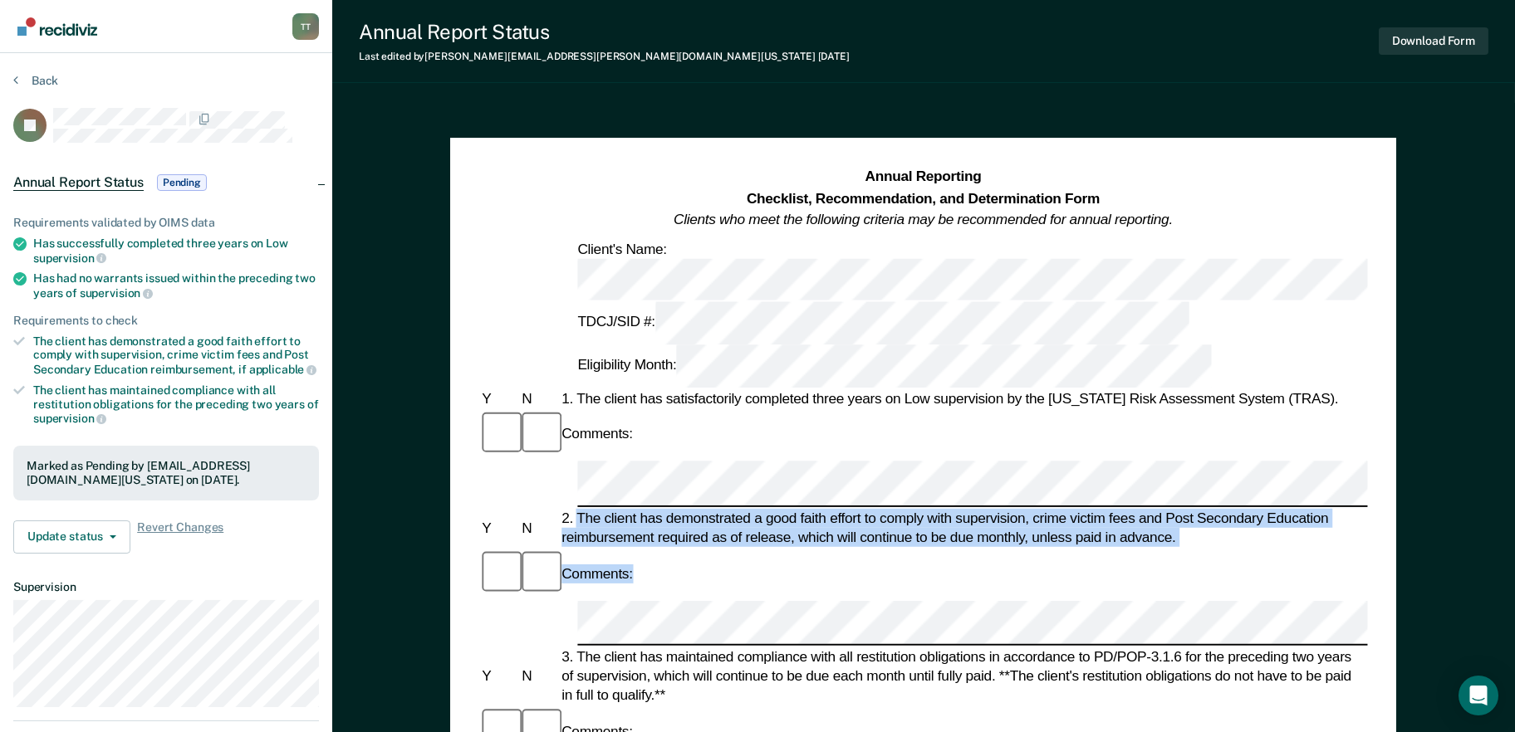
drag, startPoint x: 578, startPoint y: 368, endPoint x: 1169, endPoint y: 406, distance: 592.5
copy form "The client has demonstrated a good faith effort to comply with supervision, cri…"
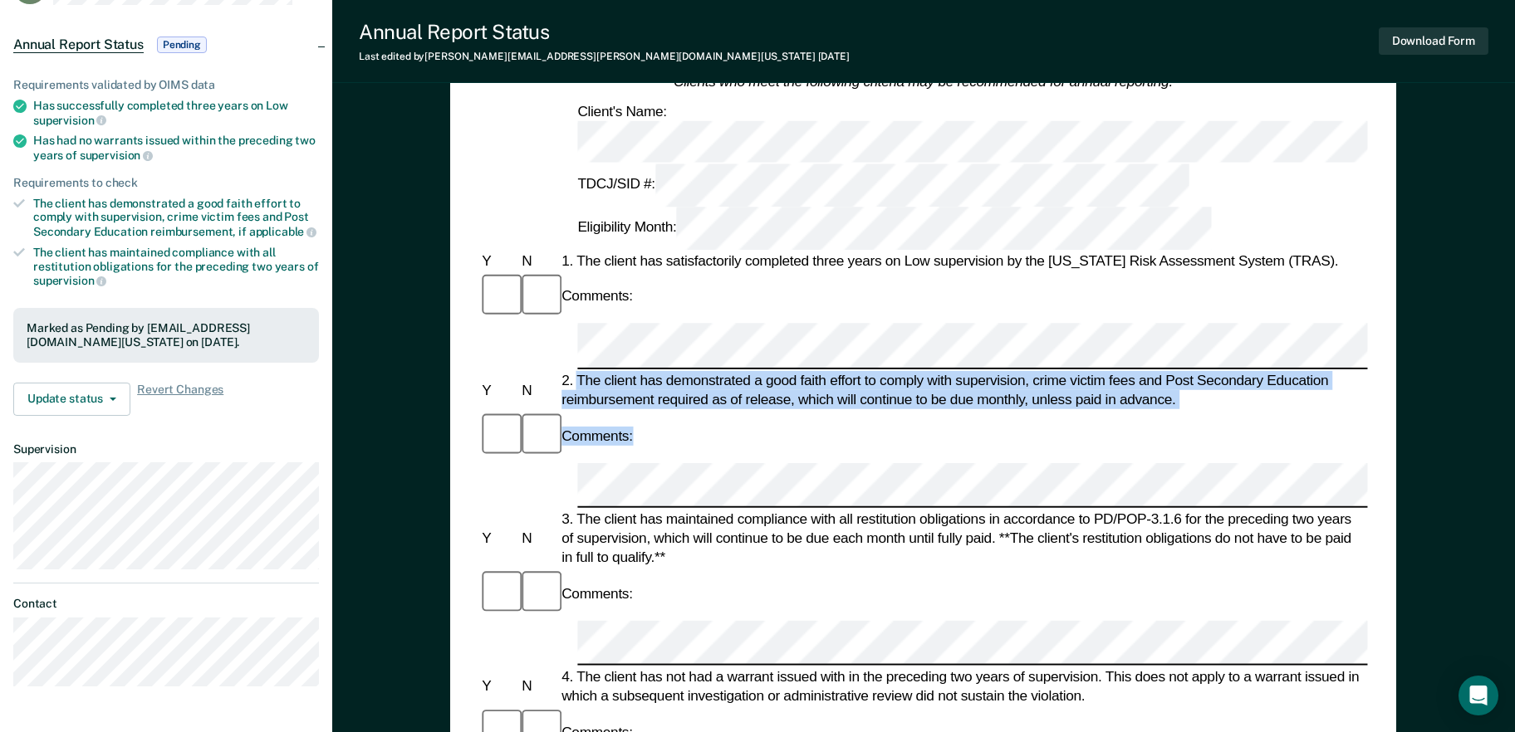
scroll to position [332, 0]
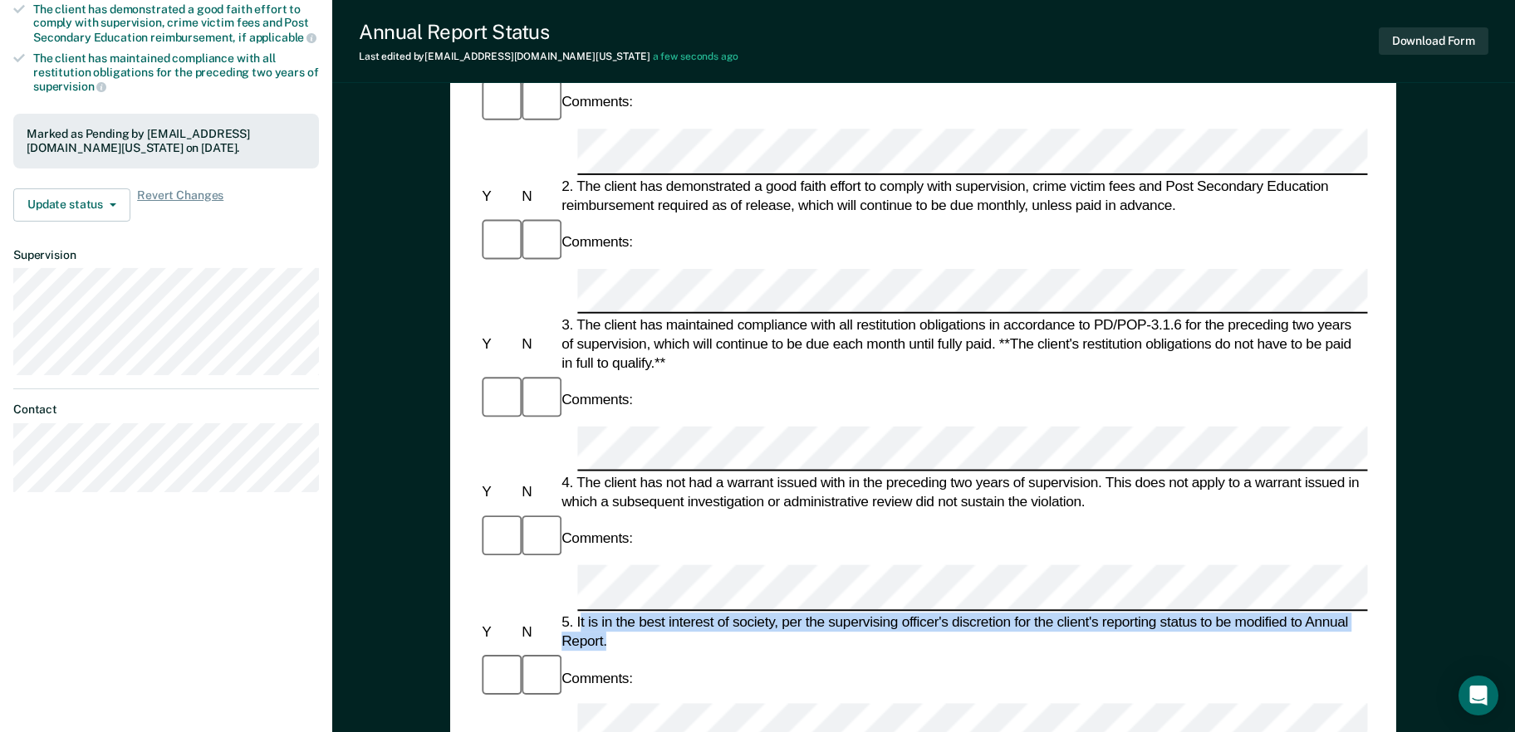
drag, startPoint x: 580, startPoint y: 349, endPoint x: 629, endPoint y: 369, distance: 52.9
click at [629, 613] on div "5. It is in the best interest of society, per the supervising officer's discret…" at bounding box center [963, 632] width 809 height 38
copy div "t is in the best interest of society, per the supervising officer's discretion …"
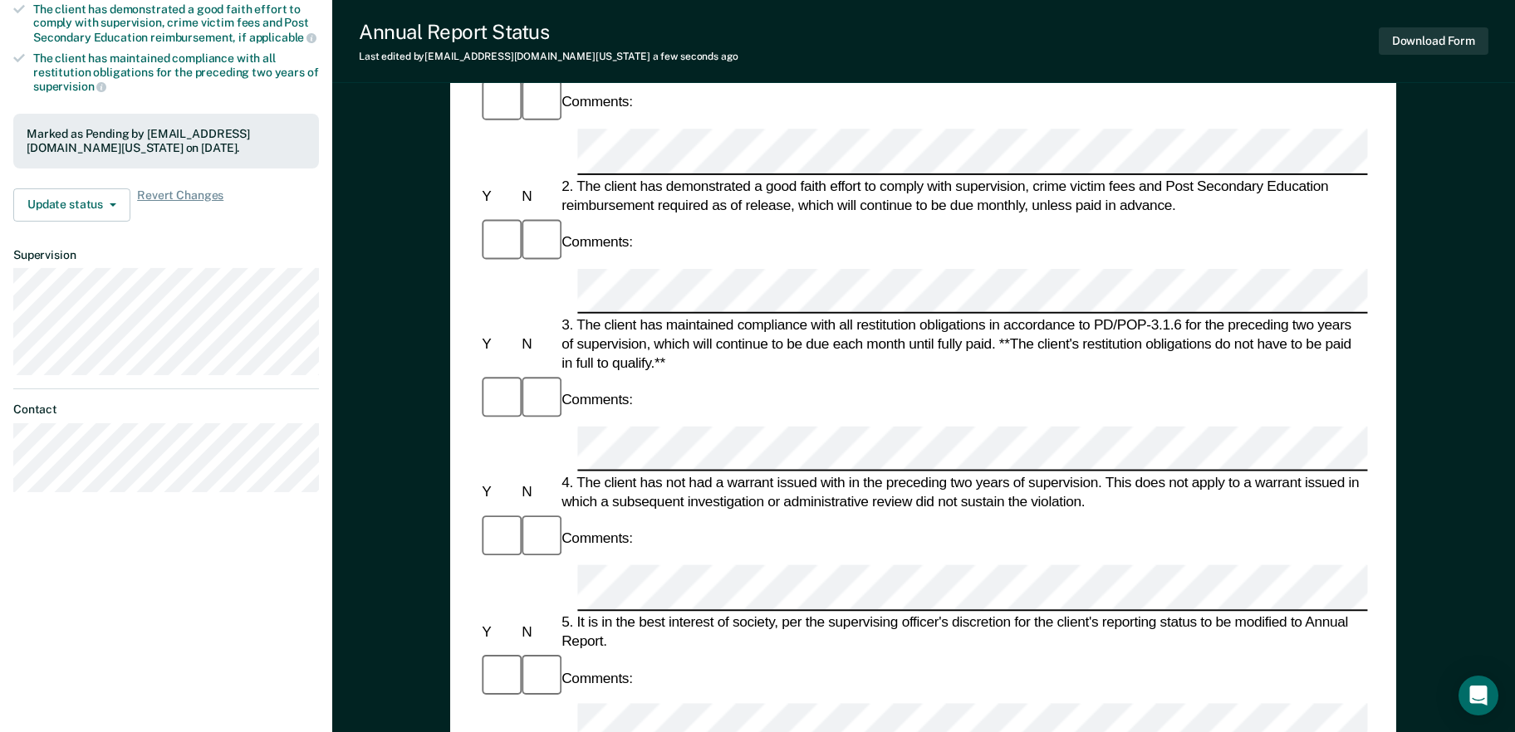
scroll to position [0, 0]
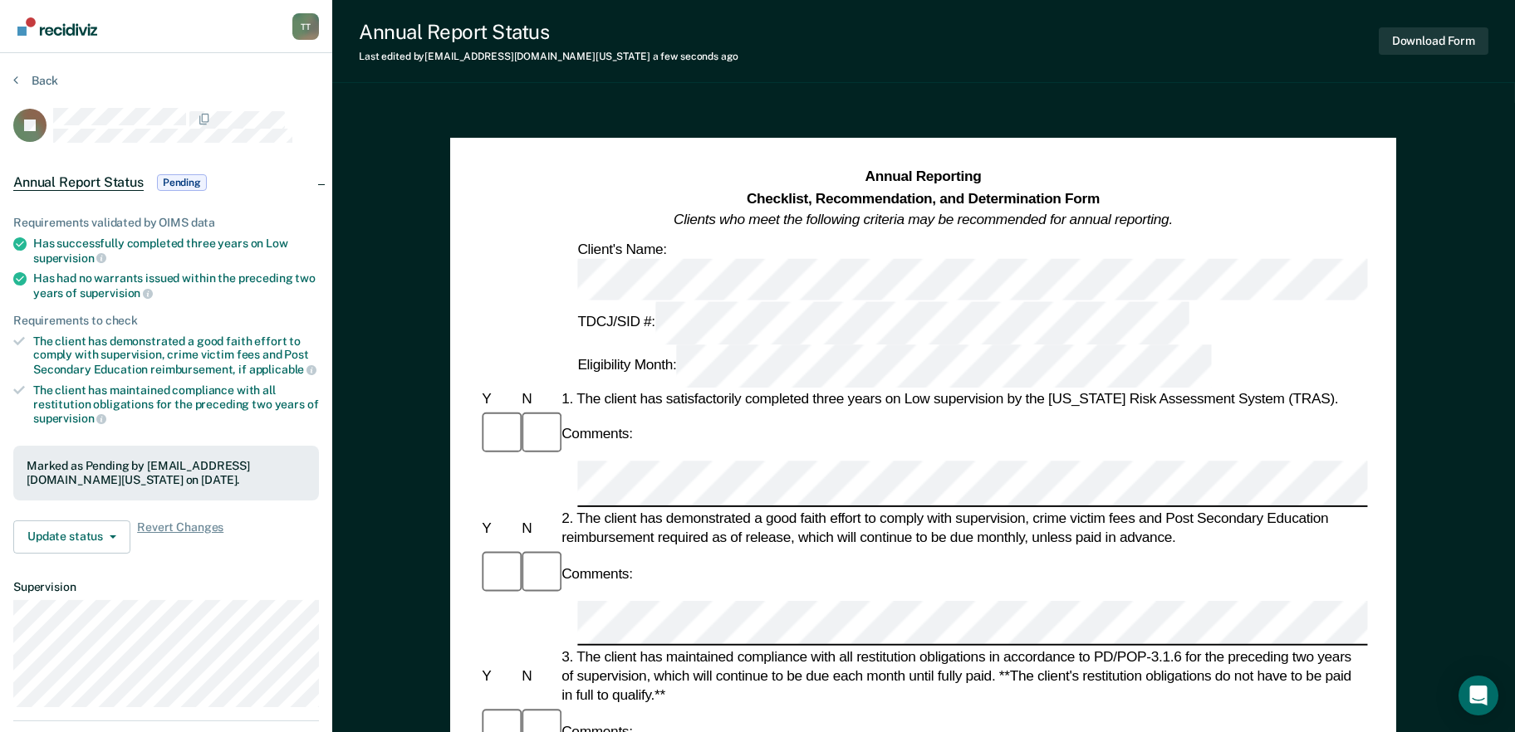
drag, startPoint x: 575, startPoint y: 371, endPoint x: 644, endPoint y: 398, distance: 73.1
click at [644, 509] on div "2. The client has demonstrated a good faith effort to comply with supervision, …" at bounding box center [963, 528] width 809 height 38
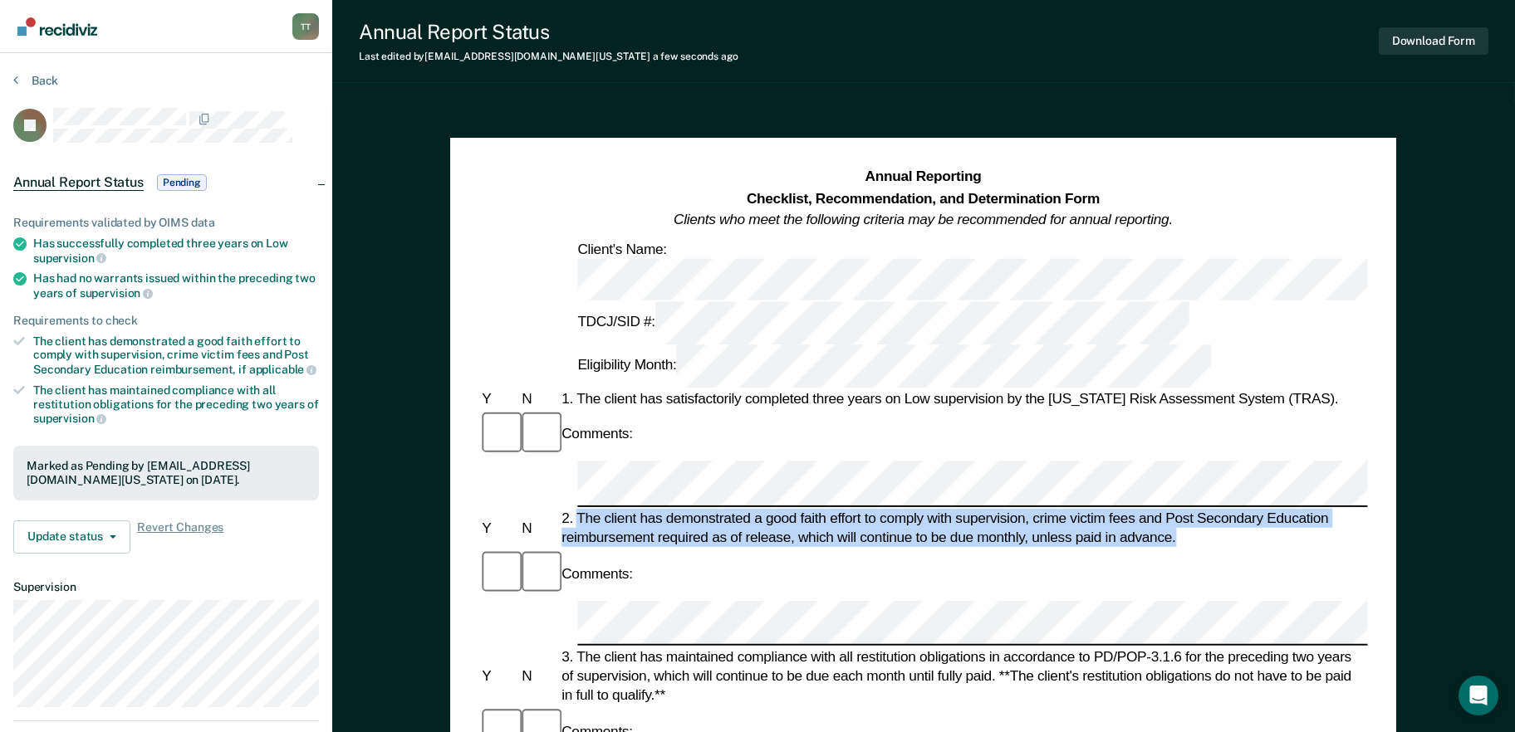
drag, startPoint x: 577, startPoint y: 369, endPoint x: 1217, endPoint y: 391, distance: 639.8
click at [1217, 509] on div "2. The client has demonstrated a good faith effort to comply with supervision, …" at bounding box center [963, 528] width 809 height 38
copy div "The client has demonstrated a good faith effort to comply with supervision, cri…"
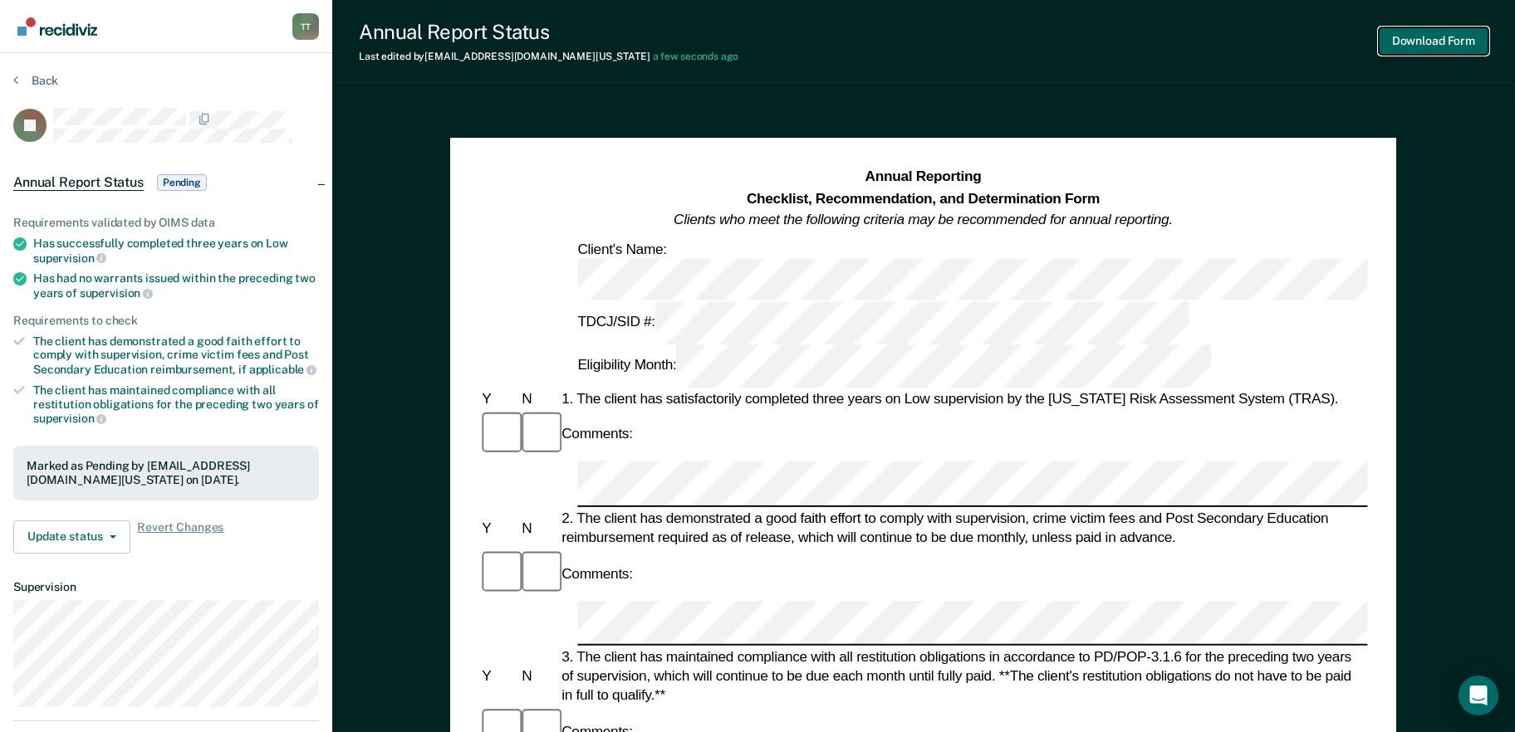
click at [1407, 44] on button "Download Form" at bounding box center [1434, 40] width 110 height 27
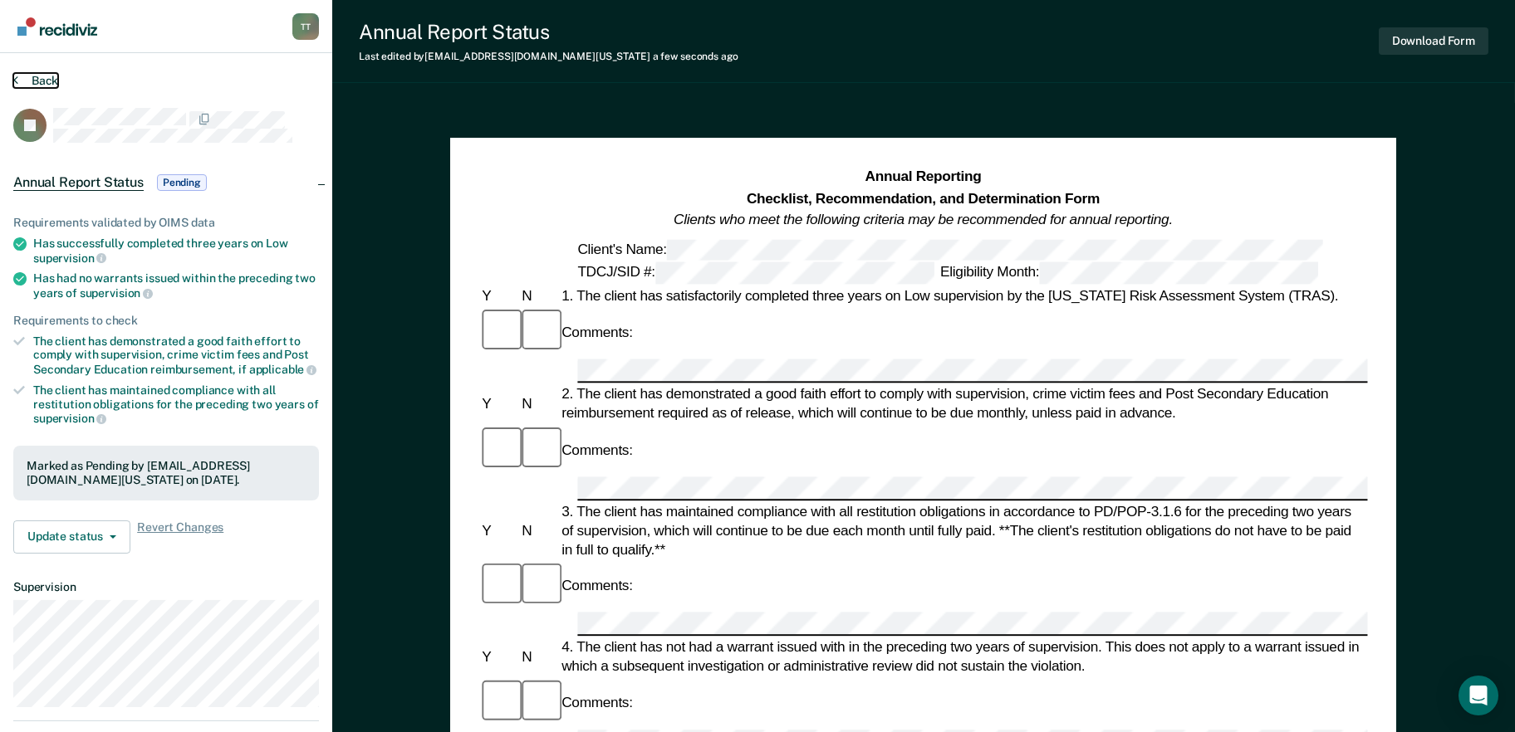
click at [29, 77] on button "Back" at bounding box center [35, 80] width 45 height 15
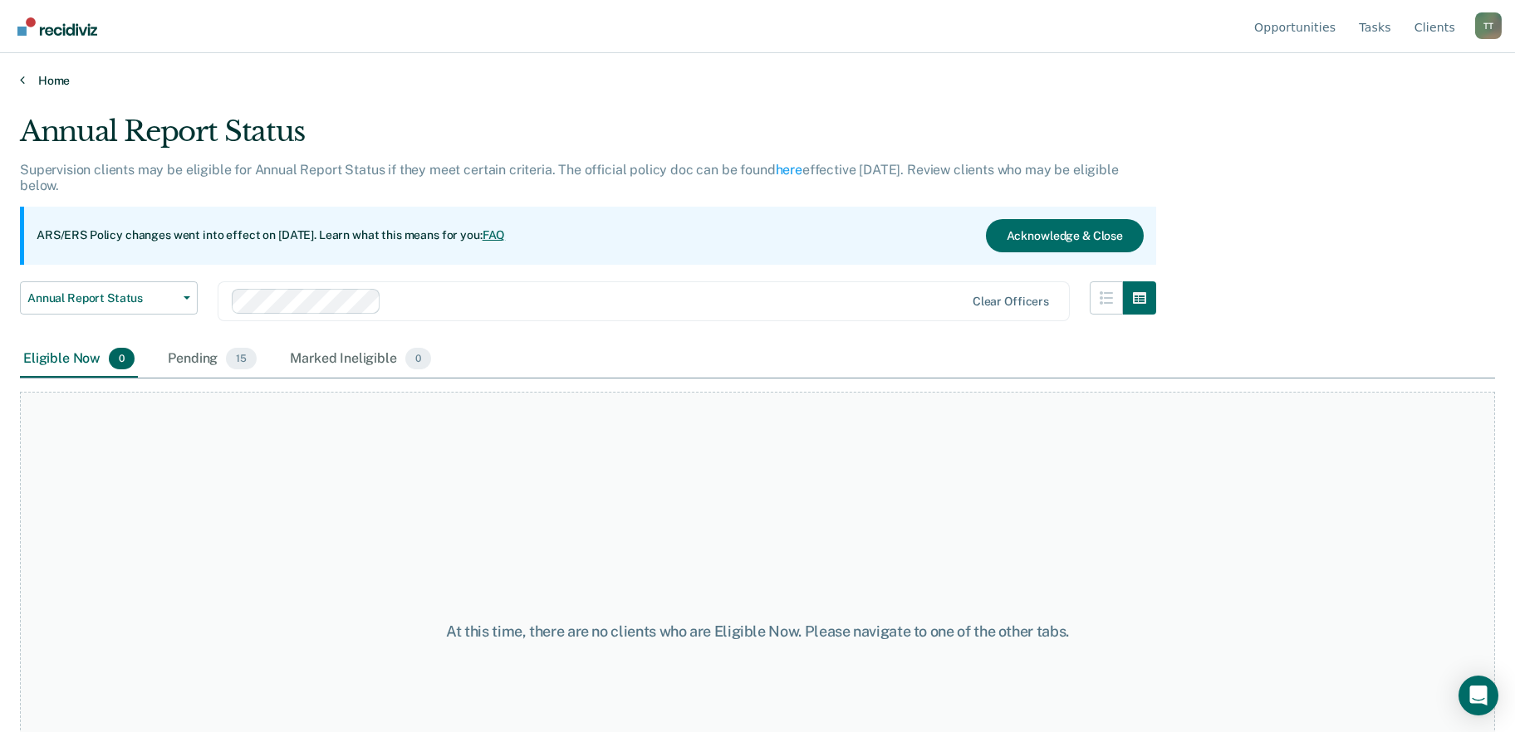
click at [62, 81] on link "Home" at bounding box center [757, 80] width 1475 height 15
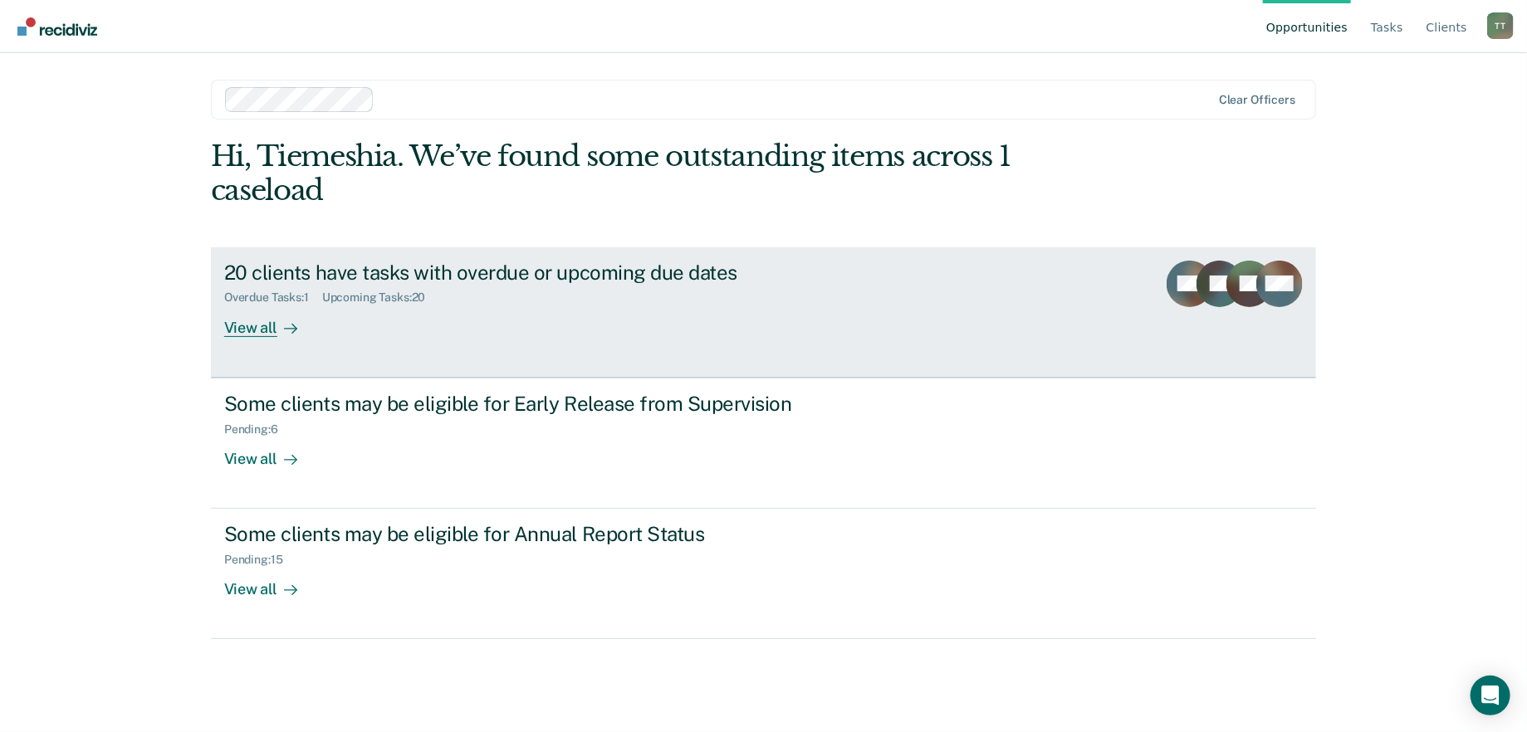
click at [543, 298] on div "Overdue Tasks : 1 Upcoming Tasks : 20" at bounding box center [515, 294] width 583 height 21
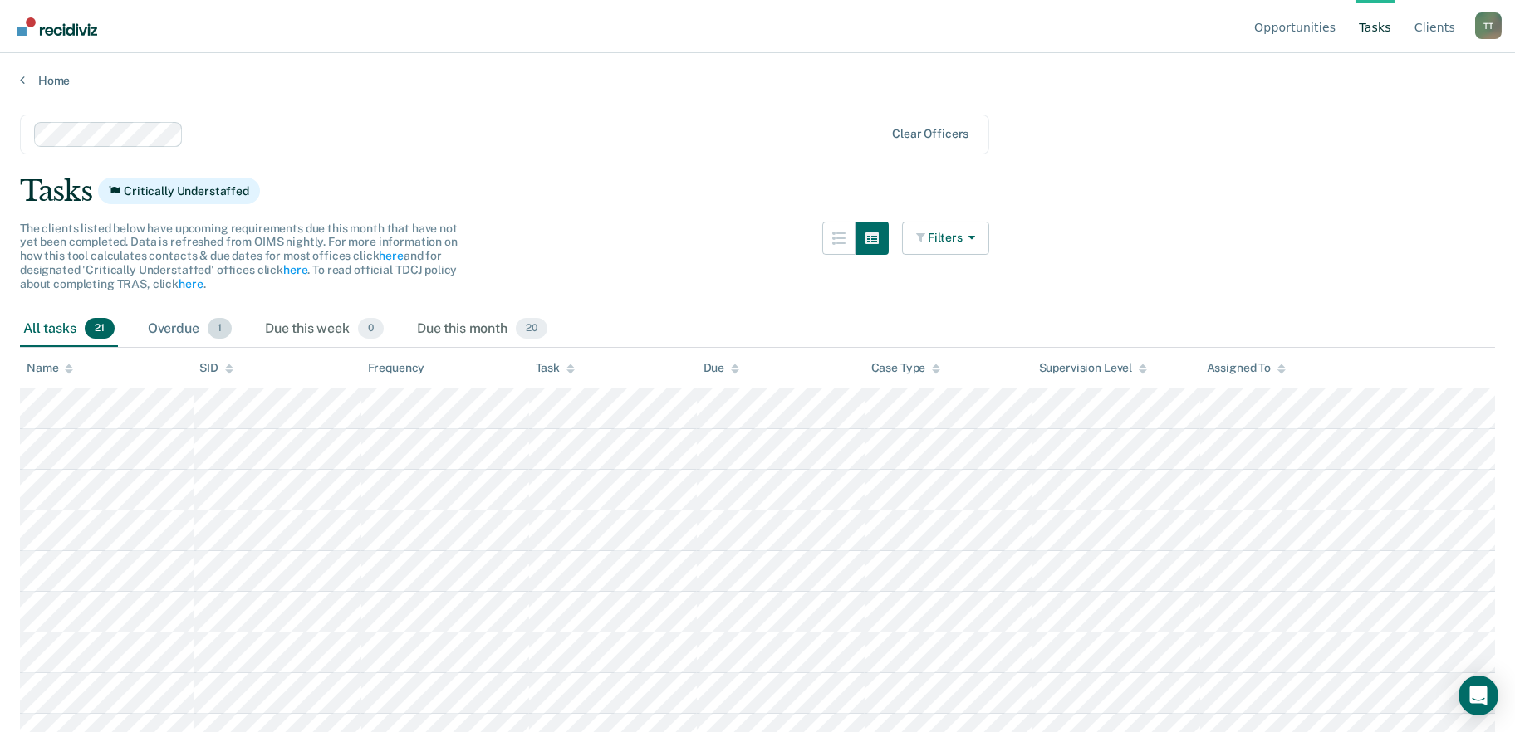
click at [211, 339] on div "Overdue 1" at bounding box center [189, 329] width 91 height 37
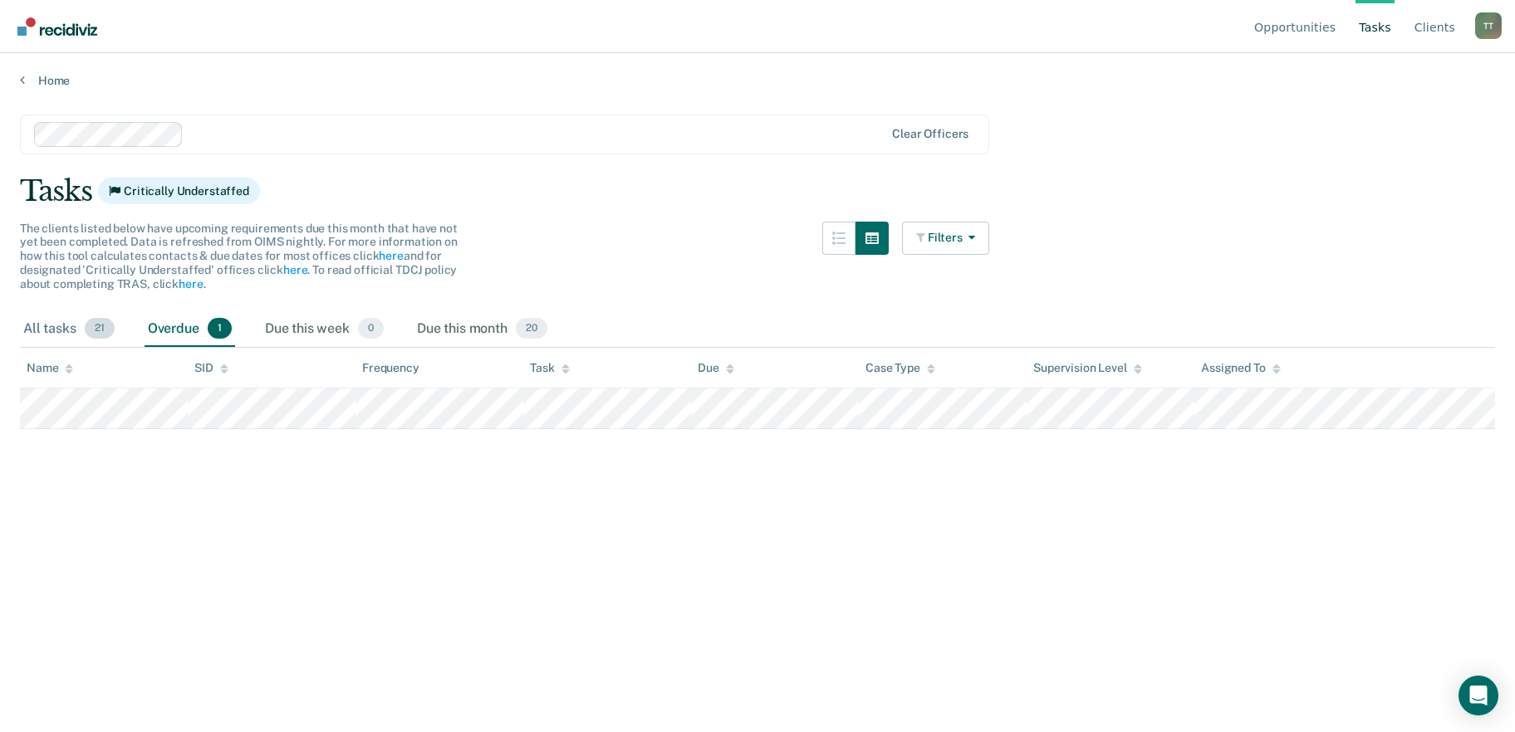
click at [76, 327] on div "All tasks 21" at bounding box center [69, 329] width 98 height 37
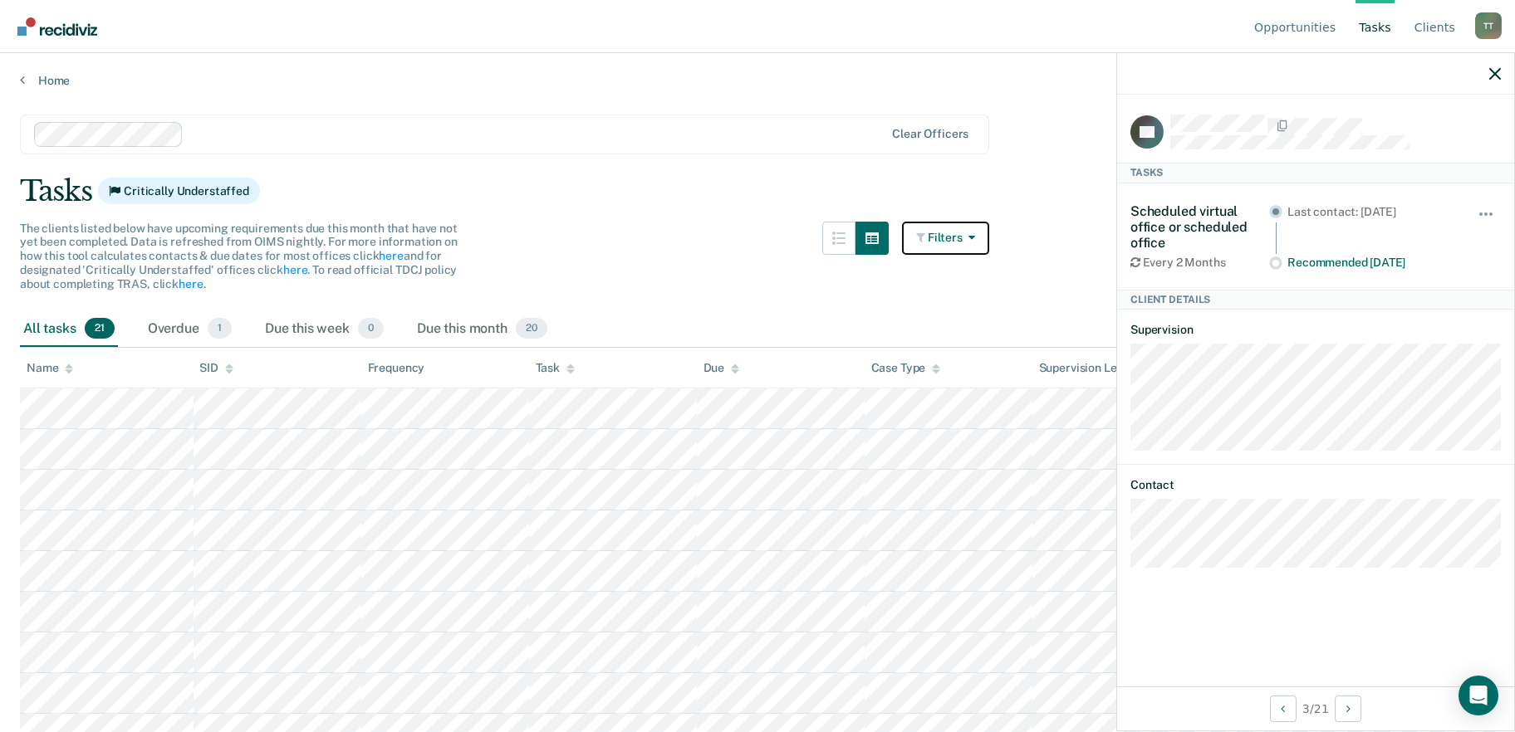
click at [953, 229] on button "Filters" at bounding box center [946, 238] width 88 height 33
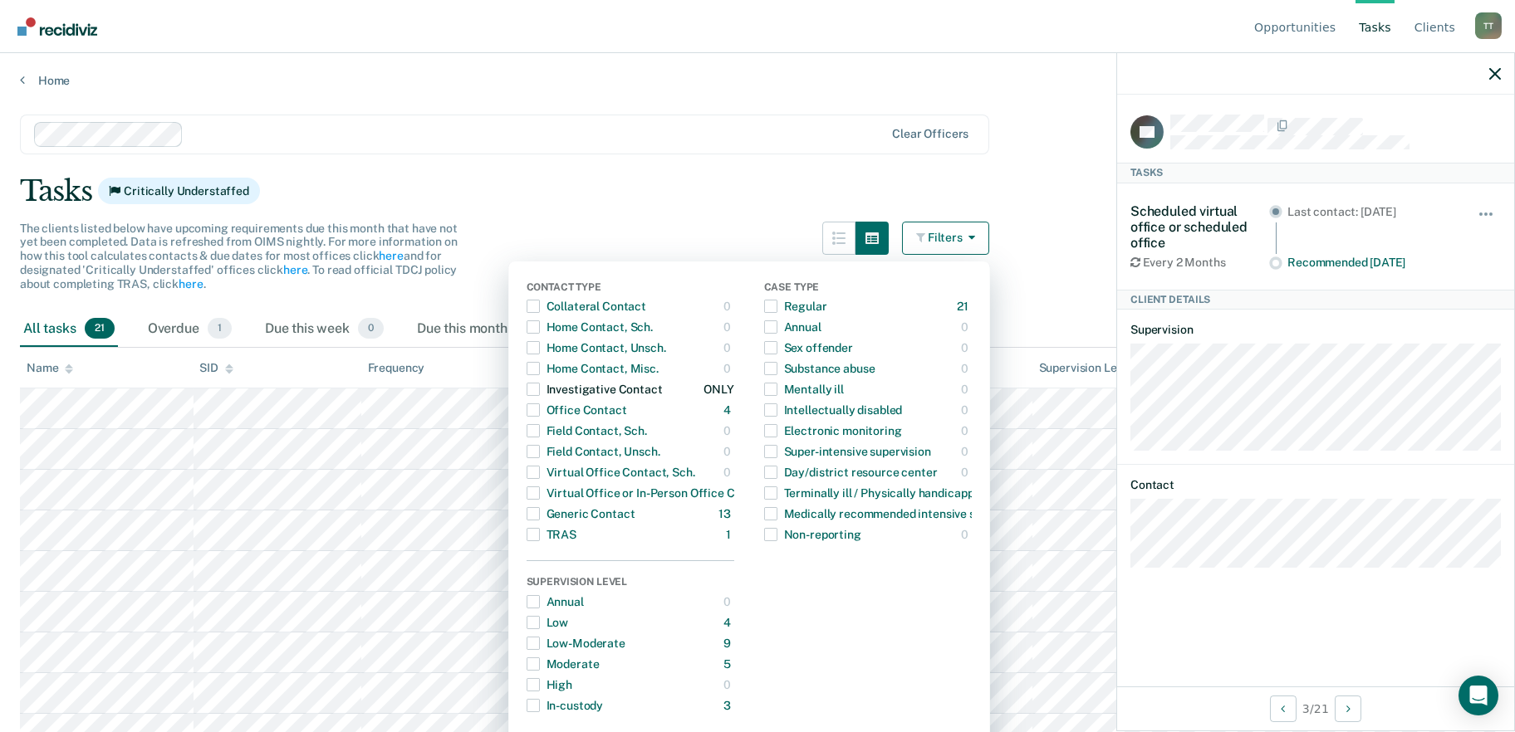
click at [540, 391] on span "Dropdown Menu" at bounding box center [532, 389] width 13 height 13
